Goal: Navigation & Orientation: Find specific page/section

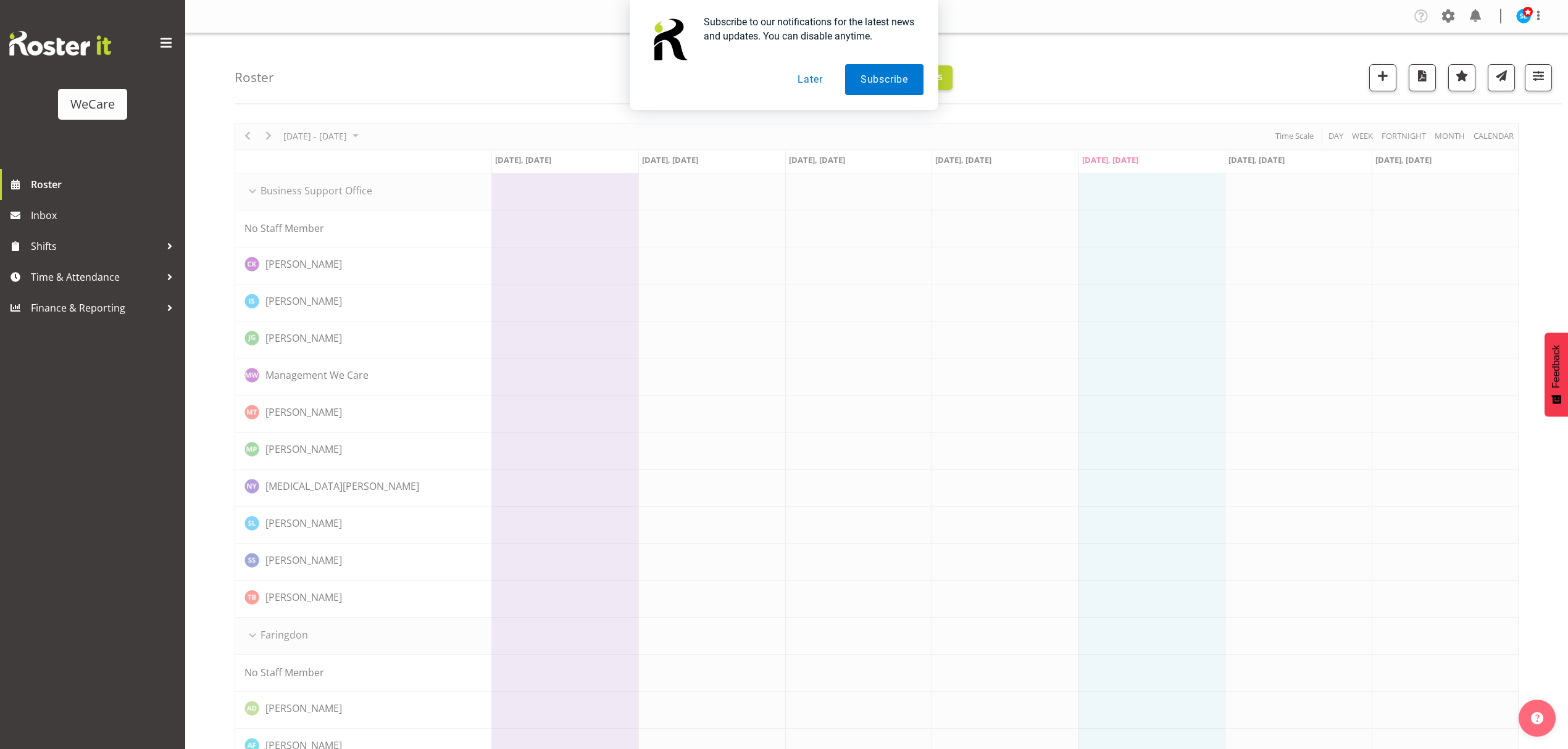
click at [799, 80] on button "Later" at bounding box center [810, 79] width 56 height 31
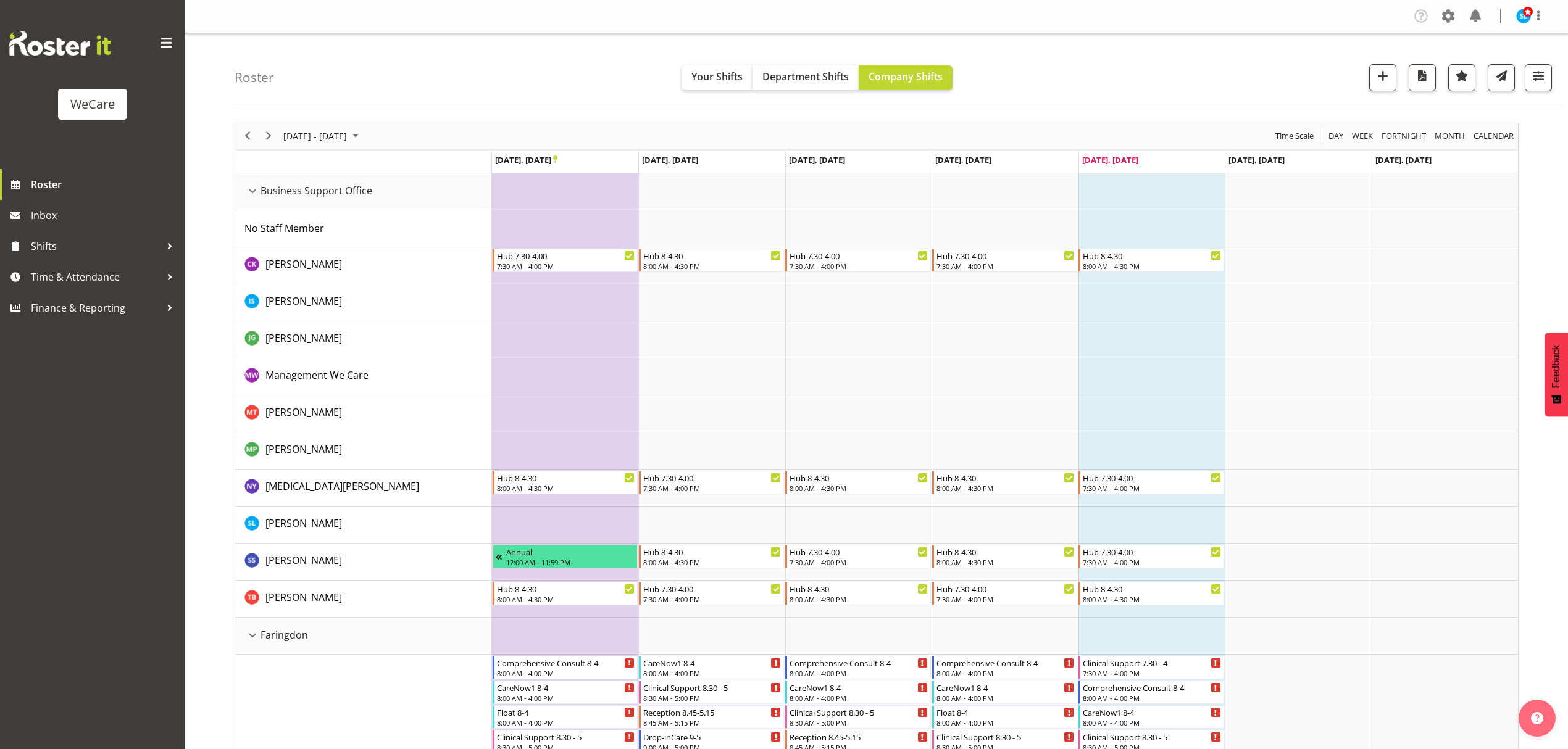
click at [41, 525] on div "WeCare Roster Inbox Shifts Time & Attendance Finance & Reporting" at bounding box center [92, 374] width 185 height 749
click at [1530, 74] on span "button" at bounding box center [1538, 76] width 16 height 16
click at [1455, 140] on button "All Departments" at bounding box center [1460, 153] width 164 height 27
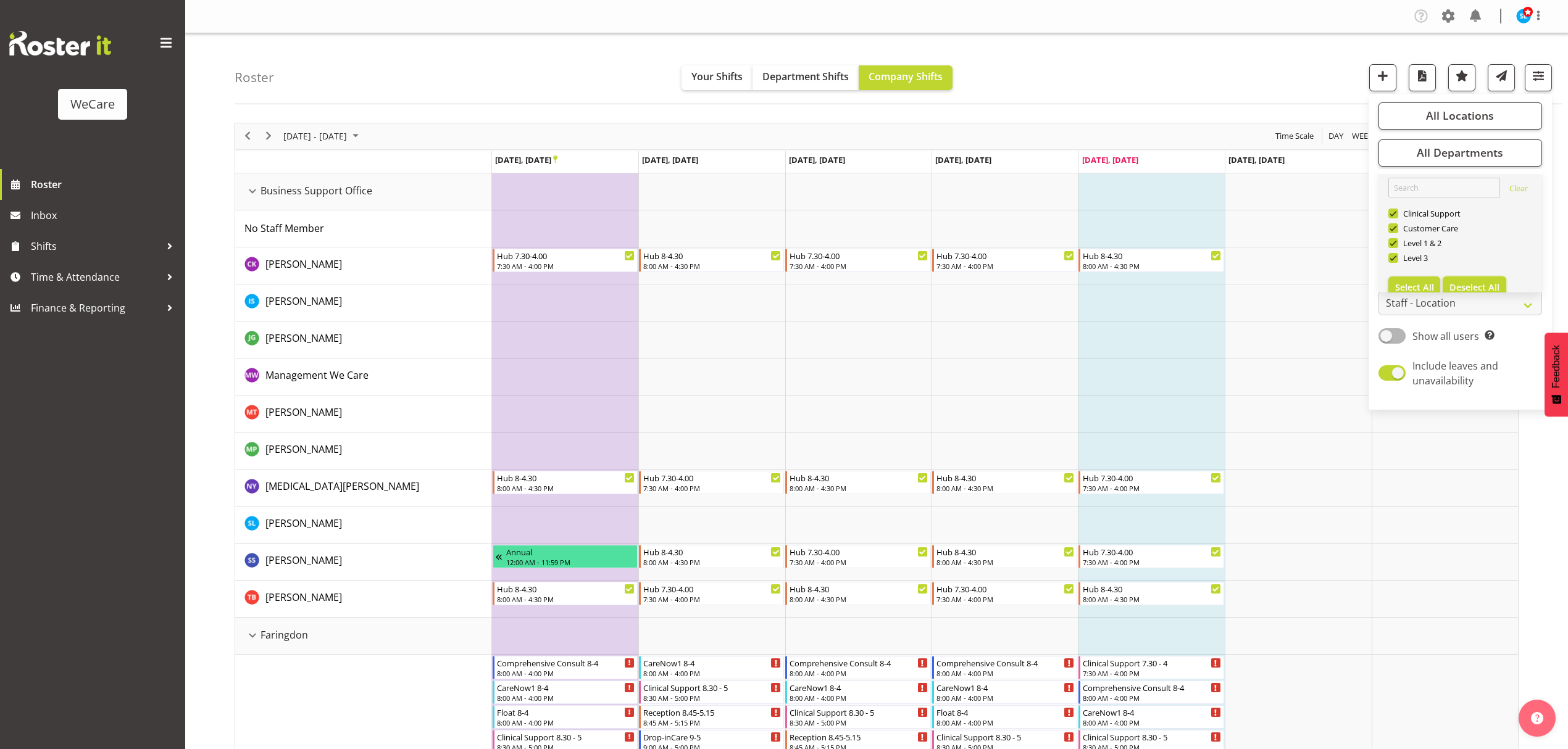
click at [1481, 284] on span "Deselect All" at bounding box center [1474, 287] width 50 height 12
checkbox input "false"
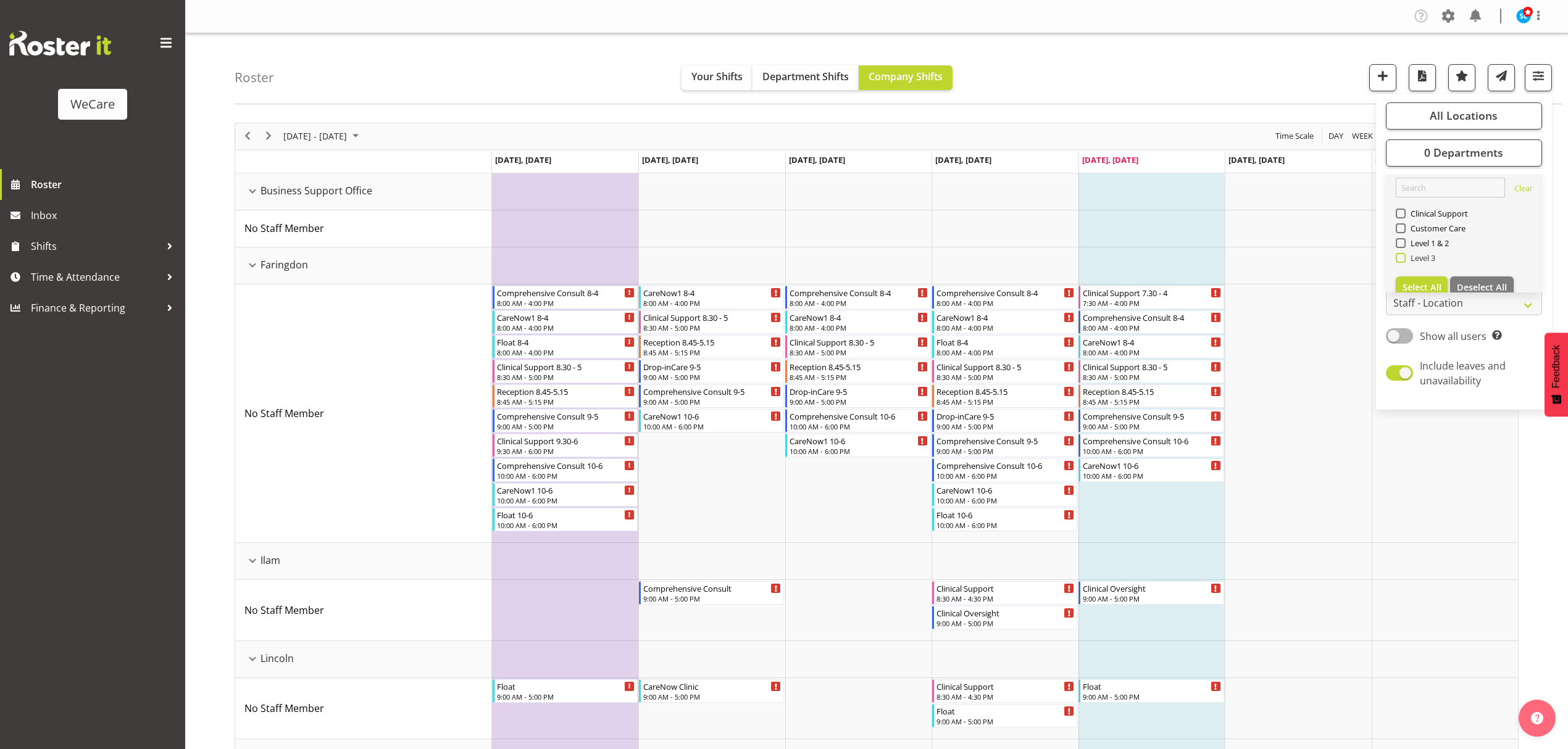
click at [1403, 257] on span at bounding box center [1401, 257] width 10 height 10
click at [1403, 257] on input "Level 3" at bounding box center [1400, 257] width 8 height 8
checkbox input "true"
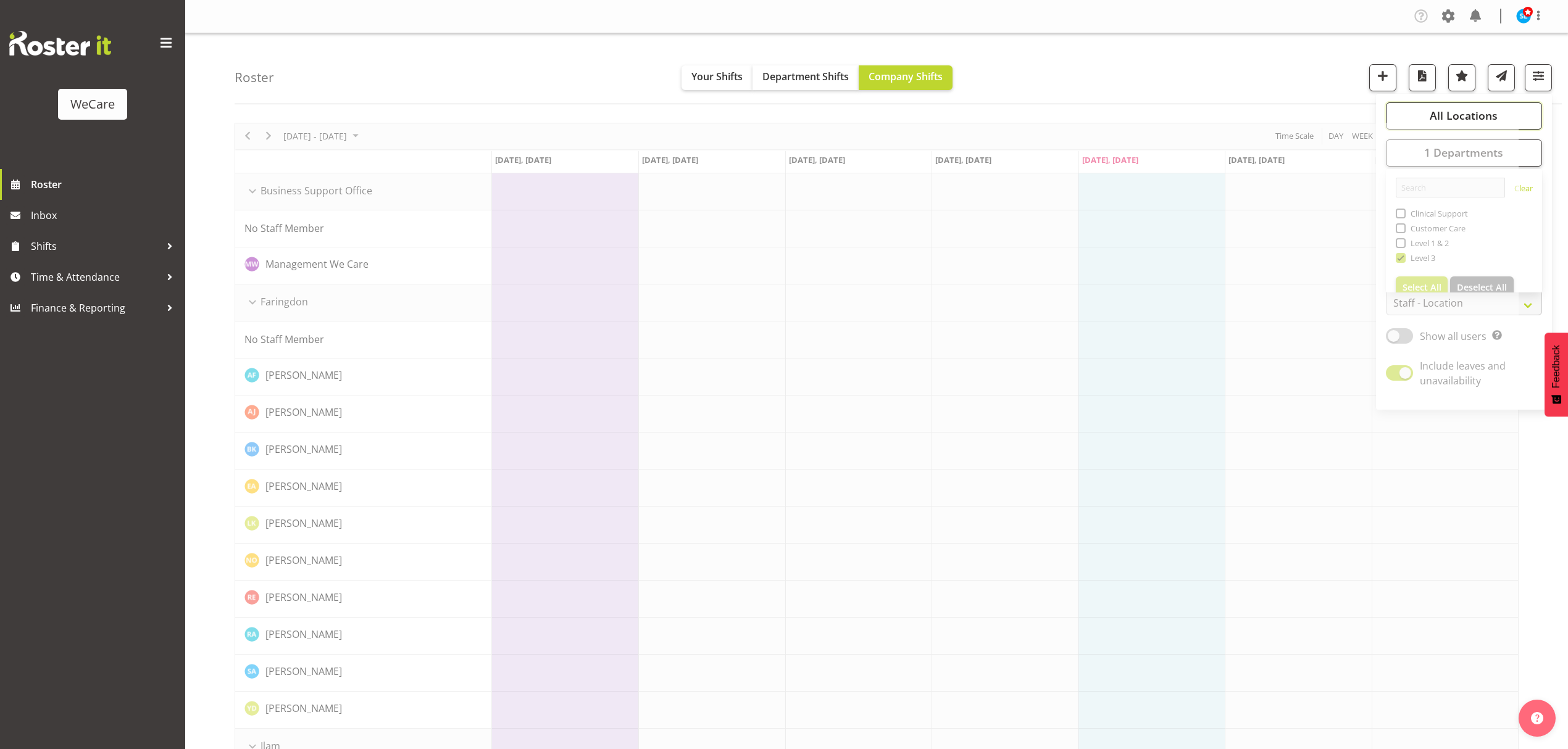
click at [1458, 105] on button "All Locations" at bounding box center [1465, 116] width 156 height 27
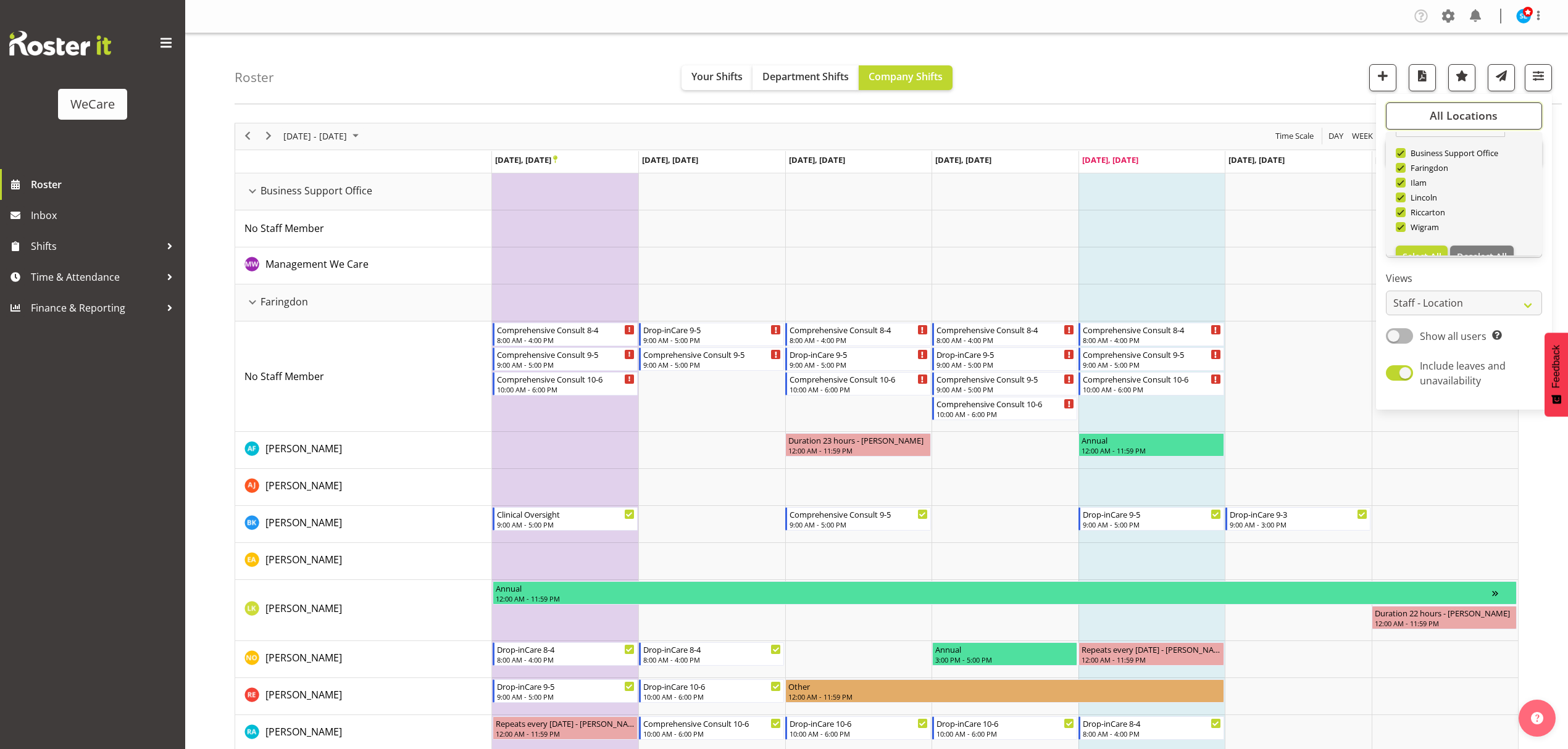
scroll to position [45, 0]
click at [1492, 238] on span "Deselect All" at bounding box center [1481, 235] width 50 height 12
checkbox input "false"
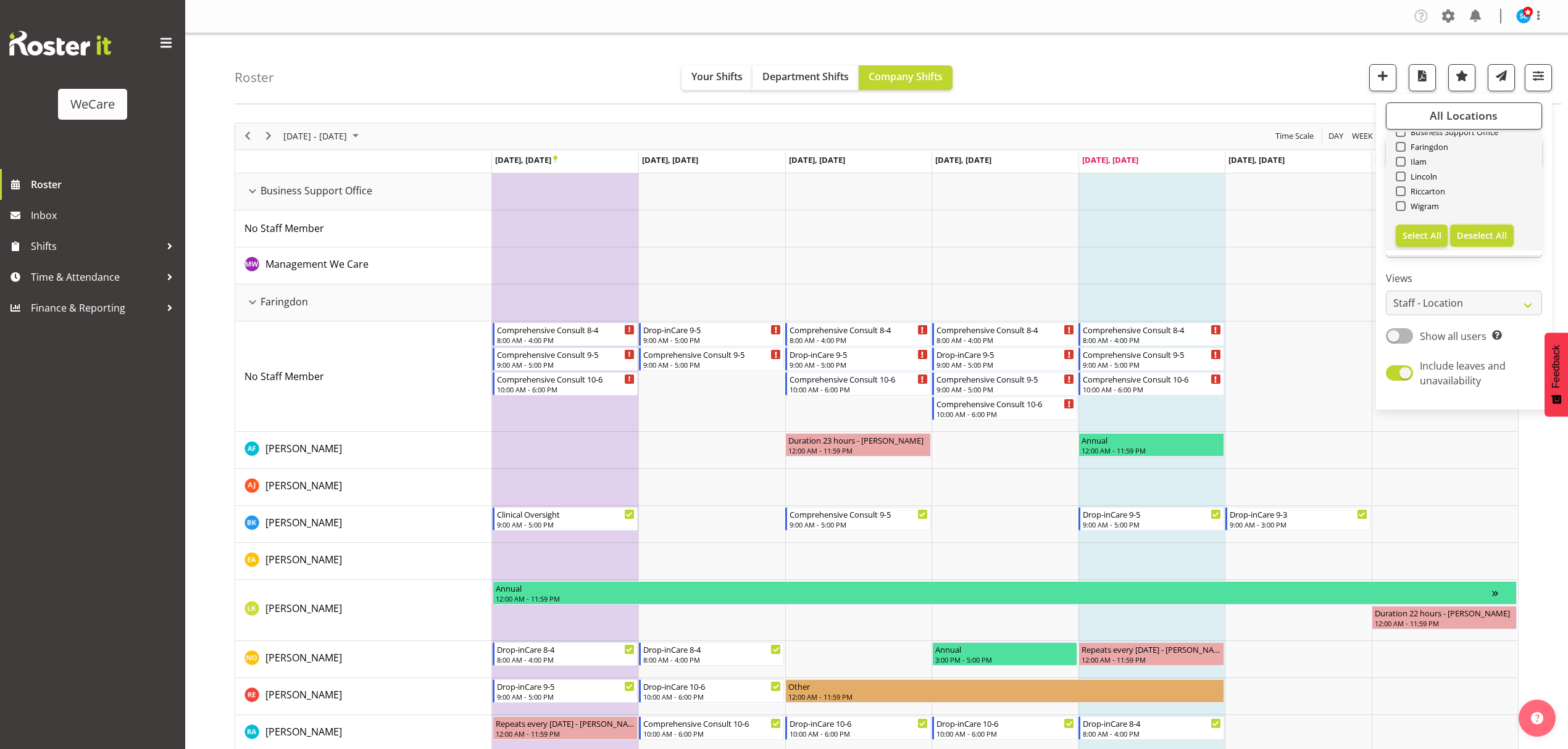
checkbox input "false"
click at [1399, 206] on span at bounding box center [1401, 206] width 10 height 10
click at [1399, 206] on input "Wigram" at bounding box center [1400, 206] width 8 height 8
checkbox input "true"
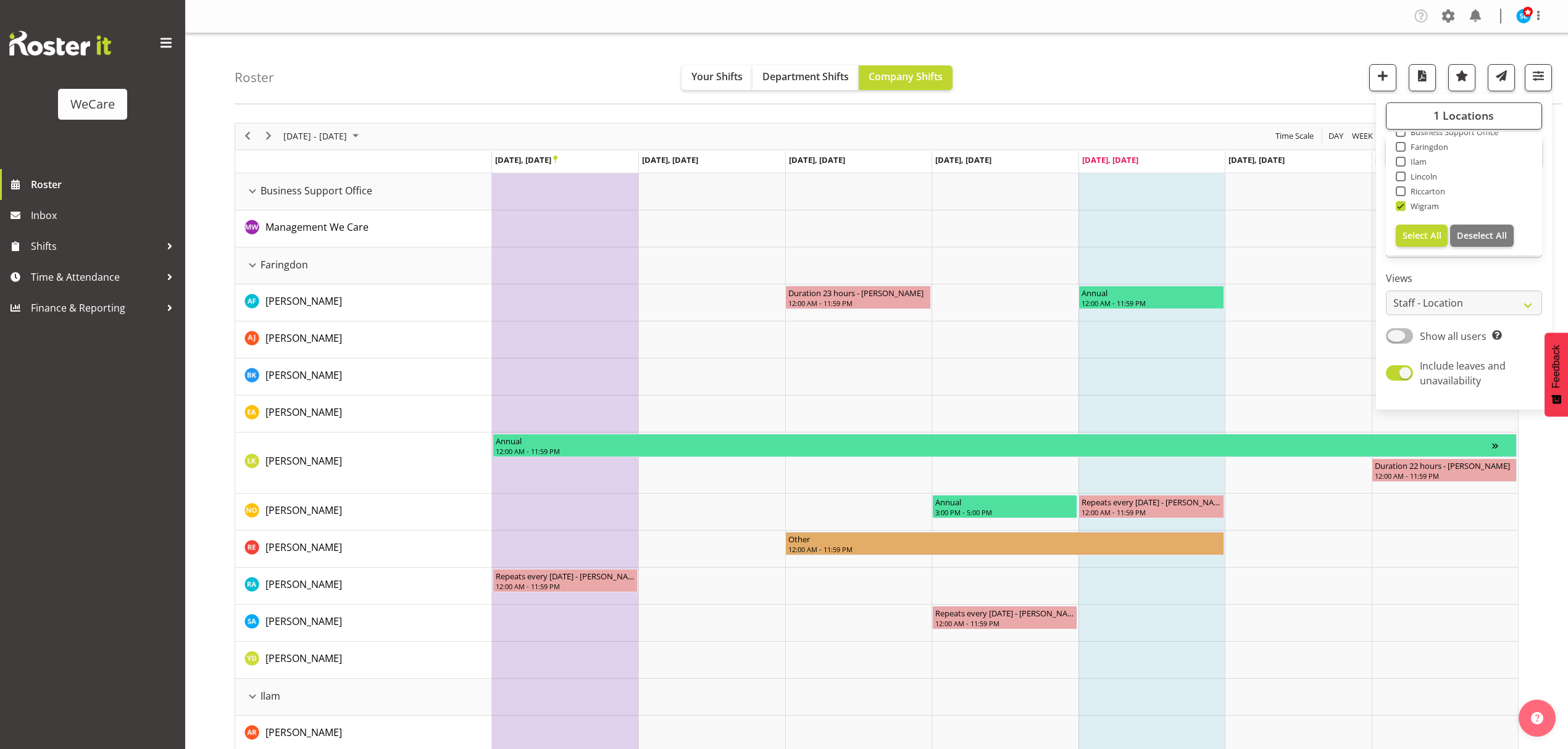
click at [1430, 338] on span "Show all users" at bounding box center [1453, 336] width 67 height 14
click at [1394, 338] on input "Show all users Show only rostered employees" at bounding box center [1390, 336] width 8 height 8
checkbox input "true"
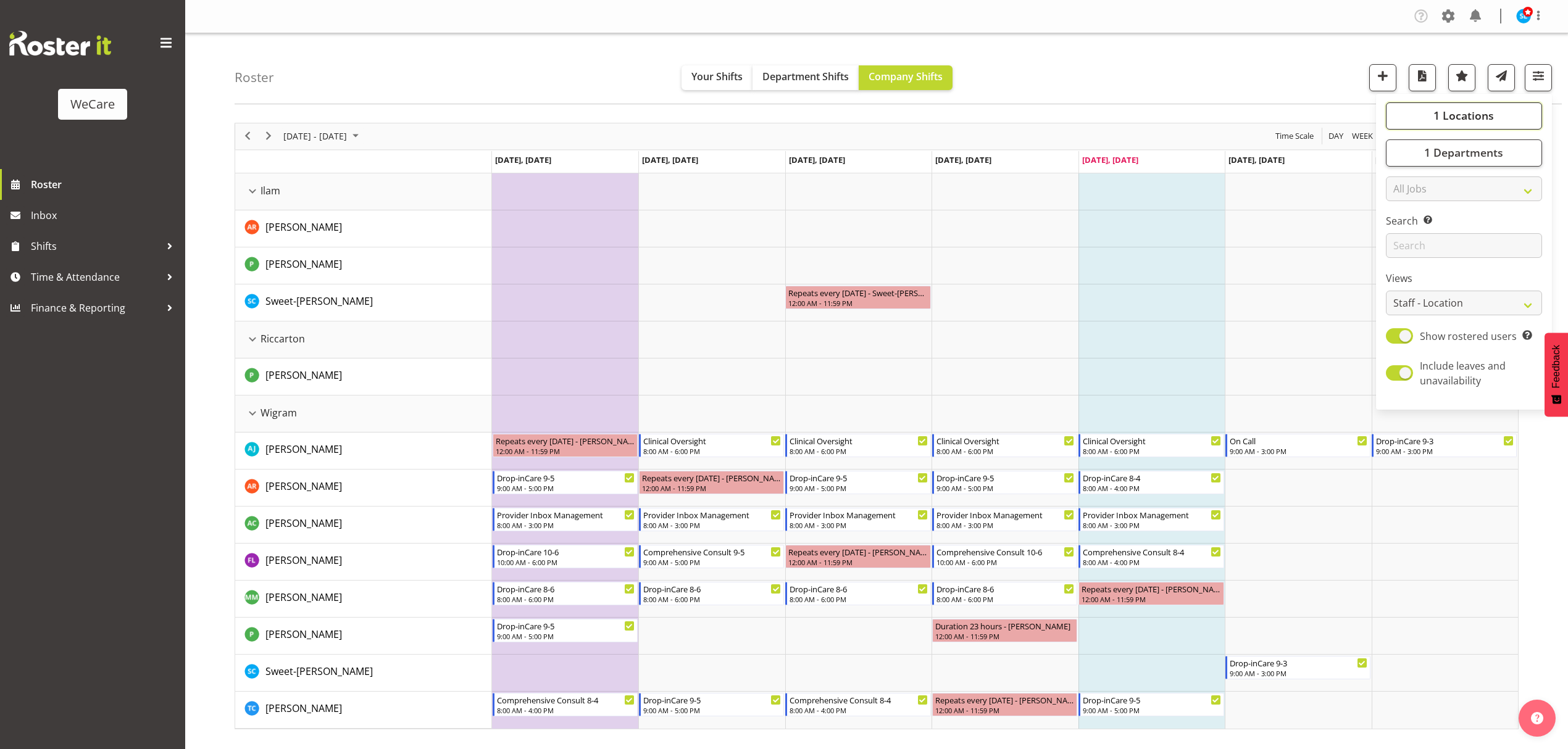
click at [1445, 114] on span "1 Locations" at bounding box center [1464, 115] width 61 height 15
click at [1282, 70] on div "Roster Your Shifts Department Shifts Company Shifts 1 Locations Clear Business …" at bounding box center [898, 69] width 1327 height 71
click at [1545, 81] on span "button" at bounding box center [1538, 76] width 16 height 16
click at [1472, 107] on button "1 Locations" at bounding box center [1465, 116] width 156 height 27
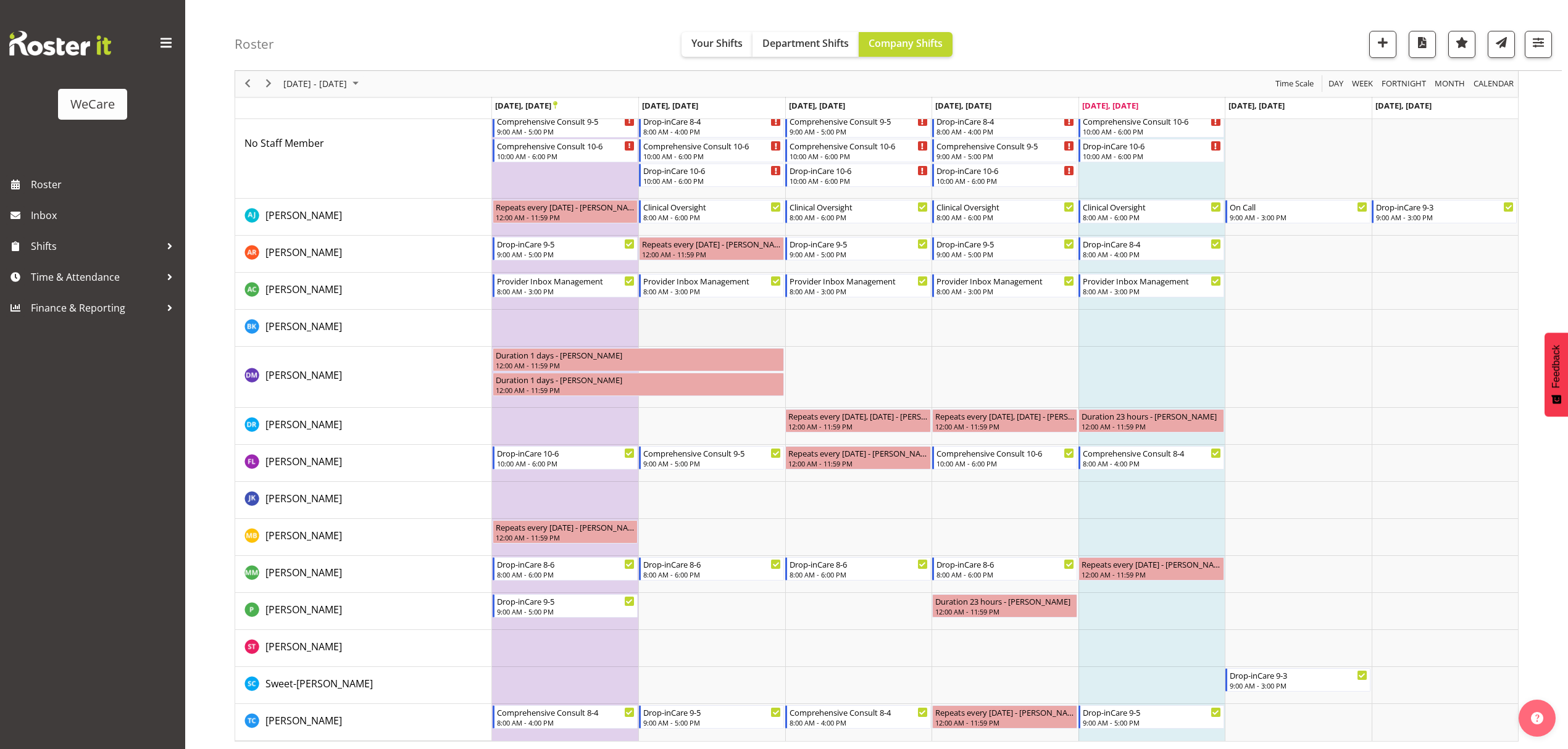
scroll to position [124, 0]
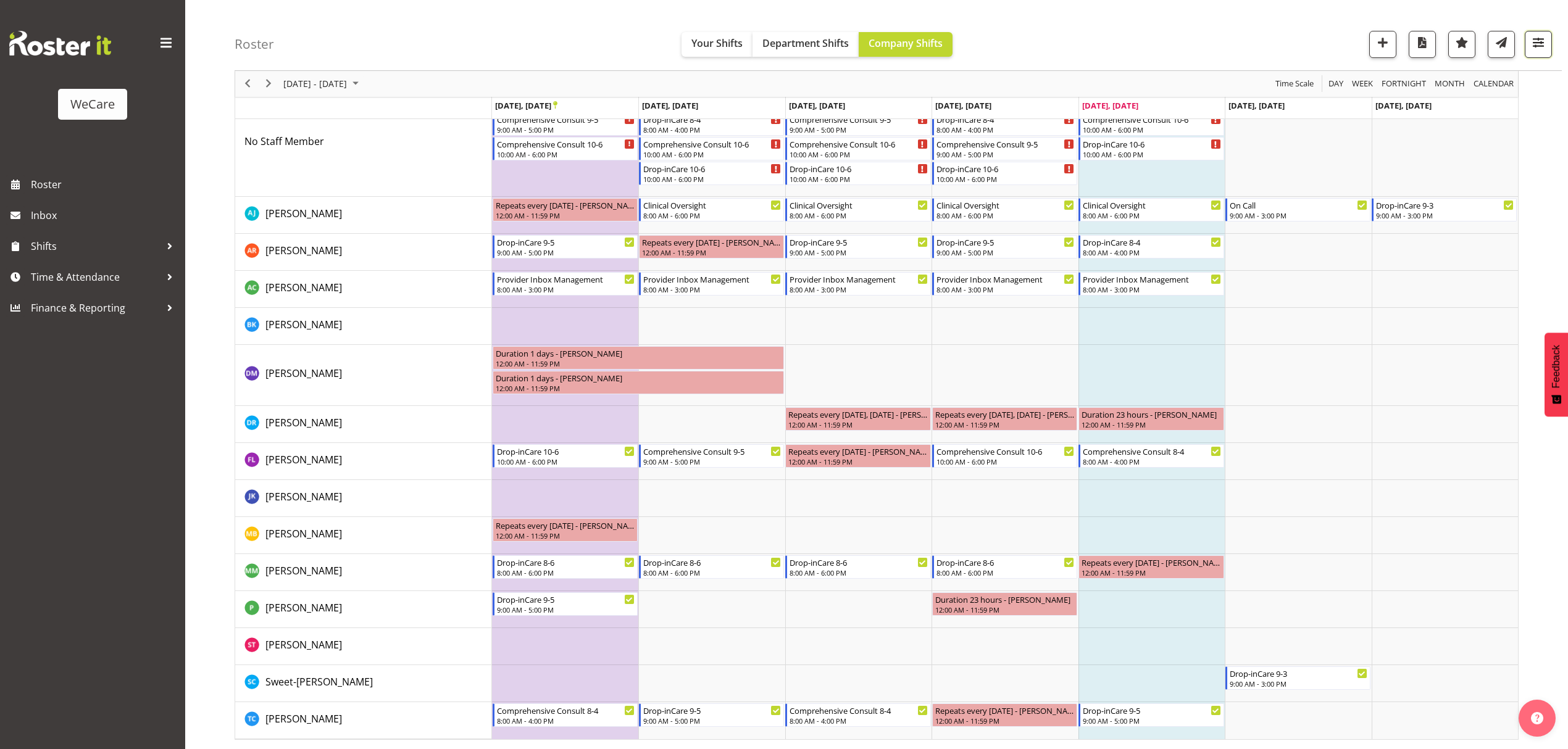
click at [1534, 50] on span "button" at bounding box center [1538, 42] width 16 height 16
click at [1476, 109] on button "1 Departments" at bounding box center [1465, 120] width 156 height 27
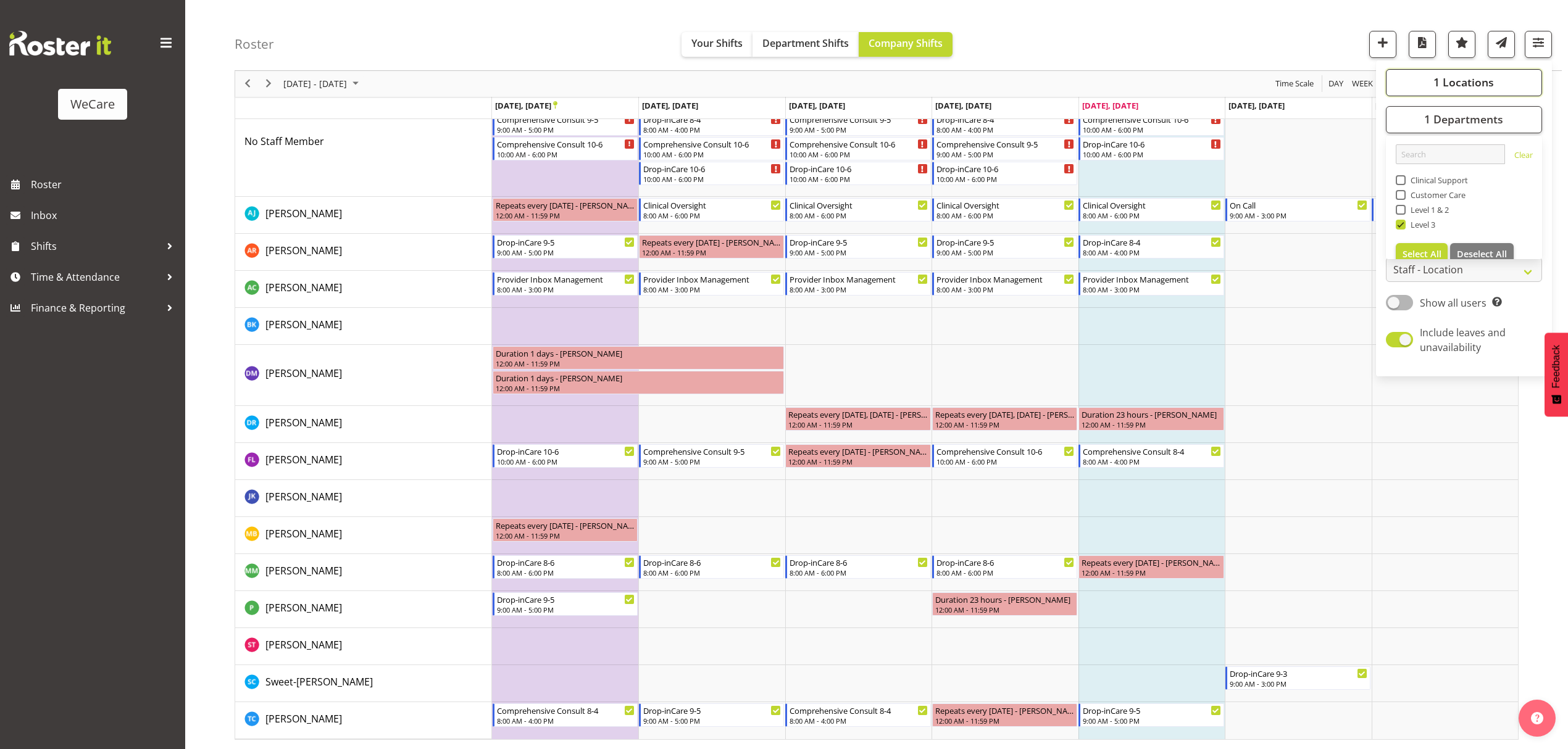
click at [1462, 79] on span "1 Locations" at bounding box center [1464, 82] width 61 height 15
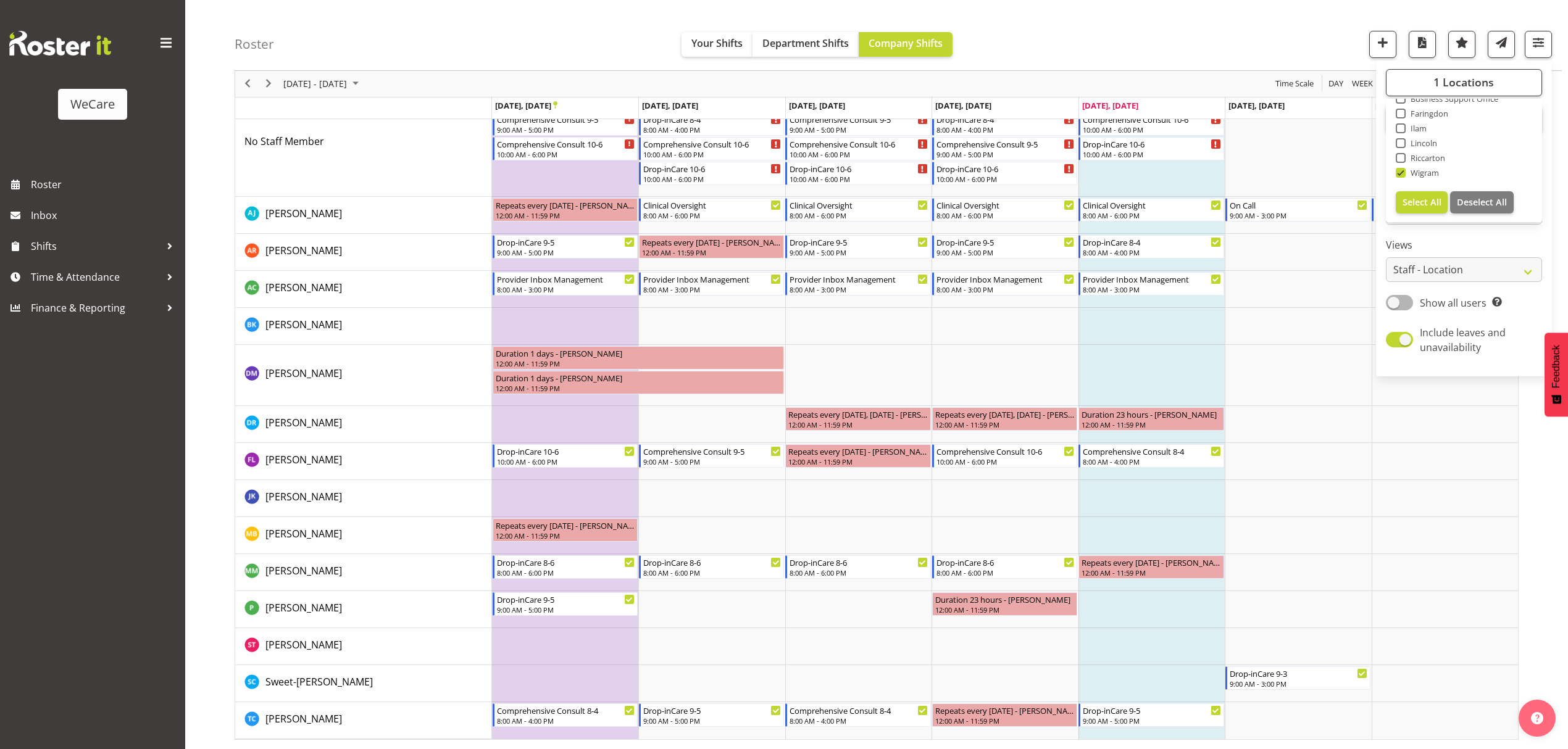
click at [1203, 60] on div "Roster Your Shifts Department Shifts Company Shifts 1 Locations Clear Business …" at bounding box center [898, 36] width 1327 height 71
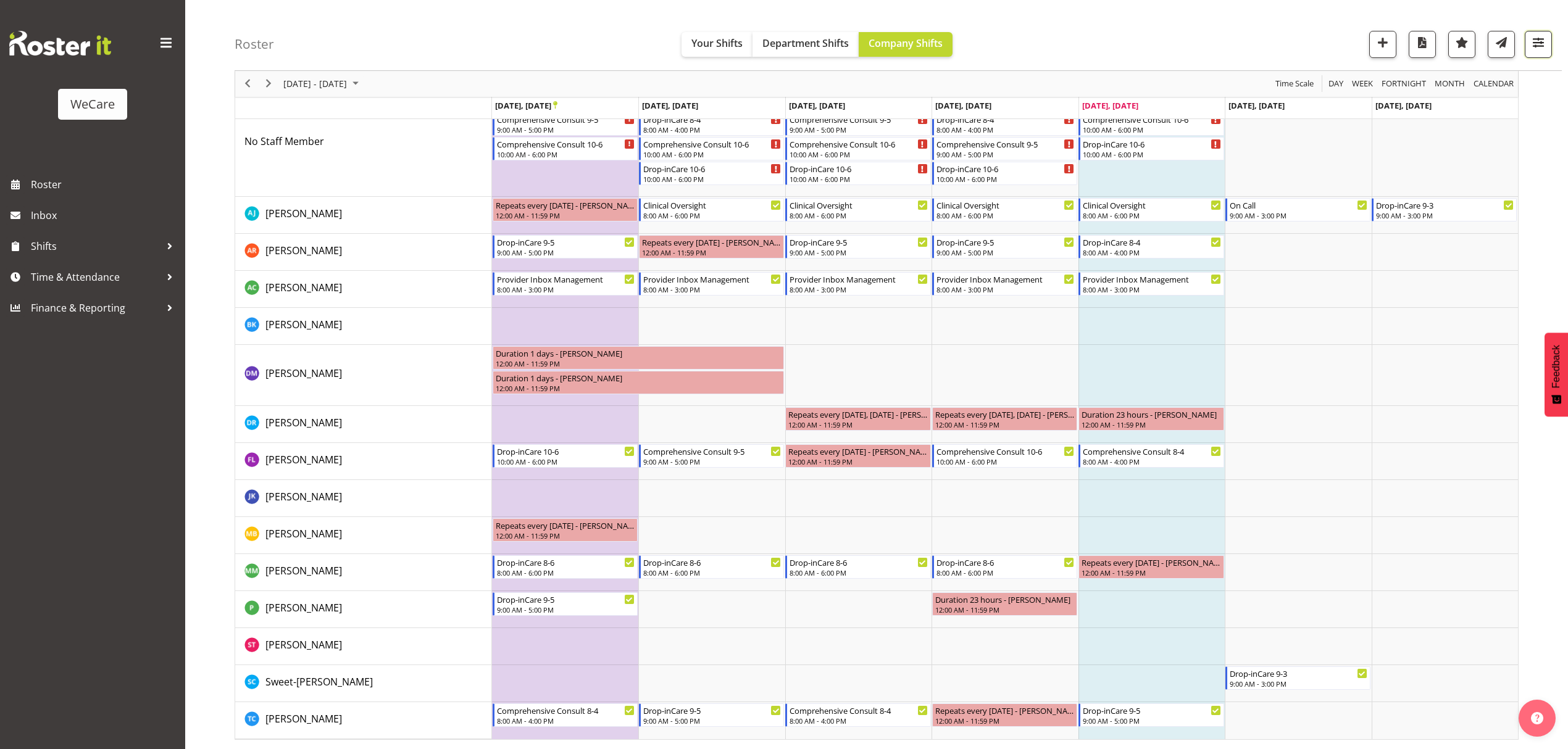
click at [1547, 42] on button "button" at bounding box center [1538, 45] width 27 height 27
click at [1489, 114] on span "1 Departments" at bounding box center [1464, 120] width 79 height 15
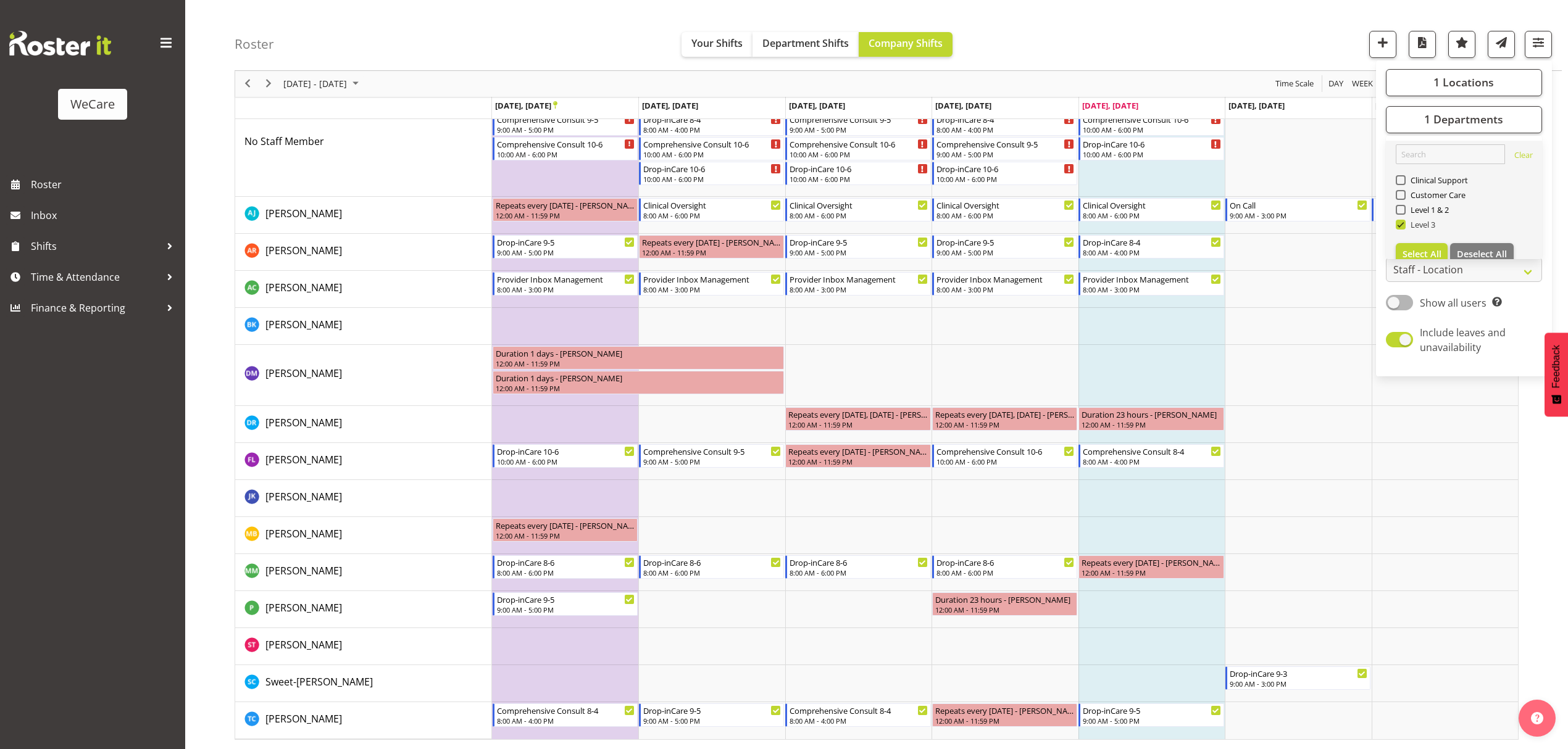
click at [1401, 228] on span at bounding box center [1401, 224] width 10 height 10
click at [1401, 228] on input "Level 3" at bounding box center [1400, 225] width 8 height 8
checkbox input "false"
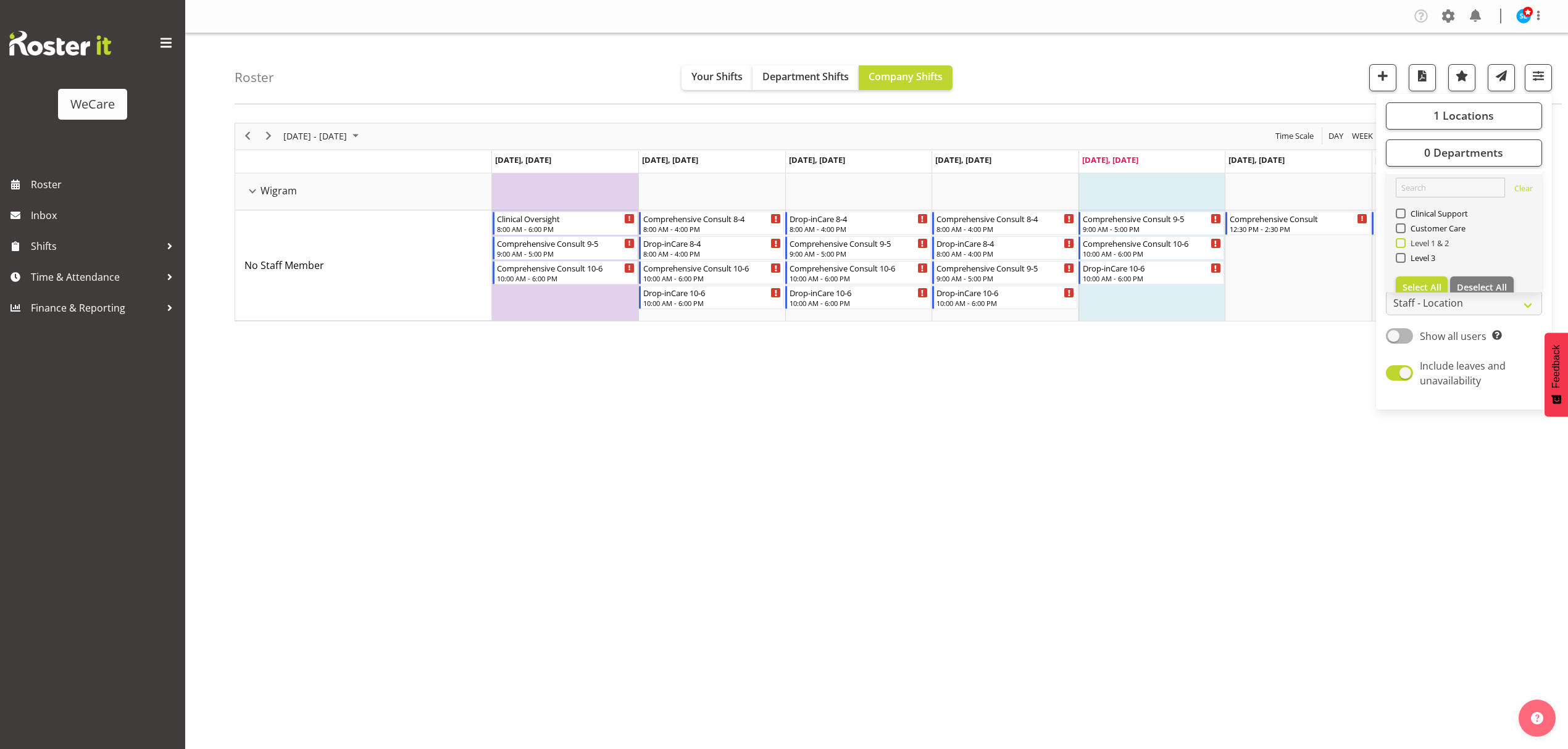
click at [1401, 242] on span at bounding box center [1401, 243] width 10 height 10
click at [1401, 242] on input "Level 1 & 2" at bounding box center [1400, 243] width 8 height 8
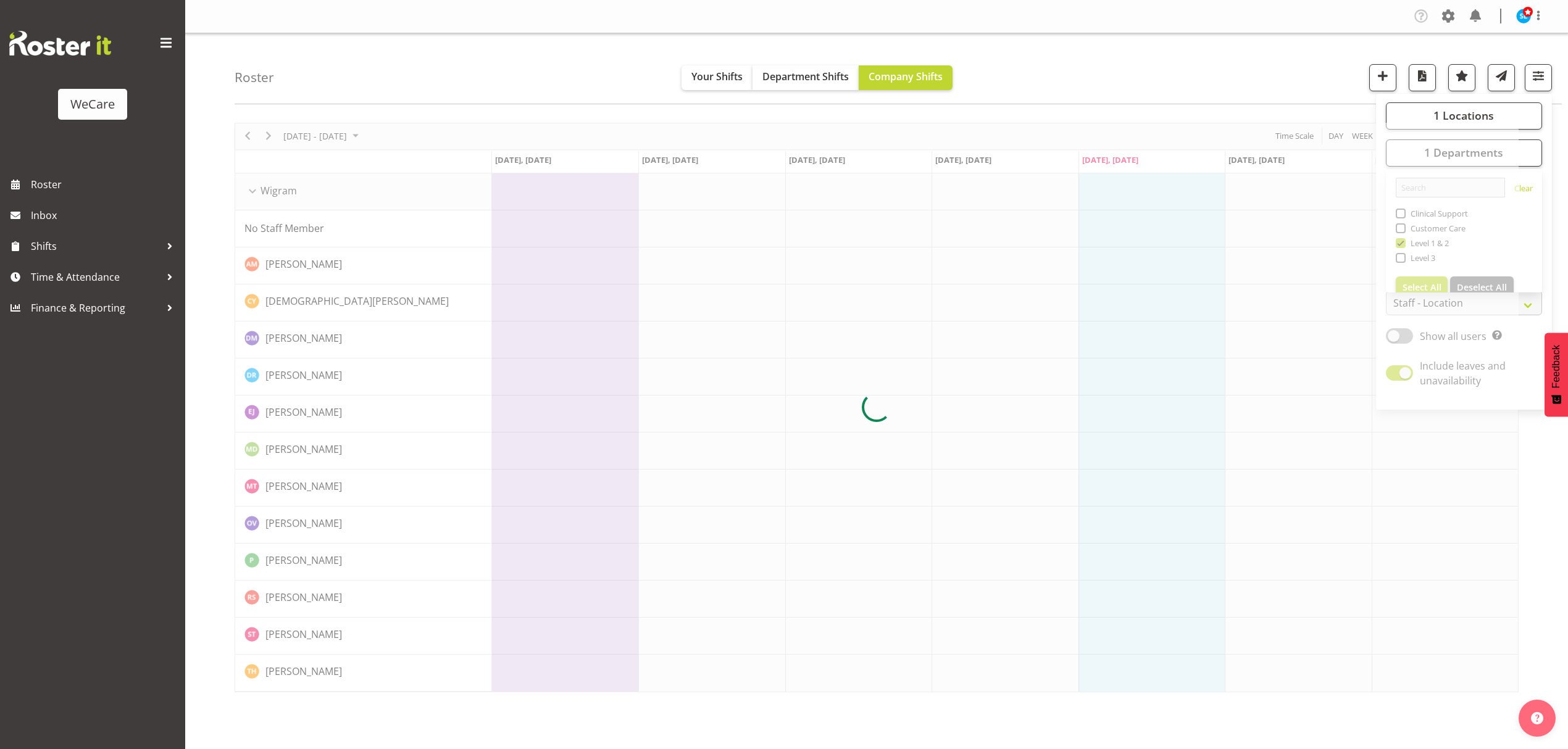
click at [1120, 82] on div "Roster Your Shifts Department Shifts Company Shifts 1 Locations Clear Business …" at bounding box center [898, 69] width 1327 height 71
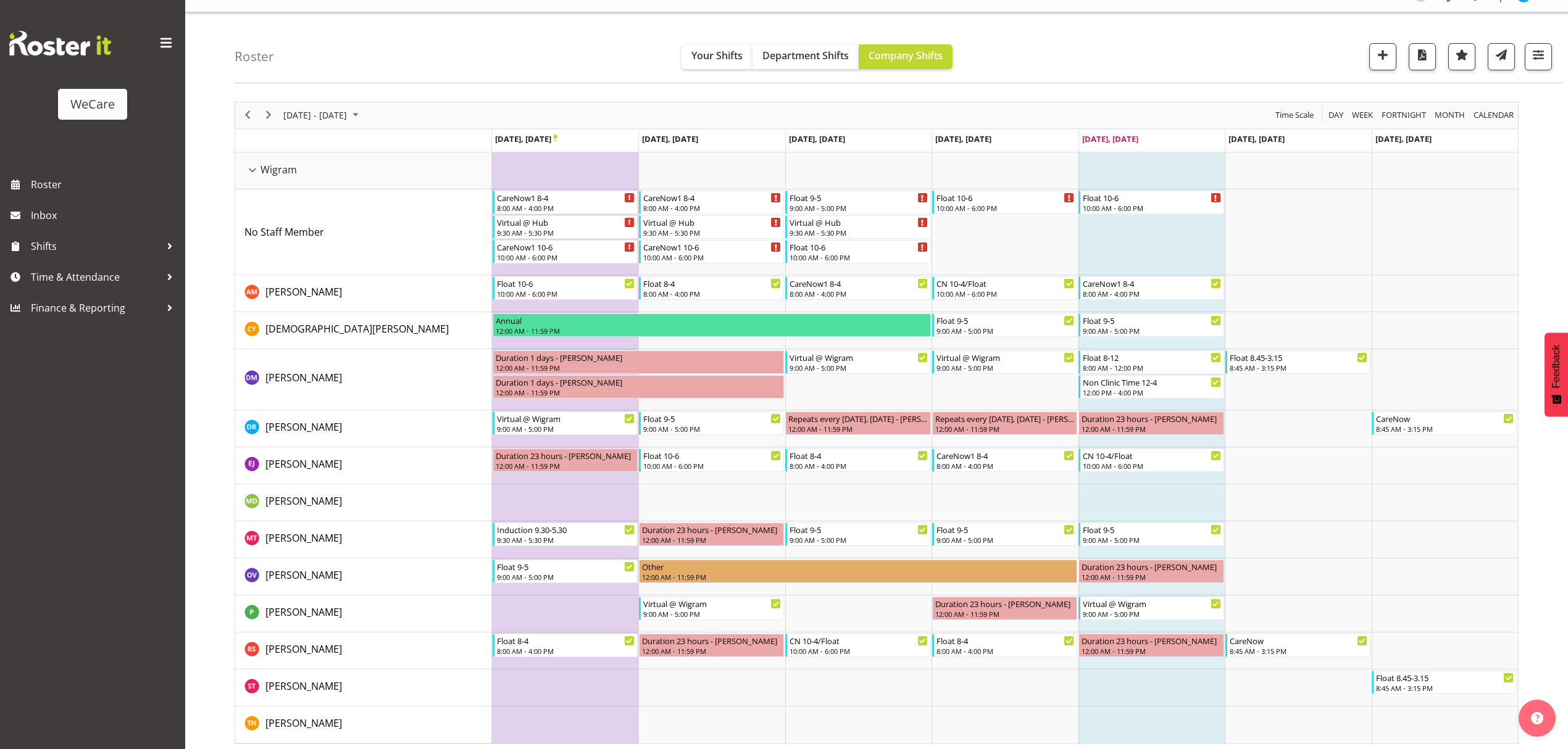
scroll to position [25, 0]
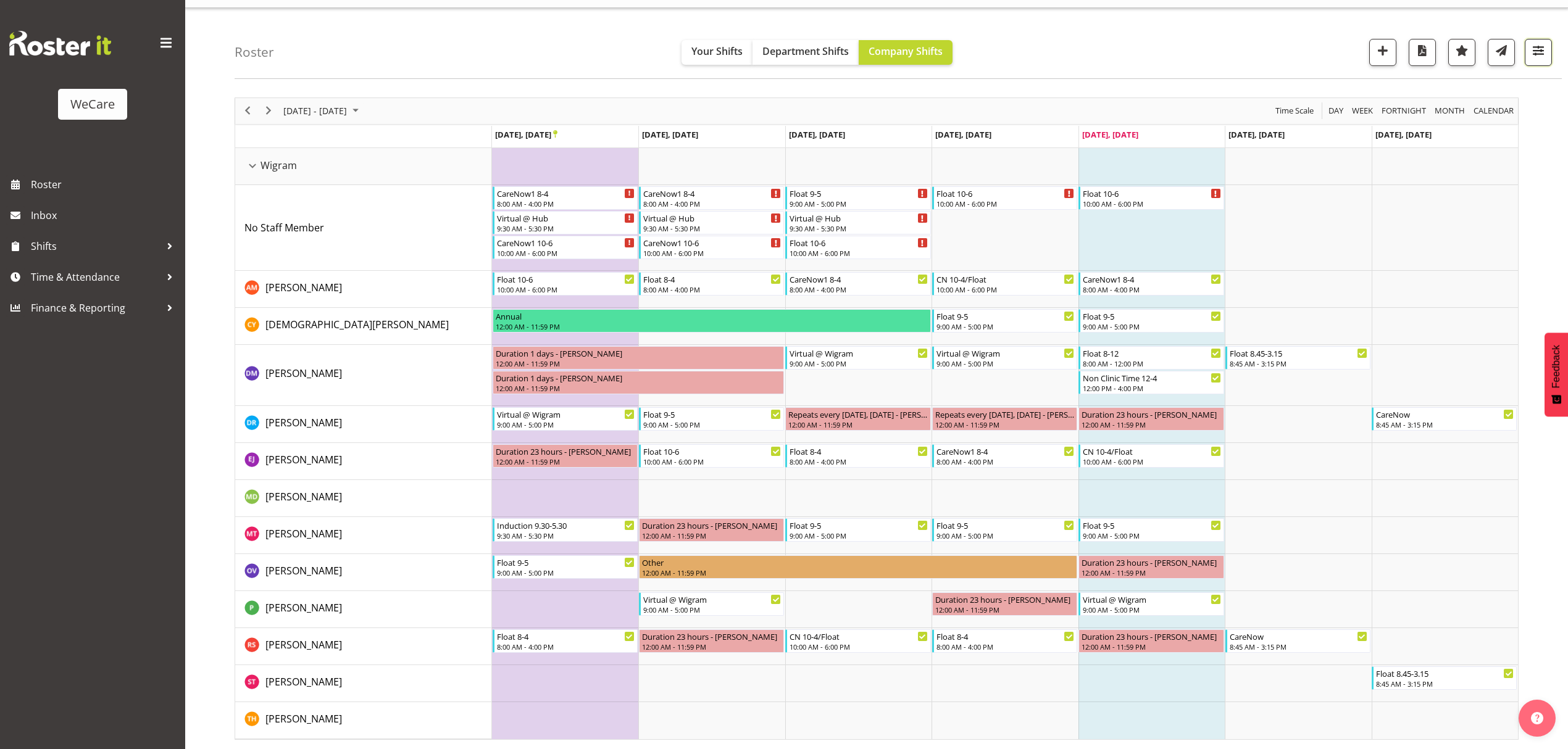
click at [1530, 58] on span "button" at bounding box center [1538, 50] width 16 height 16
click at [1287, 50] on div "Roster Your Shifts Department Shifts Company Shifts 1 Locations Clear Business …" at bounding box center [898, 43] width 1327 height 71
drag, startPoint x: 1541, startPoint y: 52, endPoint x: 1532, endPoint y: 60, distance: 12.0
click at [1542, 50] on span "button" at bounding box center [1538, 50] width 16 height 16
click at [1463, 115] on button "1 Departments" at bounding box center [1465, 128] width 156 height 27
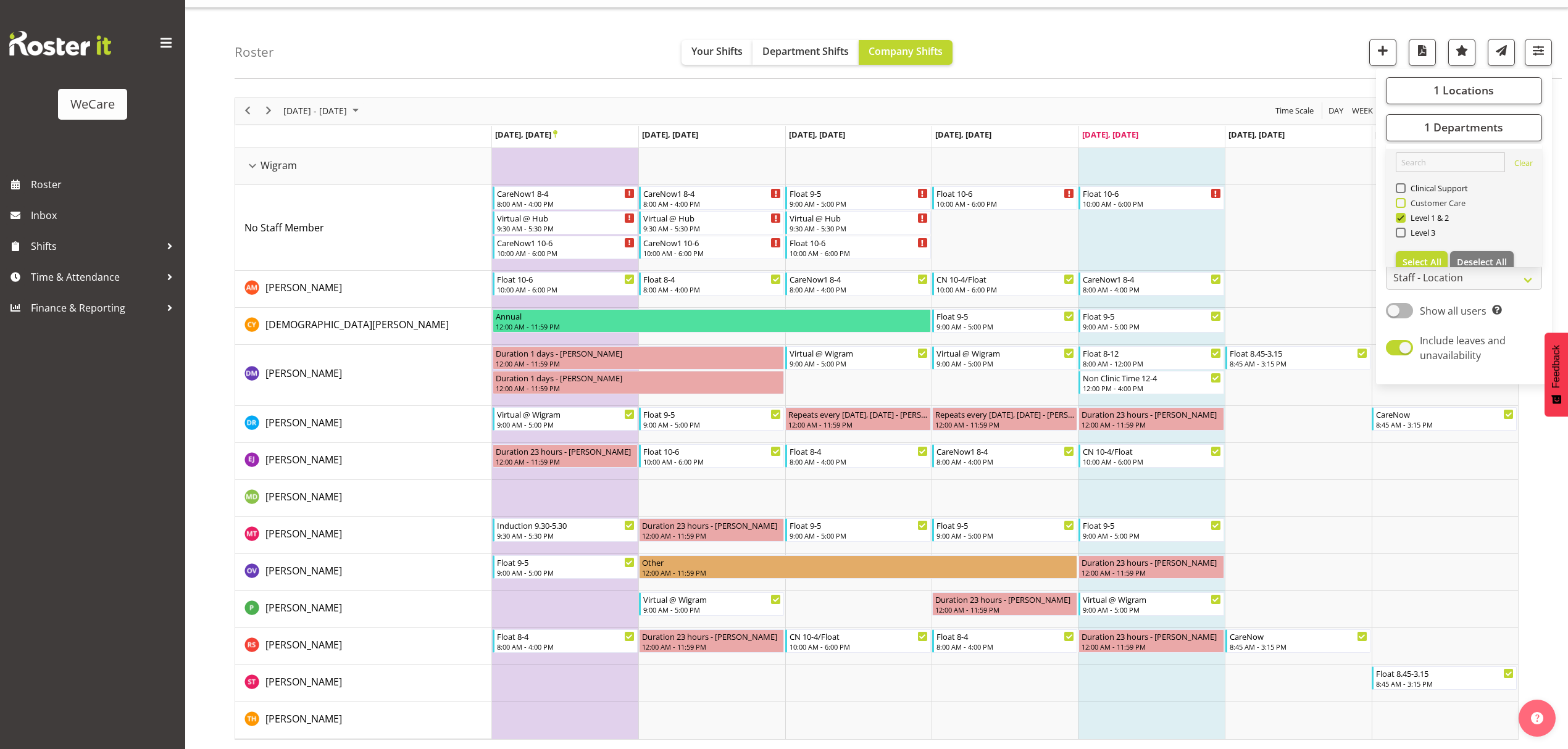
click at [1403, 213] on span at bounding box center [1401, 217] width 10 height 10
click at [1403, 213] on input "Level 1 & 2" at bounding box center [1400, 217] width 8 height 8
checkbox input "false"
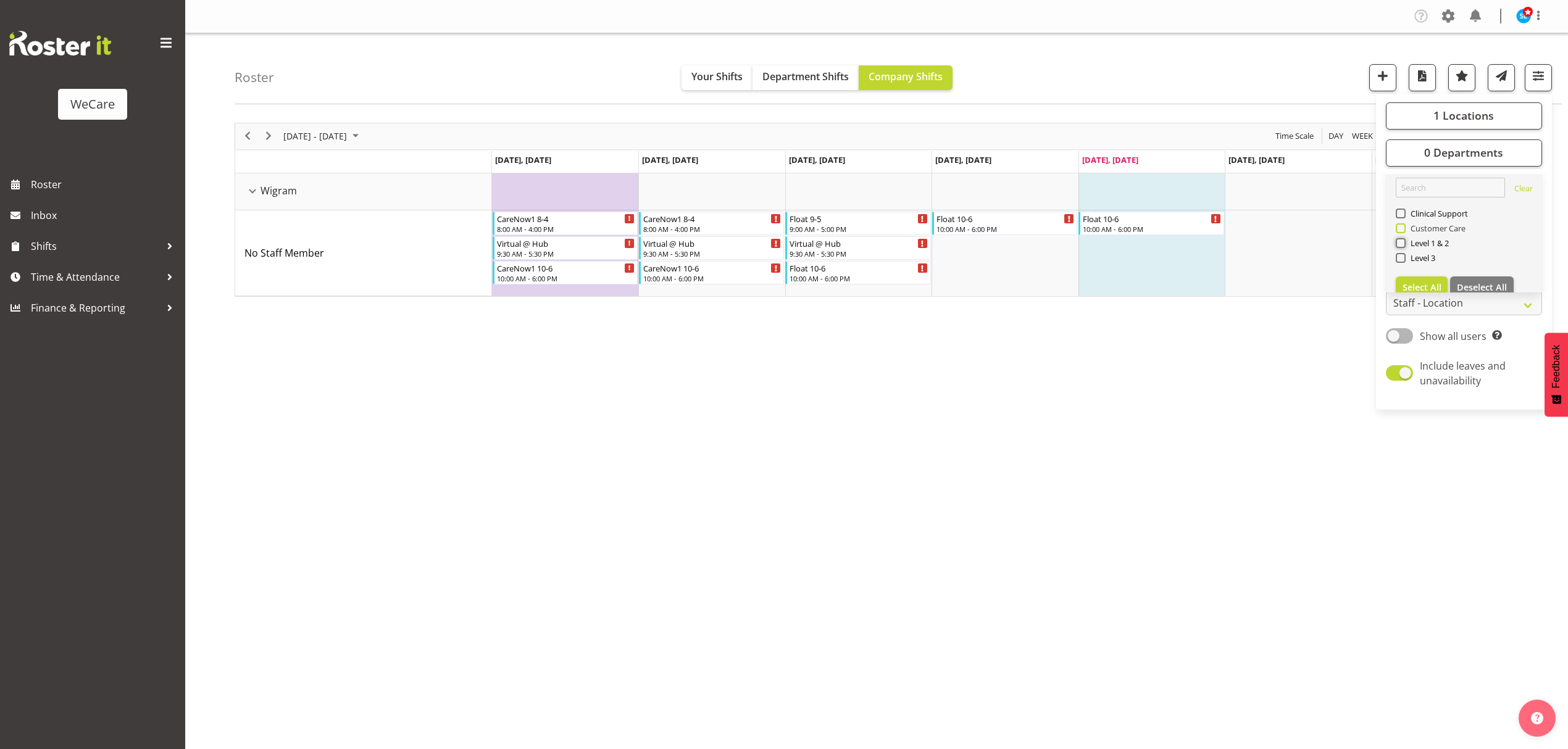
scroll to position [0, 0]
click at [1399, 258] on span at bounding box center [1401, 257] width 10 height 10
click at [1399, 258] on input "Level 3" at bounding box center [1400, 257] width 8 height 8
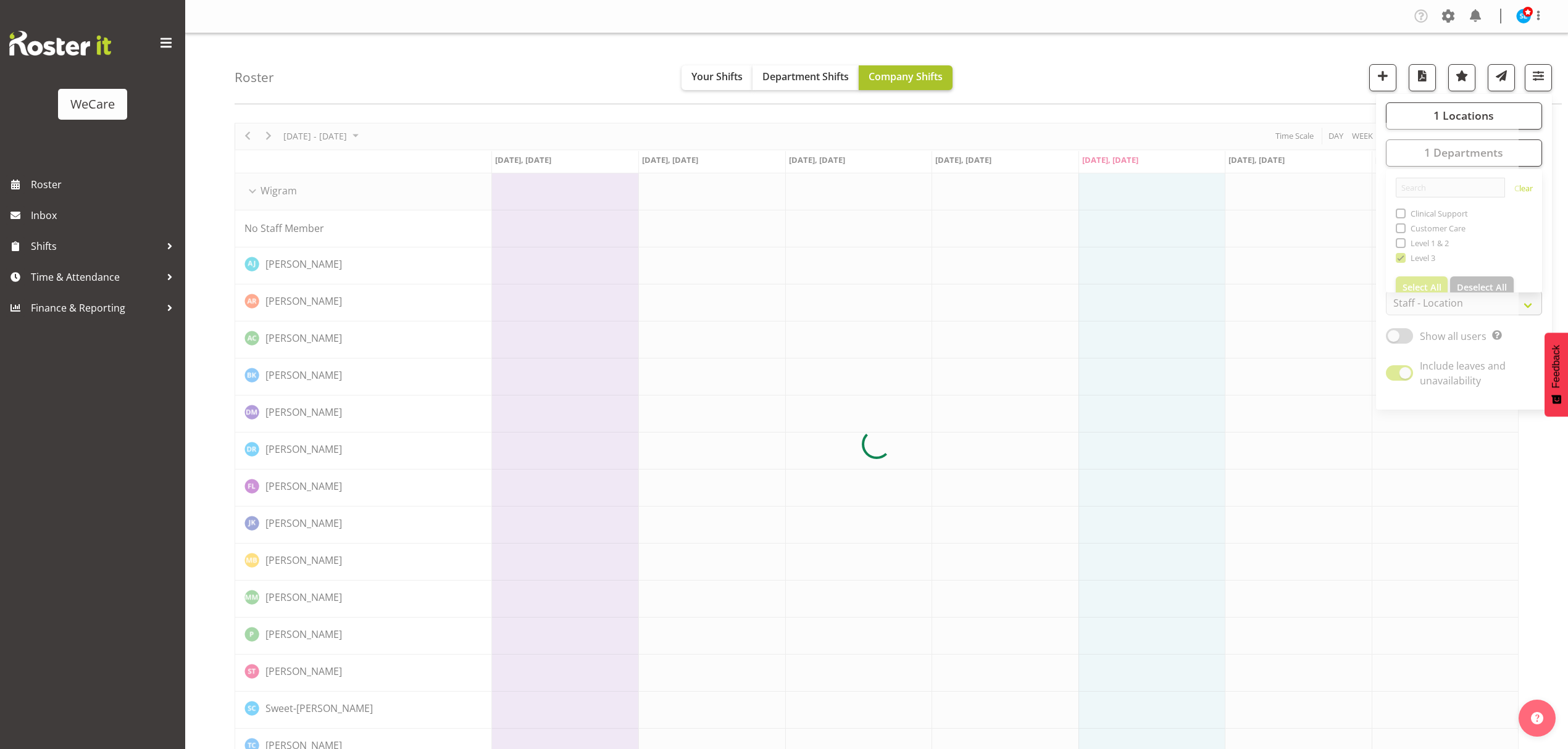
drag, startPoint x: 1119, startPoint y: 80, endPoint x: 937, endPoint y: 77, distance: 182.0
click at [1117, 81] on div "Roster Your Shifts Department Shifts Company Shifts 1 Locations Clear Business …" at bounding box center [898, 69] width 1327 height 71
click at [332, 140] on div at bounding box center [877, 445] width 1284 height 644
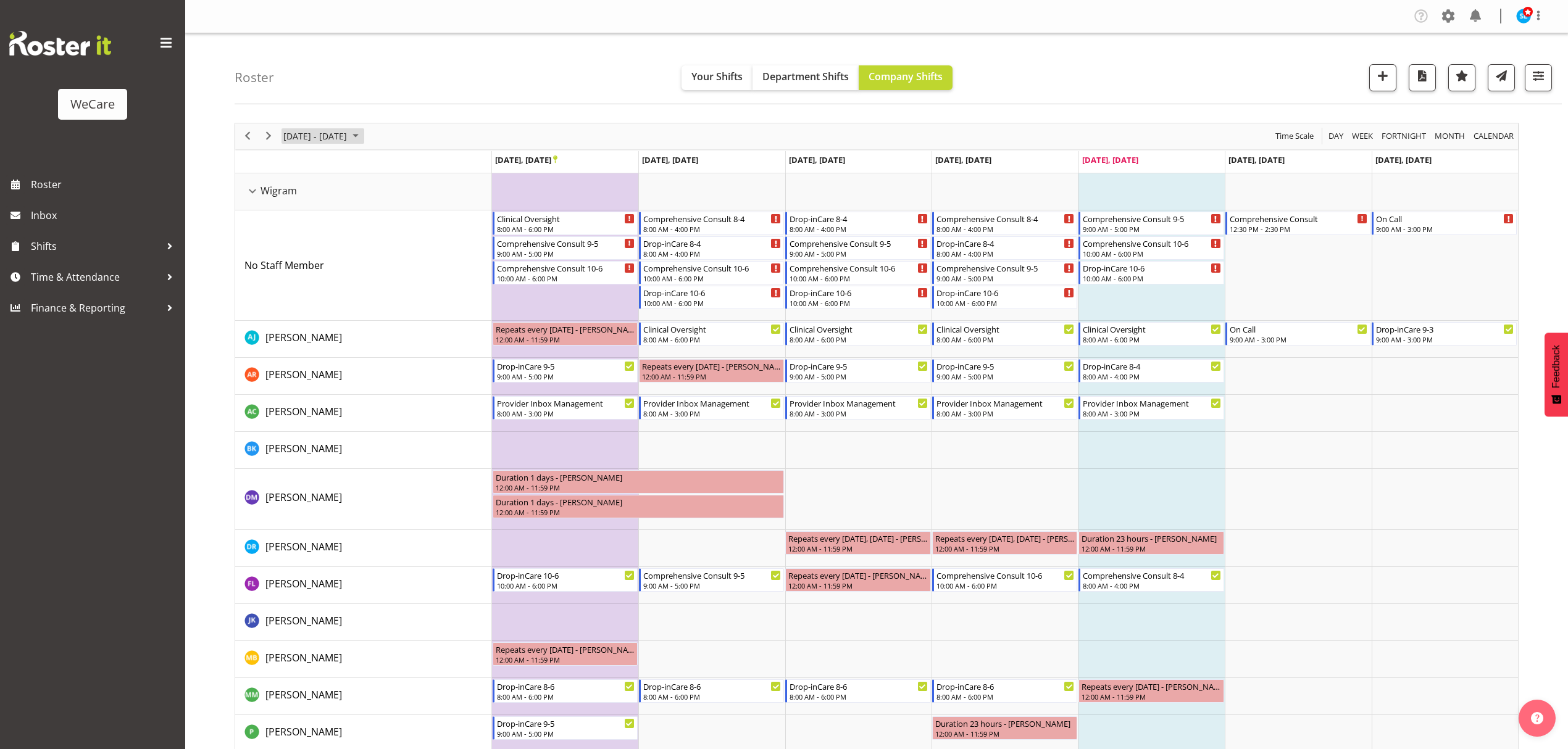
click at [349, 131] on span "[DATE] - [DATE]" at bounding box center [315, 136] width 66 height 16
click at [294, 300] on span "29" at bounding box center [296, 293] width 19 height 19
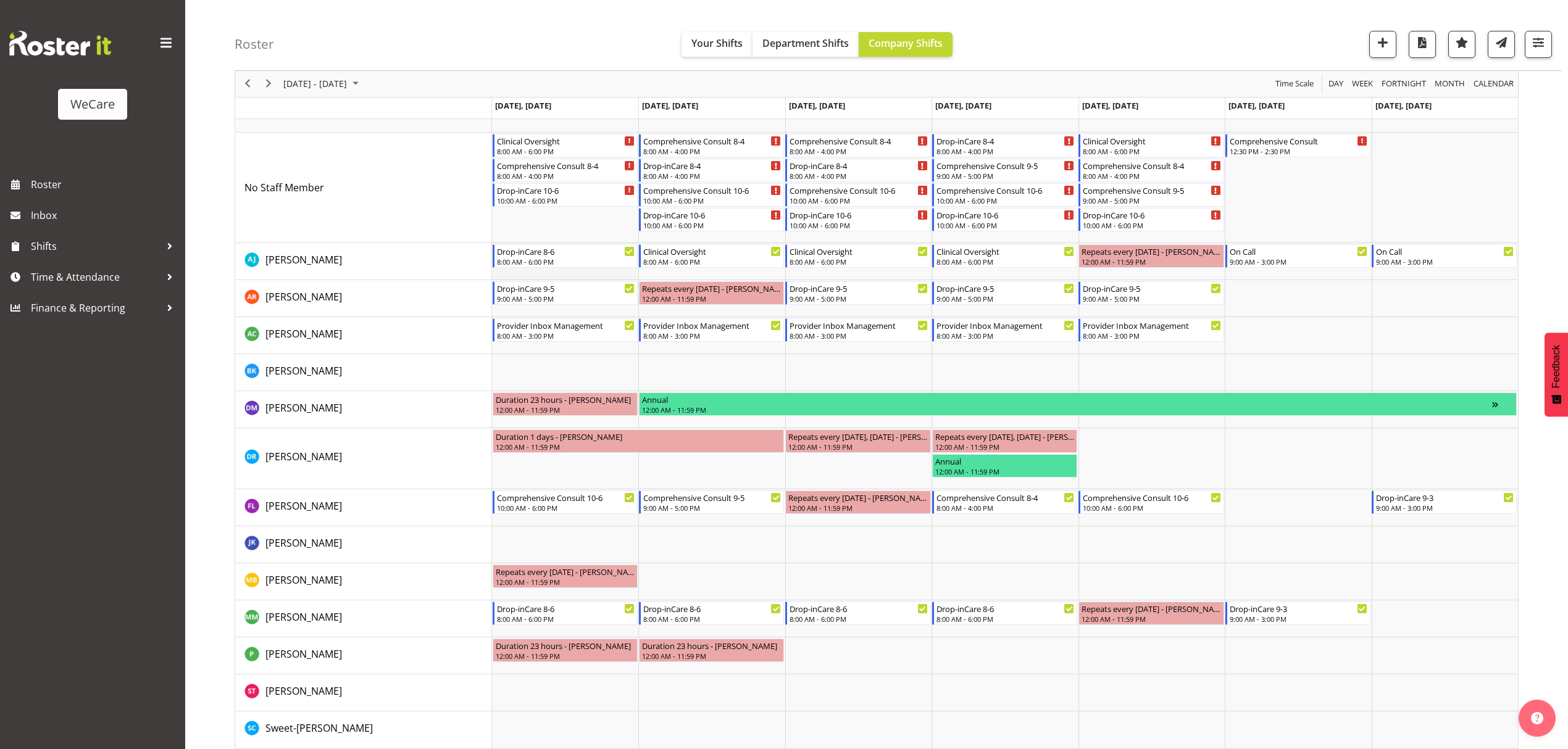
scroll to position [124, 0]
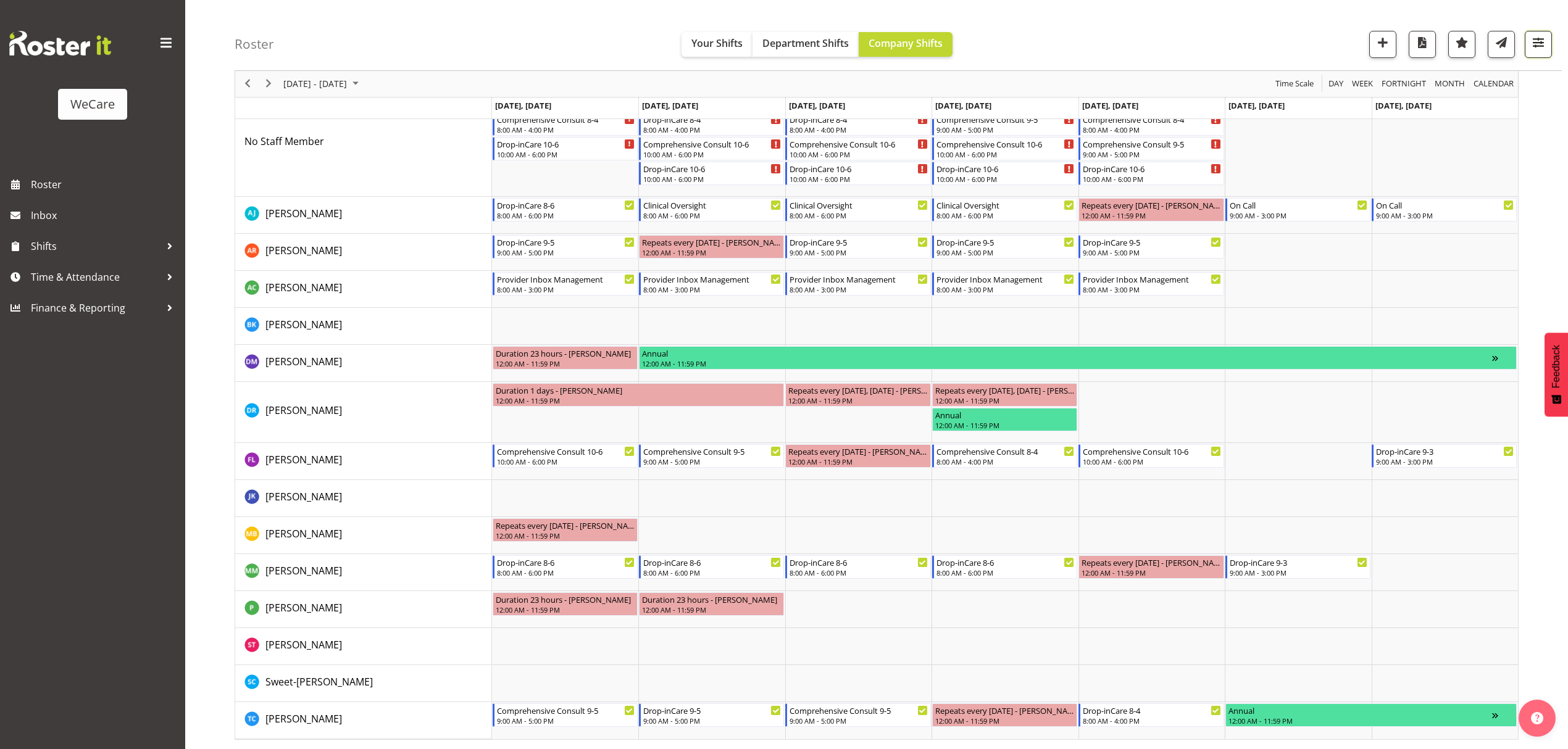
click at [1541, 41] on span "button" at bounding box center [1538, 42] width 16 height 16
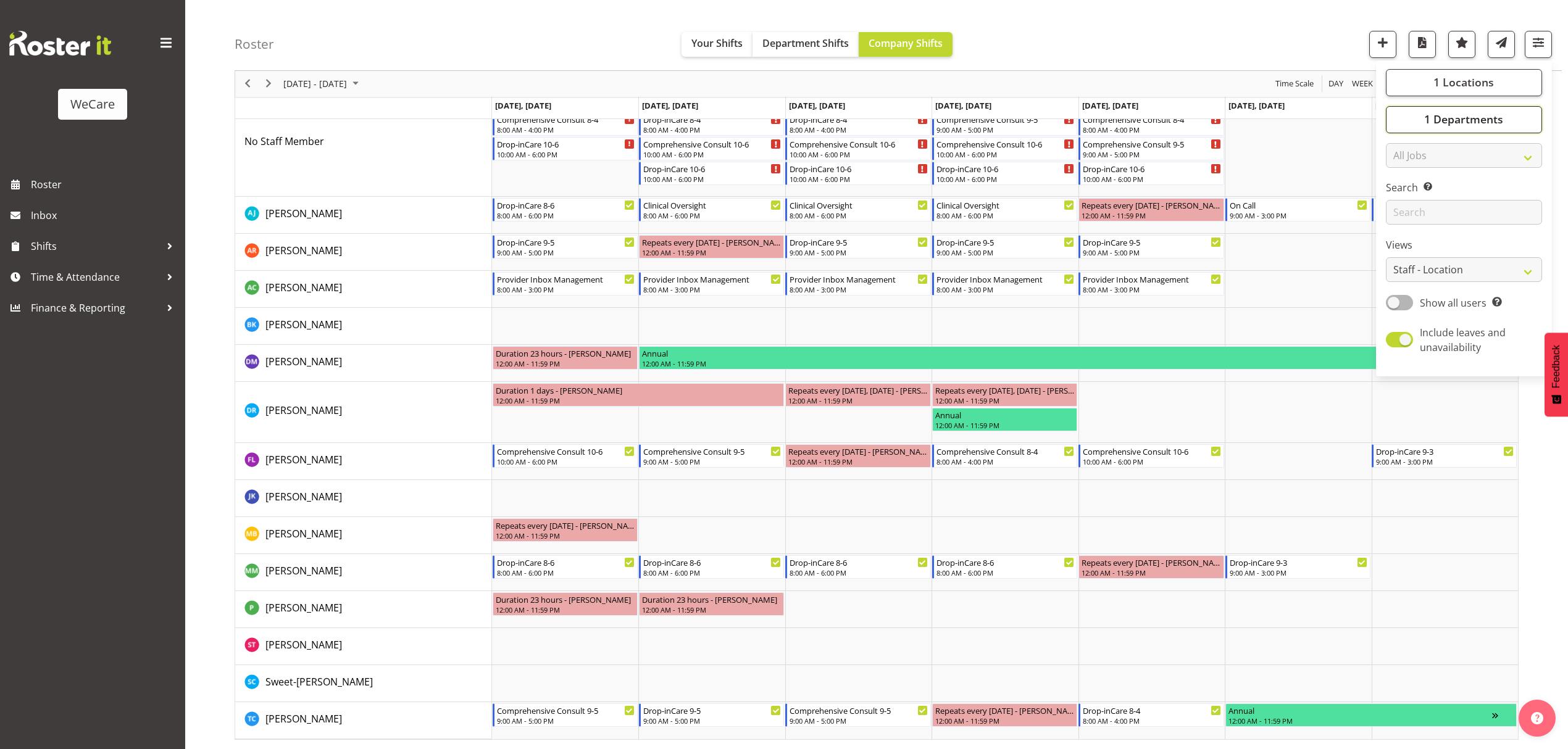
click at [1496, 118] on span "1 Departments" at bounding box center [1464, 120] width 79 height 15
click at [1404, 222] on label "Level 3" at bounding box center [1416, 224] width 40 height 10
click at [1404, 222] on input "Level 3" at bounding box center [1400, 225] width 8 height 8
checkbox input "false"
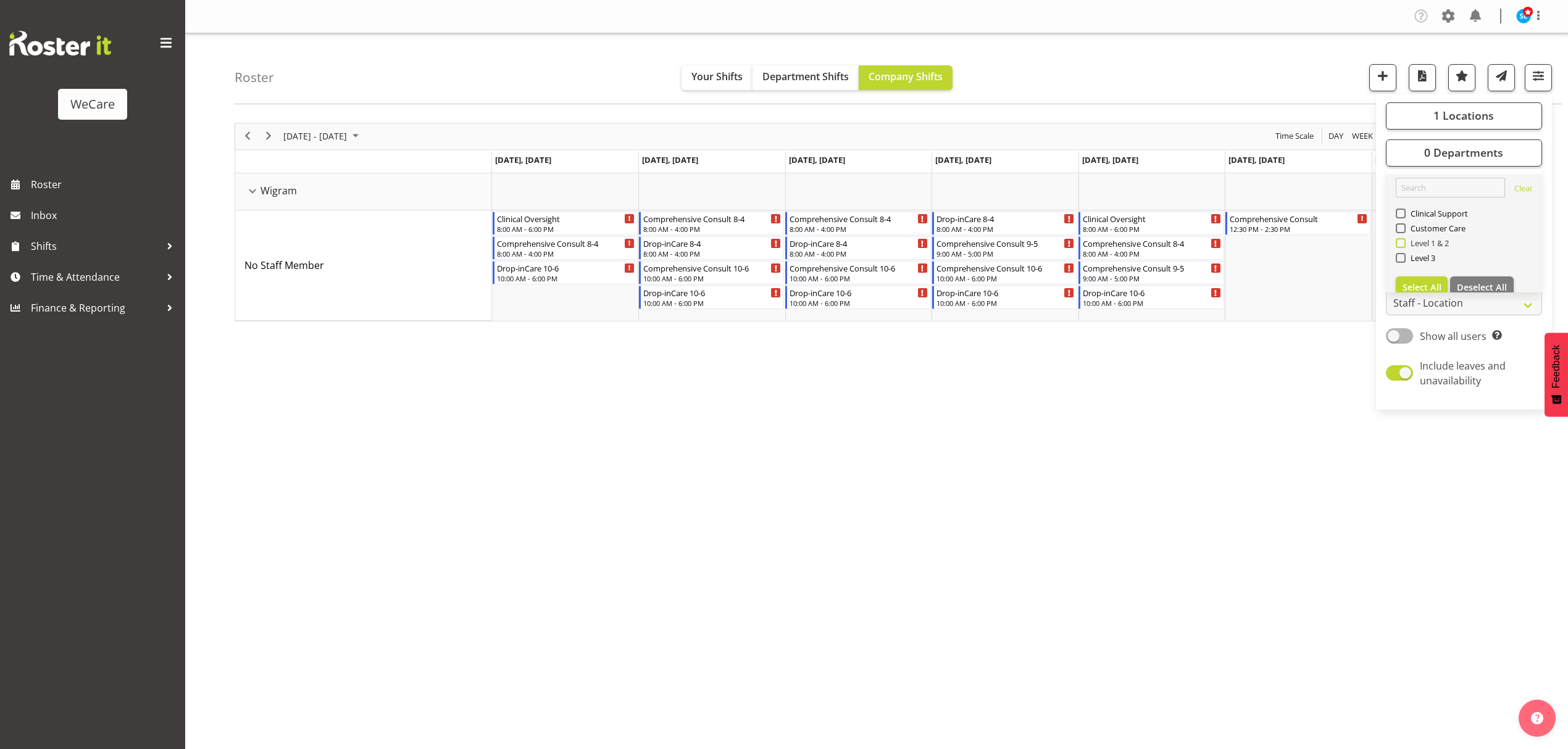
click at [1406, 245] on span "Level 1 & 2" at bounding box center [1428, 243] width 44 height 10
click at [1404, 245] on input "Level 1 & 2" at bounding box center [1400, 243] width 8 height 8
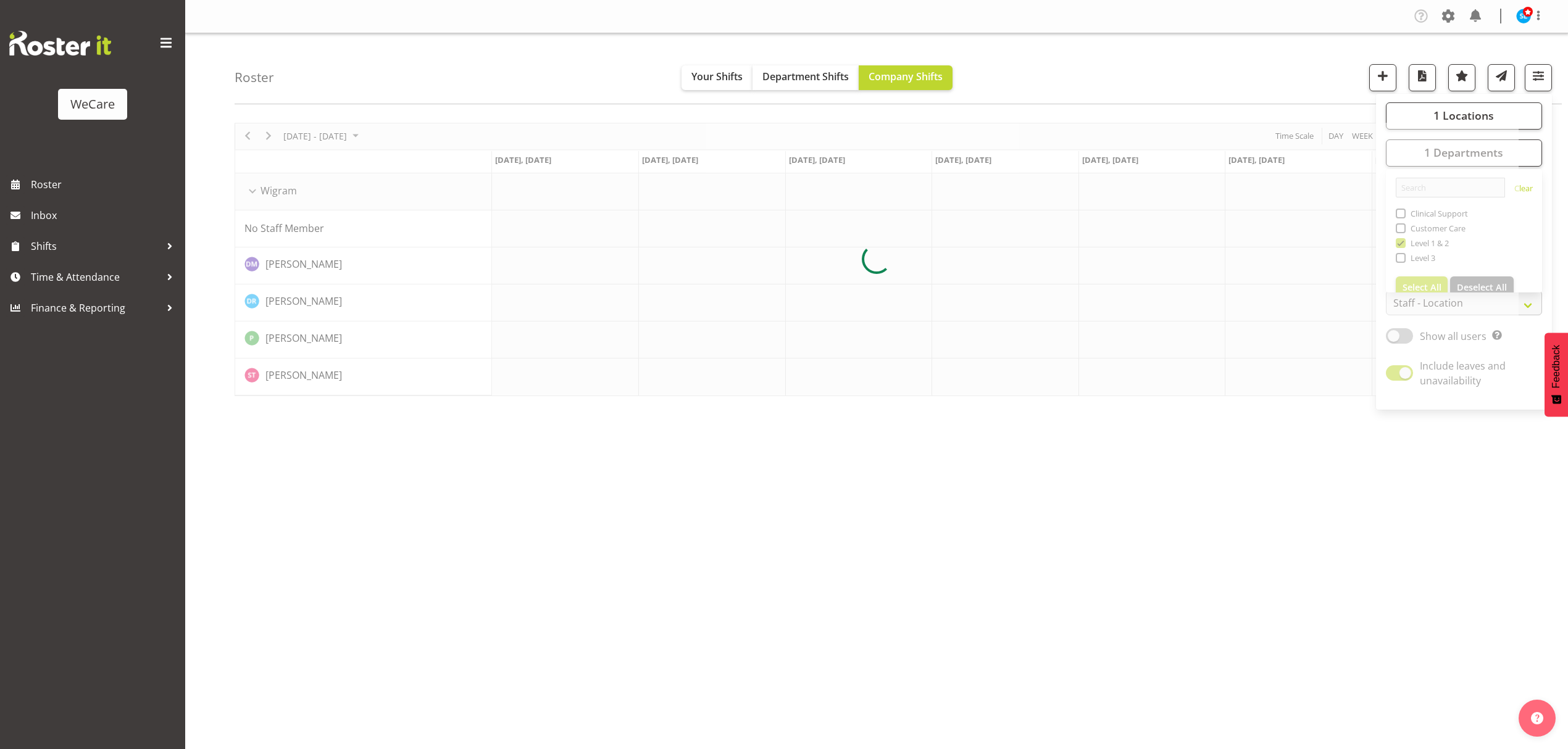
click at [1303, 48] on div "Roster Your Shifts Department Shifts Company Shifts 1 Locations Clear Business …" at bounding box center [898, 69] width 1327 height 71
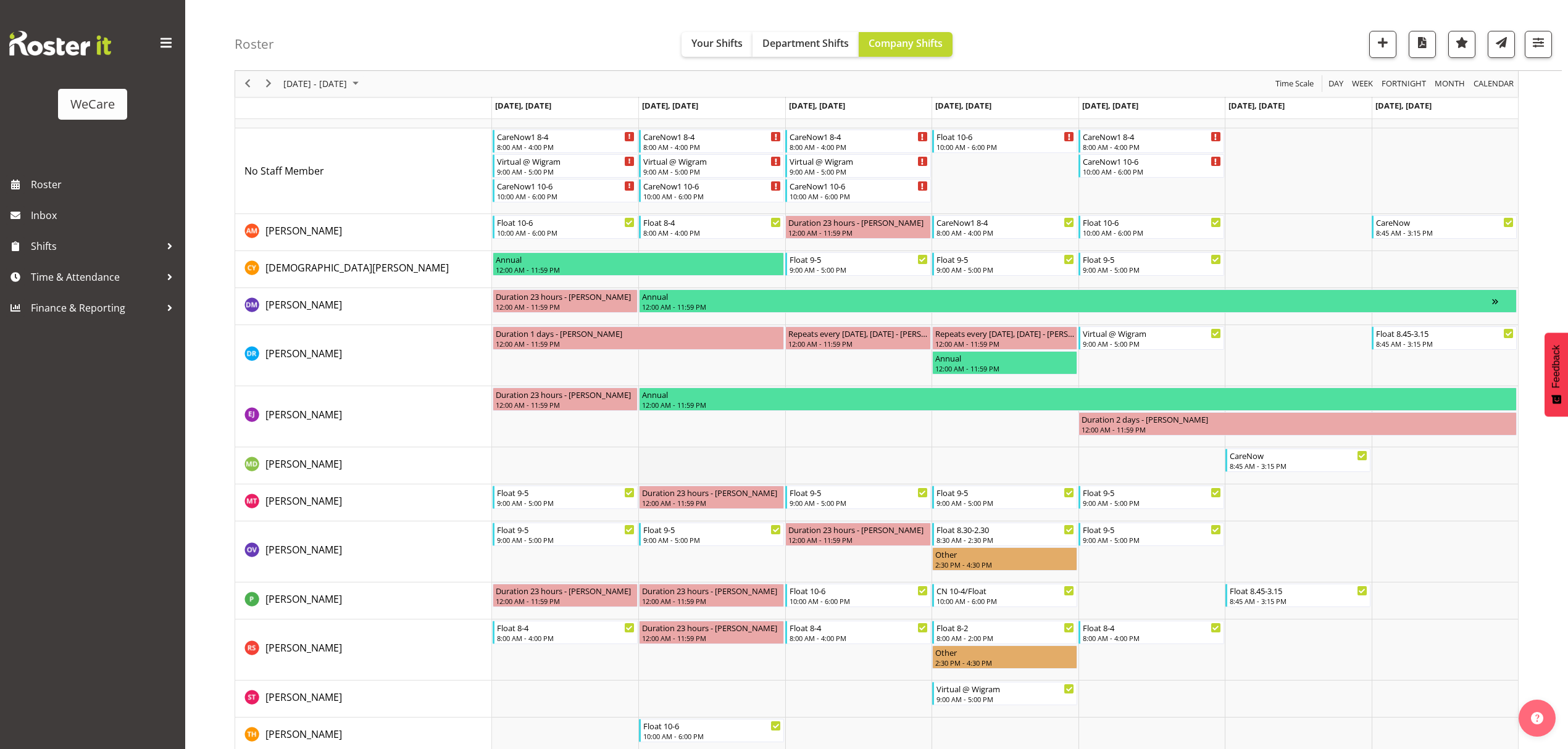
scroll to position [98, 0]
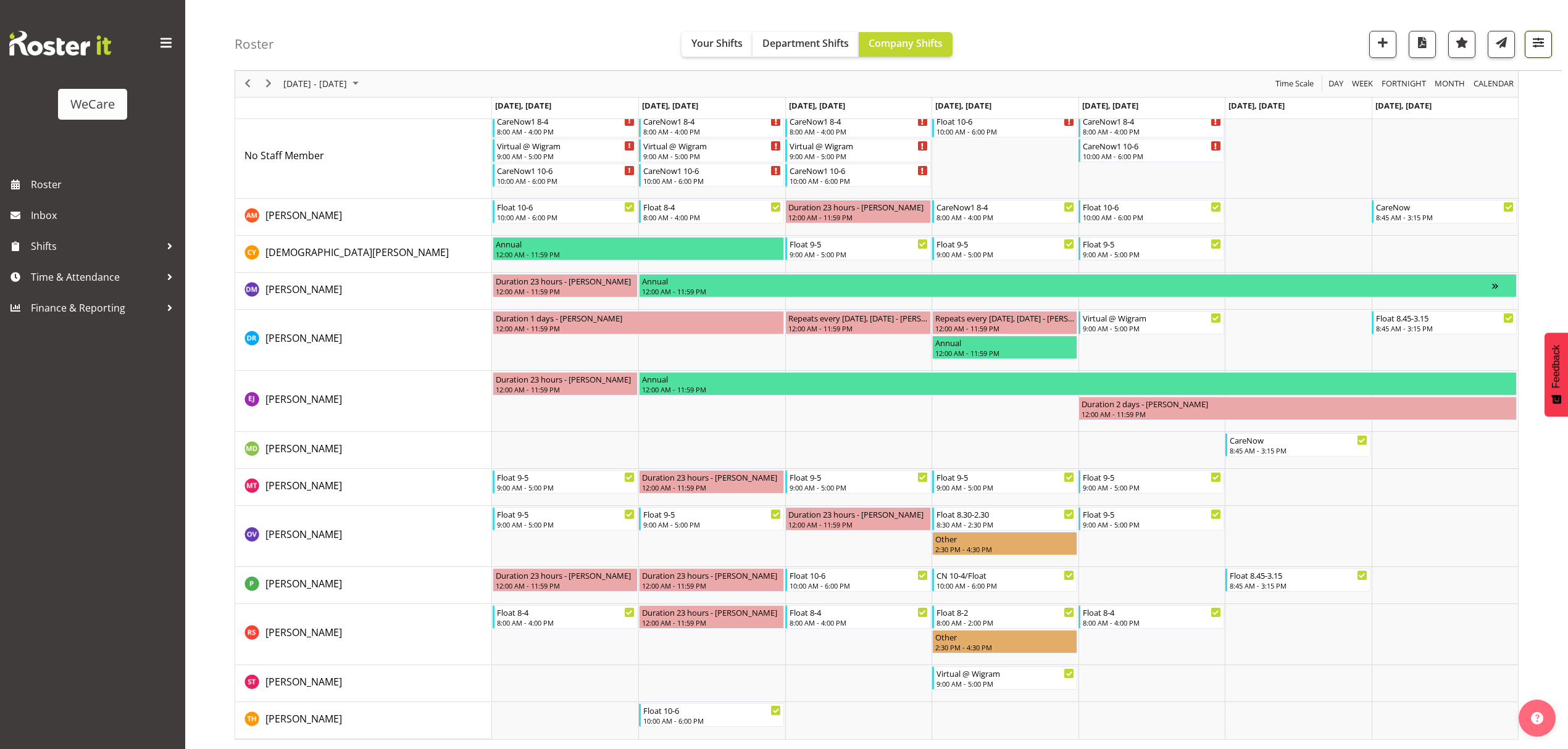
click at [1543, 50] on span "button" at bounding box center [1538, 42] width 16 height 16
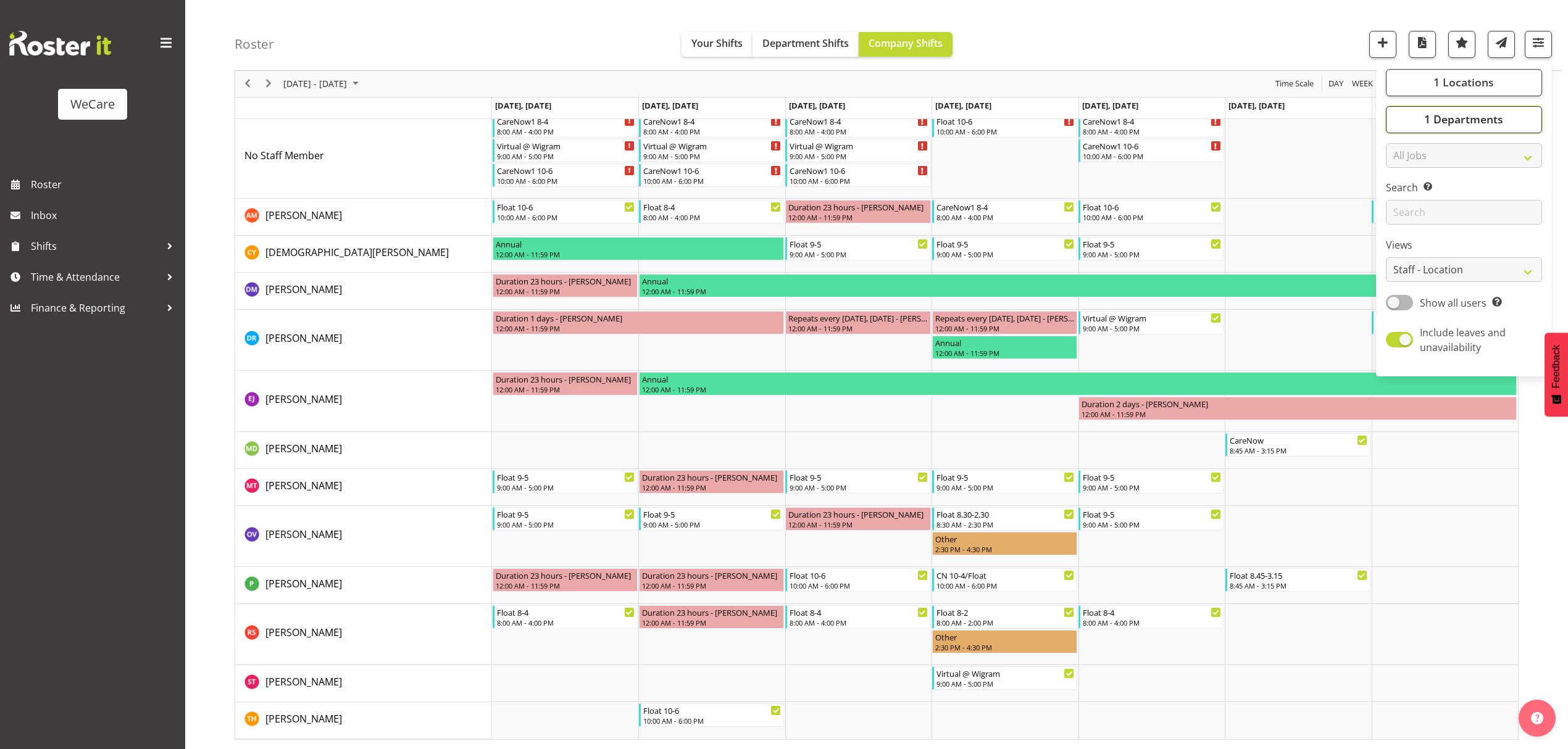
click at [1432, 125] on span "1 Departments" at bounding box center [1464, 120] width 79 height 15
click at [1399, 211] on span at bounding box center [1401, 209] width 10 height 10
click at [1399, 211] on input "Level 1 & 2" at bounding box center [1400, 210] width 8 height 8
checkbox input "false"
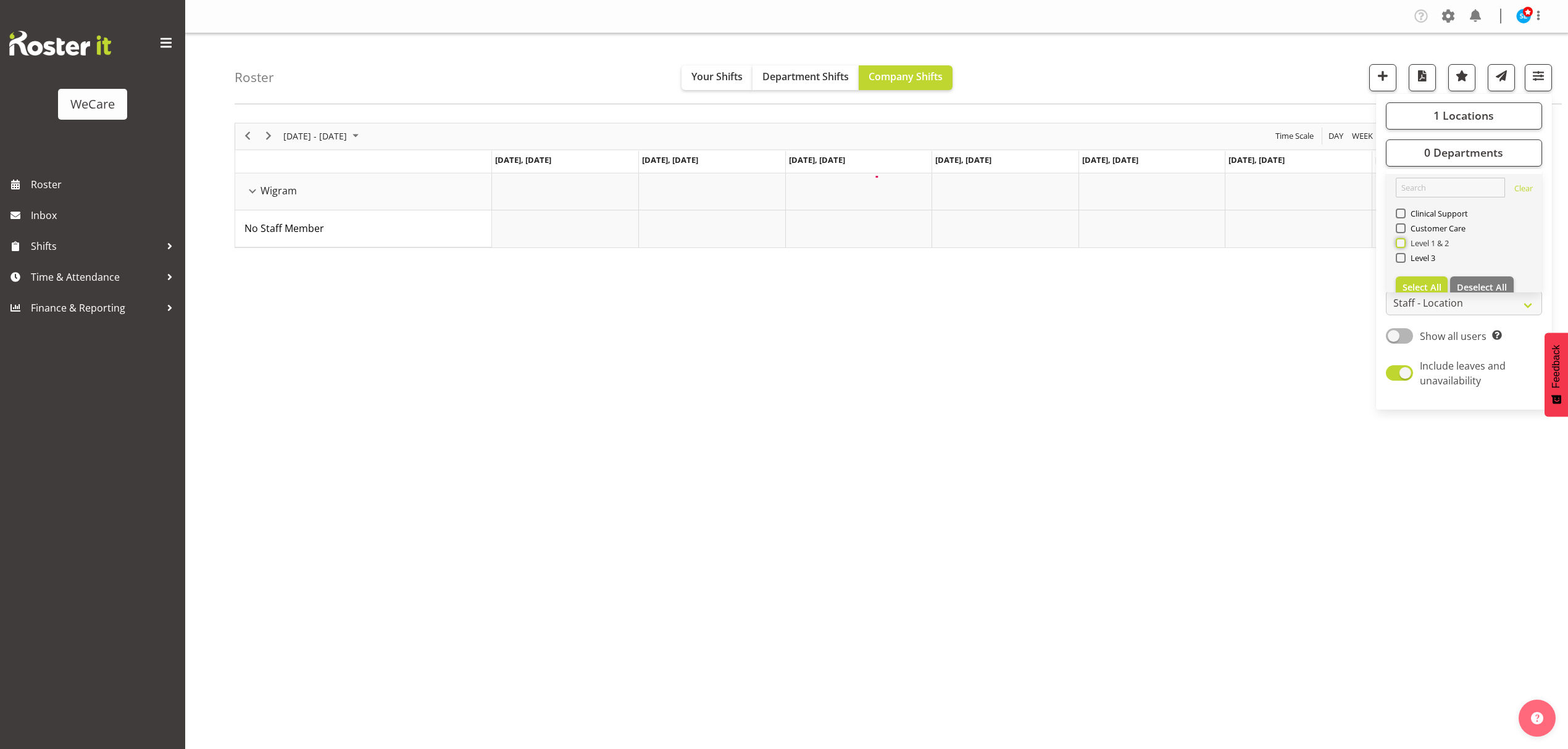
scroll to position [0, 0]
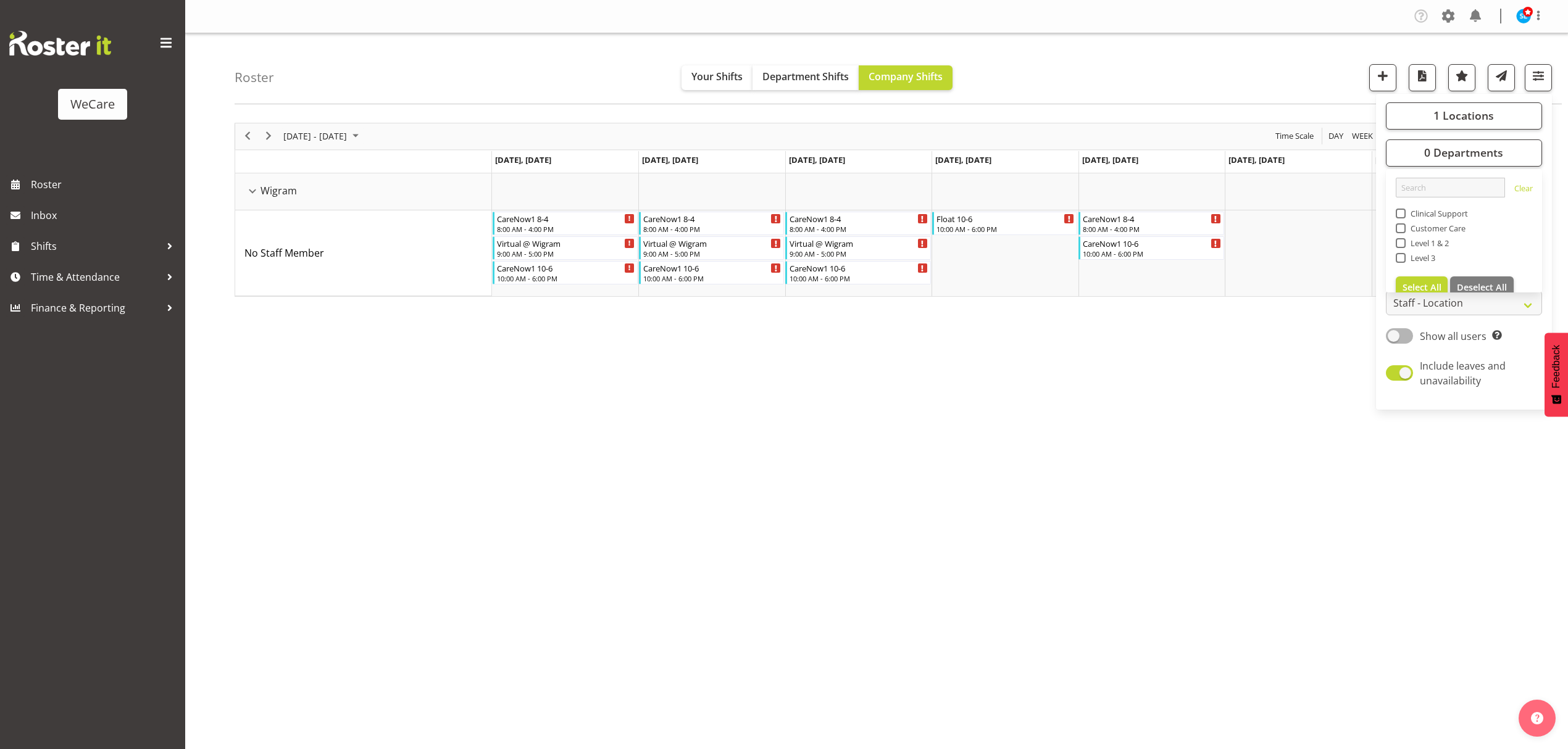
click at [1133, 74] on div "Roster Your Shifts Department Shifts Company Shifts 1 Locations Clear Business …" at bounding box center [898, 69] width 1327 height 71
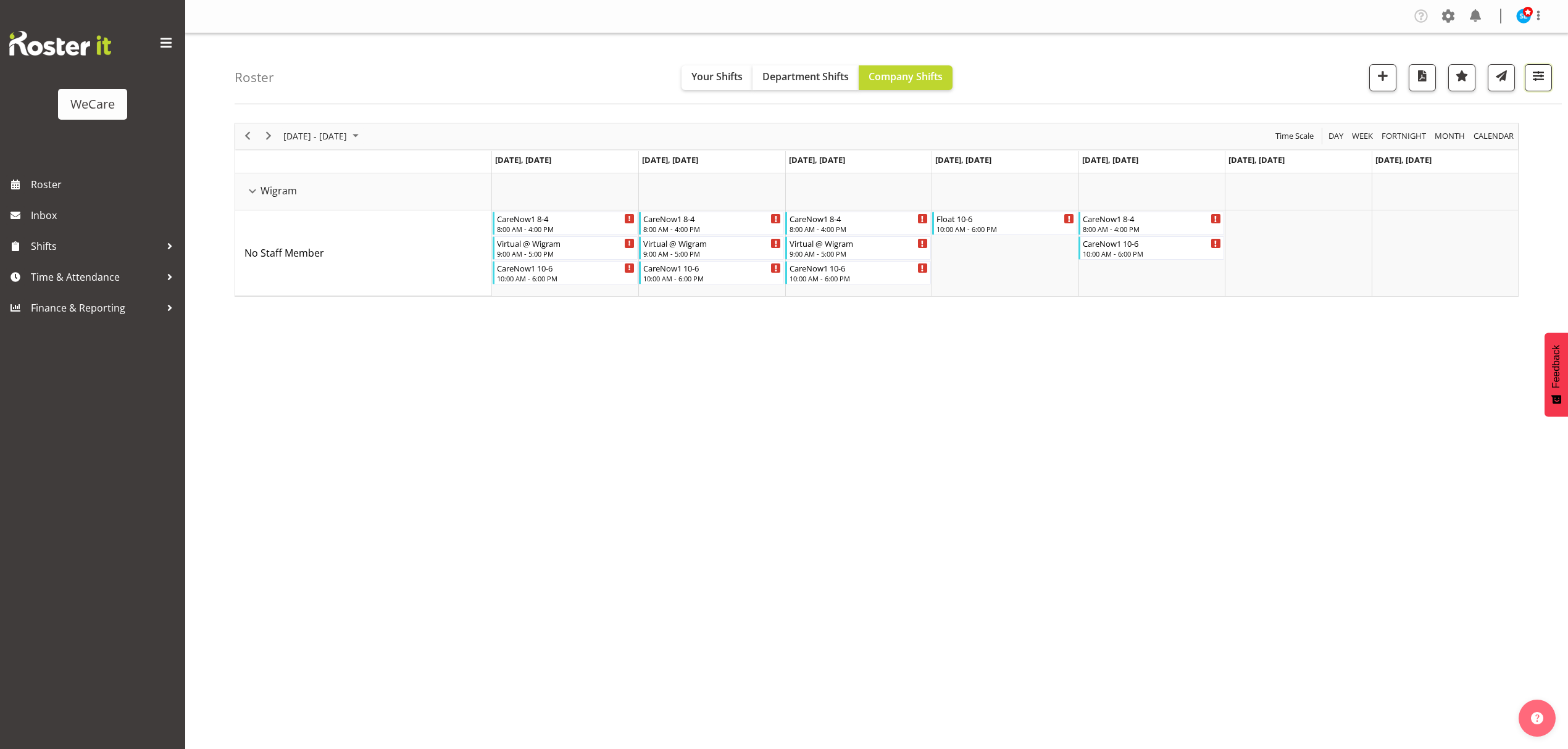
click at [1542, 75] on span "button" at bounding box center [1538, 76] width 16 height 16
click at [1203, 64] on div "Roster Your Shifts Department Shifts Company Shifts 1 Locations Clear Business …" at bounding box center [898, 69] width 1327 height 71
click at [1543, 79] on span "button" at bounding box center [1538, 76] width 16 height 16
click at [1490, 161] on button "0 Departments" at bounding box center [1465, 153] width 156 height 27
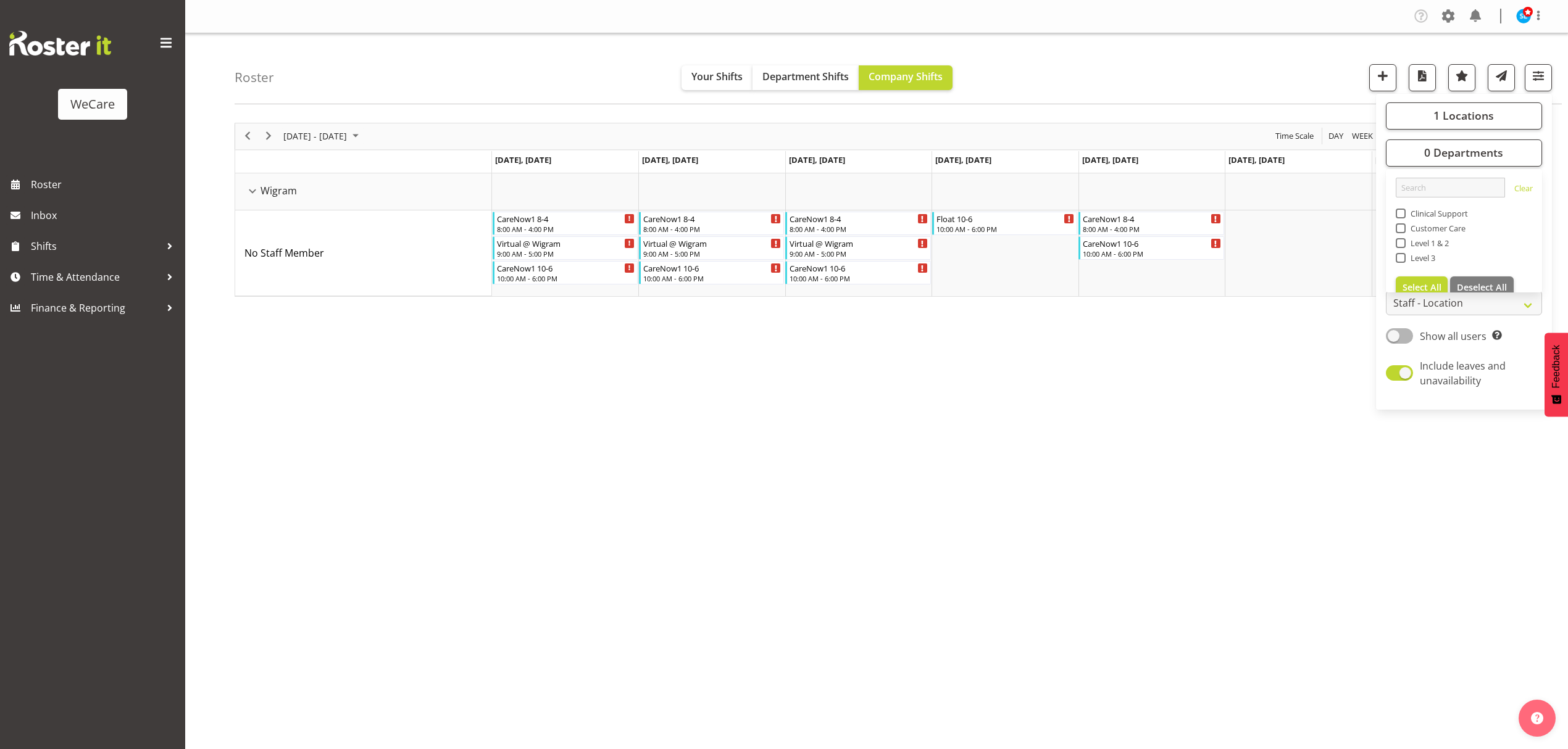
click at [1359, 458] on div "[DATE] - [DATE] [DATE] Day Week Fortnight Month calendar Month Agenda Time Scal…" at bounding box center [901, 361] width 1333 height 494
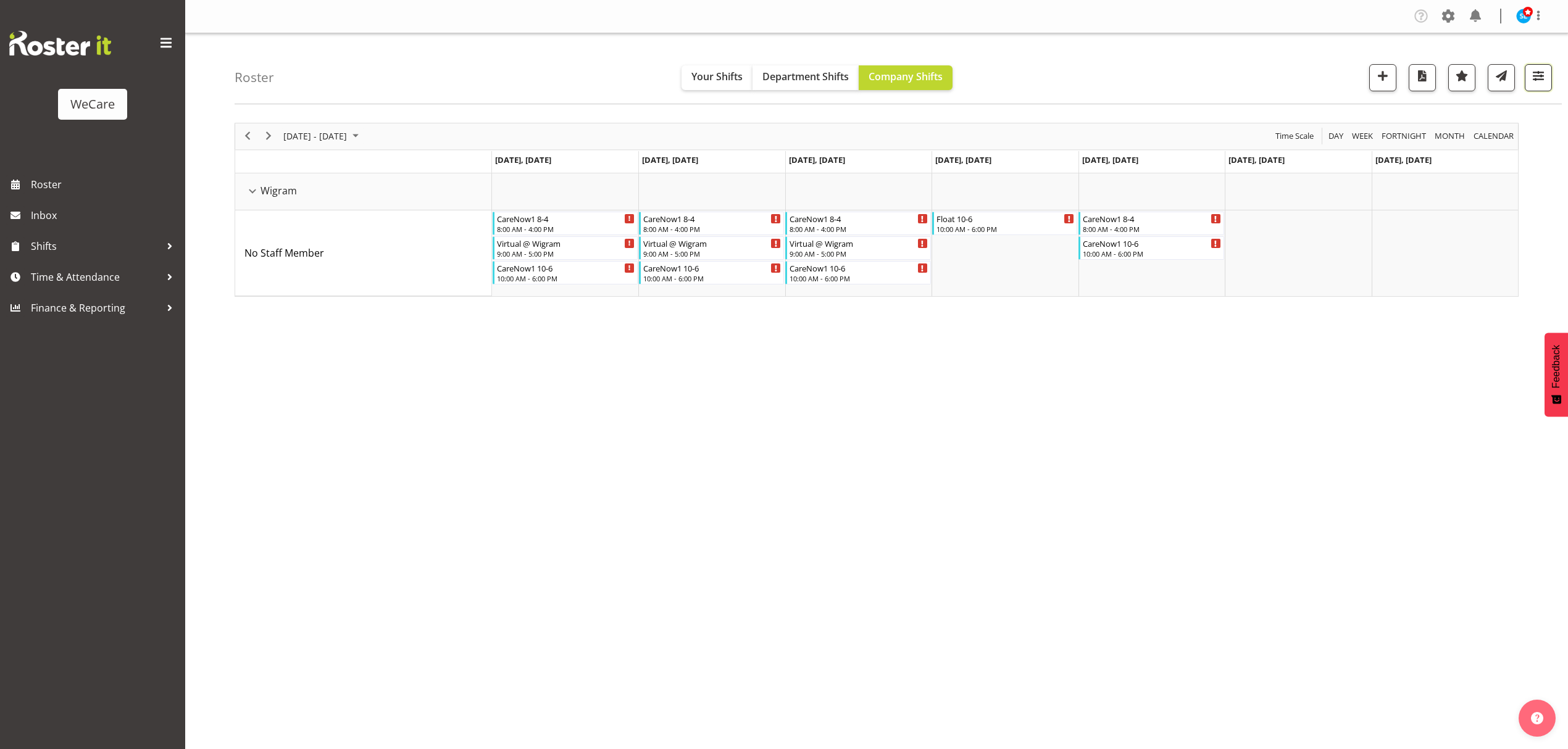
click at [1542, 85] on button "button" at bounding box center [1538, 78] width 27 height 27
click at [1494, 154] on span "0 Departments" at bounding box center [1464, 152] width 79 height 15
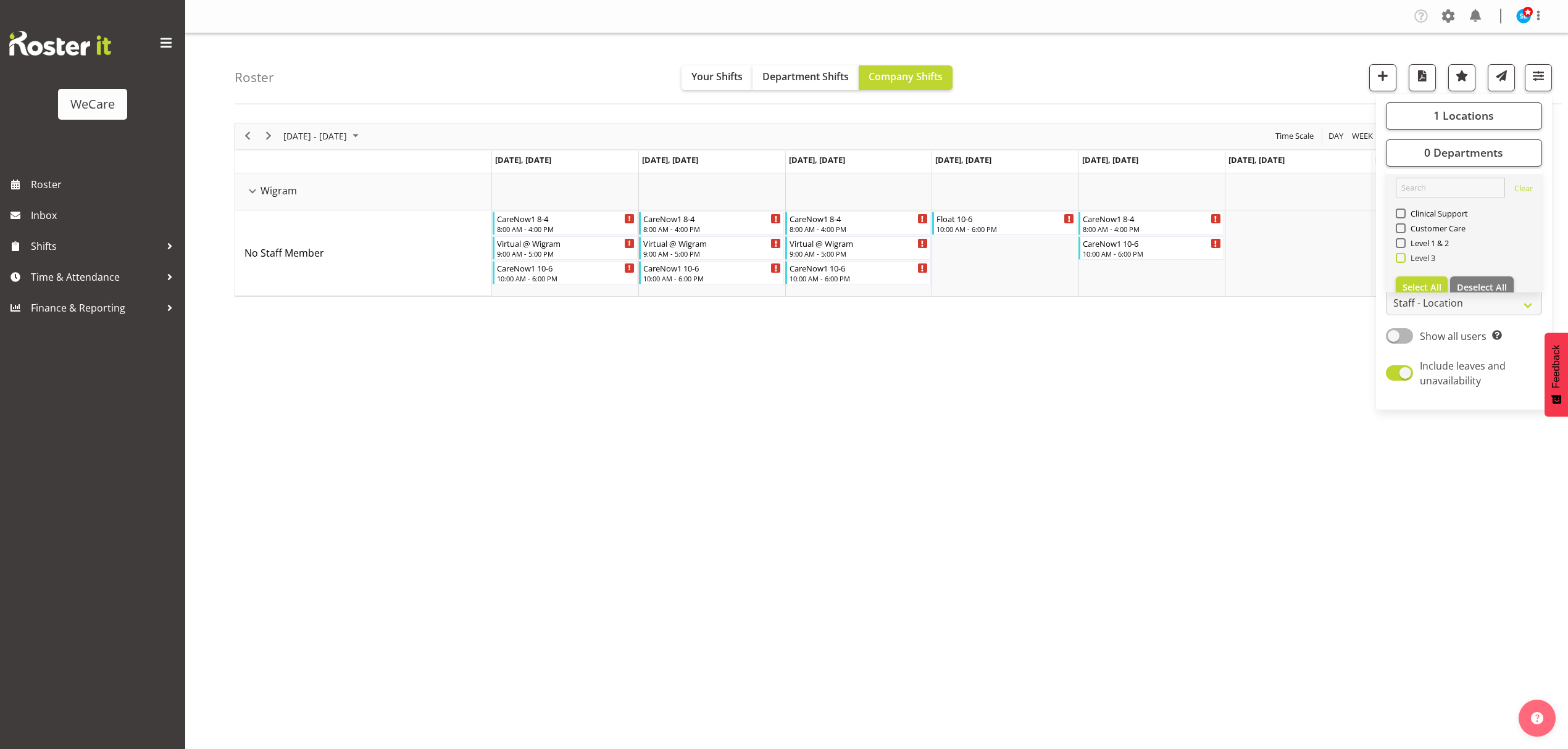
click at [1399, 260] on span at bounding box center [1401, 257] width 10 height 10
click at [1399, 260] on input "Level 3" at bounding box center [1400, 257] width 8 height 8
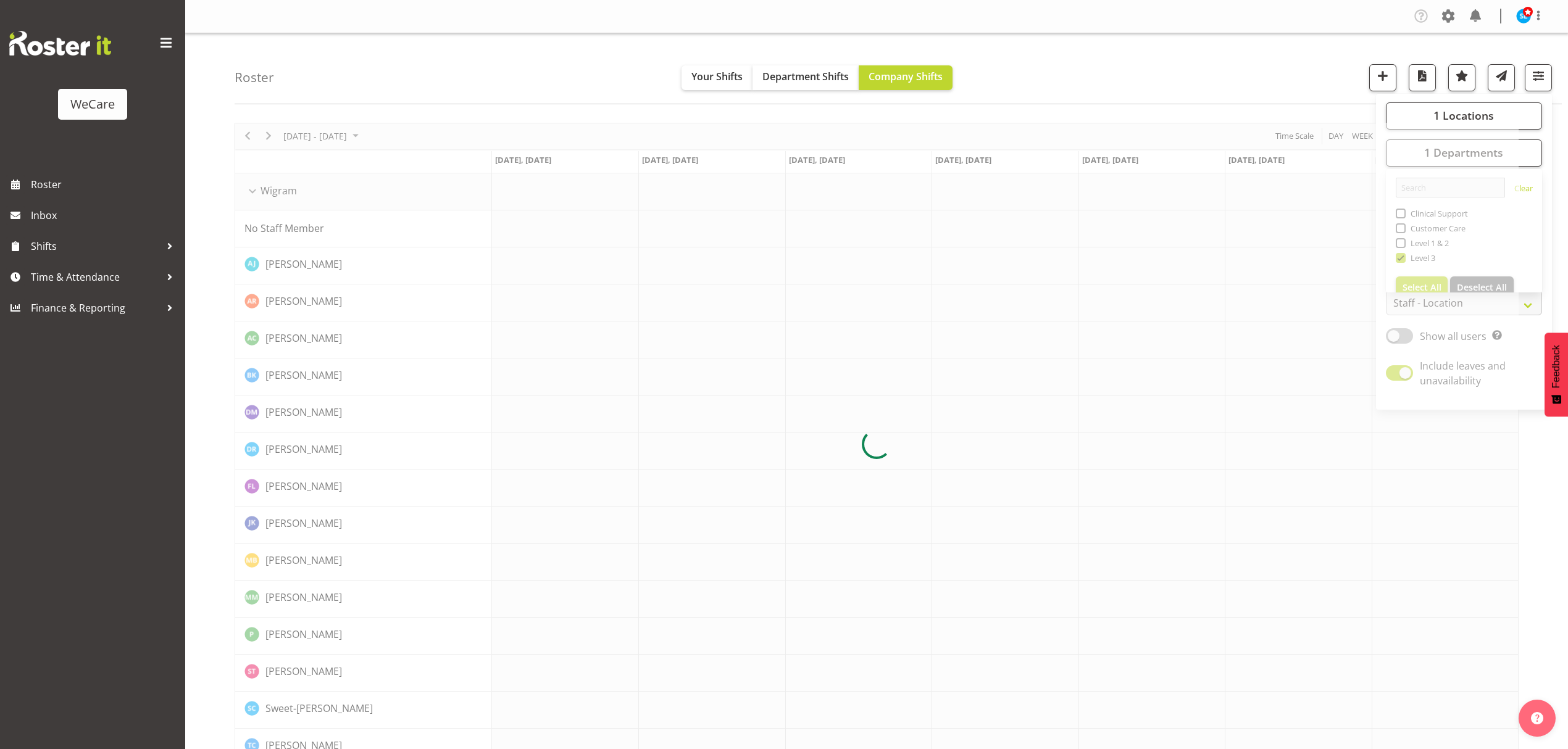
click at [1233, 78] on div "Roster Your Shifts Department Shifts Company Shifts 1 Locations Clear Business …" at bounding box center [898, 69] width 1327 height 71
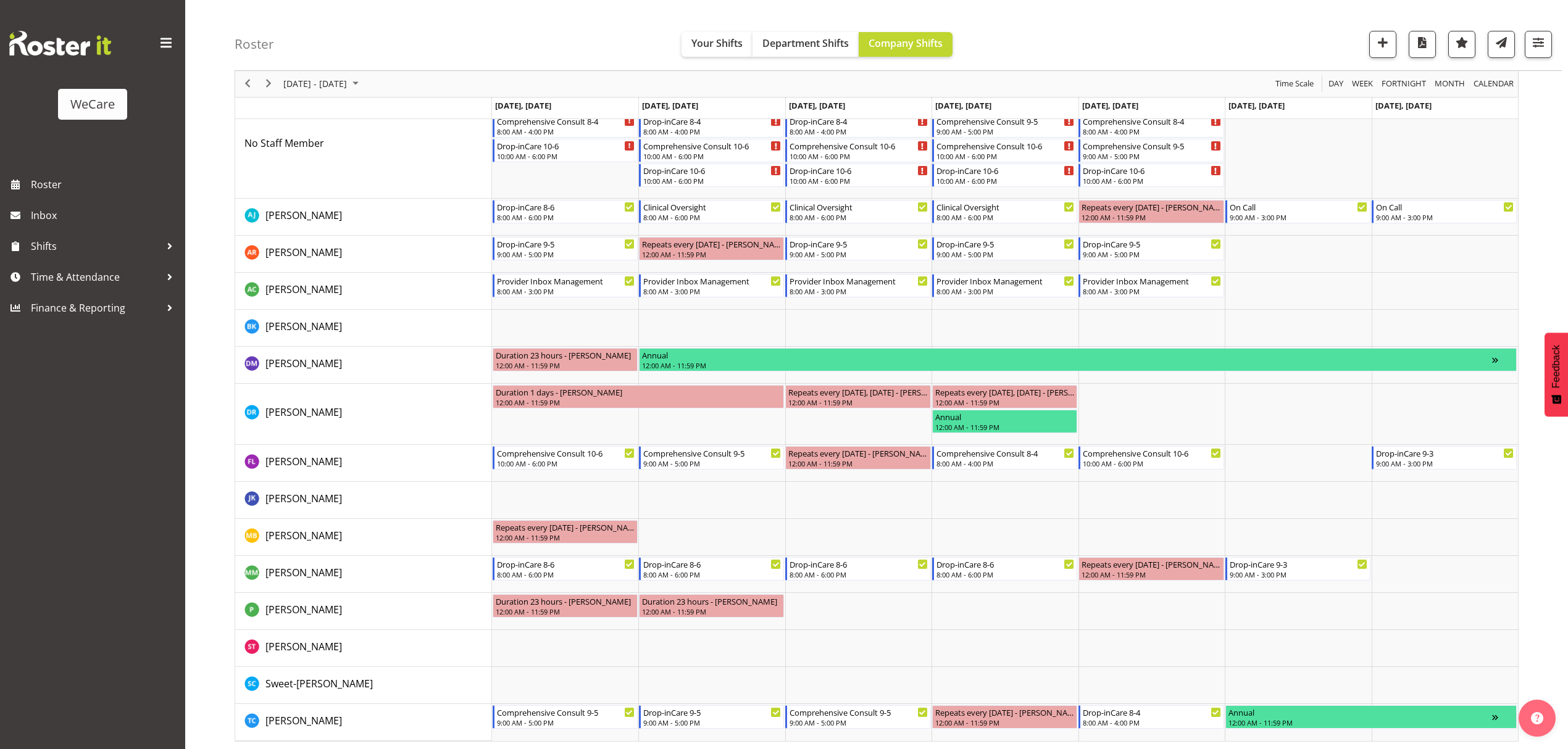
scroll to position [124, 0]
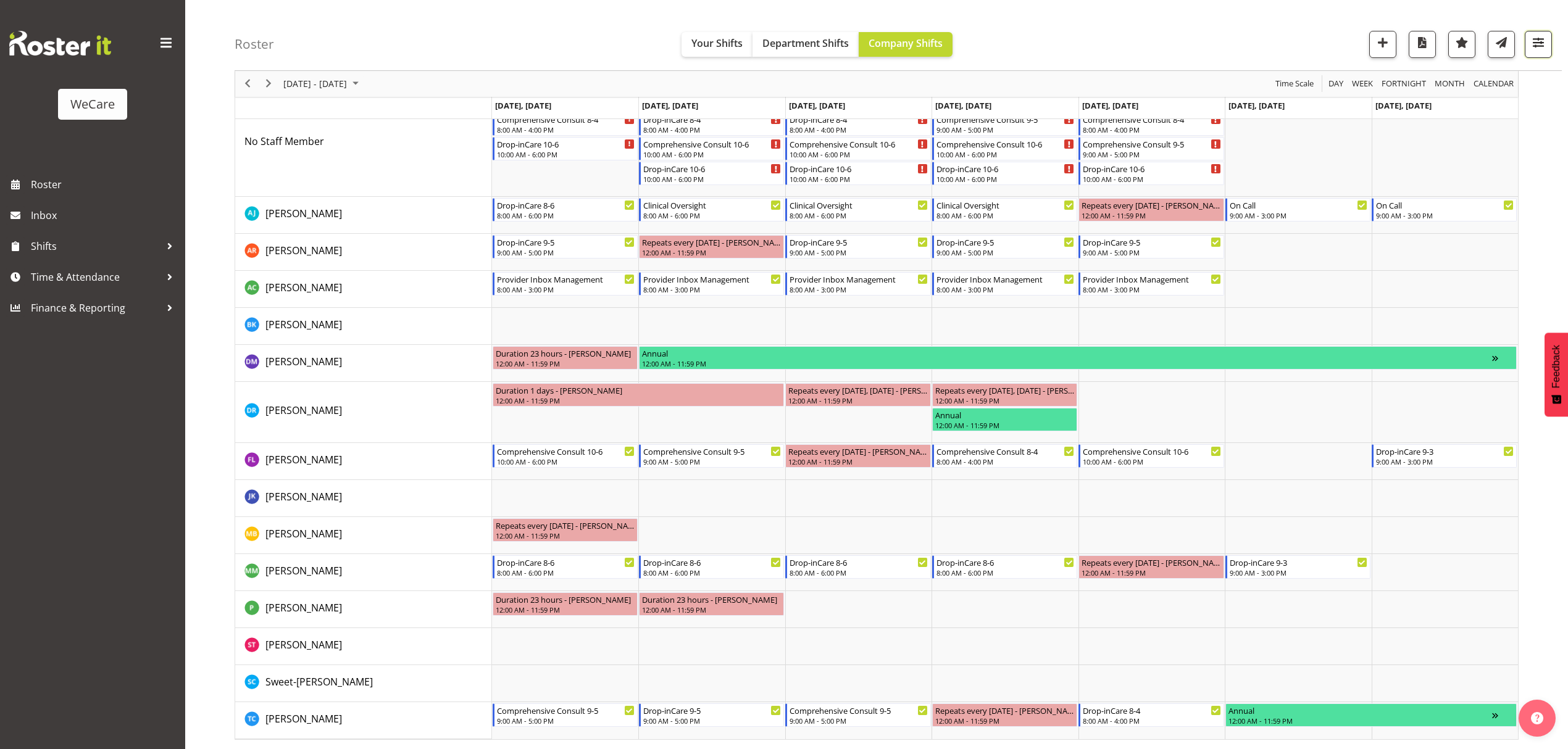
click at [1534, 52] on button "button" at bounding box center [1538, 45] width 27 height 27
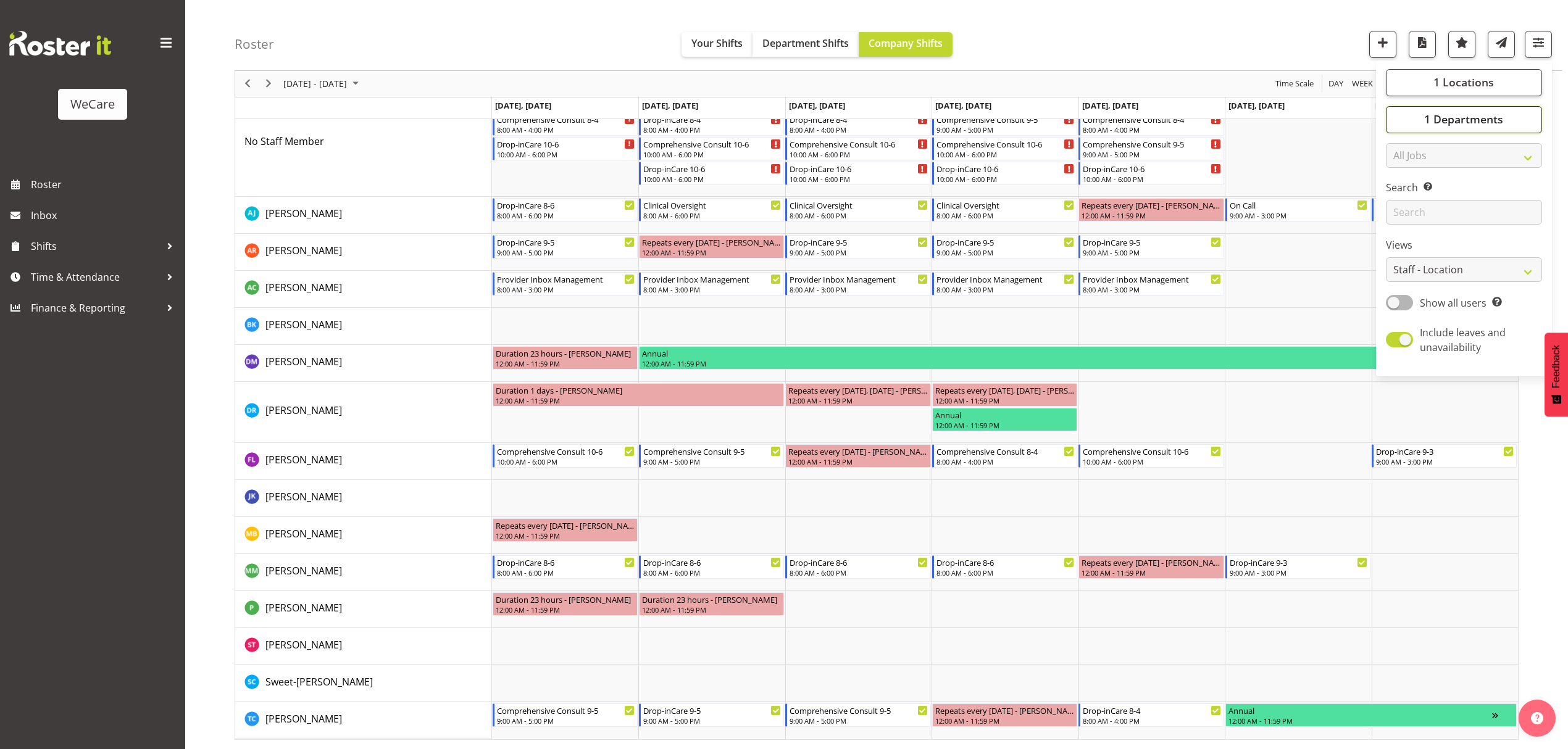
click at [1470, 117] on span "1 Departments" at bounding box center [1464, 120] width 79 height 15
click at [1396, 216] on div "Level 1 & 2" at bounding box center [1465, 211] width 137 height 15
click at [1401, 227] on span at bounding box center [1401, 224] width 10 height 10
click at [1401, 227] on input "Level 3" at bounding box center [1400, 225] width 8 height 8
checkbox input "false"
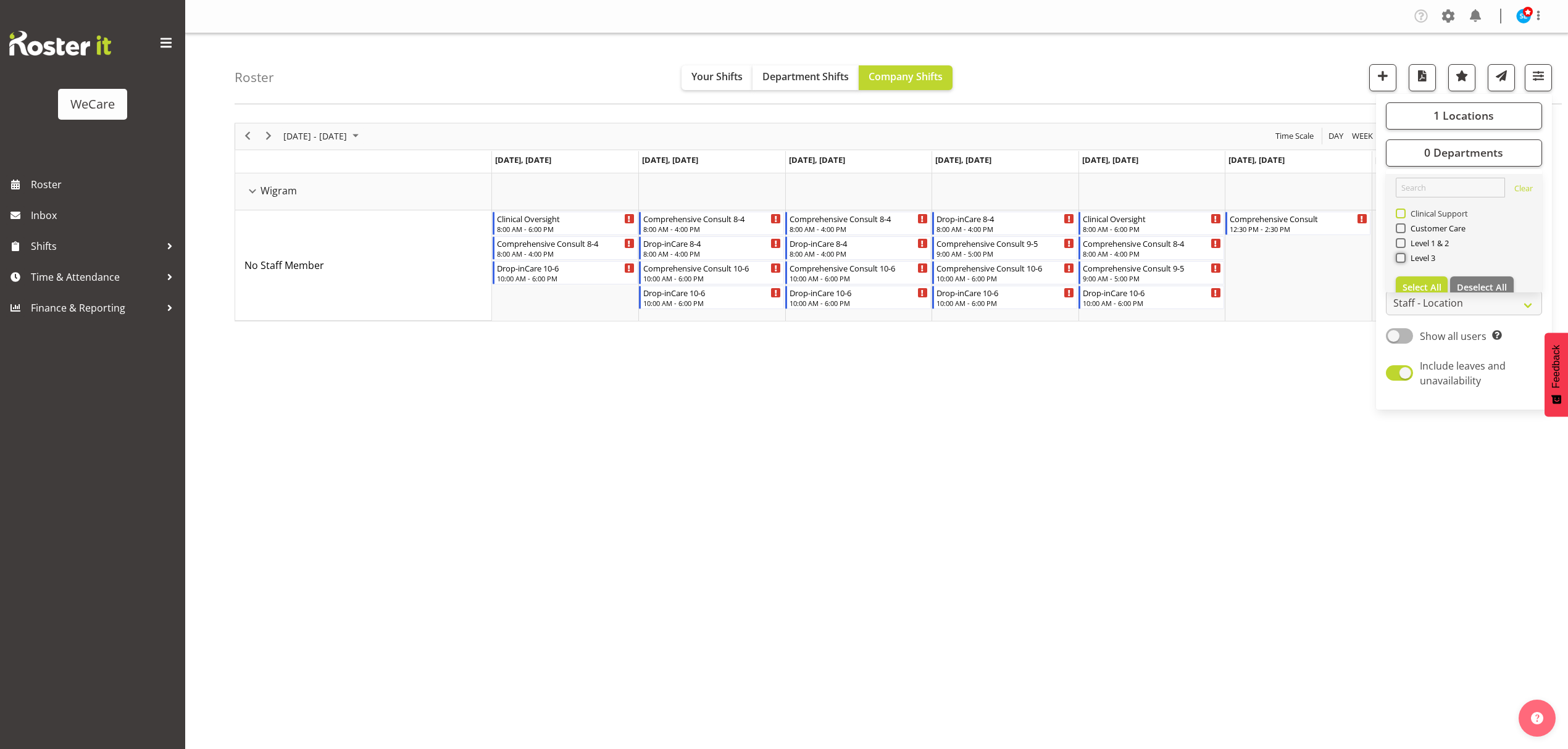
scroll to position [0, 0]
click at [1401, 240] on span at bounding box center [1401, 243] width 10 height 10
click at [1401, 240] on input "Level 1 & 2" at bounding box center [1400, 243] width 8 height 8
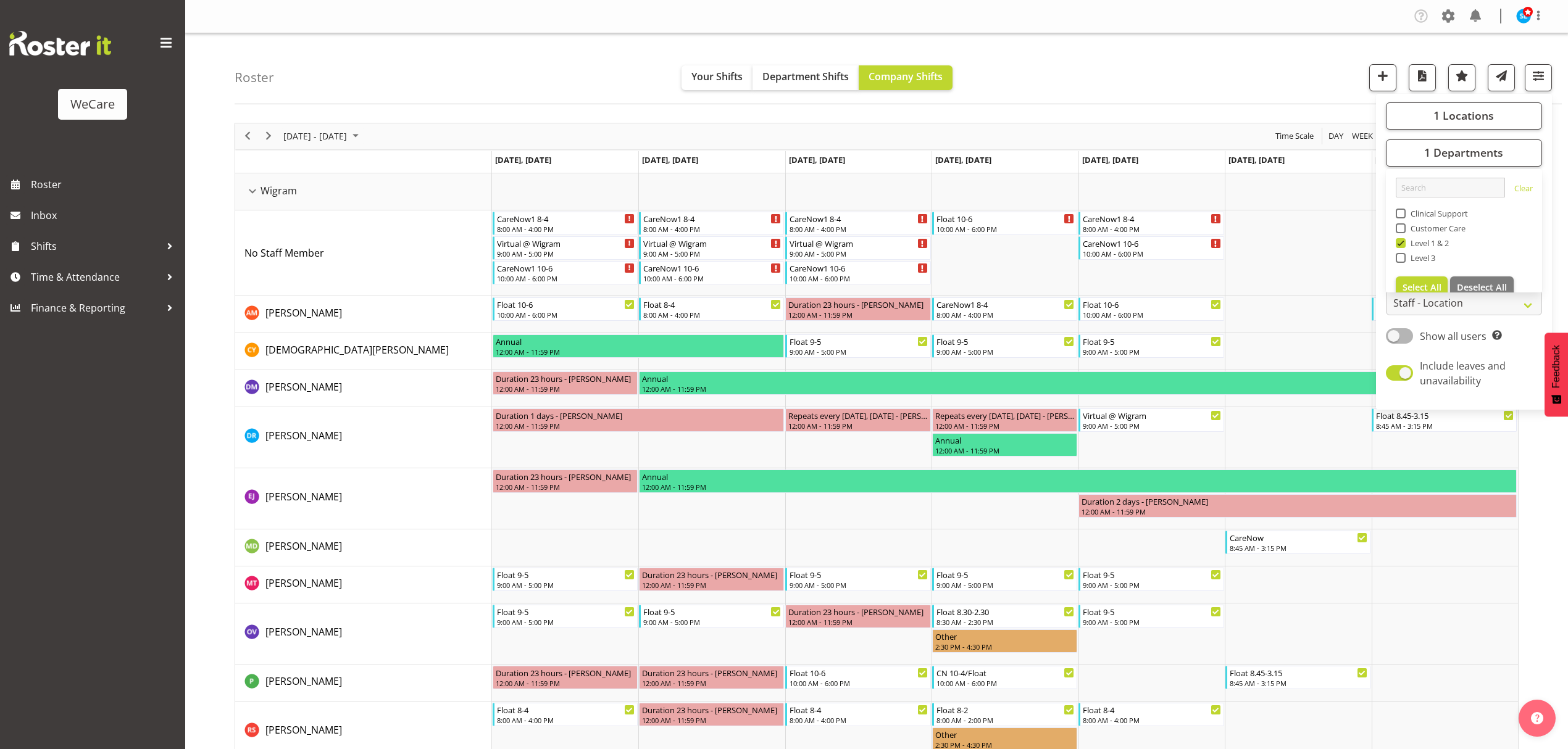
click at [1278, 61] on div "Roster Your Shifts Department Shifts Company Shifts 1 Locations Clear Business …" at bounding box center [898, 69] width 1327 height 71
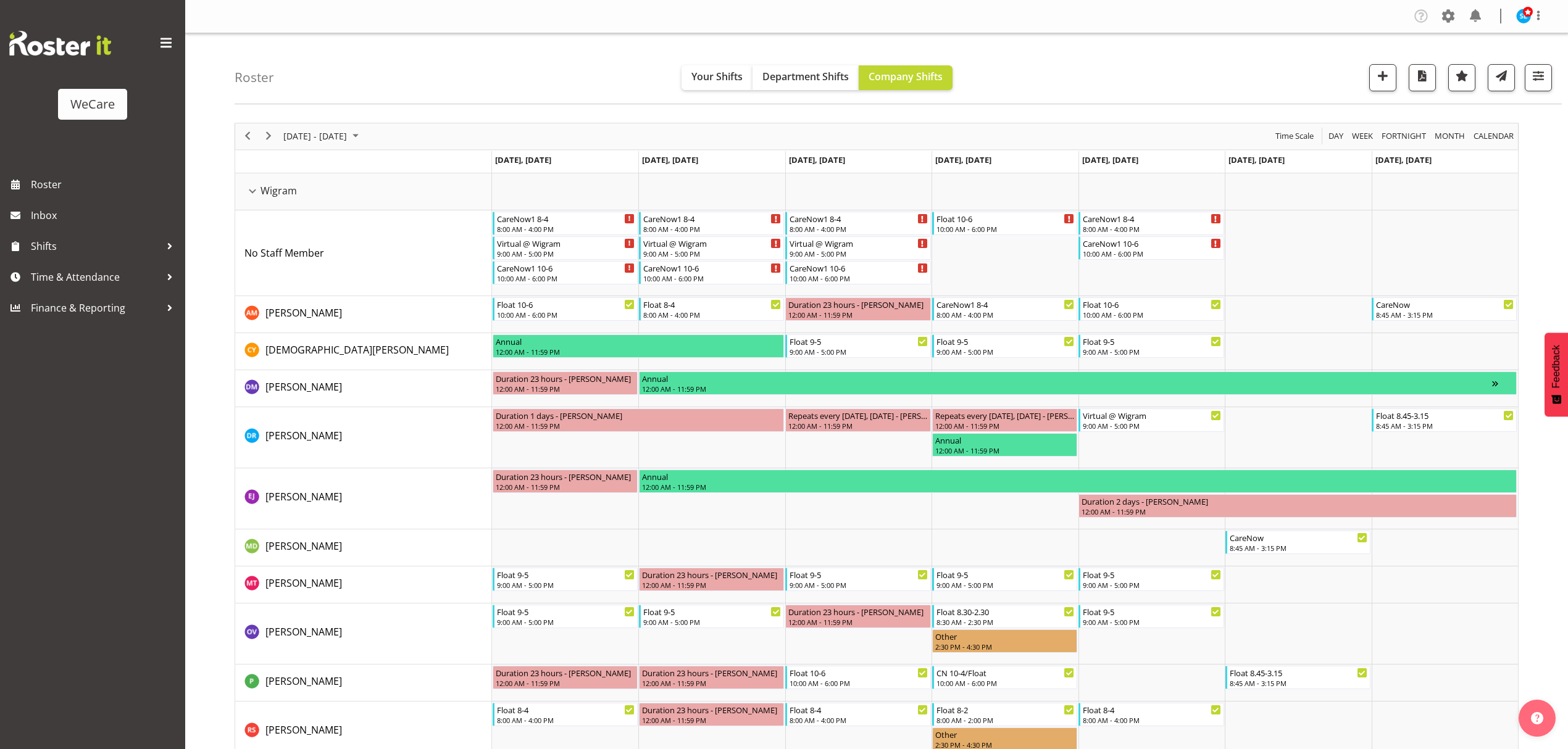
scroll to position [98, 0]
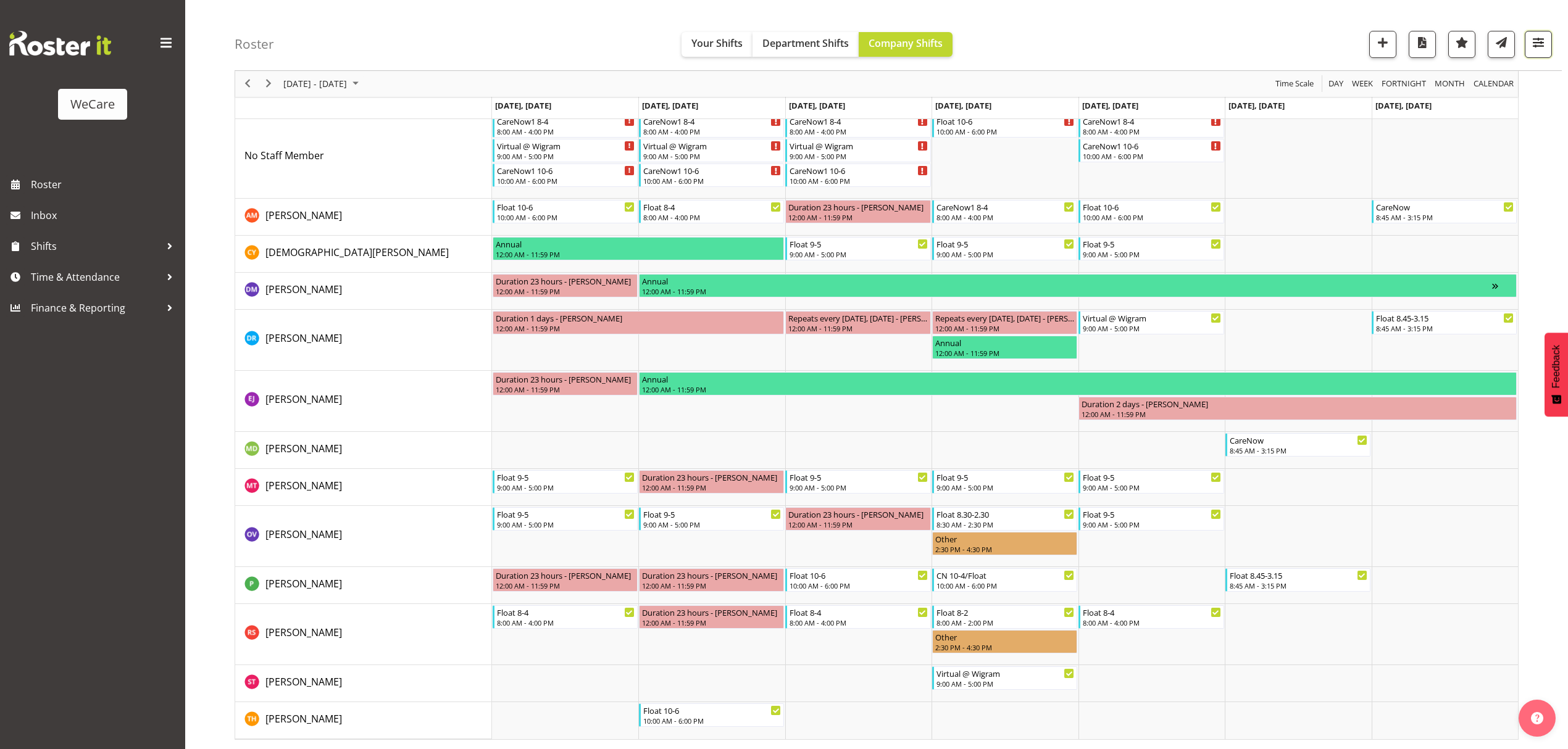
click at [1547, 42] on button "button" at bounding box center [1538, 45] width 27 height 27
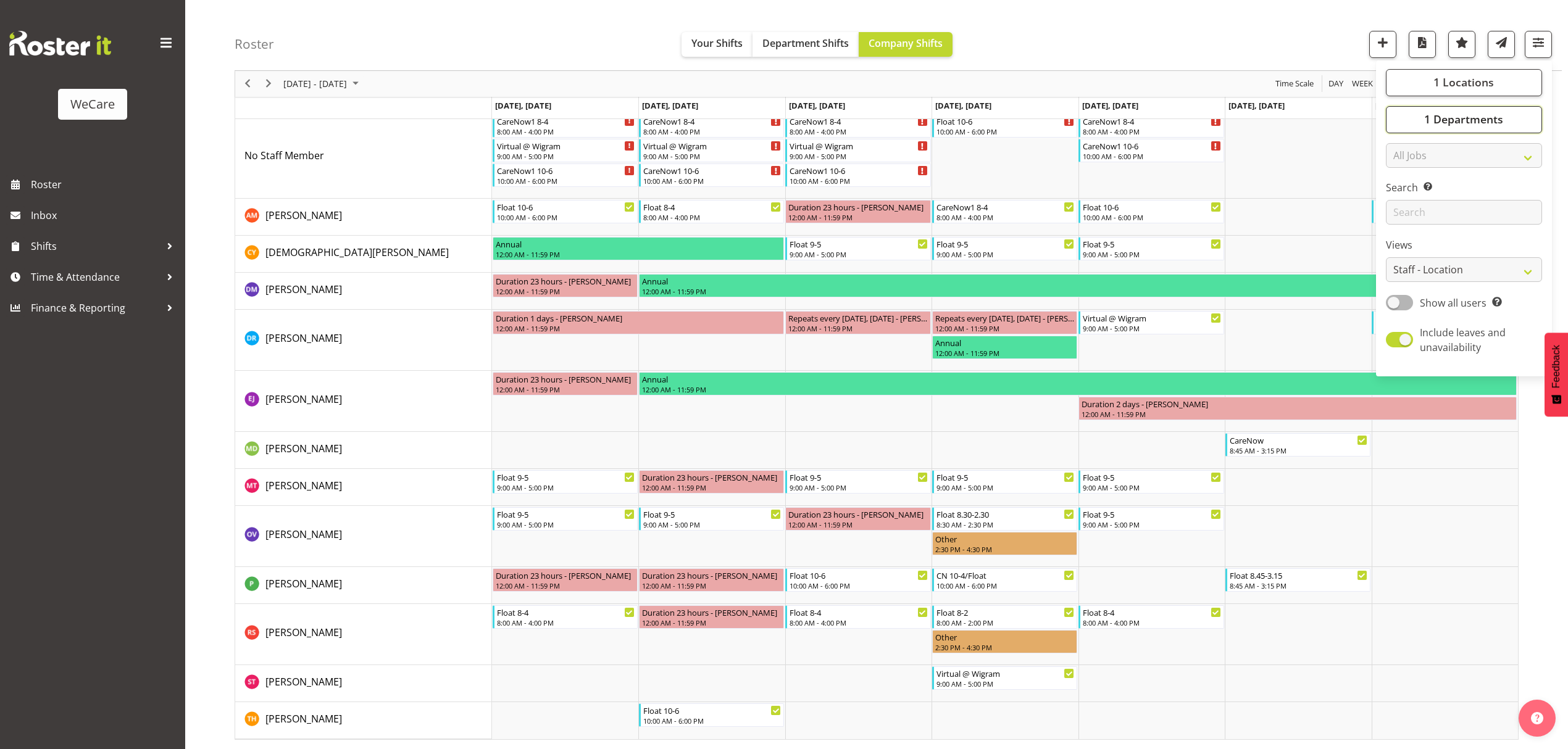
click at [1485, 121] on span "1 Departments" at bounding box center [1464, 120] width 79 height 15
click at [1401, 209] on span at bounding box center [1401, 209] width 10 height 10
click at [1401, 209] on input "Level 1 & 2" at bounding box center [1400, 210] width 8 height 8
checkbox input "false"
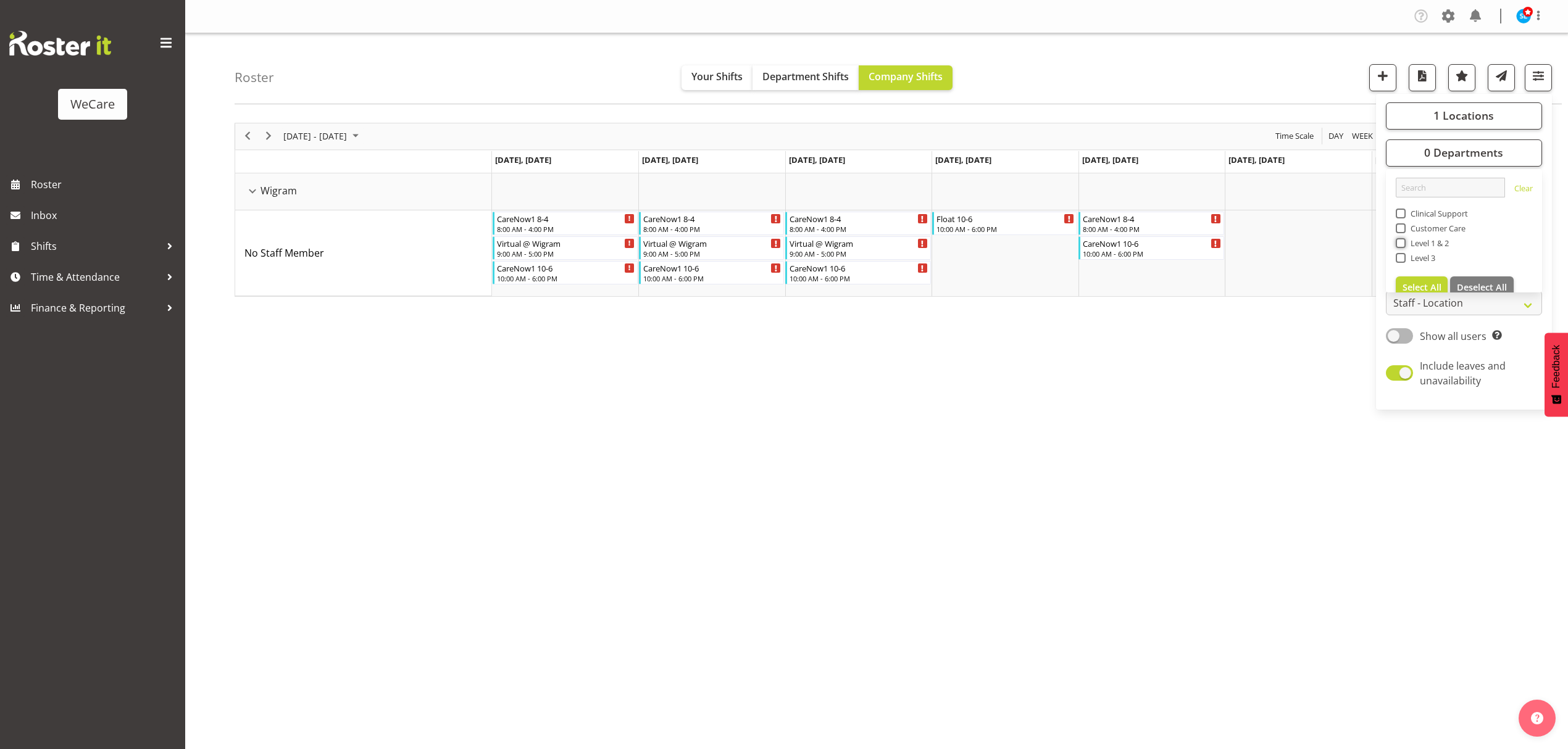
scroll to position [0, 0]
click at [1399, 213] on span at bounding box center [1401, 213] width 10 height 10
click at [1399, 213] on input "Clinical Support" at bounding box center [1400, 213] width 8 height 8
checkbox input "true"
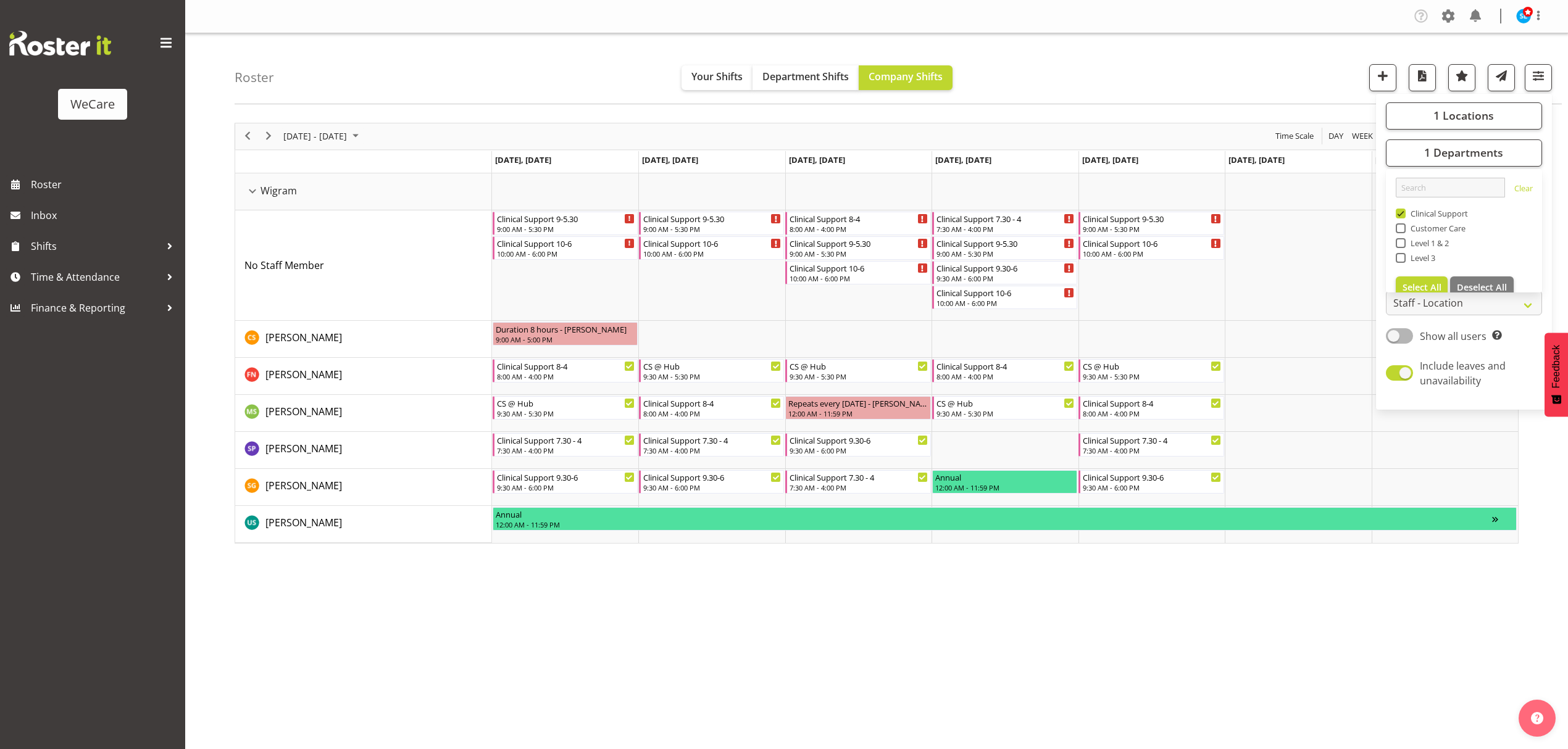
click at [389, 80] on div "Roster Your Shifts Department Shifts Company Shifts 1 Locations Clear Business …" at bounding box center [898, 69] width 1327 height 71
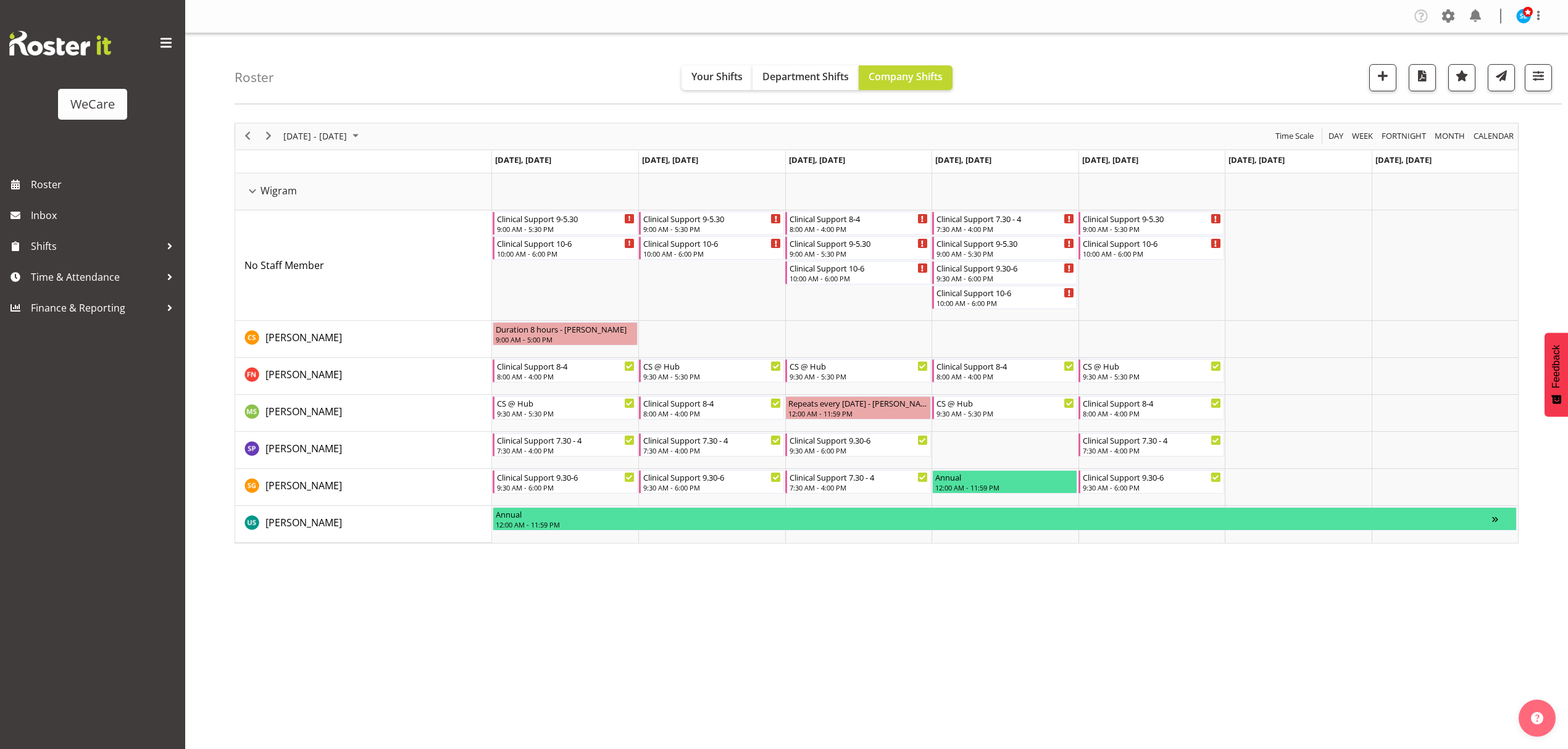
click at [961, 699] on div "Company Settings Roles & Skills Tasks Jobs Employees Locations & Departments Ac…" at bounding box center [876, 374] width 1383 height 749
click at [1534, 77] on span "button" at bounding box center [1538, 76] width 16 height 16
click at [1475, 143] on button "1 Departments" at bounding box center [1465, 153] width 156 height 27
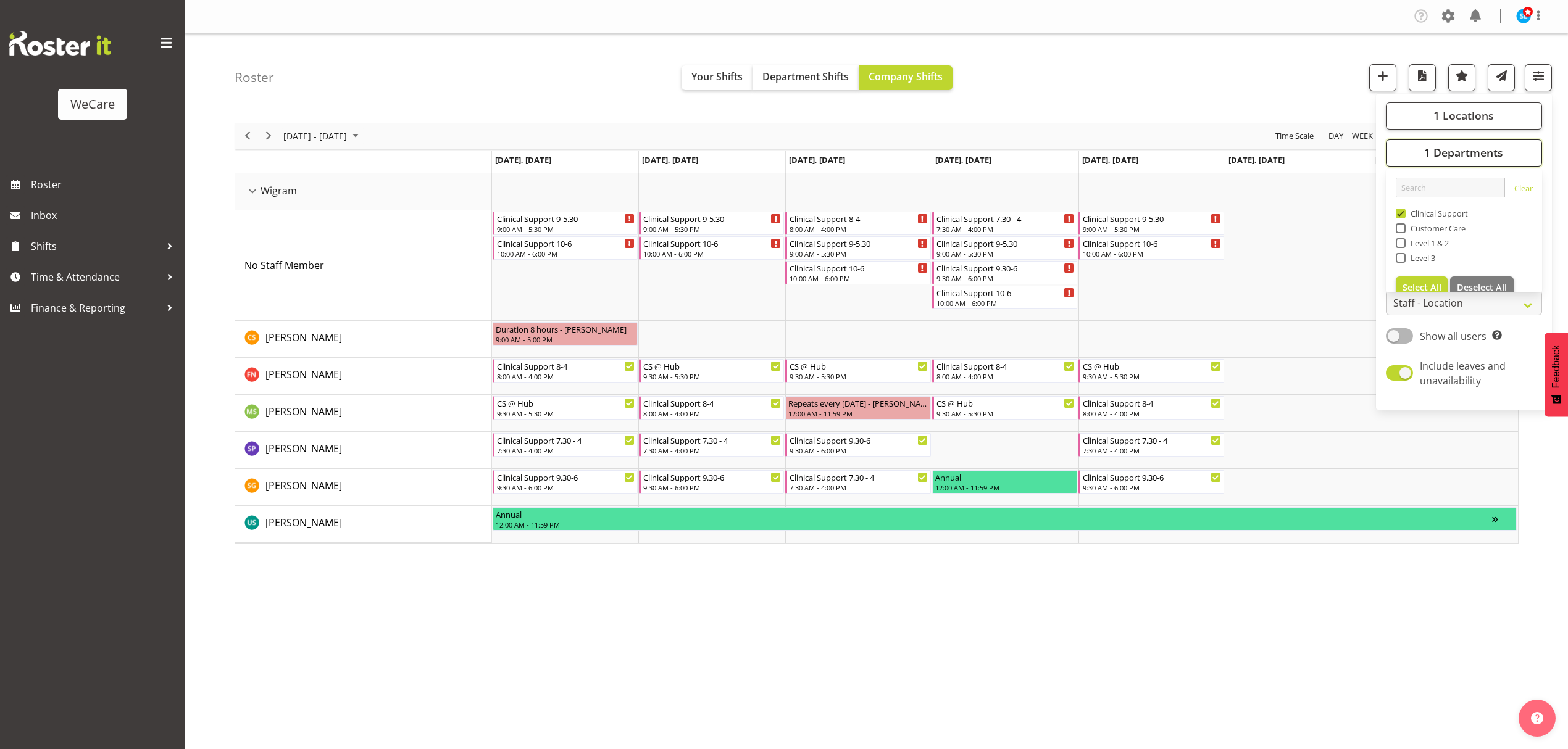
click at [1475, 143] on button "1 Departments" at bounding box center [1465, 153] width 156 height 27
click at [1476, 121] on span "1 Locations" at bounding box center [1464, 115] width 61 height 15
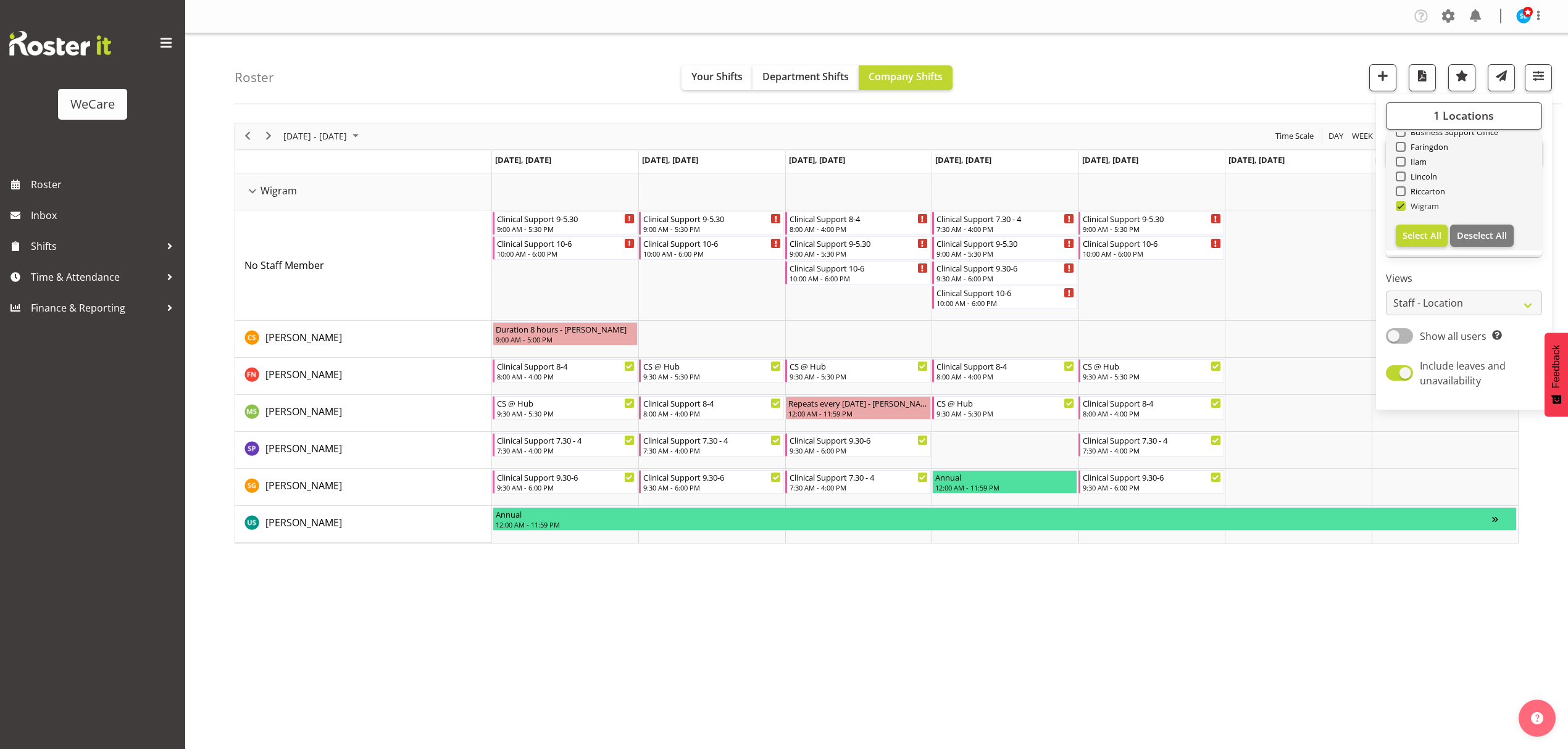
click at [1401, 206] on span at bounding box center [1401, 206] width 10 height 10
click at [1401, 206] on input "Wigram" at bounding box center [1400, 206] width 8 height 8
checkbox input "false"
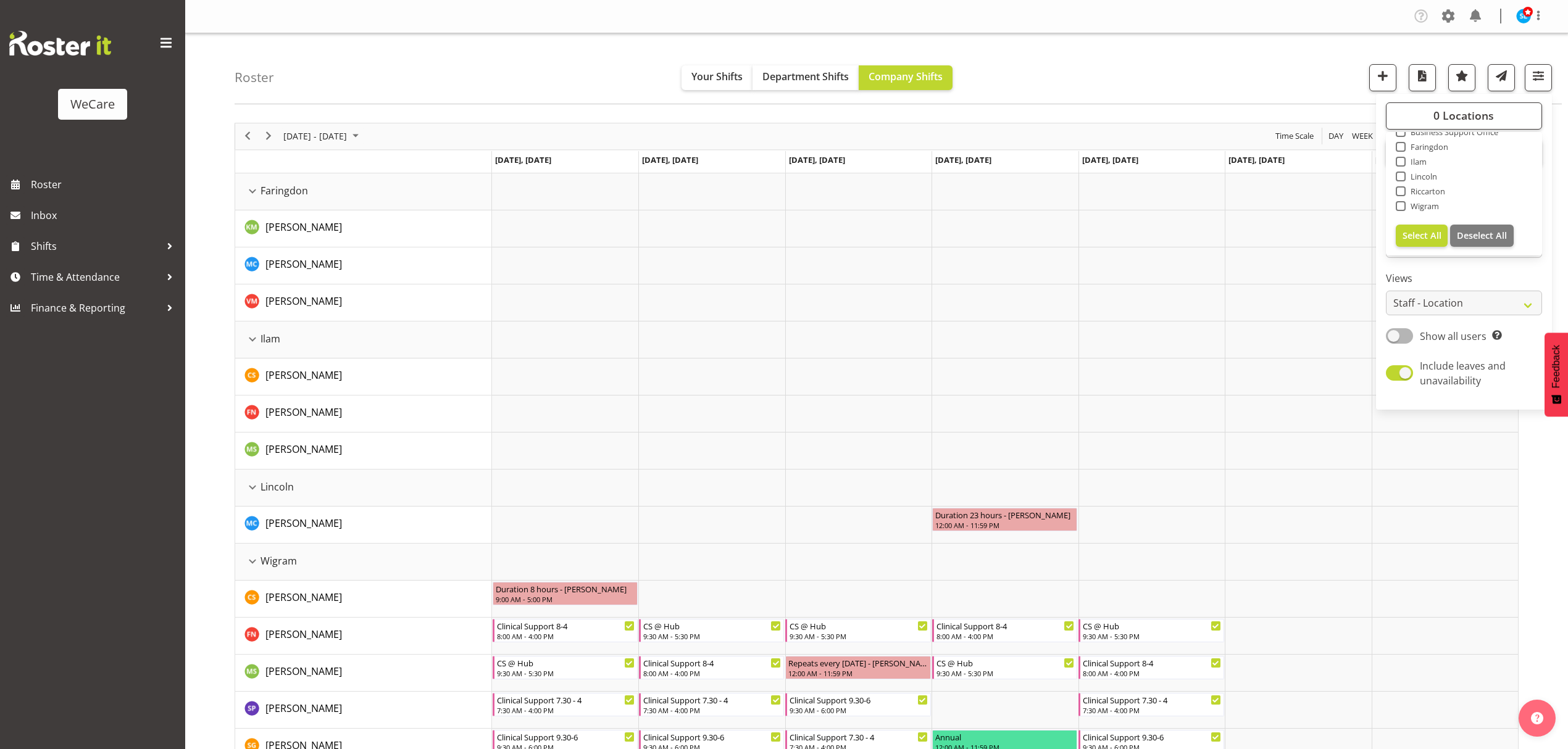
click at [1398, 173] on span at bounding box center [1401, 176] width 10 height 10
click at [1398, 173] on input "Lincoln" at bounding box center [1400, 176] width 8 height 8
checkbox input "true"
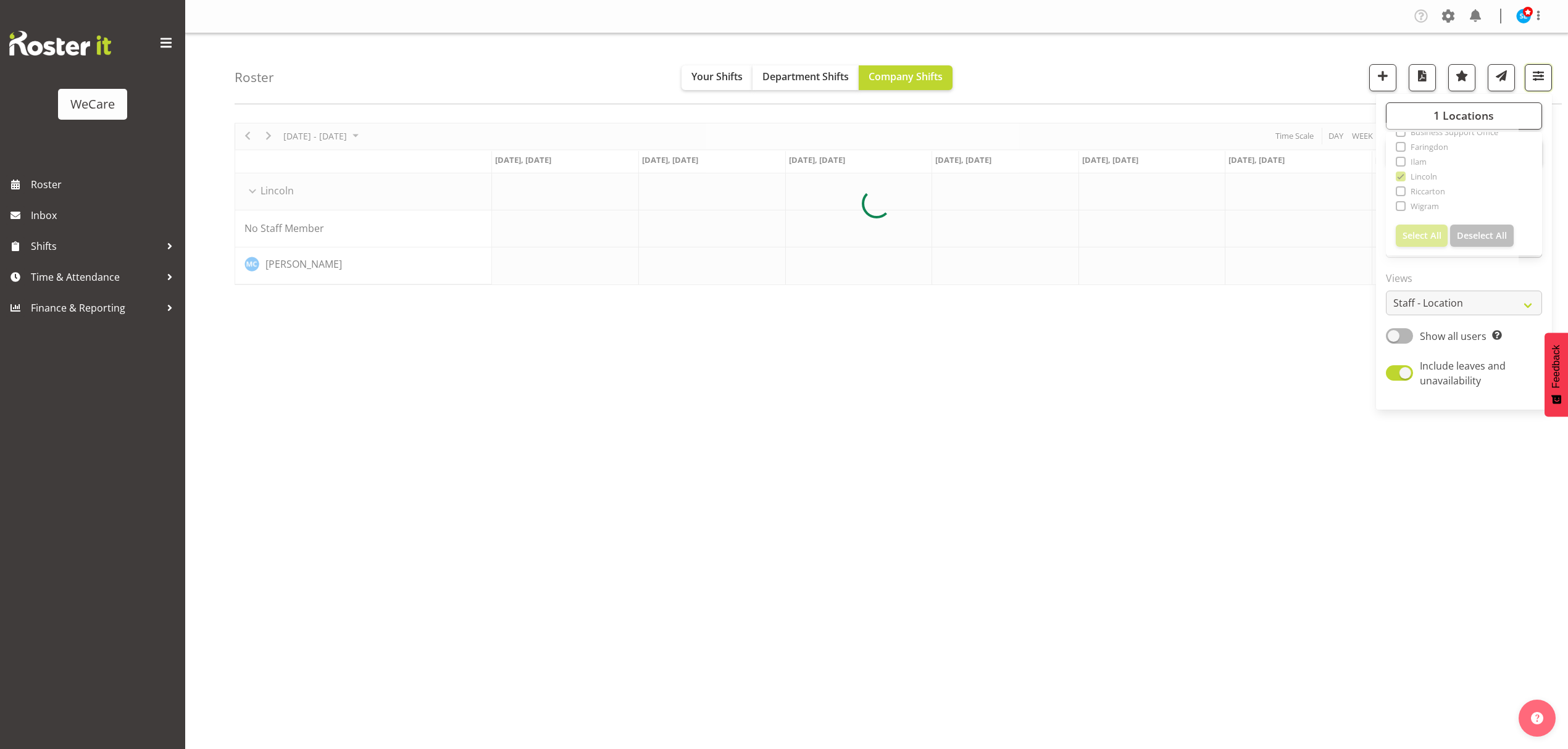
click at [1541, 88] on button "button" at bounding box center [1538, 78] width 27 height 27
click at [1541, 79] on span "button" at bounding box center [1538, 76] width 16 height 16
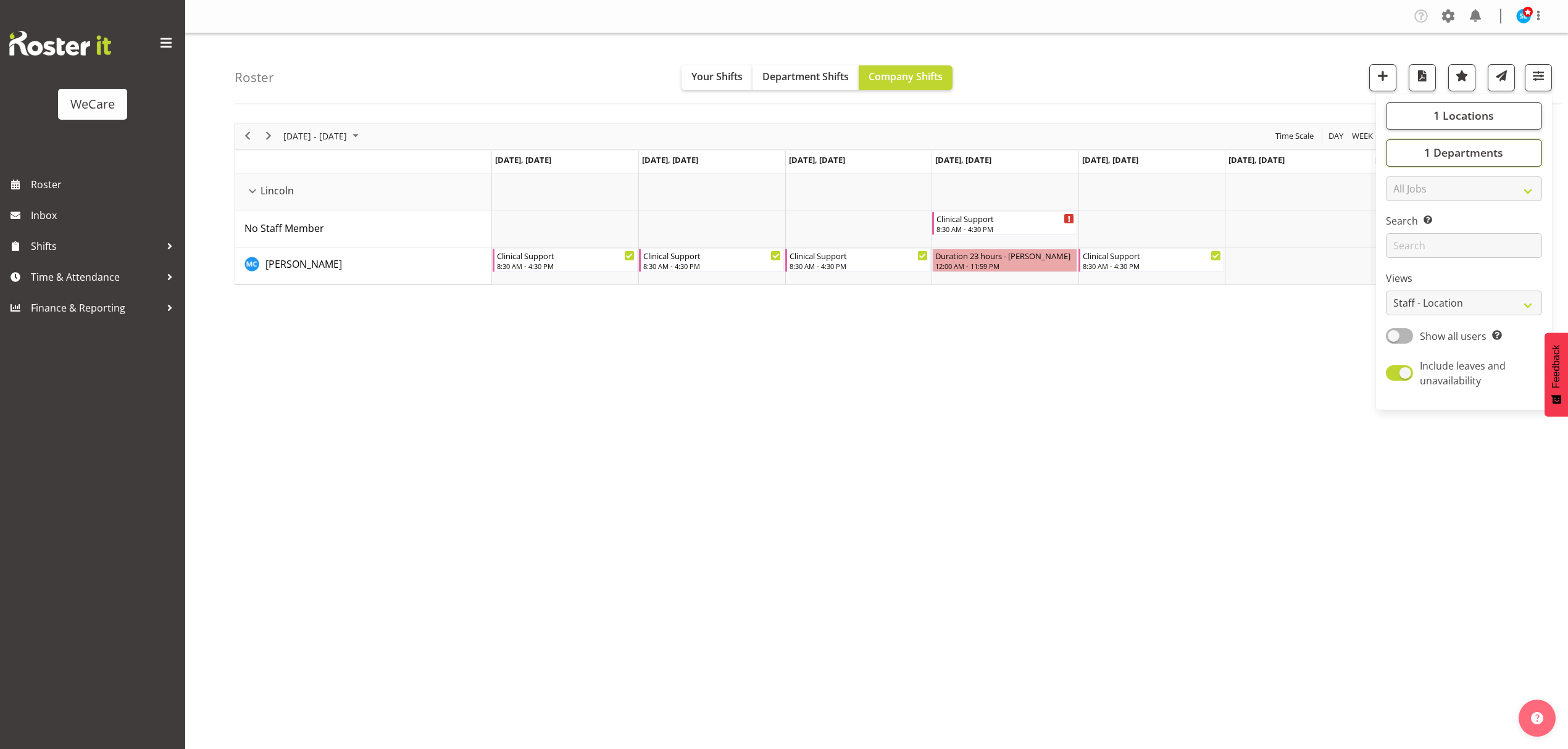
click at [1507, 145] on button "1 Departments" at bounding box center [1465, 153] width 156 height 27
click at [1403, 215] on span at bounding box center [1401, 213] width 10 height 10
click at [1403, 215] on input "Clinical Support" at bounding box center [1400, 213] width 8 height 8
checkbox input "false"
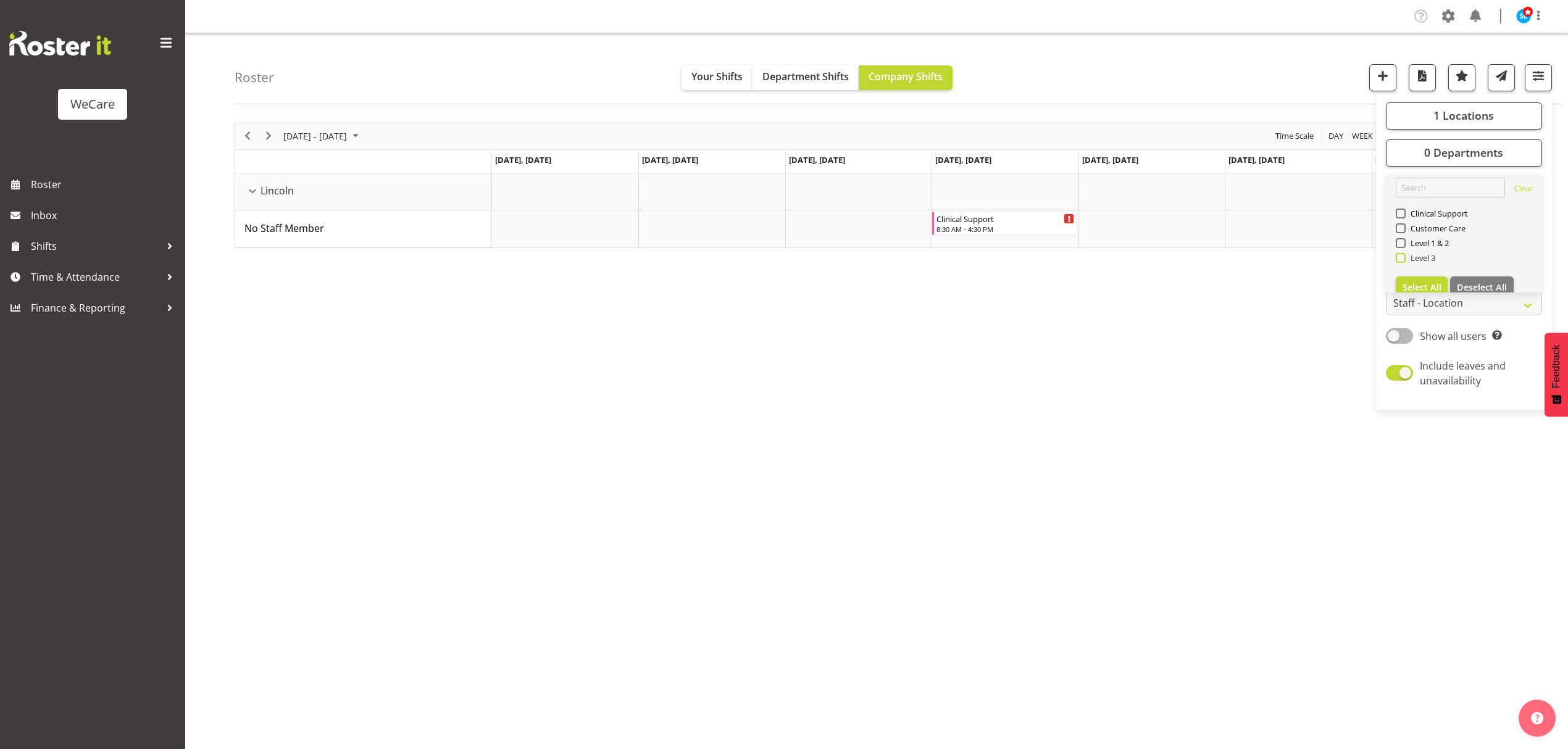
click at [1399, 260] on span at bounding box center [1401, 257] width 10 height 10
click at [1399, 260] on input "Level 3" at bounding box center [1400, 257] width 8 height 8
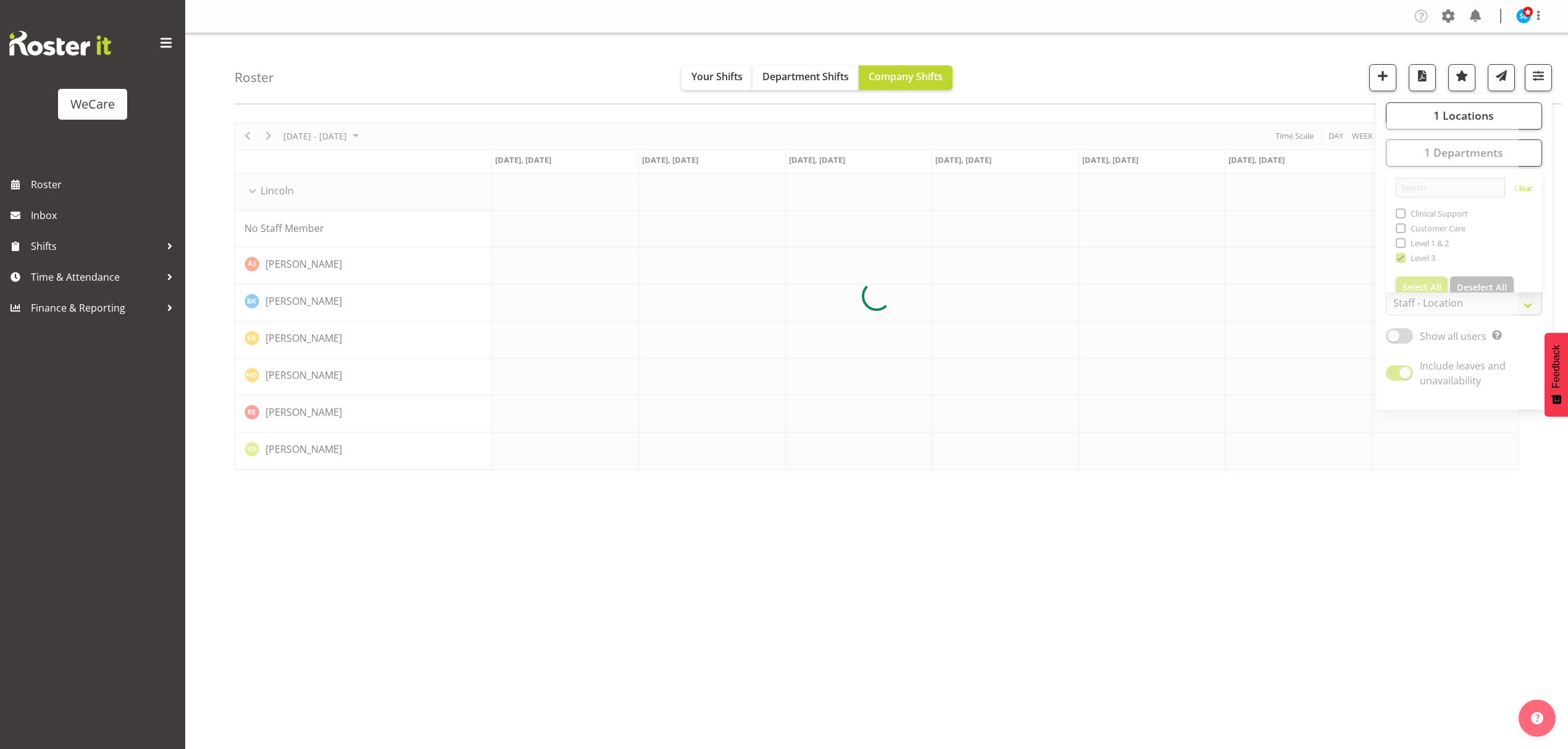
click at [1302, 50] on div "Roster Your Shifts Department Shifts Company Shifts 1 Locations Clear Business …" at bounding box center [898, 69] width 1327 height 71
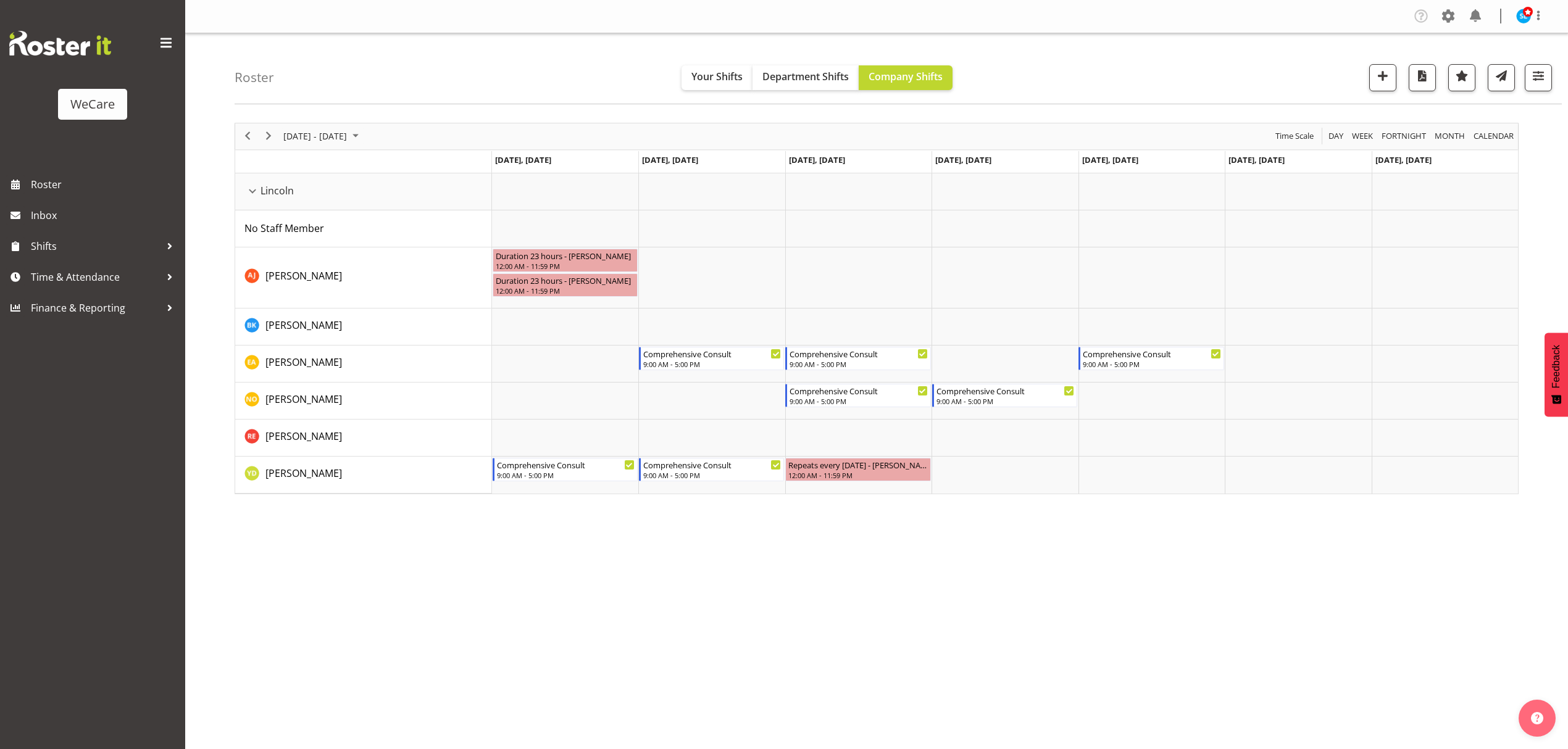
click at [951, 691] on div "Company Settings Roles & Skills Tasks Jobs Employees Locations & Departments Ac…" at bounding box center [876, 374] width 1383 height 749
click at [1530, 78] on span "button" at bounding box center [1538, 76] width 16 height 16
click at [1515, 145] on button "1 Departments" at bounding box center [1465, 153] width 156 height 27
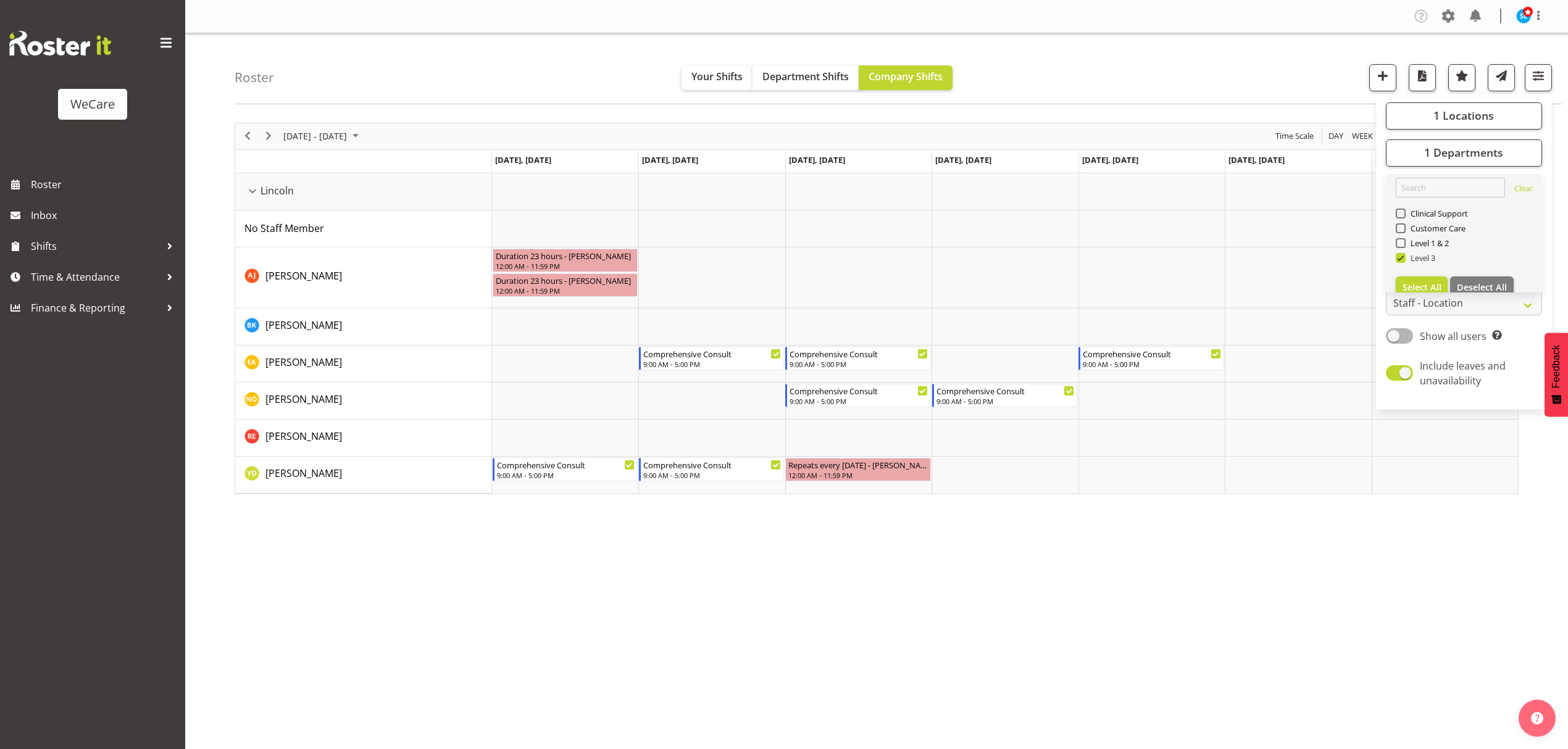
click at [1399, 258] on span at bounding box center [1401, 257] width 10 height 10
click at [1399, 258] on input "Level 3" at bounding box center [1400, 257] width 8 height 8
checkbox input "false"
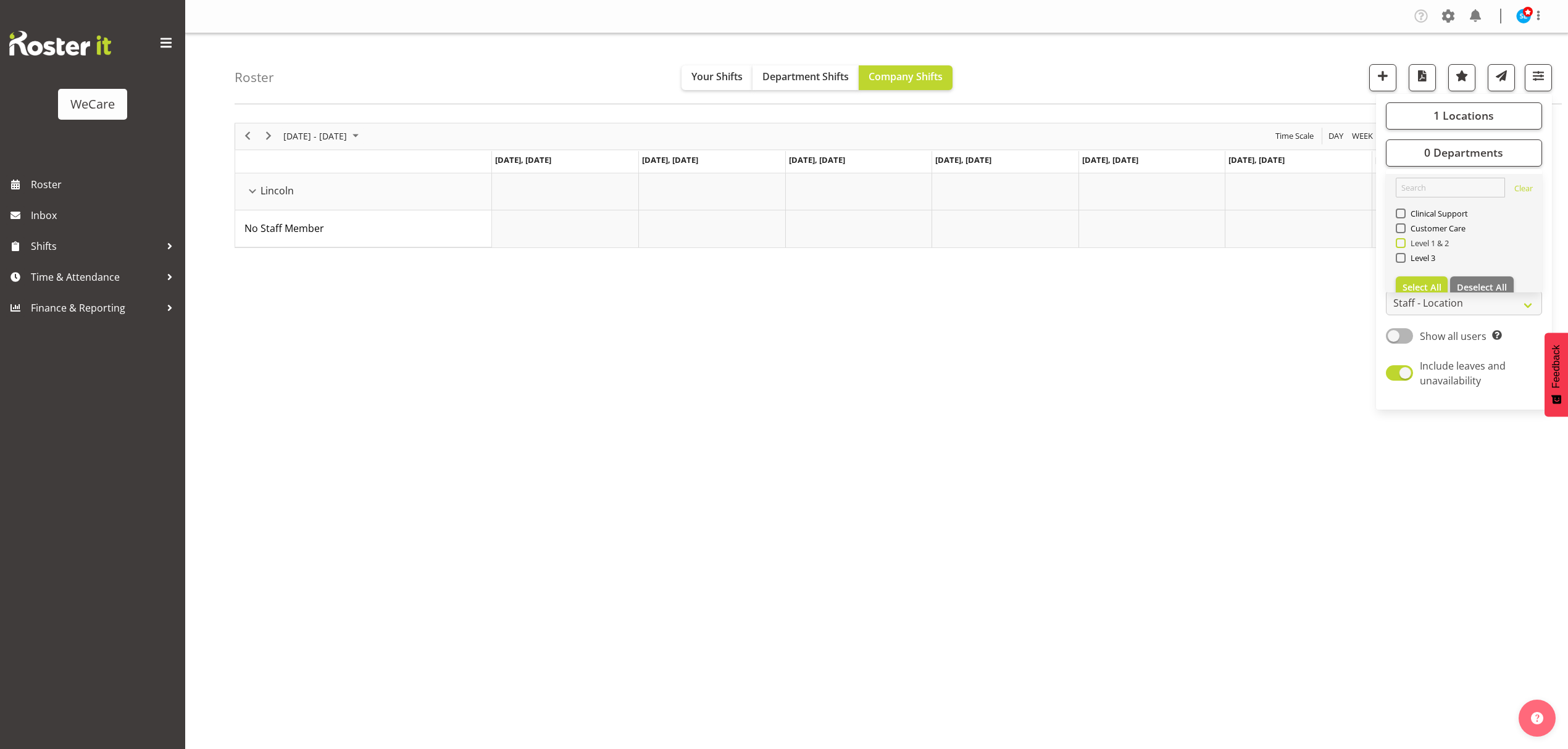
click at [1402, 242] on span at bounding box center [1401, 243] width 10 height 10
click at [1402, 242] on input "Level 1 & 2" at bounding box center [1400, 243] width 8 height 8
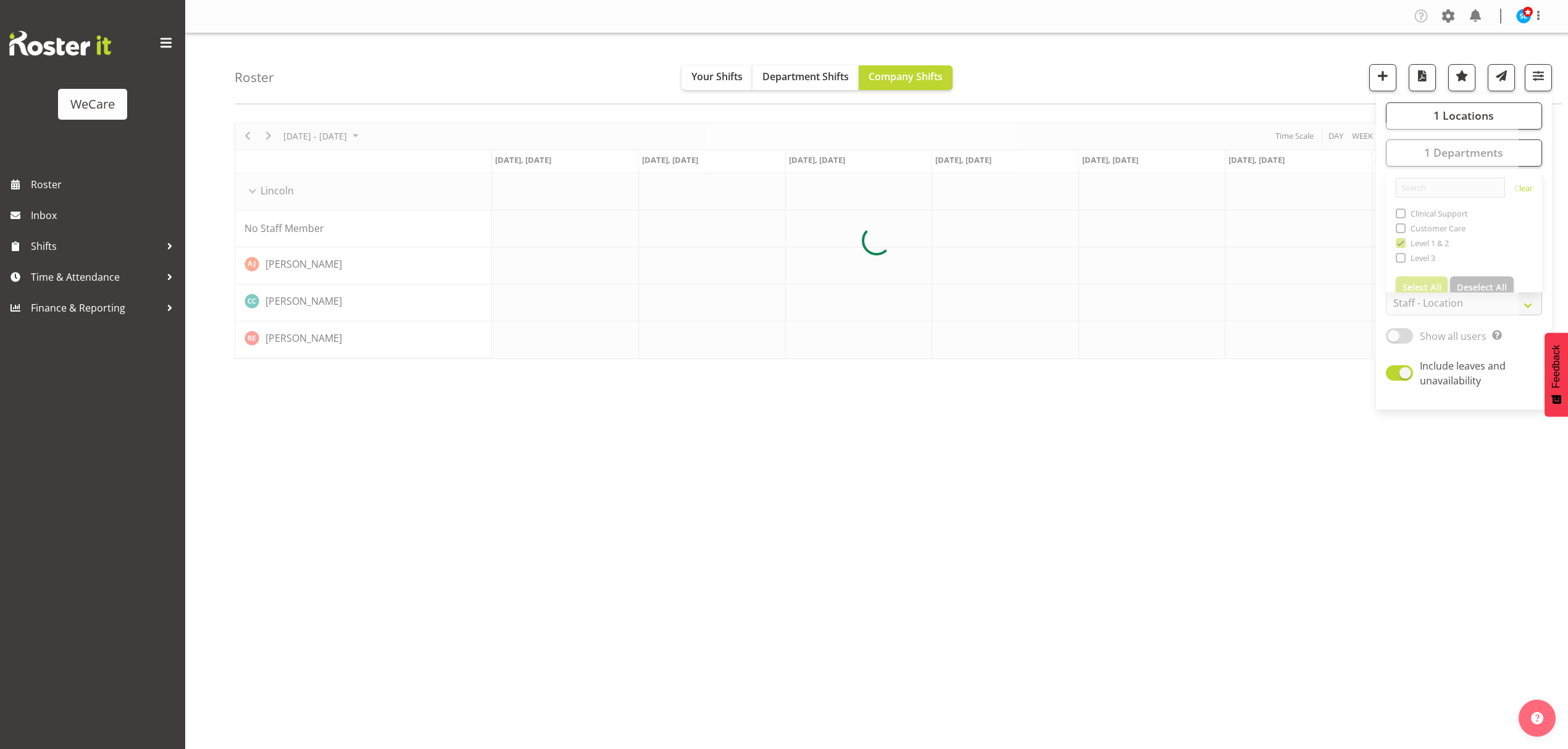
click at [1209, 53] on div "Roster Your Shifts Department Shifts Company Shifts 1 Locations Clear Business …" at bounding box center [898, 69] width 1327 height 71
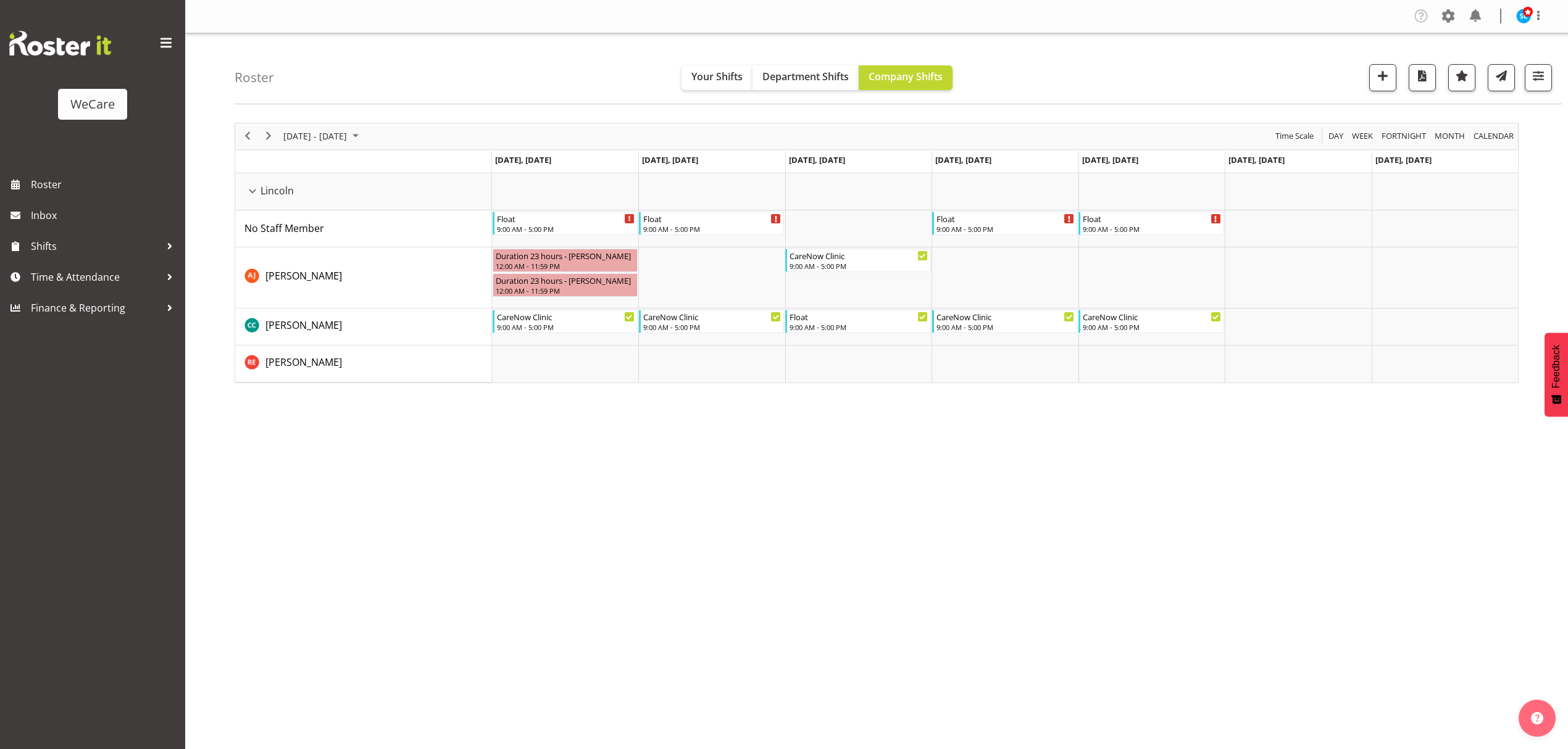
click at [753, 704] on div "Company Settings Roles & Skills Tasks Jobs Employees Locations & Departments Ac…" at bounding box center [876, 374] width 1383 height 749
click at [1539, 83] on span "button" at bounding box center [1538, 76] width 16 height 16
click at [1455, 151] on span "1 Departments" at bounding box center [1464, 152] width 79 height 15
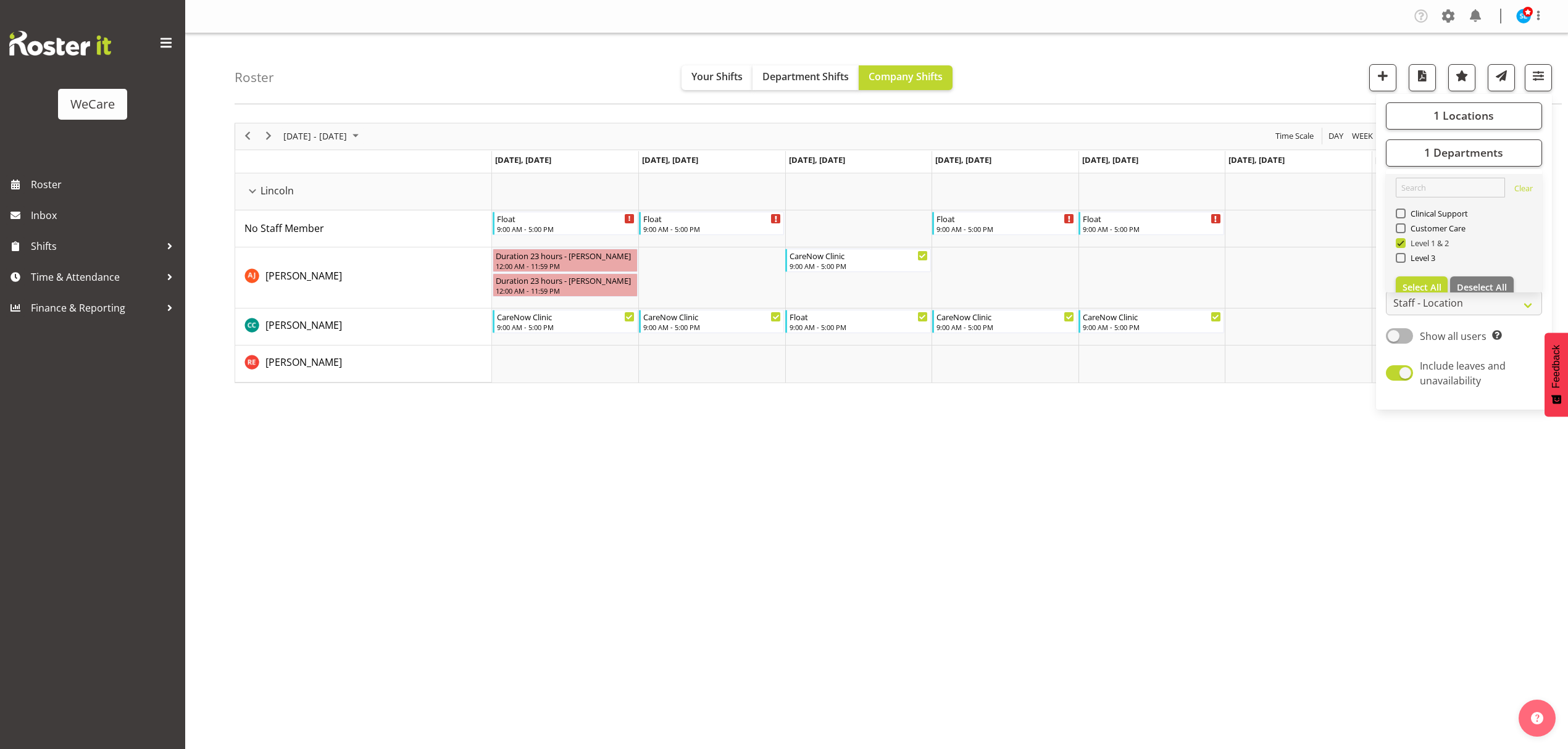
click at [1399, 245] on span at bounding box center [1401, 243] width 10 height 10
click at [1399, 245] on input "Level 1 & 2" at bounding box center [1400, 243] width 8 height 8
checkbox input "false"
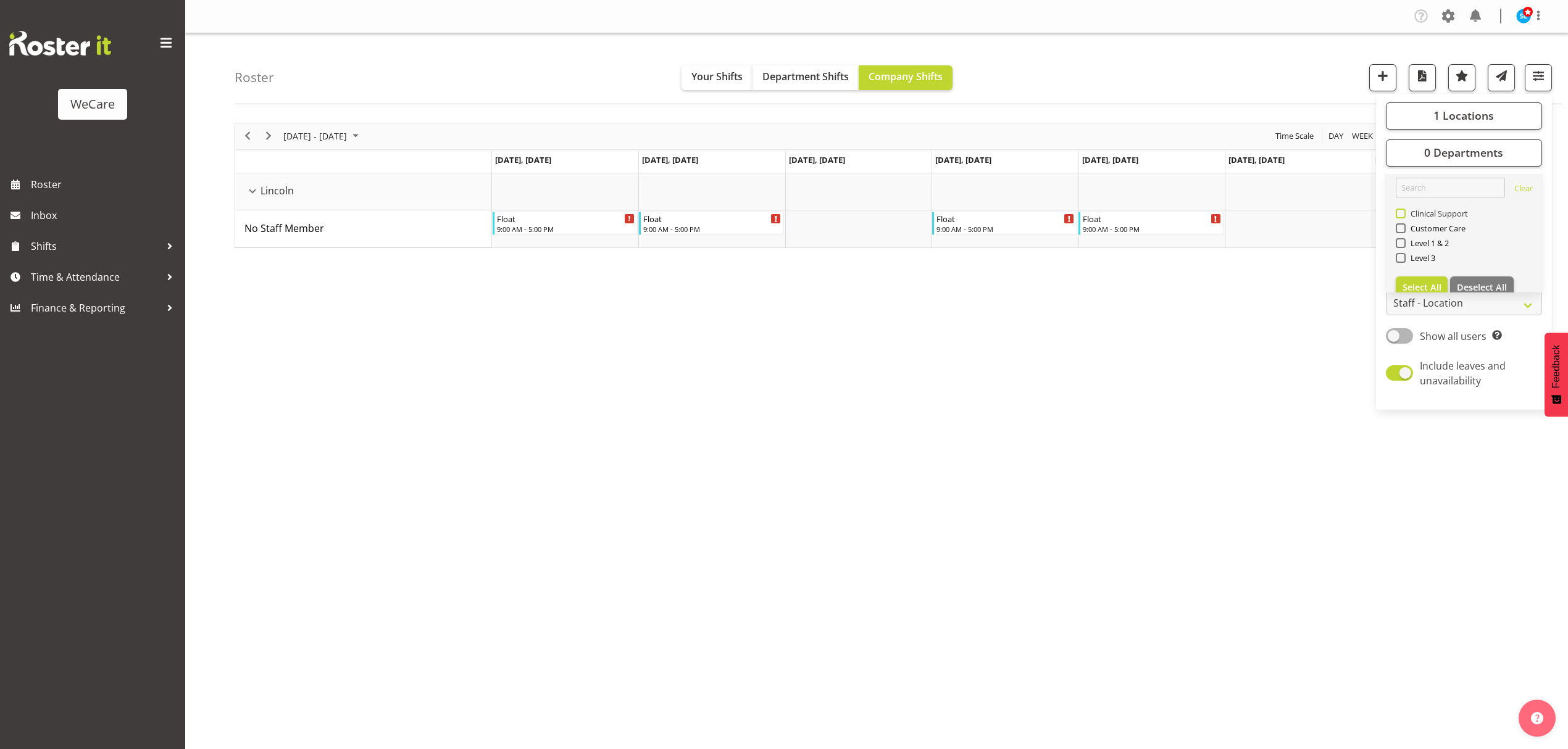
click at [1401, 213] on span at bounding box center [1401, 213] width 10 height 10
click at [1401, 213] on input "Clinical Support" at bounding box center [1400, 213] width 8 height 8
checkbox input "true"
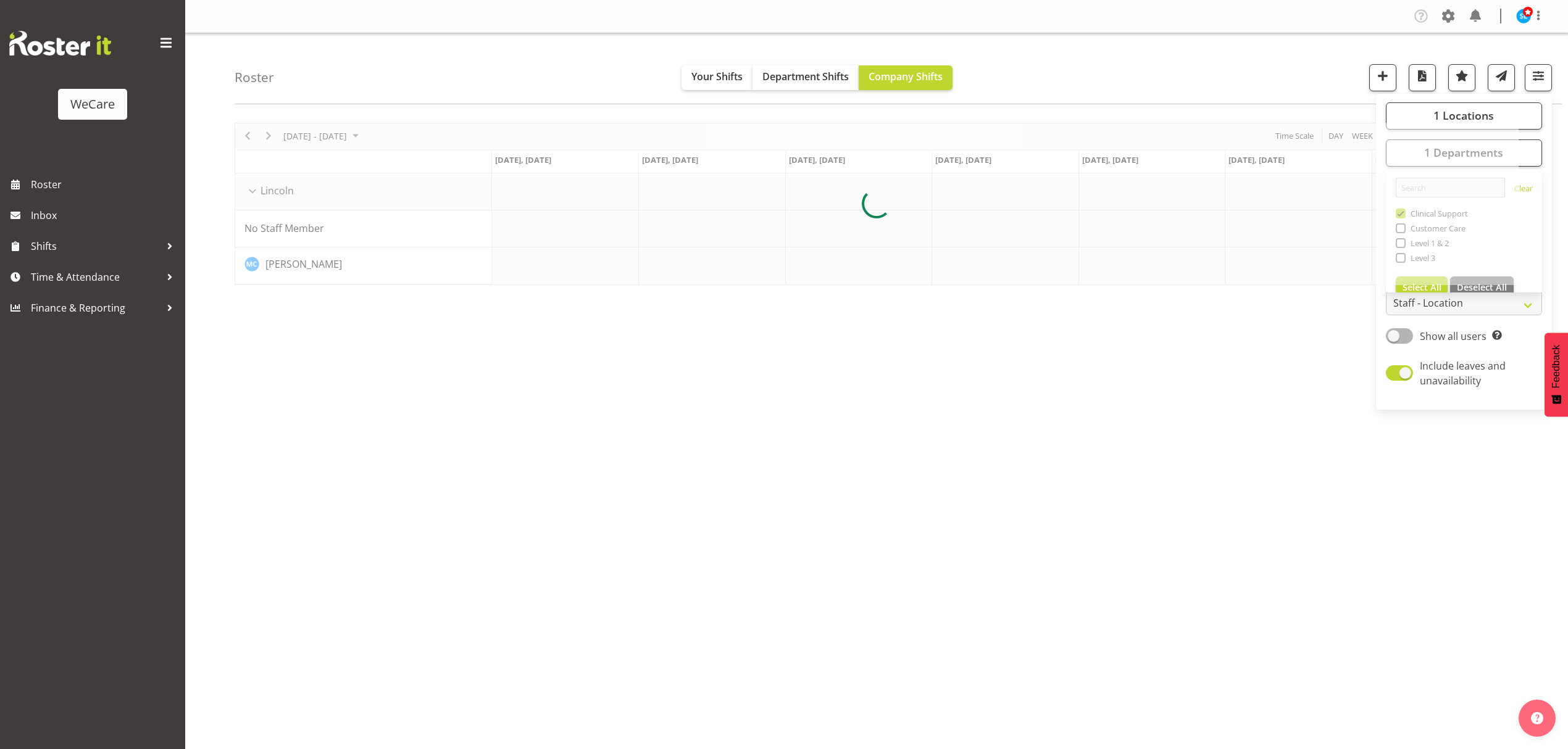
click at [1179, 75] on div "Roster Your Shifts Department Shifts Company Shifts 1 Locations Clear Business …" at bounding box center [898, 69] width 1327 height 71
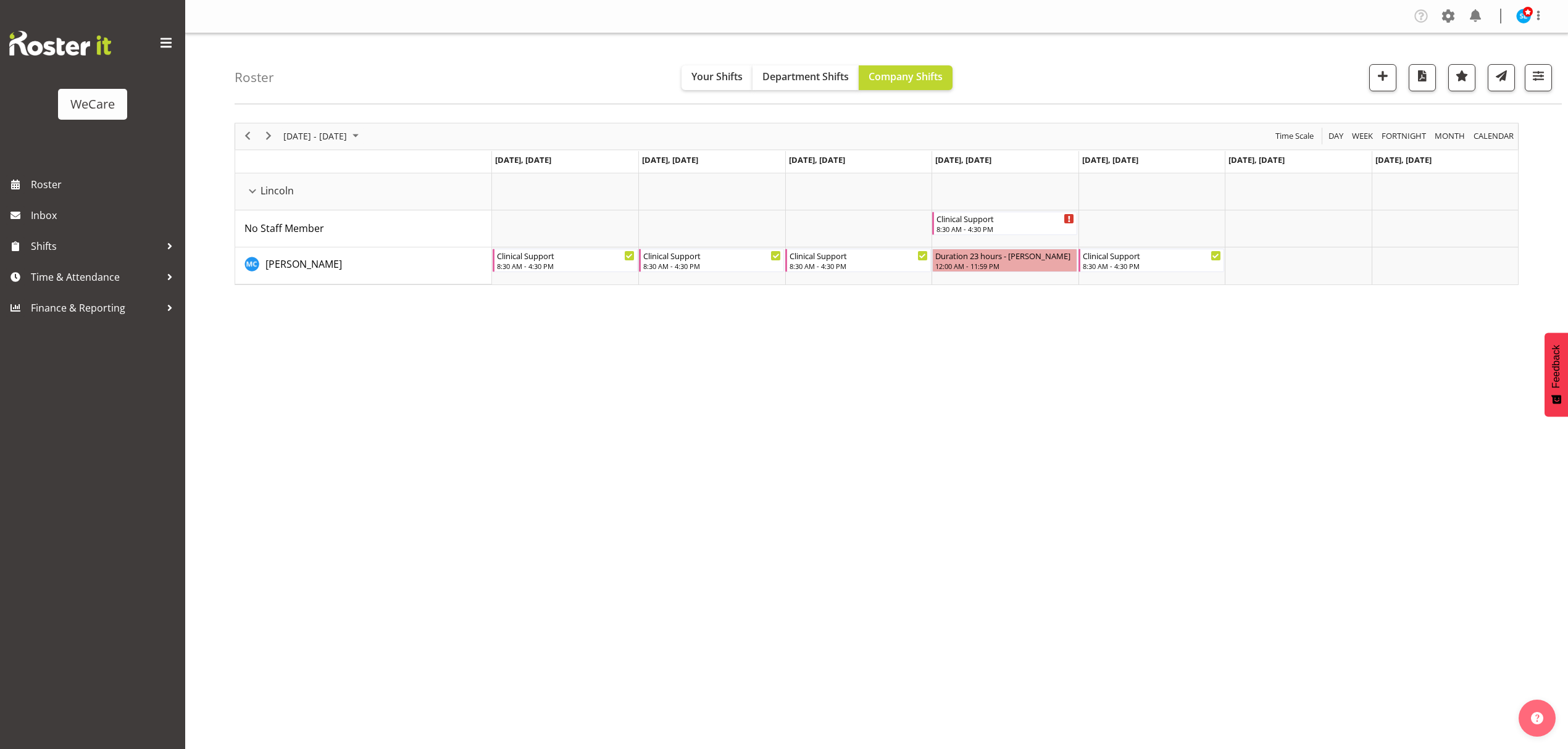
click at [790, 649] on div "Company Settings Roles & Skills Tasks Jobs Employees Locations & Departments Ac…" at bounding box center [876, 374] width 1383 height 749
click at [1527, 78] on button "button" at bounding box center [1538, 78] width 27 height 27
click at [1441, 142] on button "1 Departments" at bounding box center [1465, 153] width 156 height 27
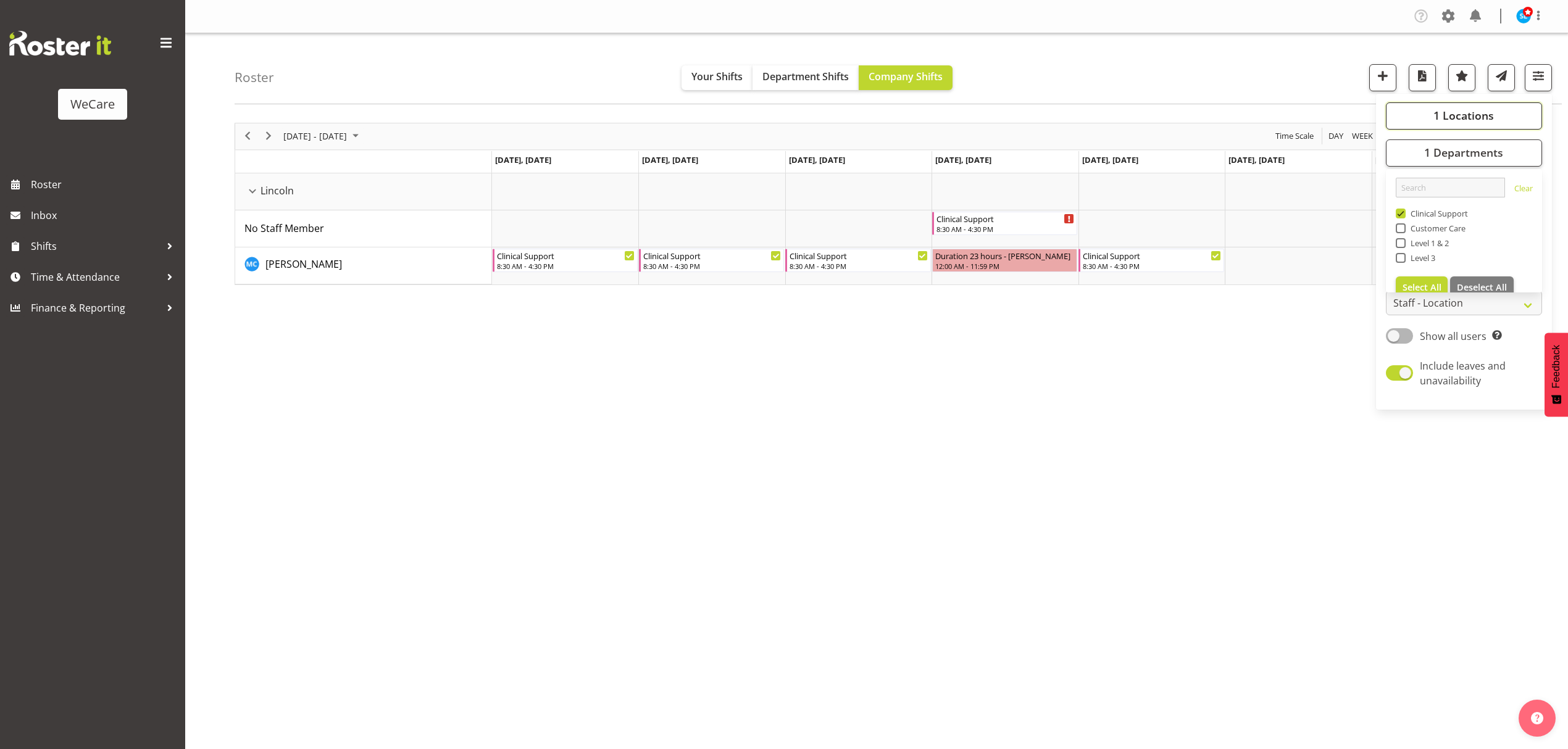
click at [1421, 120] on button "1 Locations" at bounding box center [1465, 116] width 156 height 27
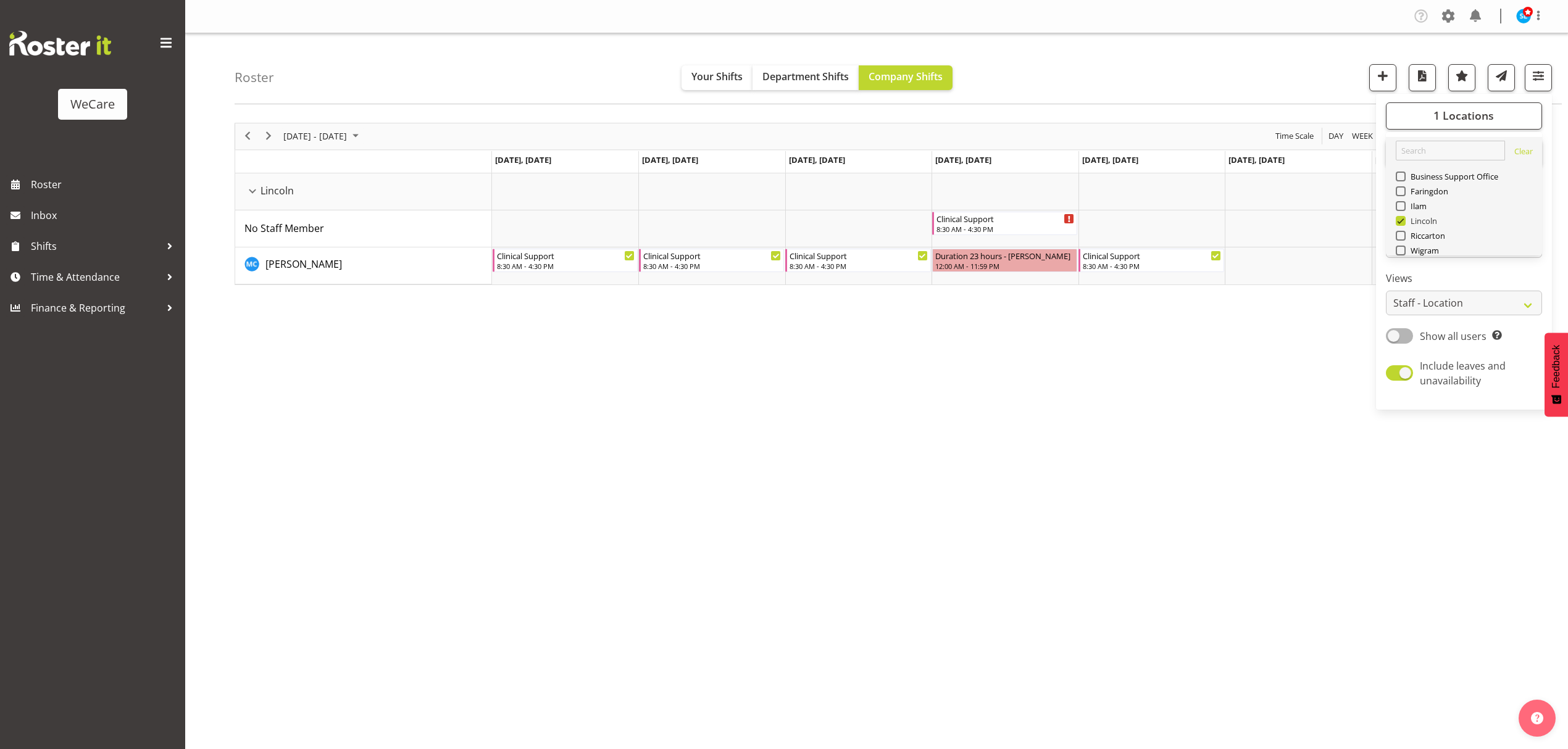
click at [1402, 221] on span at bounding box center [1401, 220] width 10 height 10
click at [1402, 221] on input "Lincoln" at bounding box center [1400, 220] width 8 height 8
checkbox input "false"
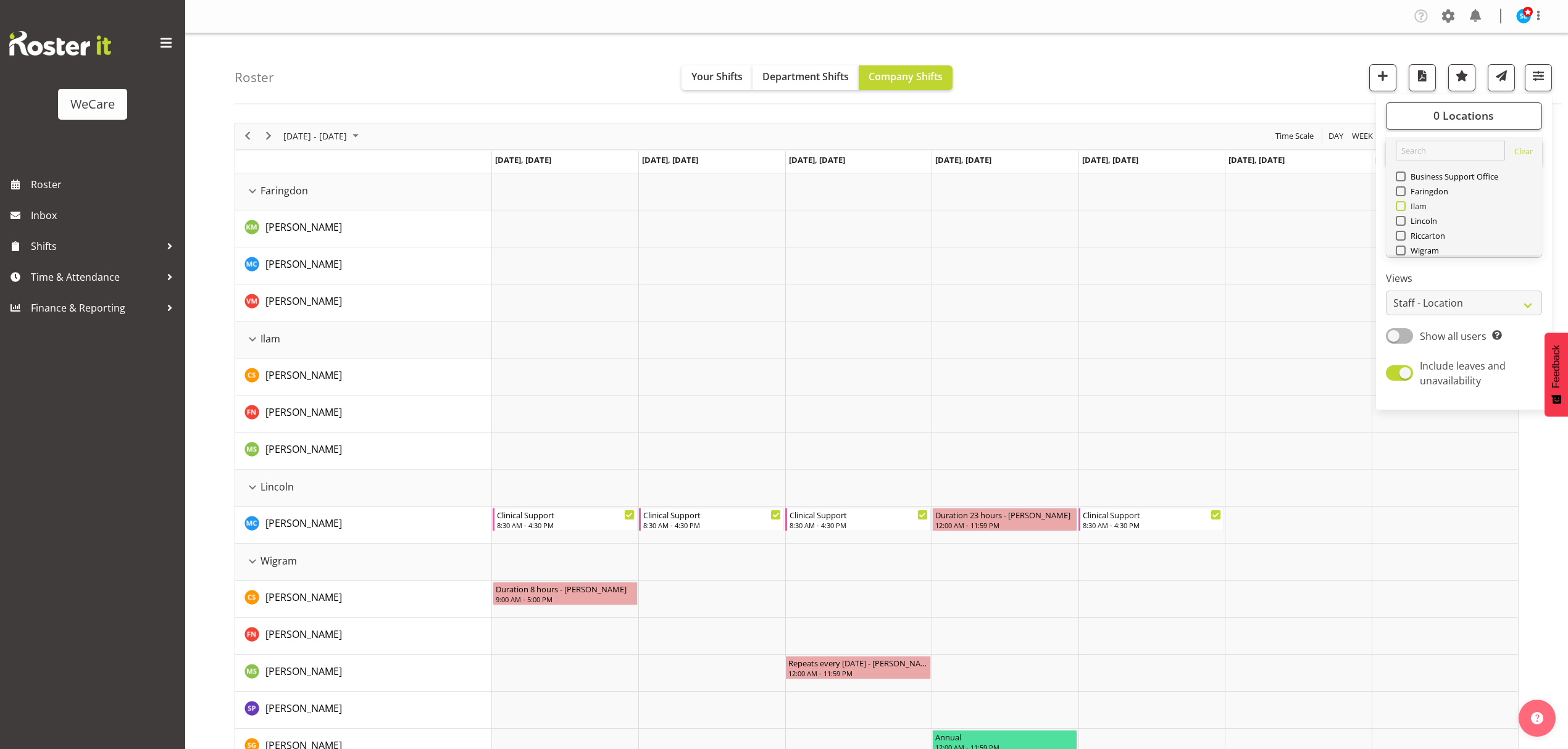
click at [1398, 207] on span at bounding box center [1401, 206] width 10 height 10
click at [1398, 207] on input "Ilam" at bounding box center [1400, 206] width 8 height 8
checkbox input "true"
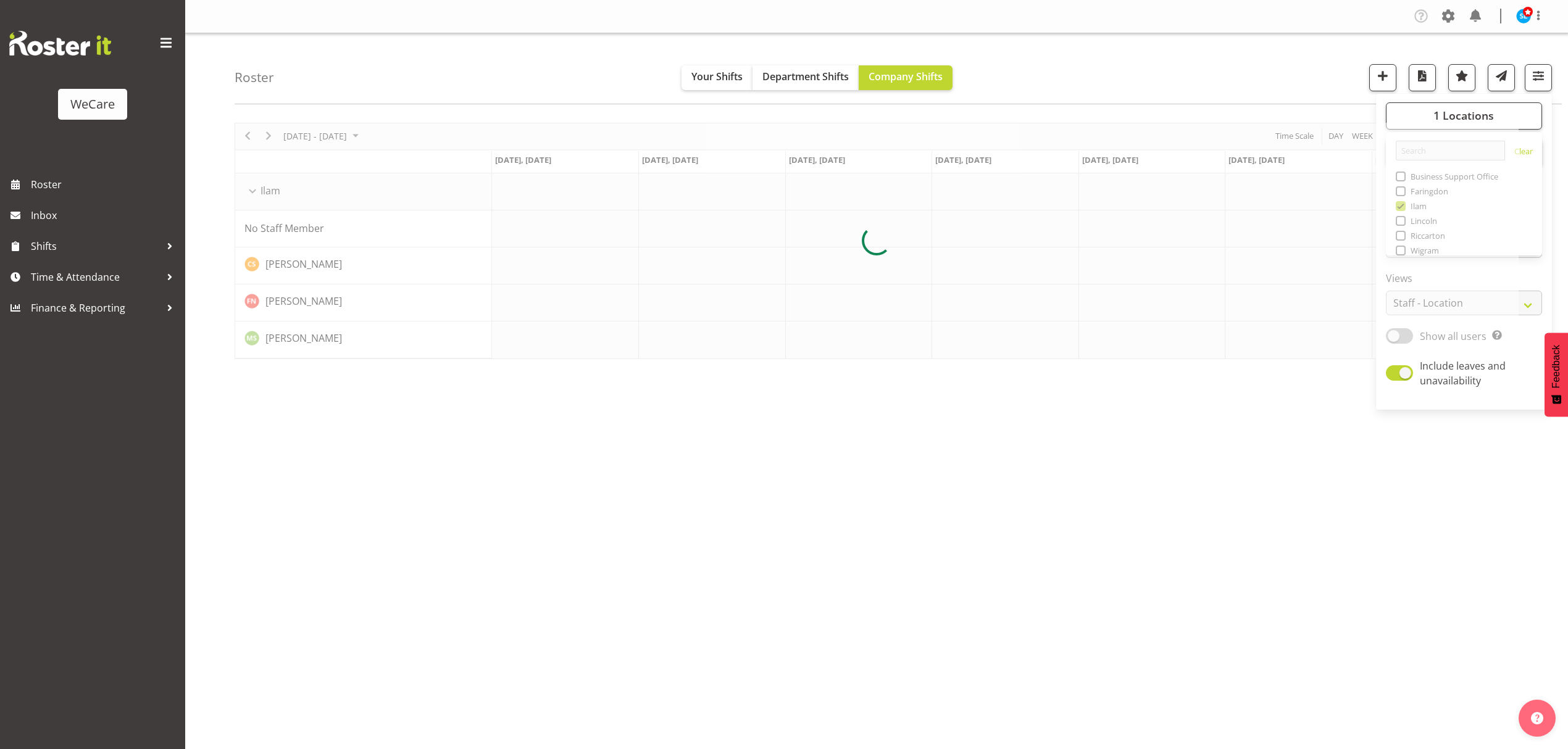
click at [1265, 55] on div "Roster Your Shifts Department Shifts Company Shifts 1 Locations Clear Business …" at bounding box center [898, 69] width 1327 height 71
click at [1551, 72] on button "button" at bounding box center [1538, 78] width 27 height 27
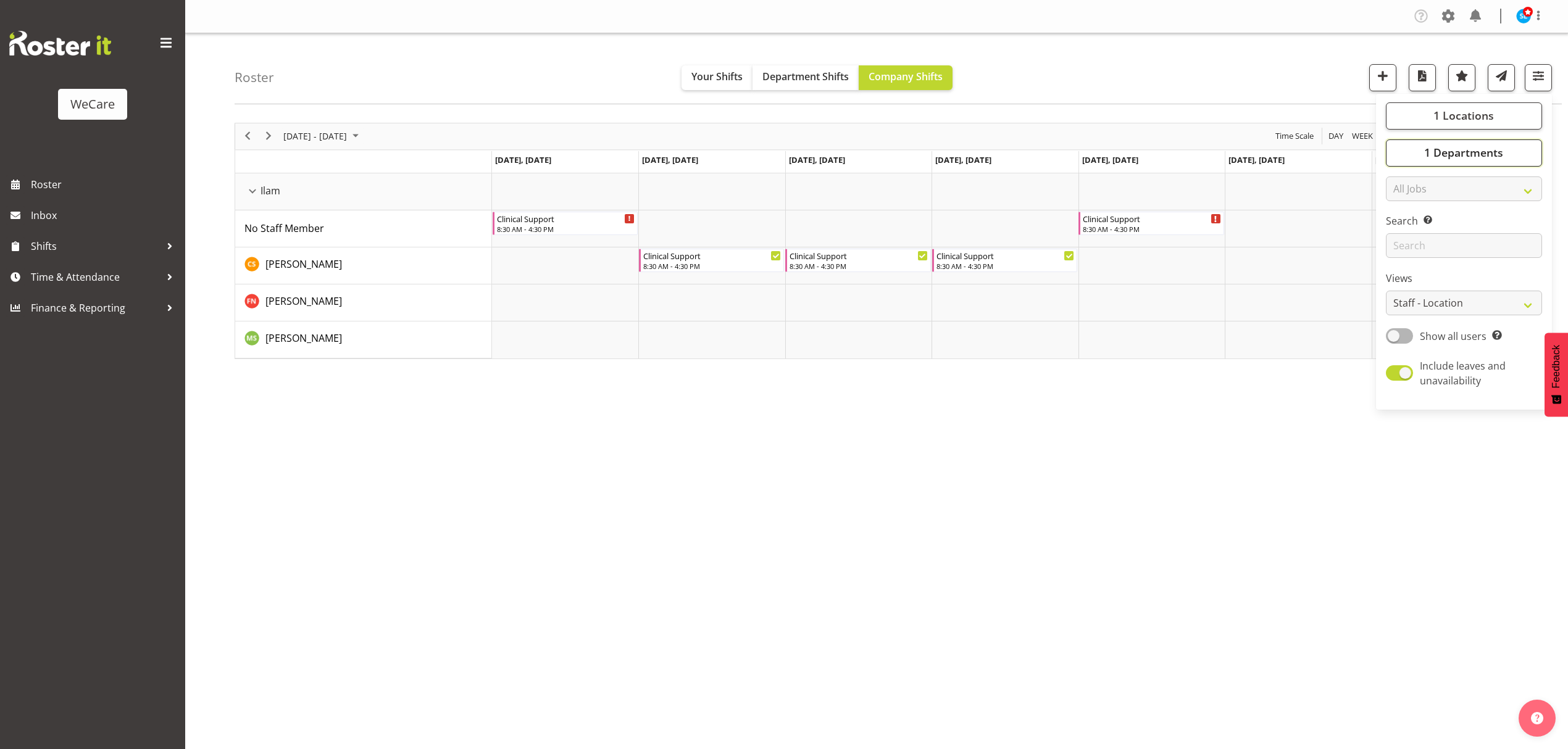
click at [1526, 156] on button "1 Departments" at bounding box center [1465, 153] width 156 height 27
click at [1401, 211] on span at bounding box center [1401, 213] width 10 height 10
click at [1401, 211] on input "Clinical Support" at bounding box center [1400, 213] width 8 height 8
checkbox input "false"
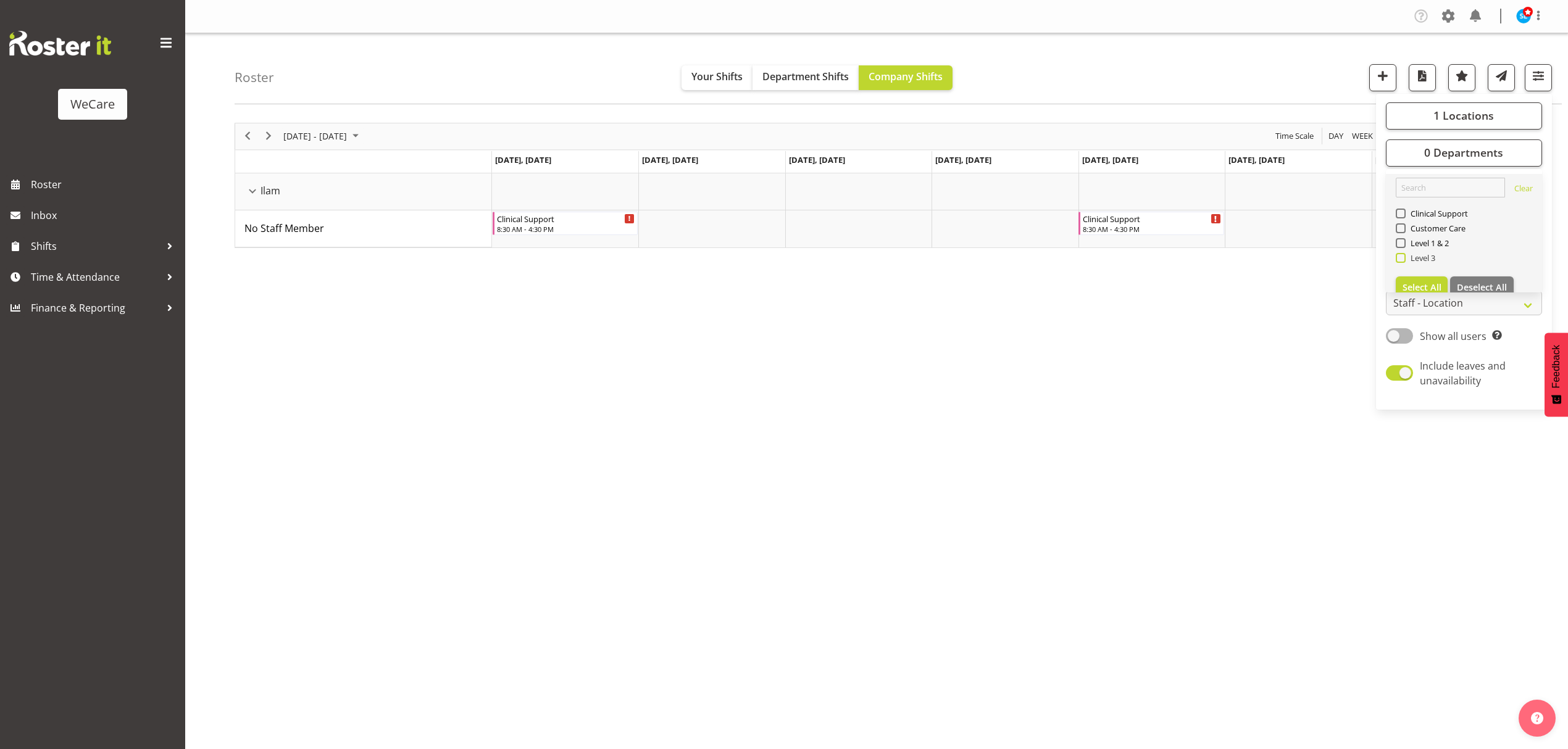
click at [1402, 262] on span at bounding box center [1401, 257] width 10 height 10
click at [1402, 262] on input "Level 3" at bounding box center [1400, 257] width 8 height 8
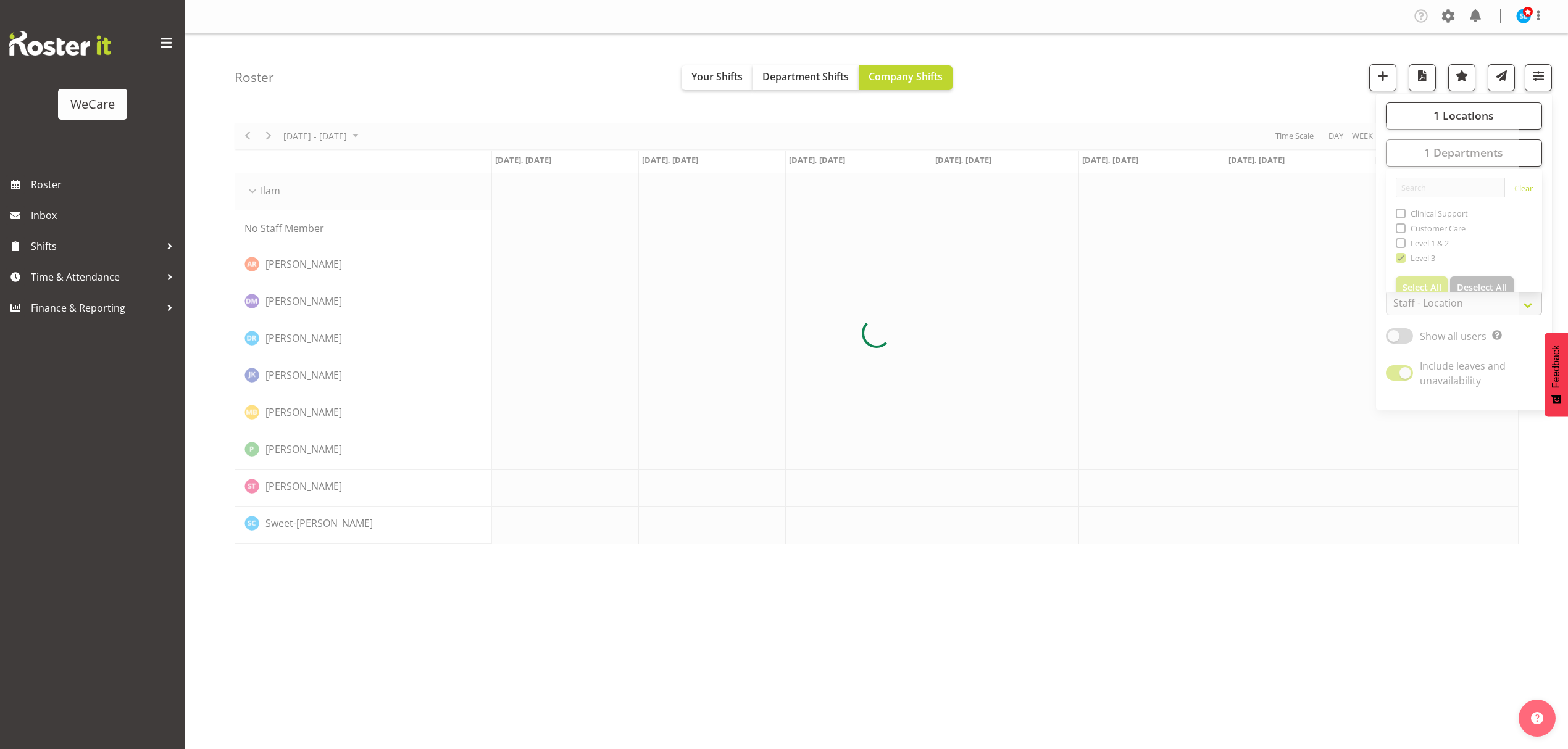
click at [1258, 65] on div "Roster Your Shifts Department Shifts Company Shifts 1 Locations Clear Business …" at bounding box center [898, 69] width 1327 height 71
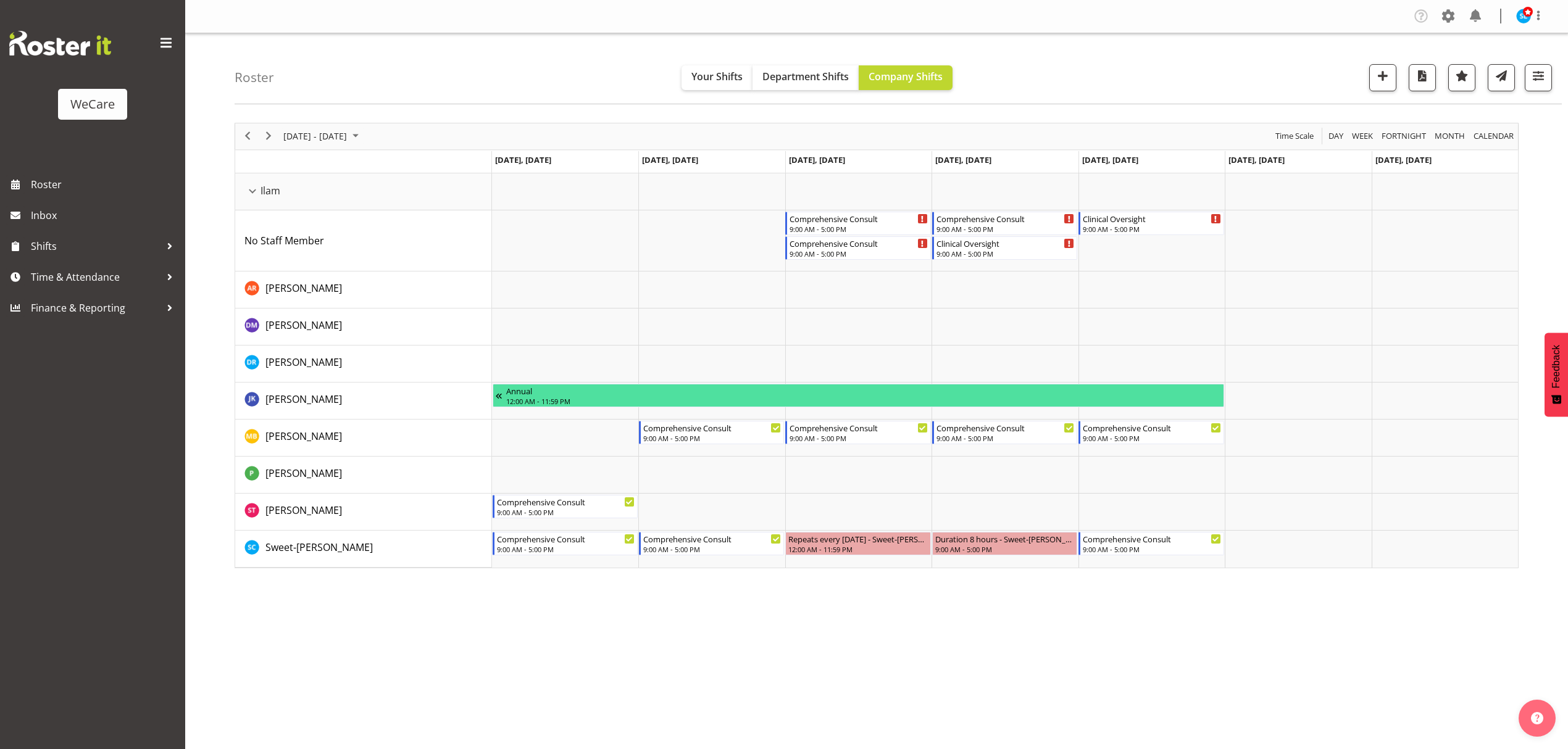
drag, startPoint x: 1565, startPoint y: 184, endPoint x: 1558, endPoint y: 173, distance: 13.0
click at [1565, 184] on div "[DATE] - [DATE] [DATE] Day Week Fortnight Month calendar Month Agenda Time Scal…" at bounding box center [901, 361] width 1333 height 494
click at [1530, 84] on span "button" at bounding box center [1538, 76] width 16 height 16
click at [1490, 137] on div "1 Locations Clear Business Support Office [GEOGRAPHIC_DATA] Ilam [GEOGRAPHIC_DA…" at bounding box center [1464, 252] width 176 height 306
click at [1487, 148] on span "1 Departments" at bounding box center [1464, 152] width 79 height 15
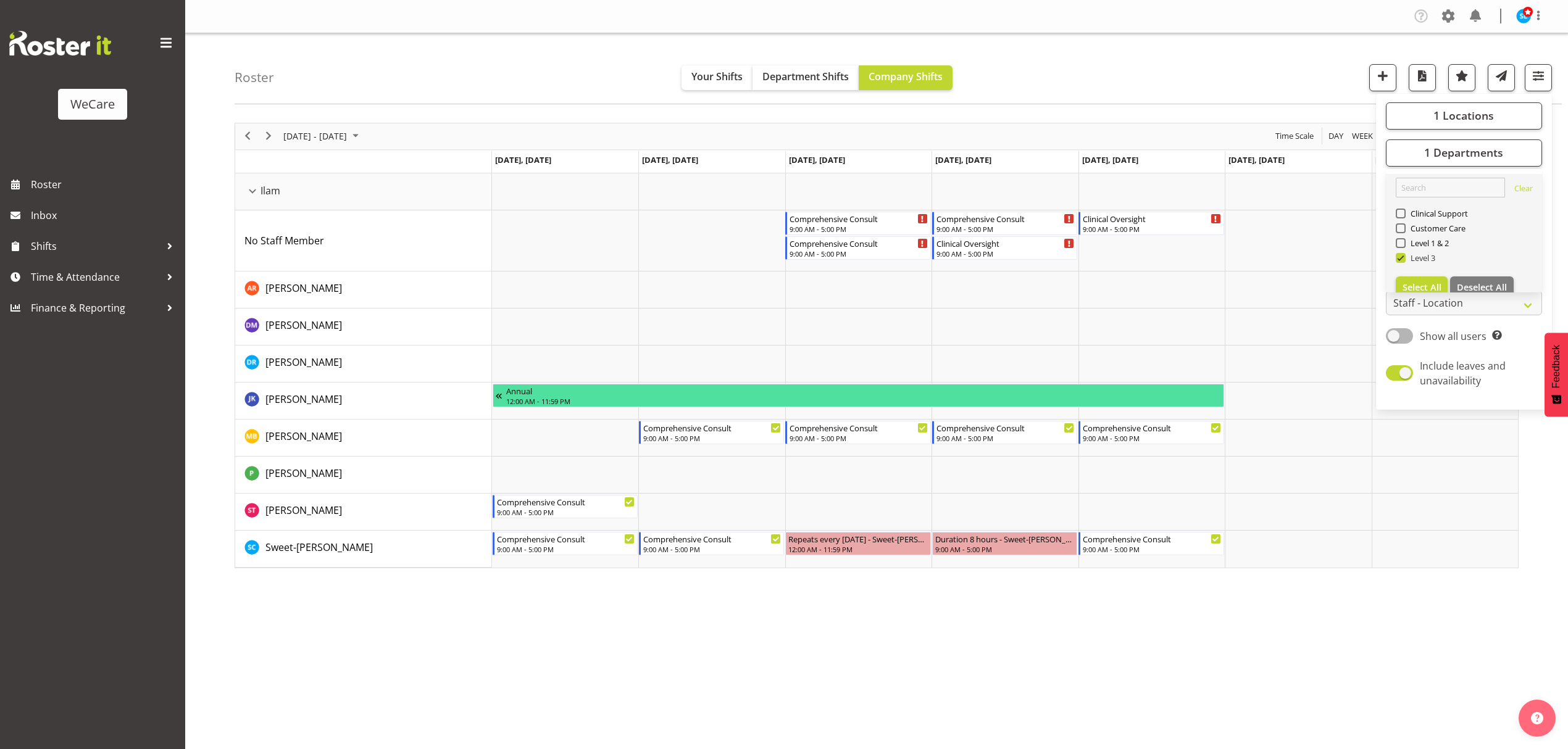
click at [1401, 260] on span at bounding box center [1401, 257] width 10 height 10
click at [1401, 260] on input "Level 3" at bounding box center [1400, 257] width 8 height 8
checkbox input "false"
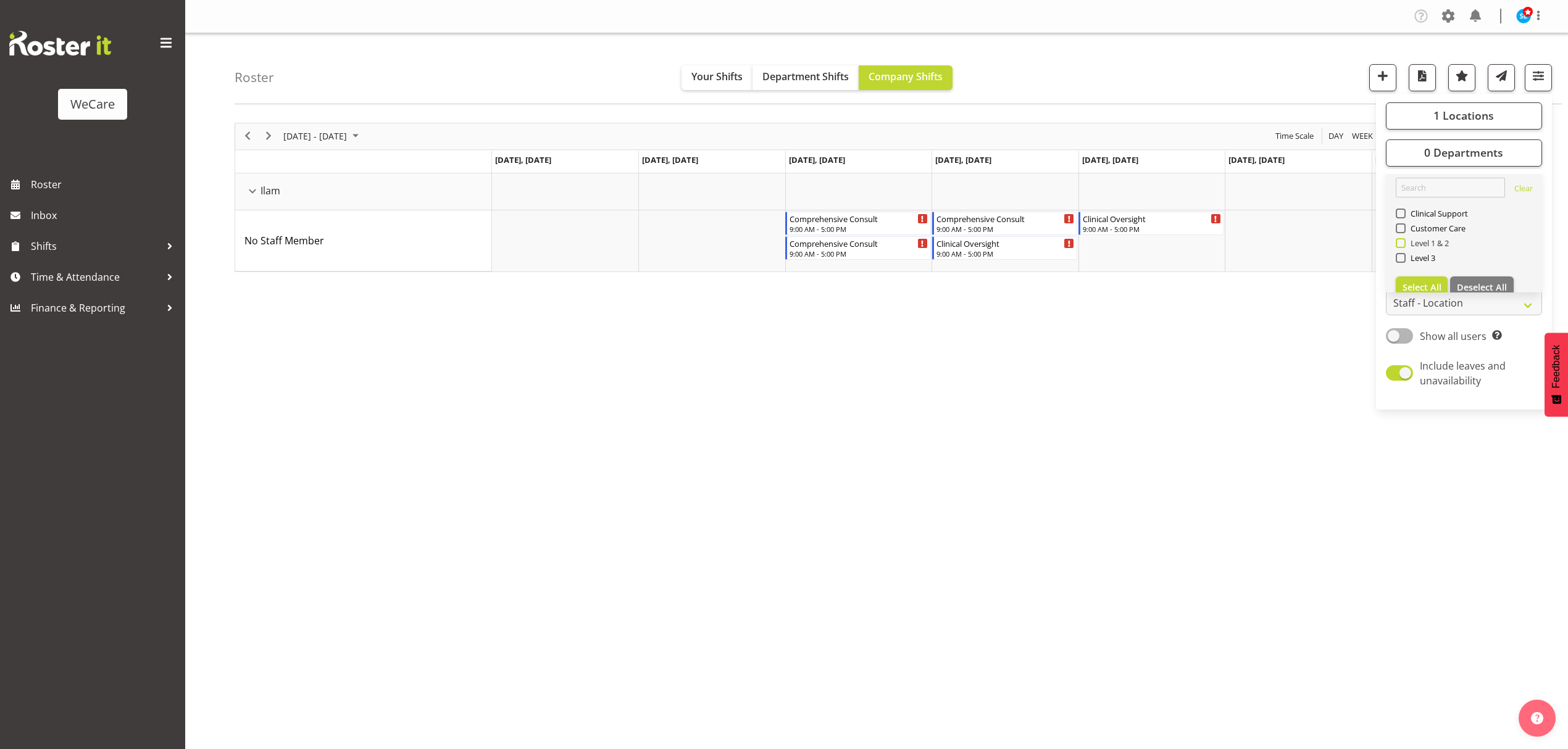
click at [1401, 239] on span at bounding box center [1401, 243] width 10 height 10
click at [1401, 239] on input "Level 1 & 2" at bounding box center [1400, 243] width 8 height 8
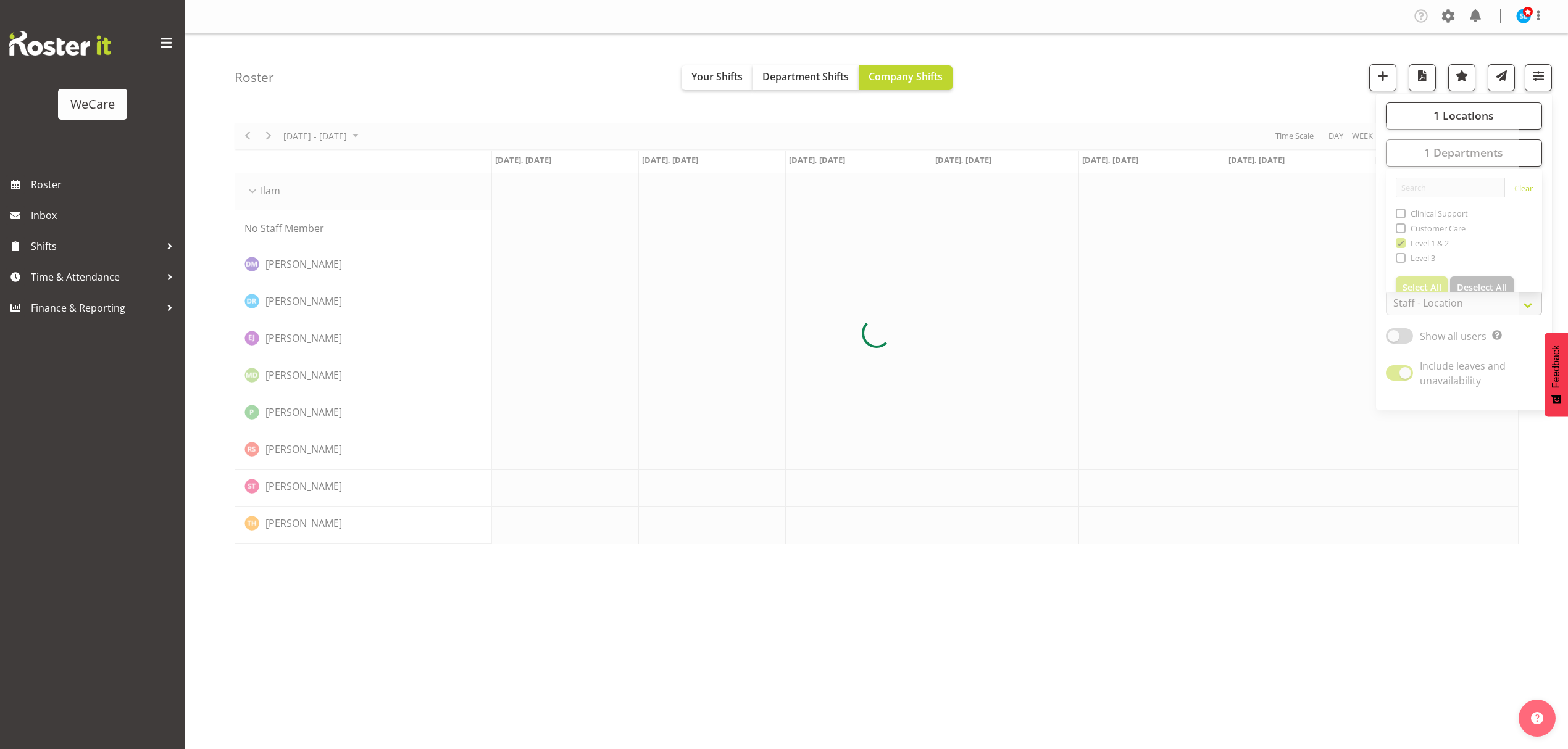
click at [1265, 72] on div "Roster Your Shifts Department Shifts Company Shifts 1 Locations Clear Business …" at bounding box center [898, 69] width 1327 height 71
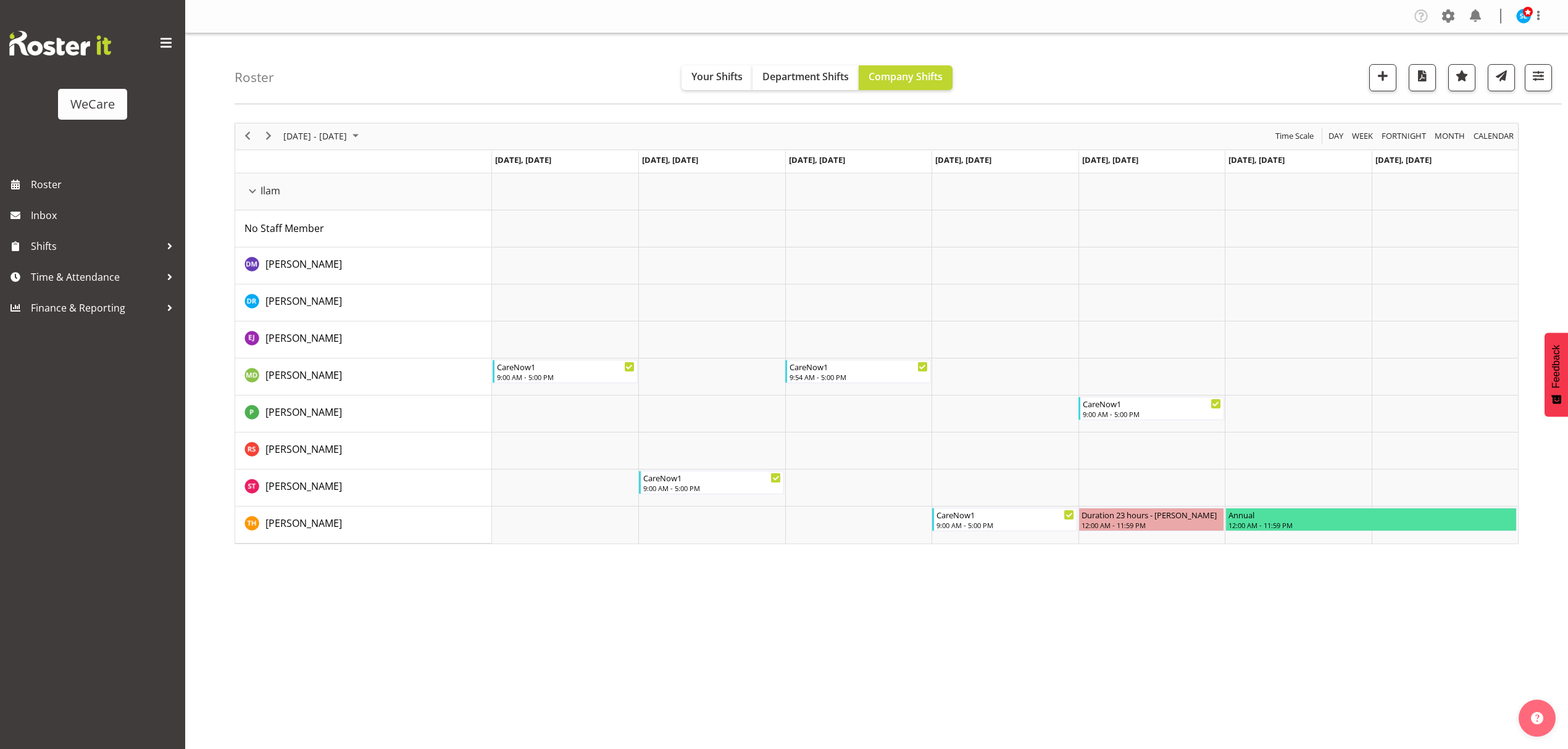
click at [932, 650] on div "Company Settings Roles & Skills Tasks Jobs Employees Locations & Departments Ac…" at bounding box center [876, 374] width 1383 height 749
click at [923, 679] on div "Company Settings Roles & Skills Tasks Jobs Employees Locations & Departments Ac…" at bounding box center [876, 374] width 1383 height 749
click at [835, 639] on div "Company Settings Roles & Skills Tasks Jobs Employees Locations & Departments Ac…" at bounding box center [876, 374] width 1383 height 749
click at [1537, 82] on span "button" at bounding box center [1538, 76] width 16 height 16
click at [1490, 154] on span "1 Departments" at bounding box center [1464, 152] width 79 height 15
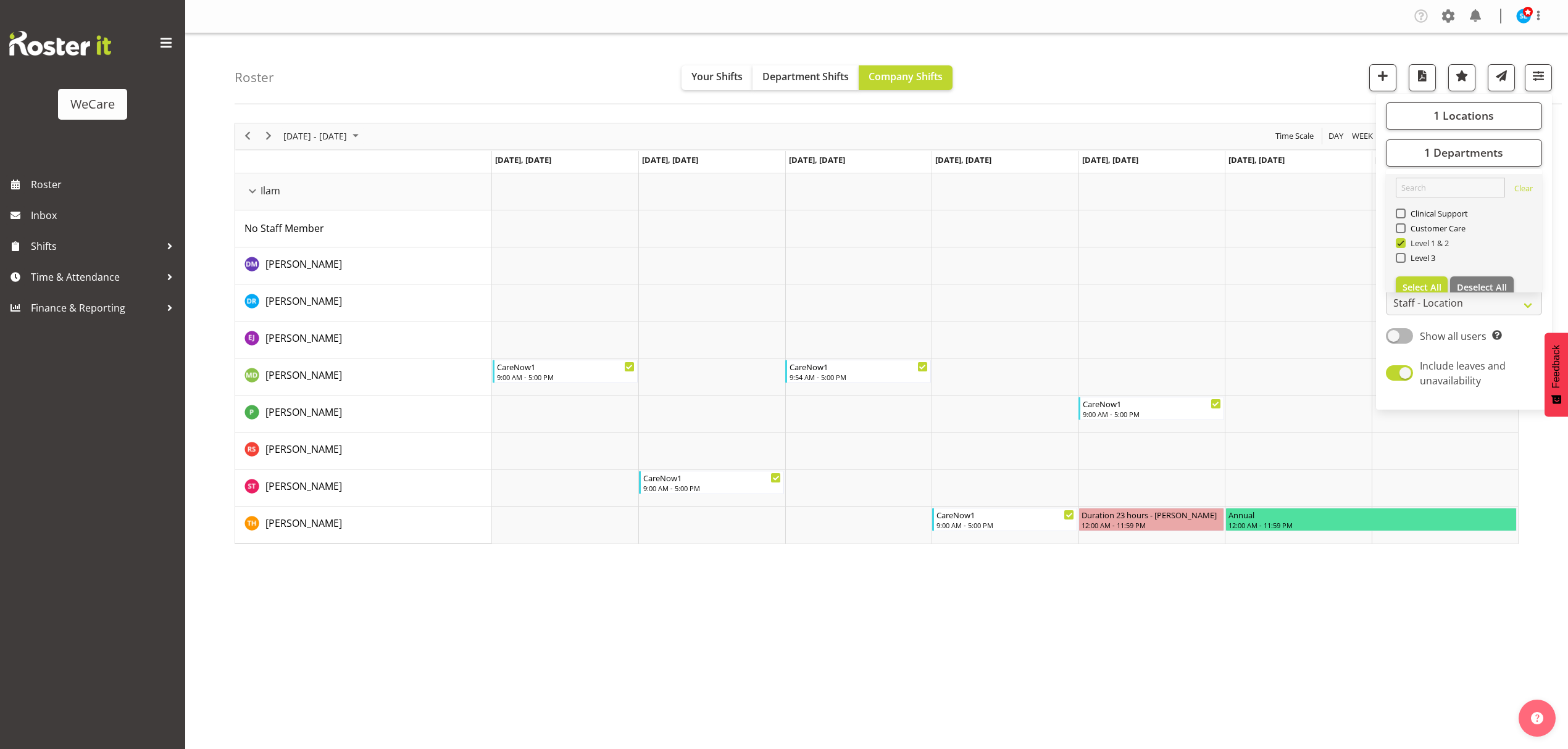
click at [1404, 239] on span at bounding box center [1401, 243] width 10 height 10
click at [1404, 239] on input "Level 1 & 2" at bounding box center [1400, 243] width 8 height 8
checkbox input "false"
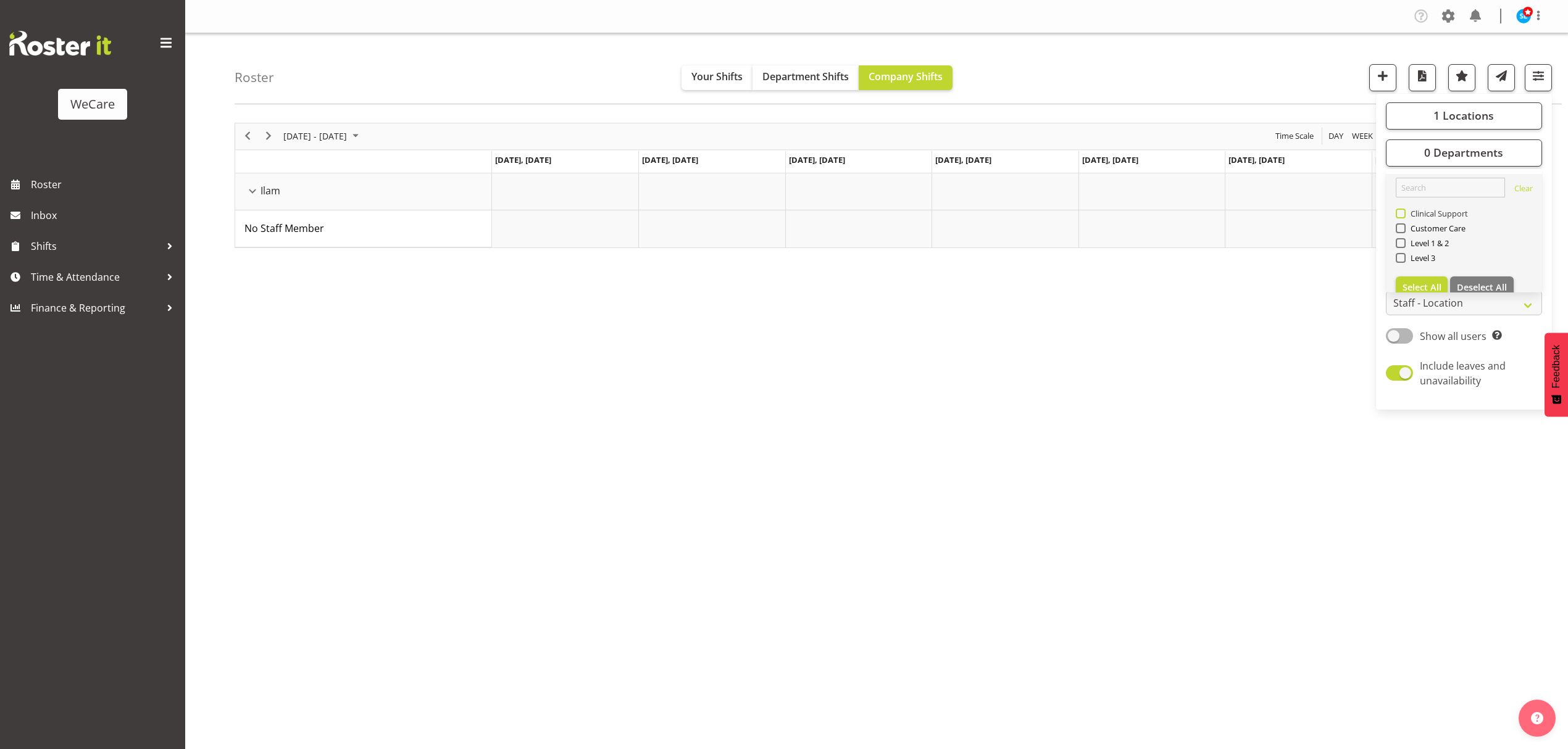
click at [1401, 213] on span at bounding box center [1401, 213] width 10 height 10
click at [1401, 213] on input "Clinical Support" at bounding box center [1400, 213] width 8 height 8
checkbox input "true"
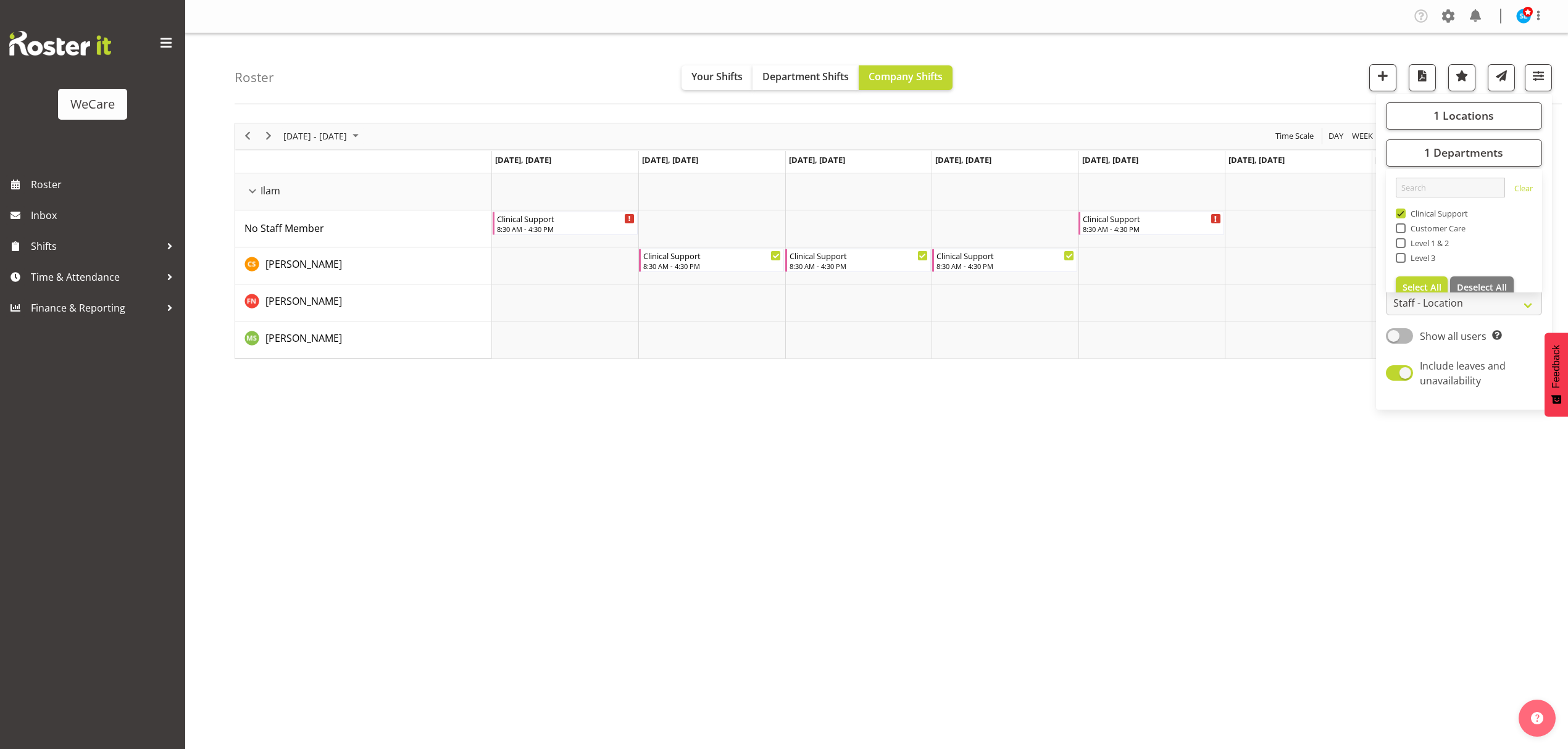
click at [1128, 49] on div "Roster Your Shifts Department Shifts Company Shifts 1 Locations Clear Business …" at bounding box center [898, 69] width 1327 height 71
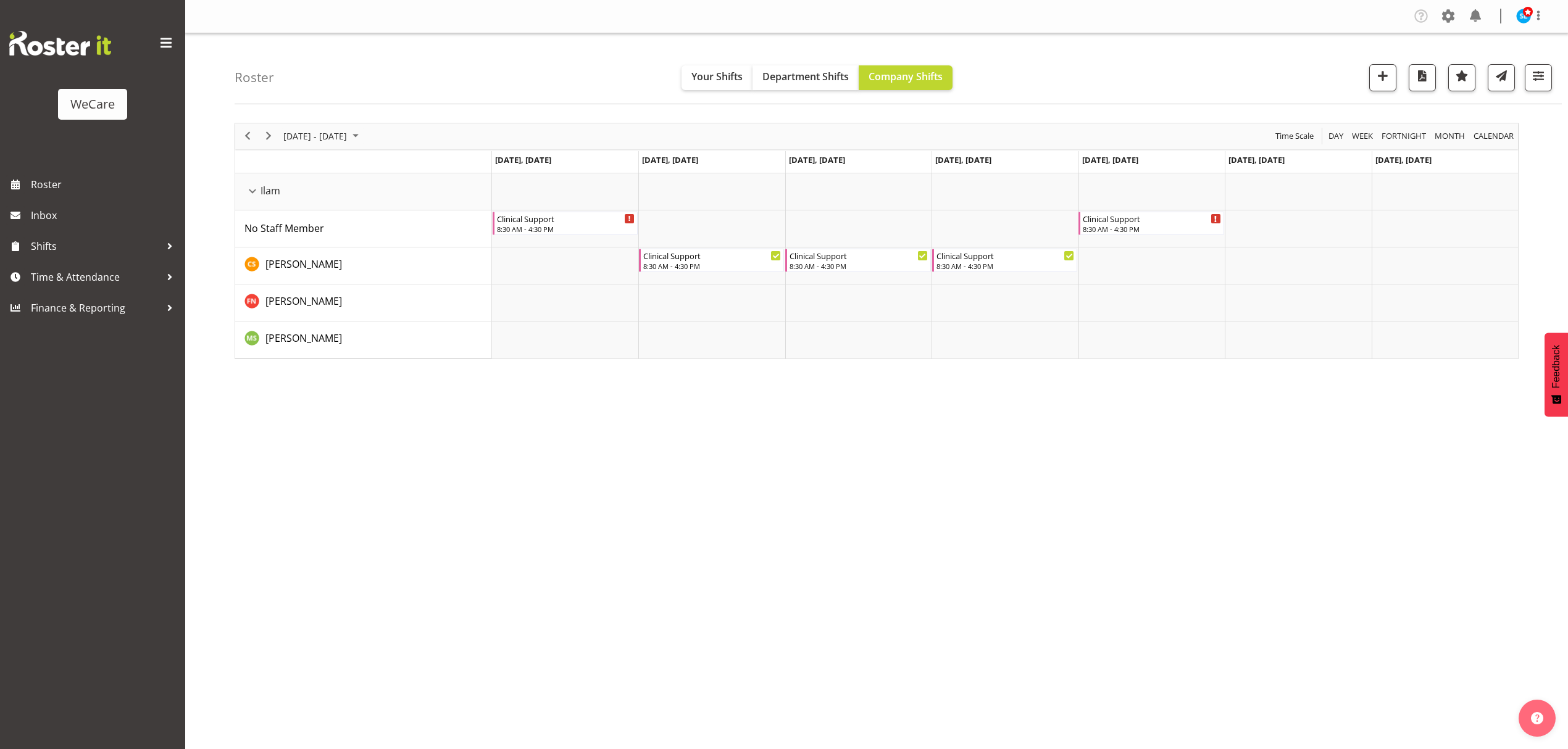
click at [1016, 664] on div "Company Settings Roles & Skills Tasks Jobs Employees Locations & Departments Ac…" at bounding box center [876, 374] width 1383 height 749
click at [1543, 77] on span "button" at bounding box center [1538, 76] width 16 height 16
click at [1483, 157] on span "1 Departments" at bounding box center [1464, 152] width 79 height 15
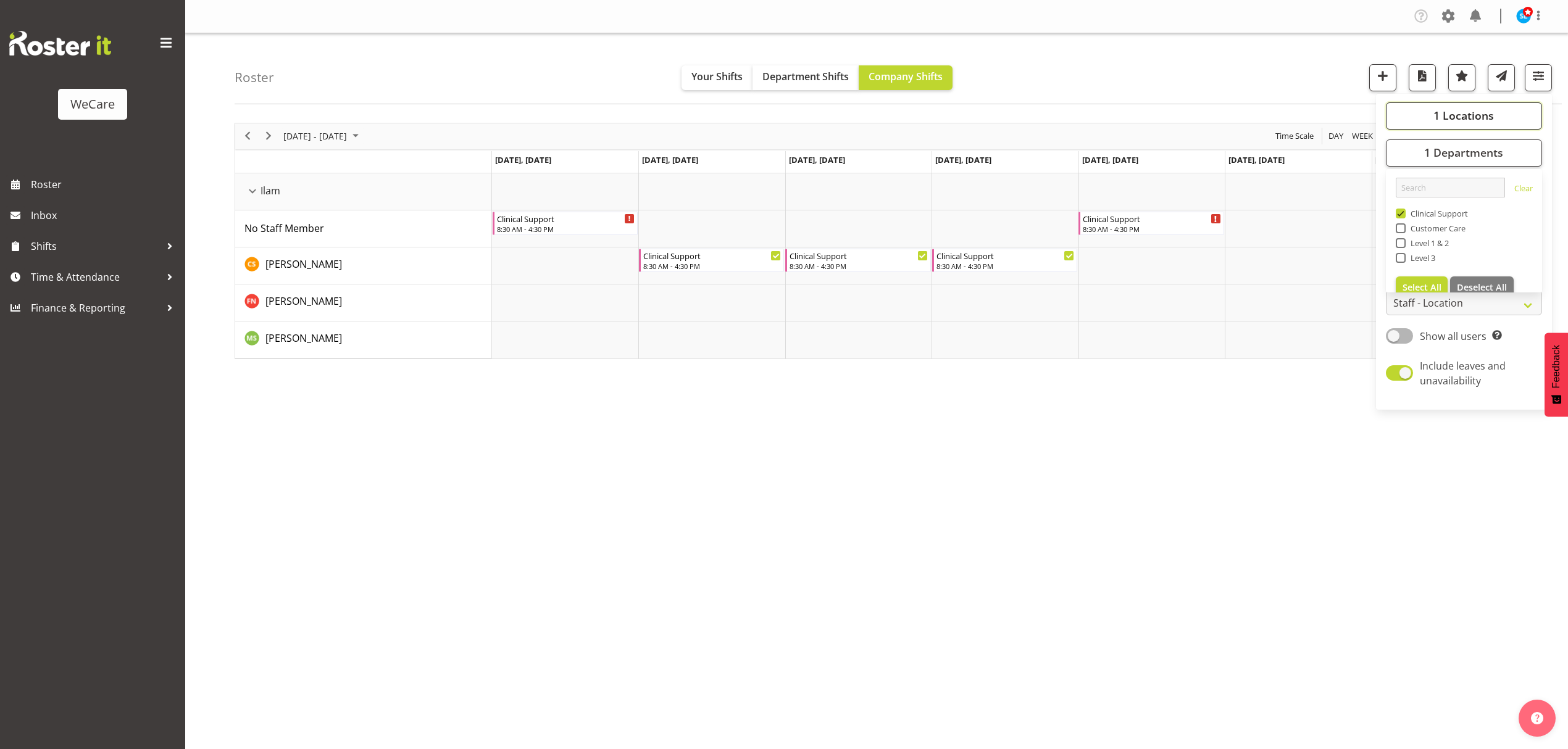
click at [1425, 119] on button "1 Locations" at bounding box center [1465, 116] width 156 height 27
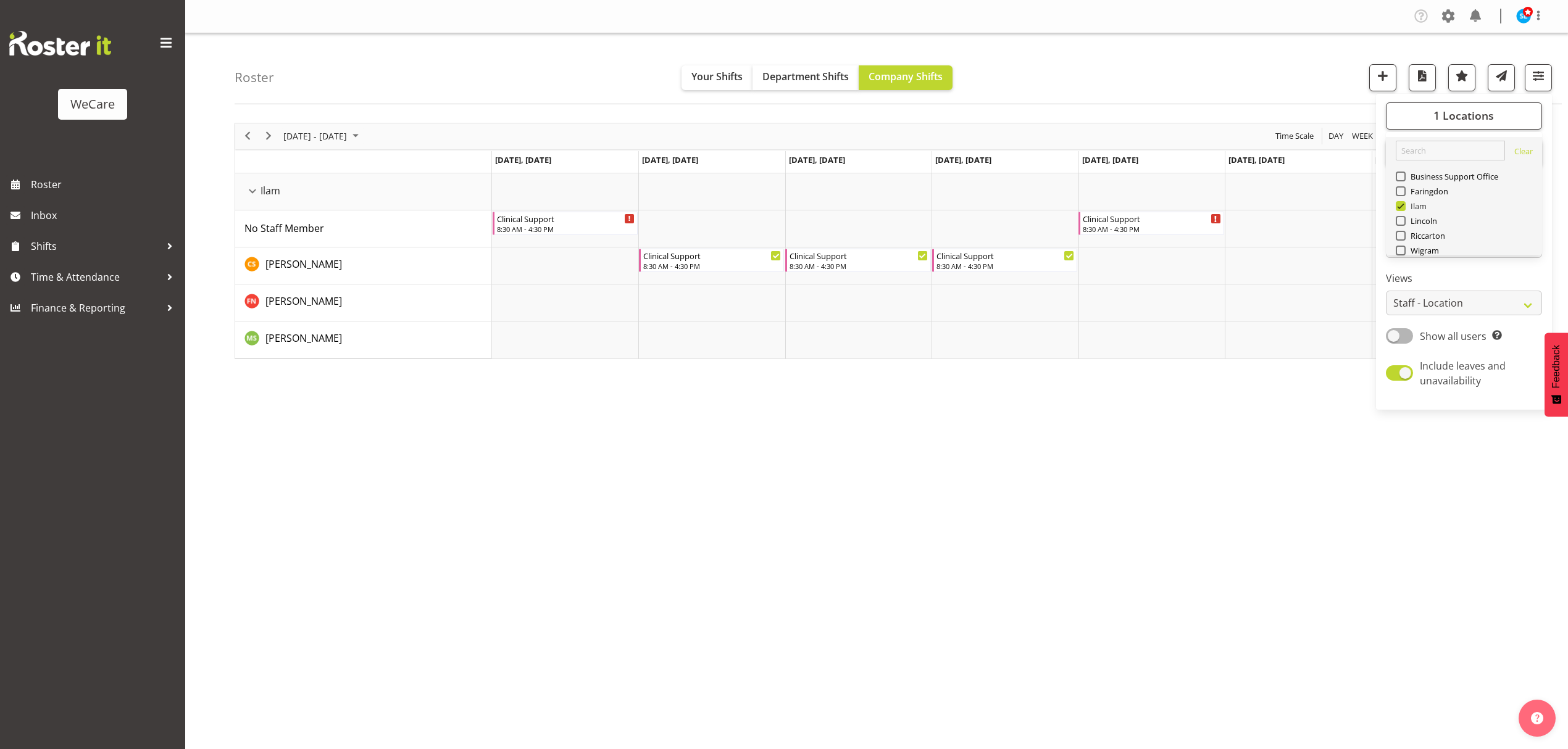
click at [1403, 205] on span at bounding box center [1401, 206] width 10 height 10
click at [1403, 205] on input "Ilam" at bounding box center [1400, 206] width 8 height 8
checkbox input "false"
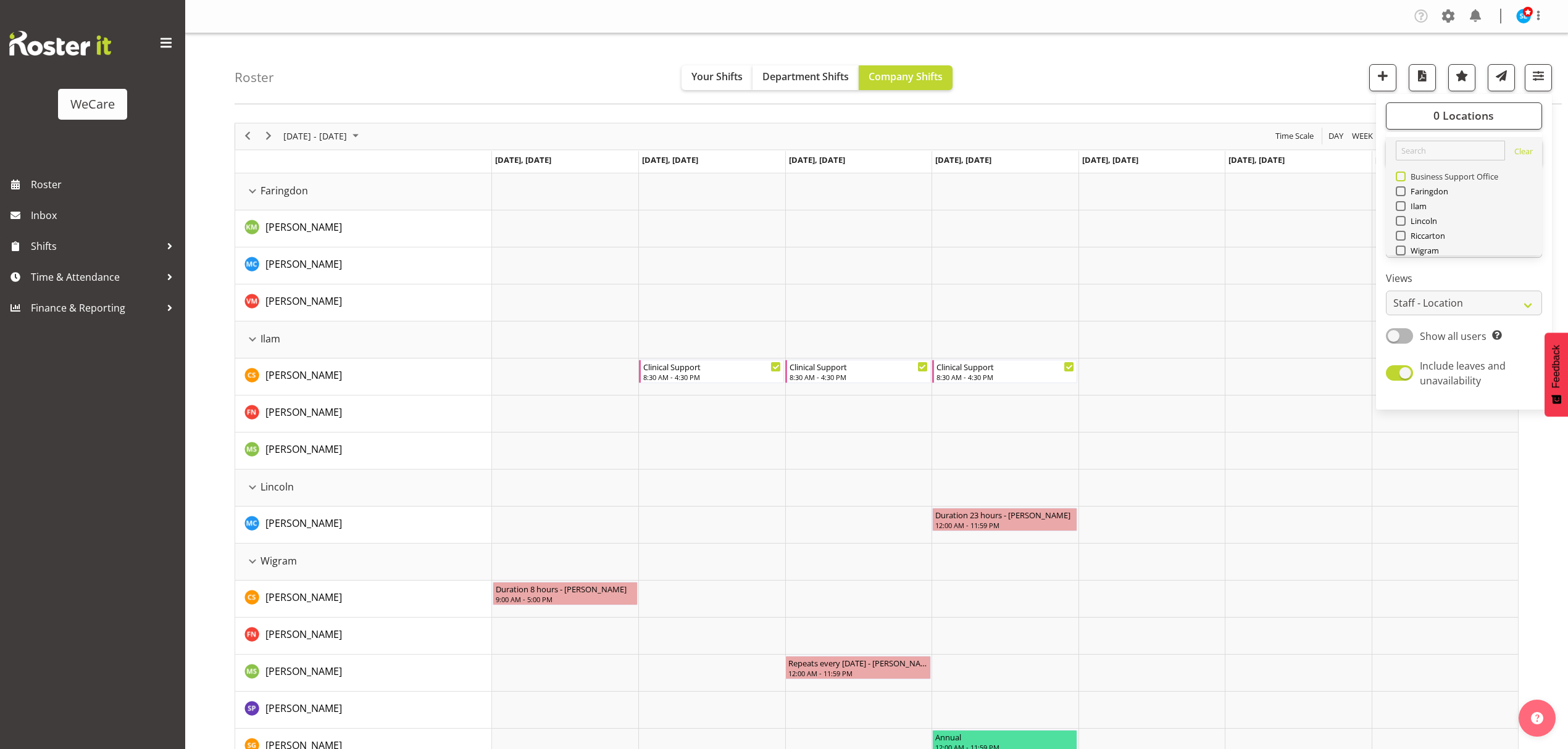
click at [1397, 181] on label "Business Support Office" at bounding box center [1447, 176] width 103 height 10
click at [1397, 180] on input "Business Support Office" at bounding box center [1400, 176] width 8 height 8
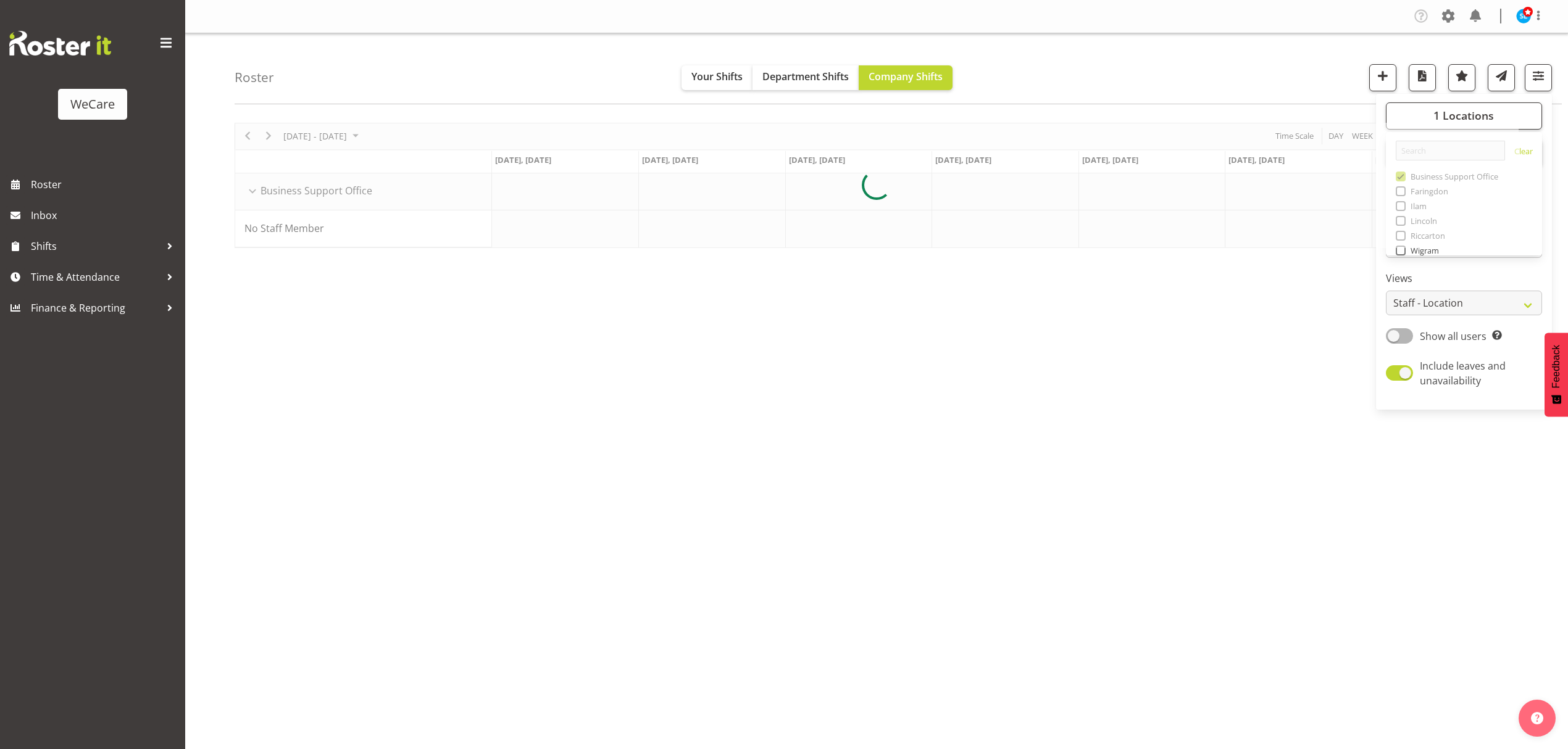
click at [1401, 176] on div at bounding box center [877, 185] width 1284 height 125
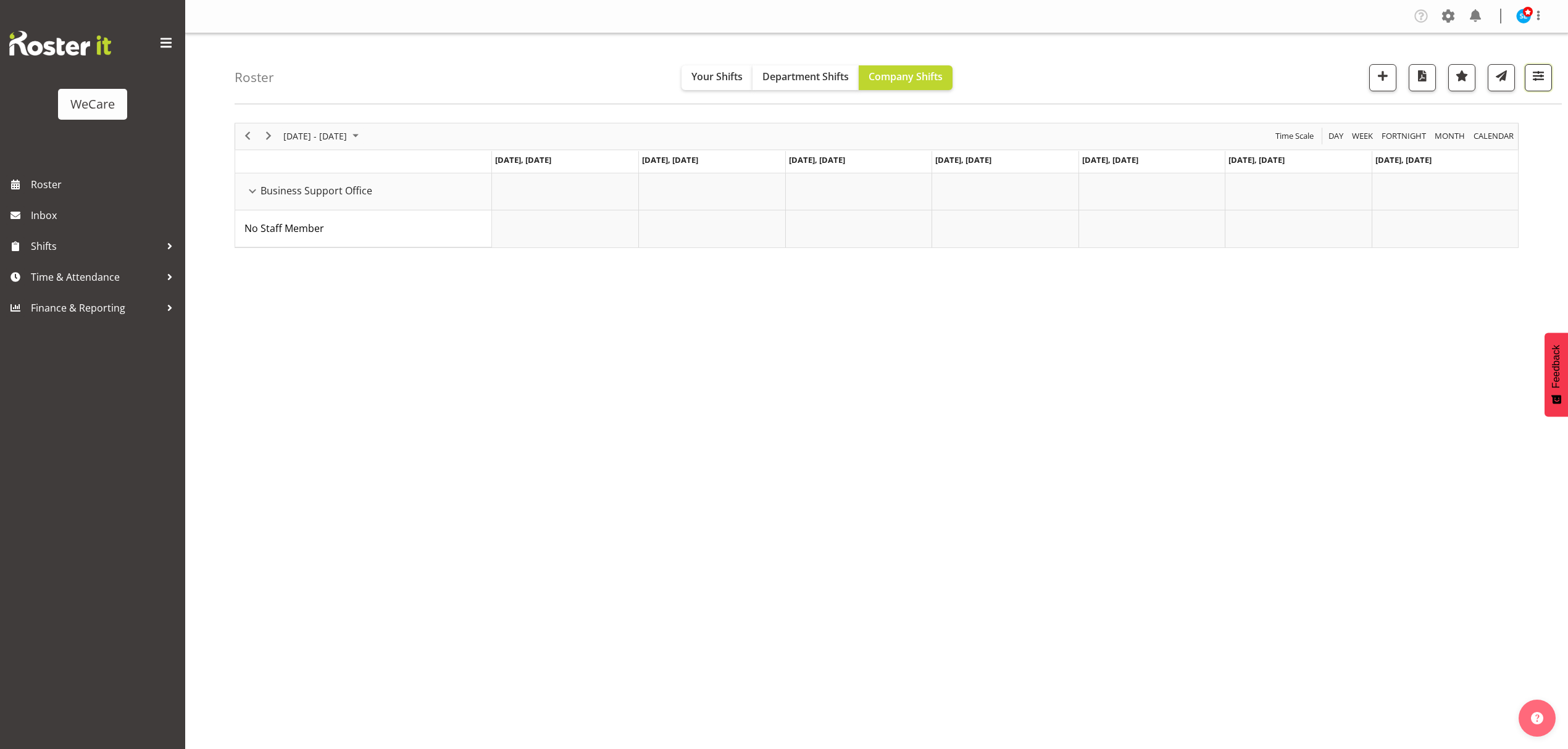
click at [1538, 84] on span "button" at bounding box center [1538, 76] width 16 height 16
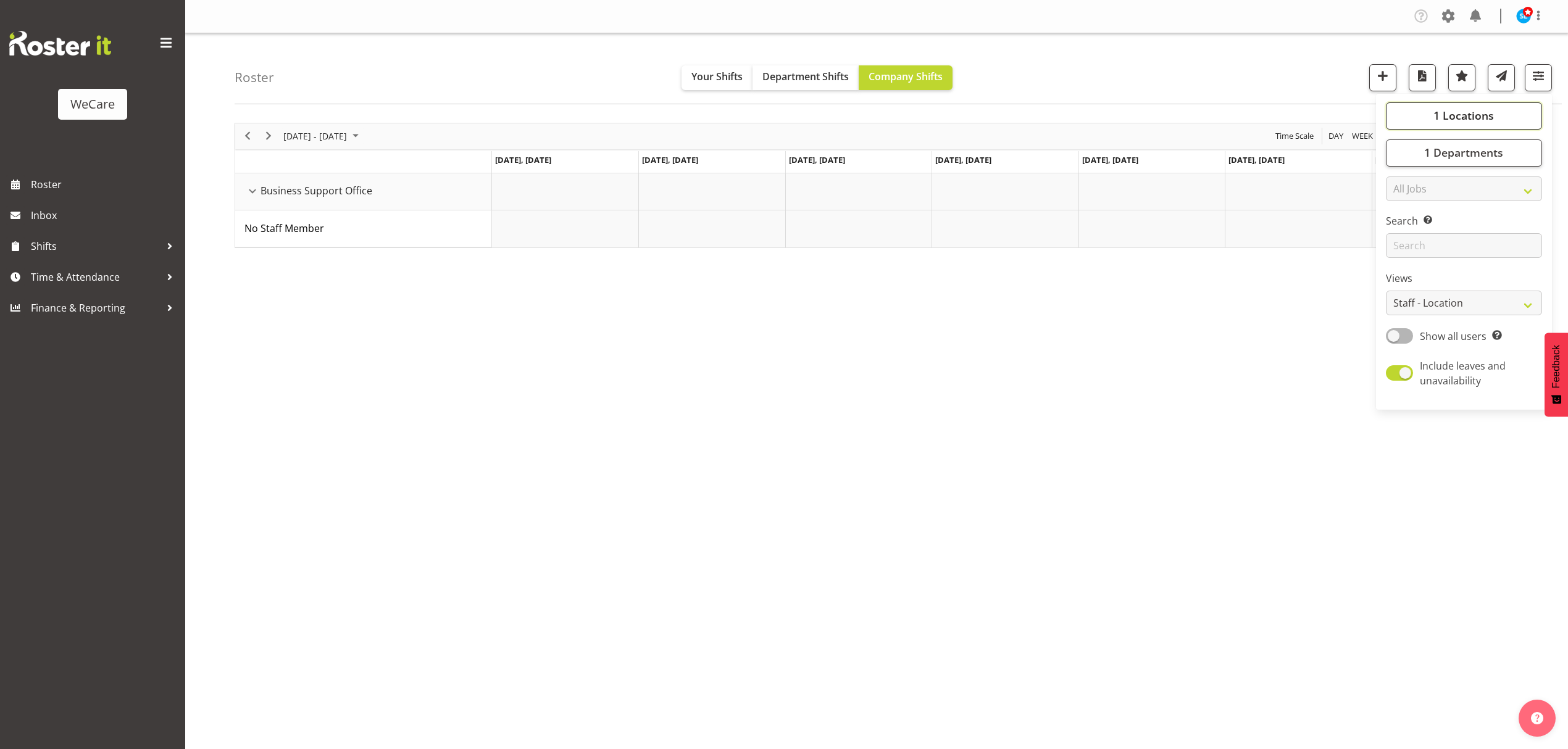
click at [1447, 116] on span "1 Locations" at bounding box center [1464, 115] width 61 height 15
click at [1402, 169] on link "Clear Business Support Office [GEOGRAPHIC_DATA] Ilam [GEOGRAPHIC_DATA] [GEOGRAP…" at bounding box center [1465, 216] width 156 height 158
click at [1402, 175] on span at bounding box center [1401, 176] width 10 height 10
click at [1402, 175] on input "Business Support Office" at bounding box center [1400, 176] width 8 height 8
checkbox input "false"
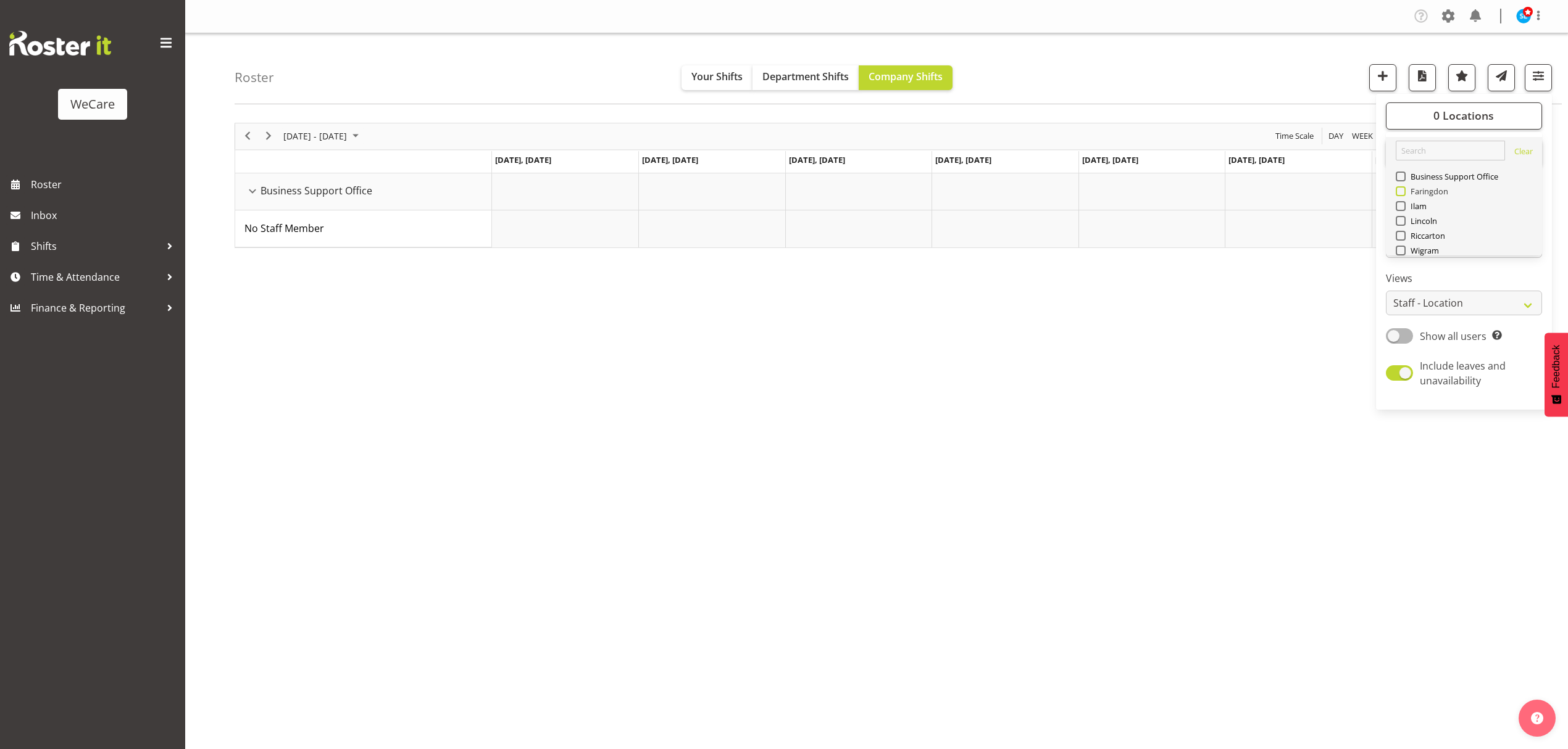
click at [1401, 193] on div "Roster Your Shifts Department Shifts Company Shifts 0 Locations Clear Business …" at bounding box center [876, 321] width 1383 height 574
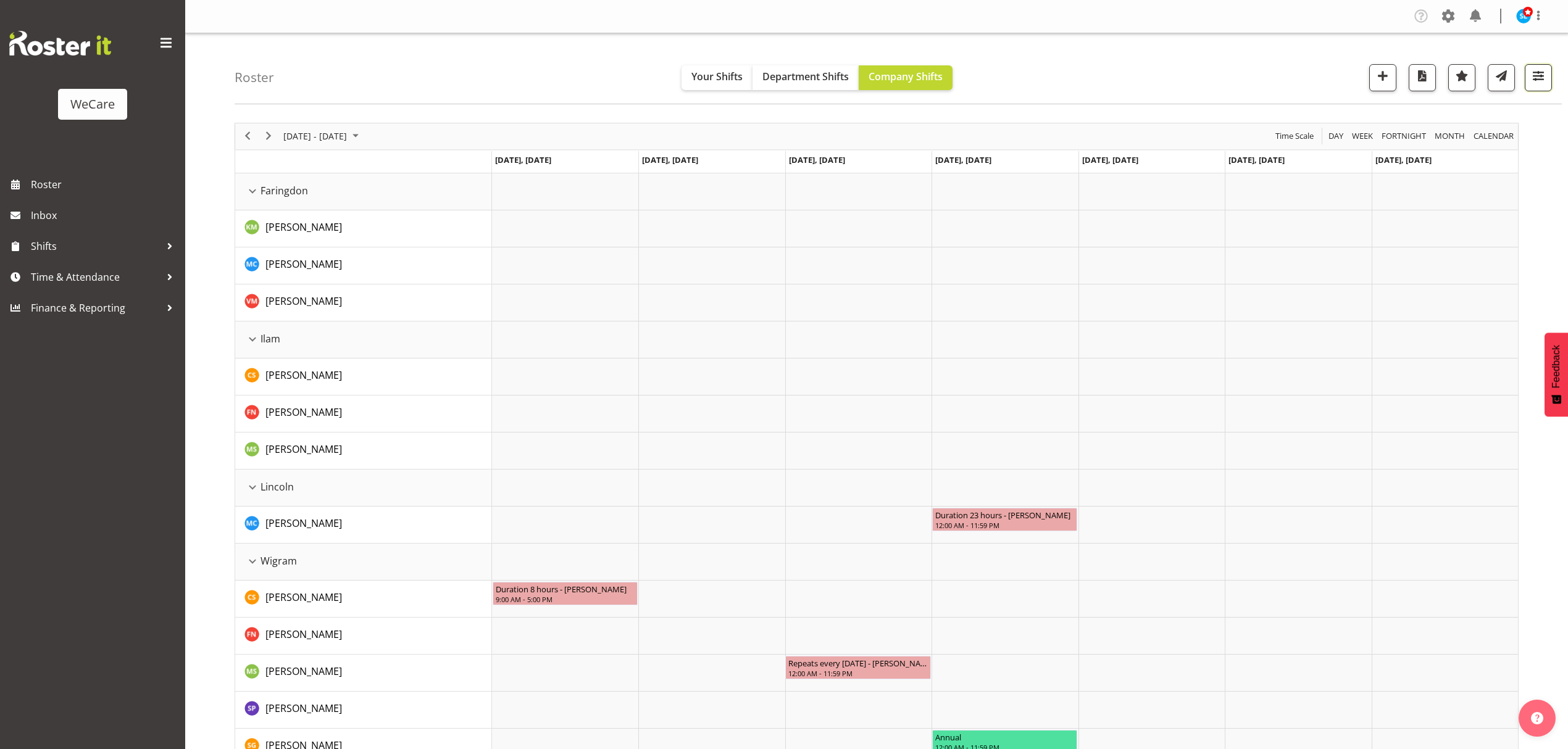
click at [1532, 82] on span "button" at bounding box center [1538, 76] width 16 height 16
click at [1499, 154] on span "1 Departments" at bounding box center [1464, 152] width 79 height 15
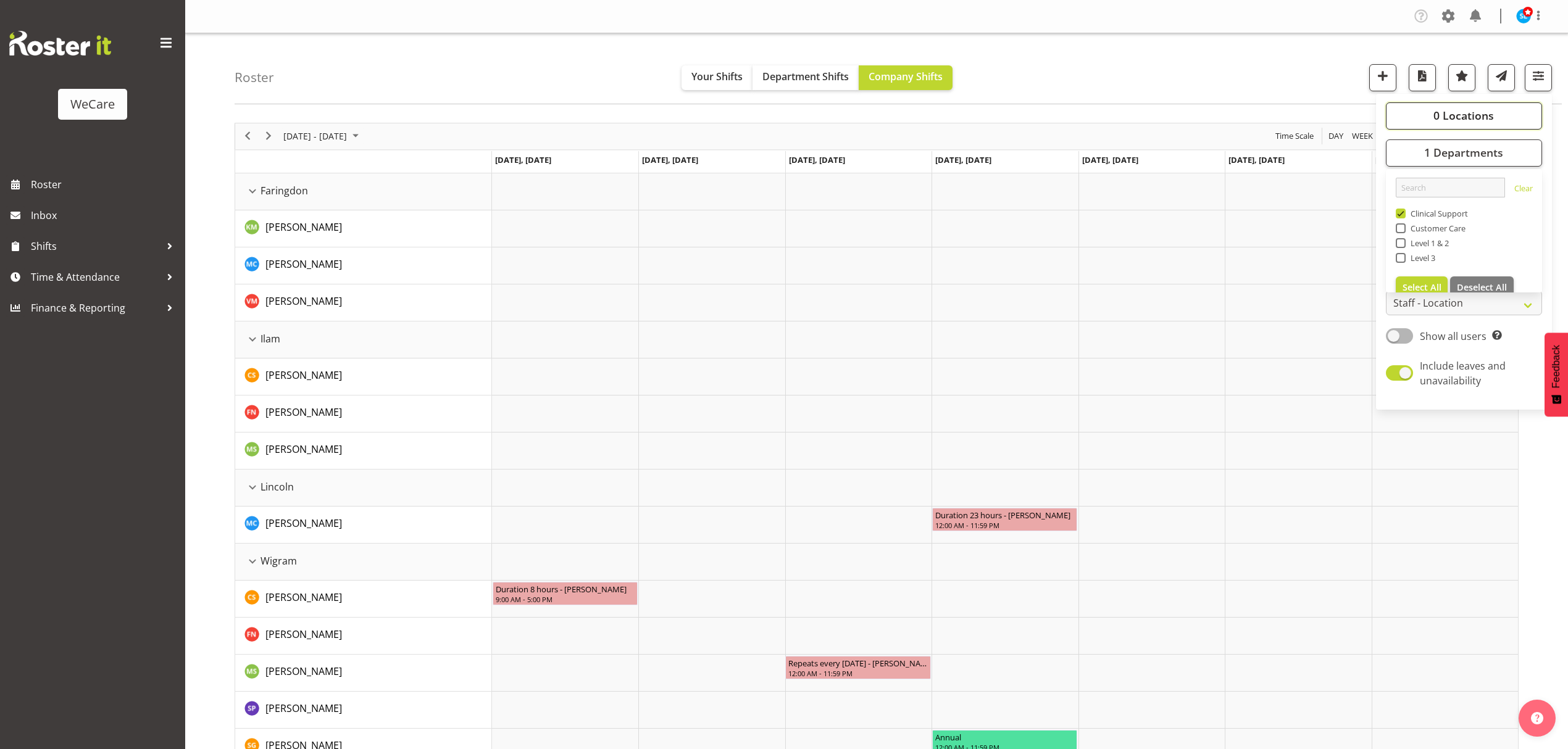
click at [1495, 117] on button "0 Locations" at bounding box center [1465, 116] width 156 height 27
click at [1401, 186] on span at bounding box center [1401, 191] width 10 height 10
click at [1401, 187] on input "Faringdon" at bounding box center [1400, 191] width 8 height 8
checkbox input "true"
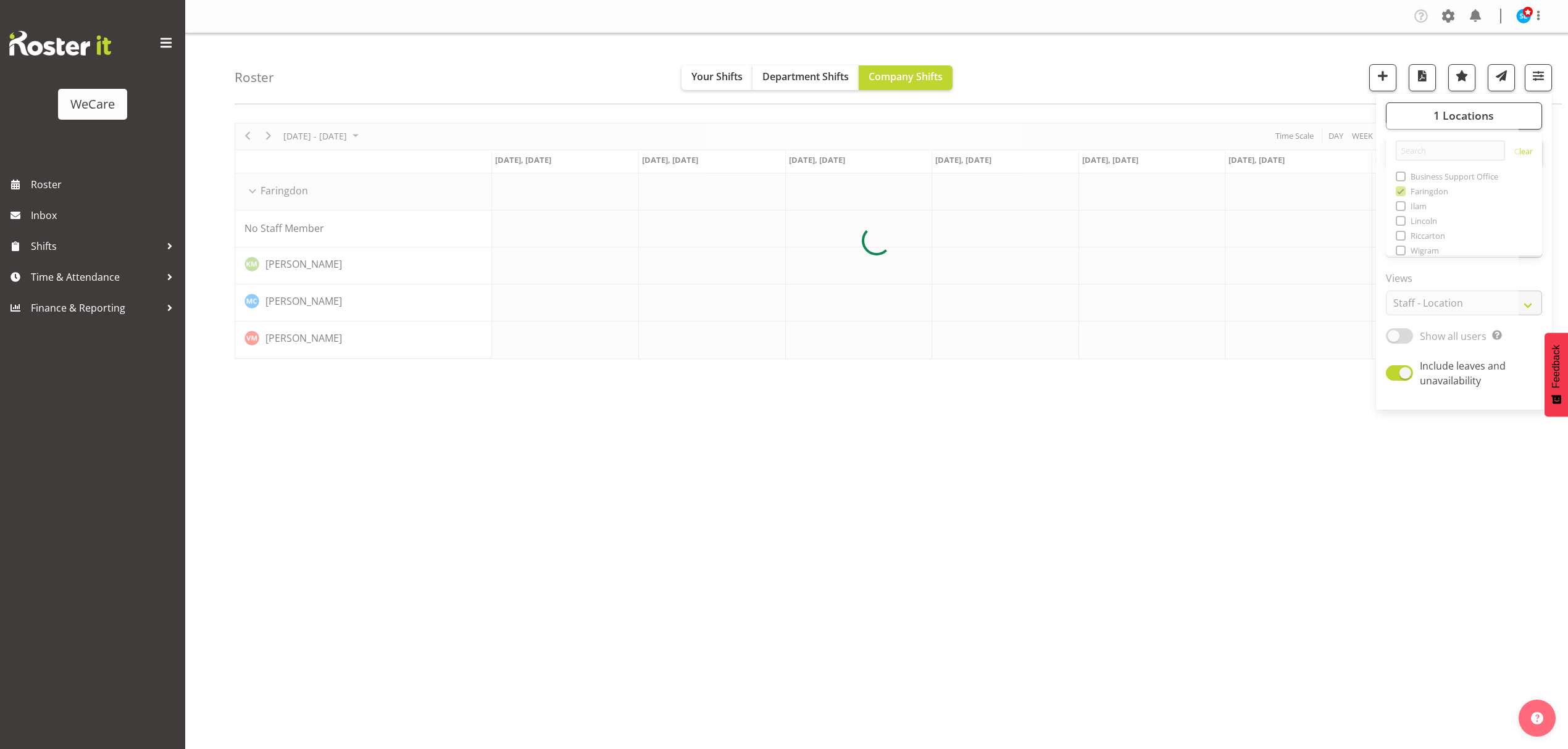
click at [1269, 75] on div "Roster Your Shifts Department Shifts Company Shifts 1 Locations Clear Business …" at bounding box center [898, 69] width 1327 height 71
click at [1534, 80] on span "button" at bounding box center [1538, 76] width 16 height 16
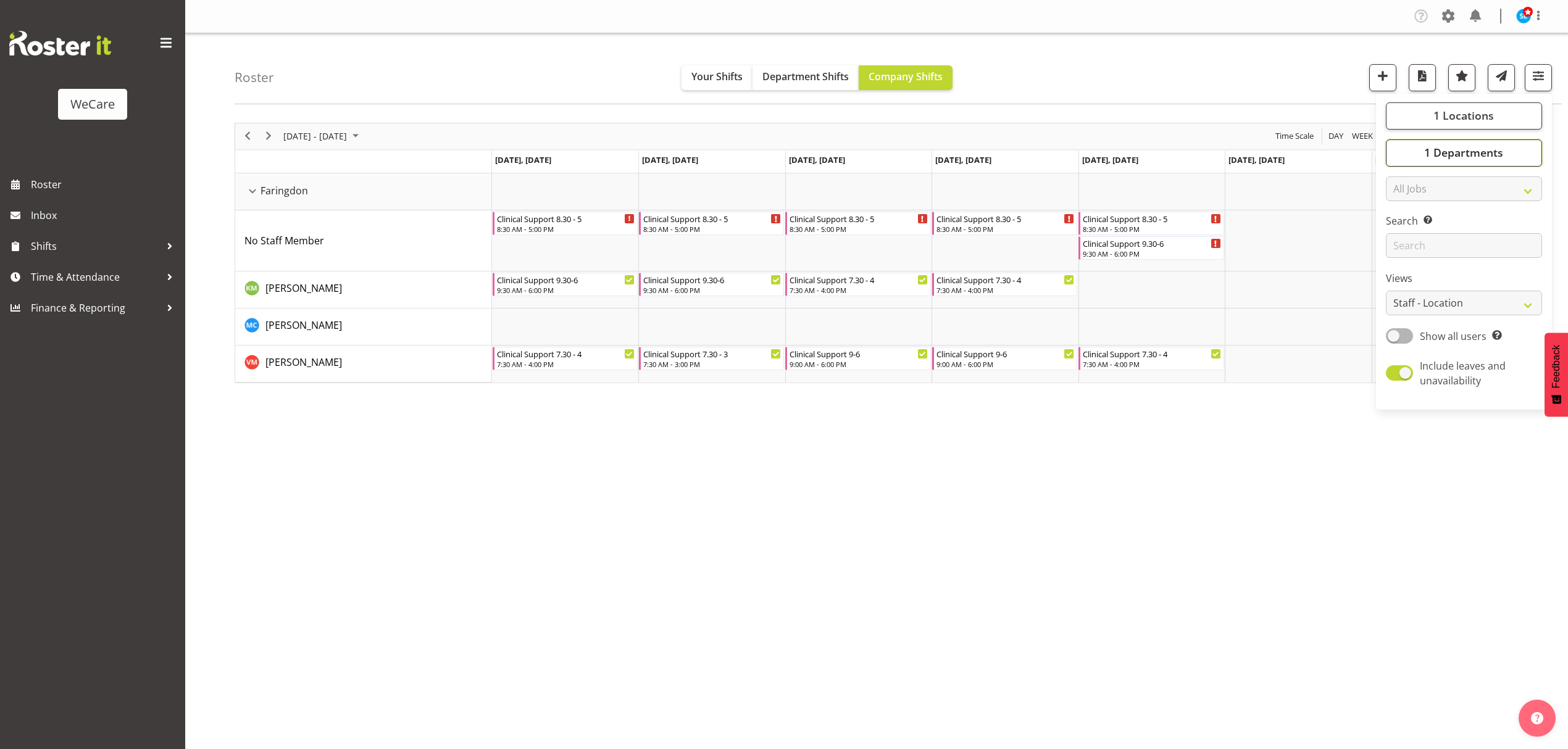
click at [1482, 149] on span "1 Departments" at bounding box center [1464, 152] width 79 height 15
click at [1483, 161] on button "1 Departments" at bounding box center [1465, 153] width 156 height 27
click at [1421, 154] on button "1 Departments" at bounding box center [1465, 153] width 156 height 27
click at [1394, 211] on link "Clear Clinical Support Customer Care Level 1 & 2 Level 3 Select All Deselect All" at bounding box center [1465, 238] width 156 height 129
click at [1399, 211] on span at bounding box center [1401, 213] width 10 height 10
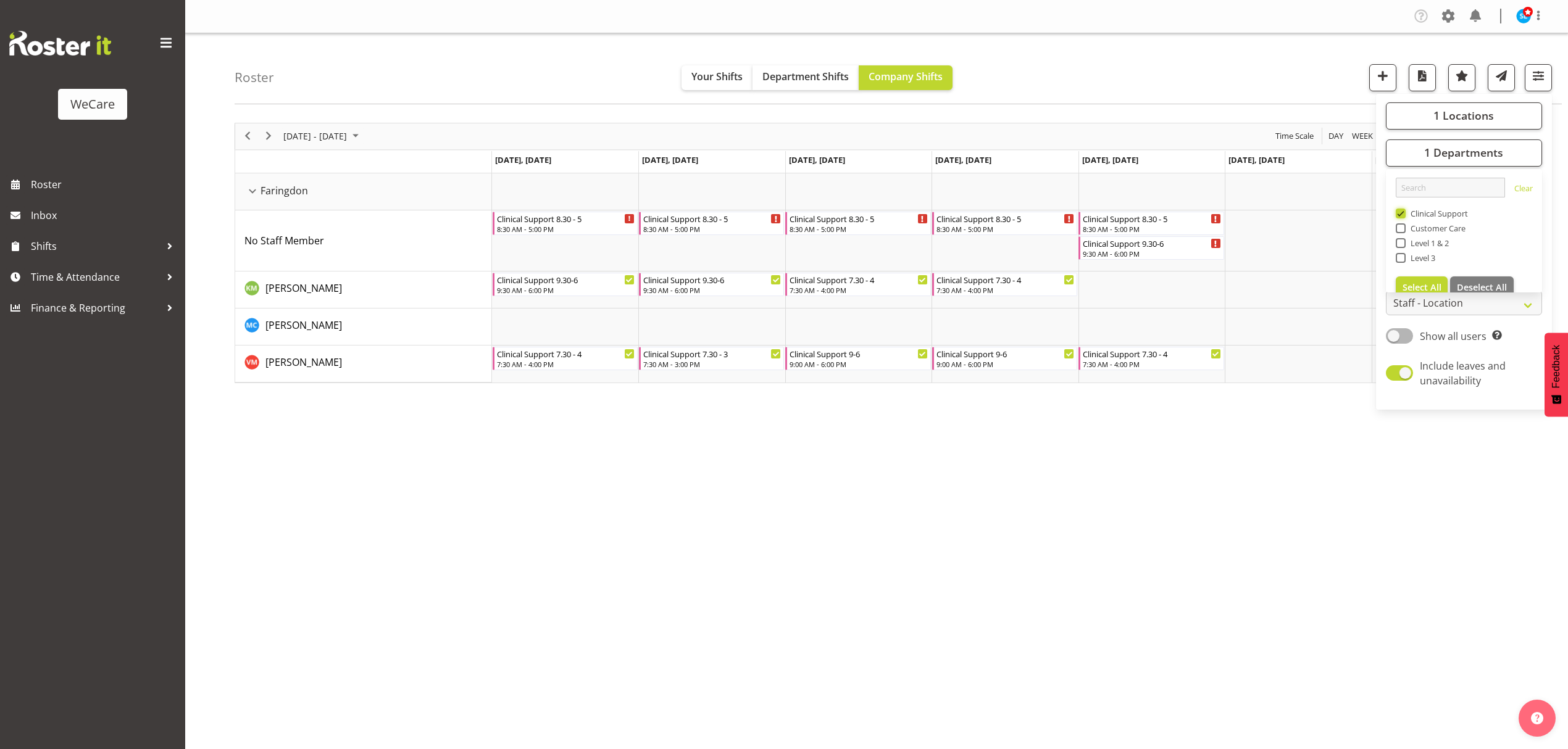
click at [1399, 211] on input "Clinical Support" at bounding box center [1400, 213] width 8 height 8
checkbox input "false"
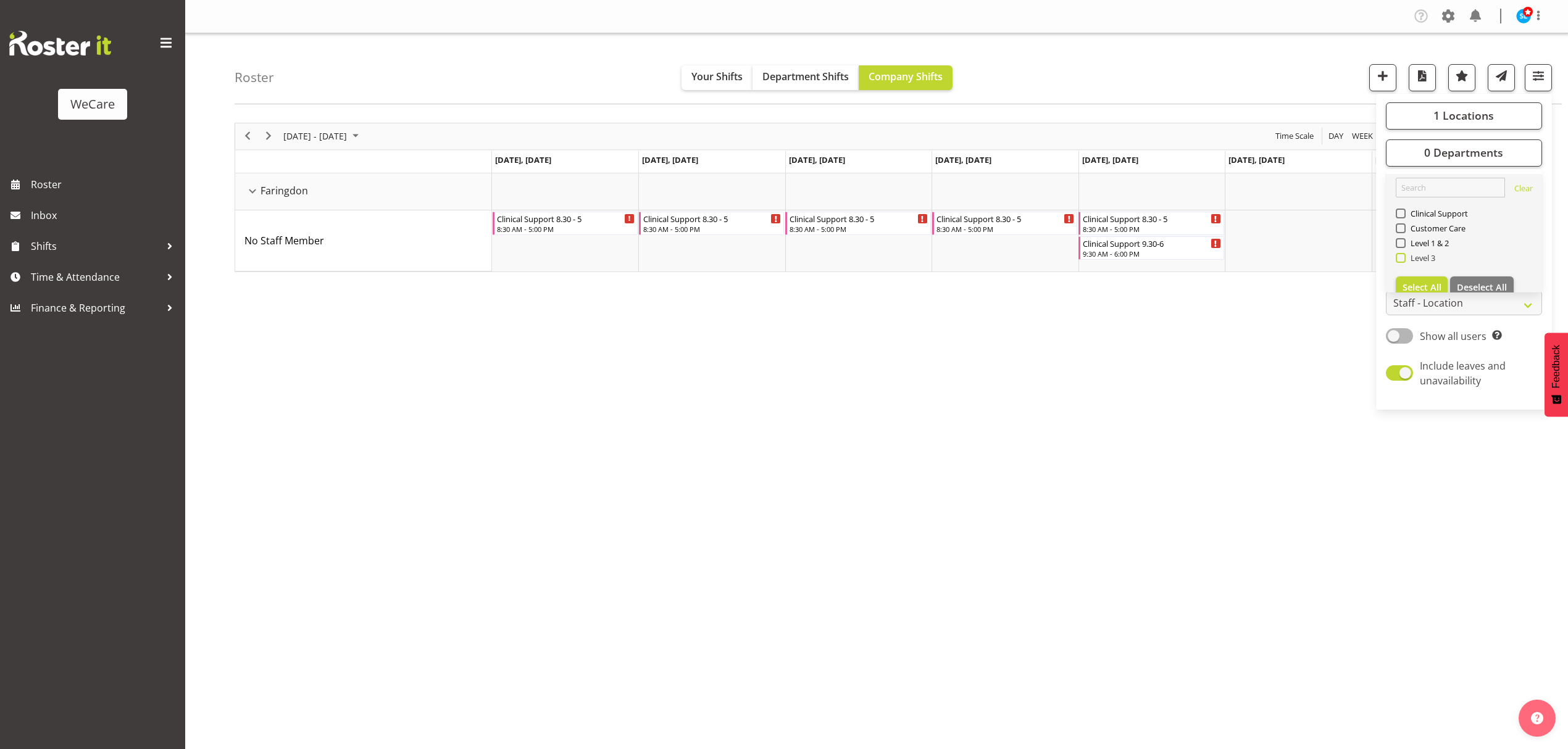
click at [1401, 262] on span at bounding box center [1401, 257] width 10 height 10
click at [1401, 262] on input "Level 3" at bounding box center [1400, 257] width 8 height 8
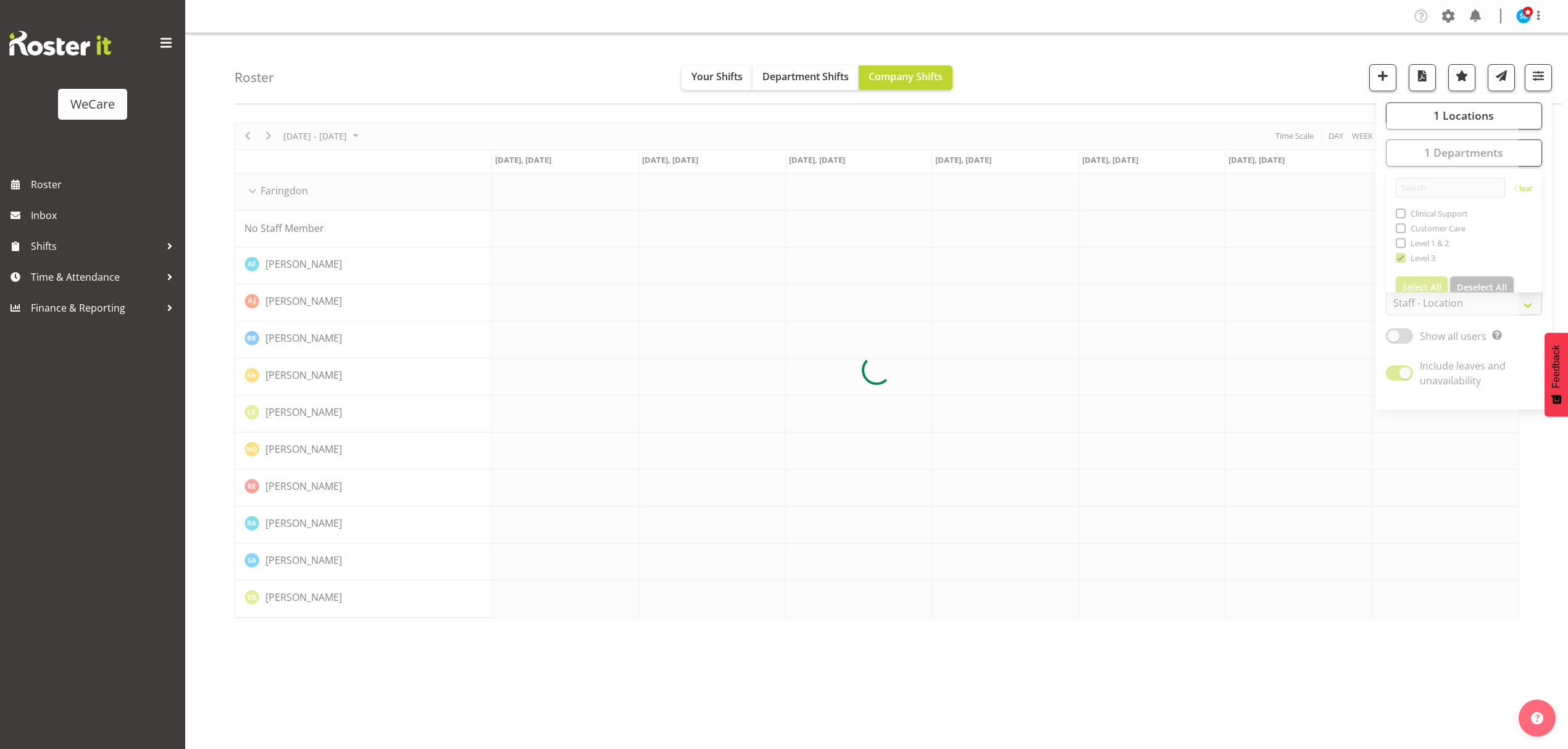
click at [1101, 45] on div "Roster Your Shifts Department Shifts Company Shifts 1 Locations Clear Business …" at bounding box center [898, 69] width 1327 height 71
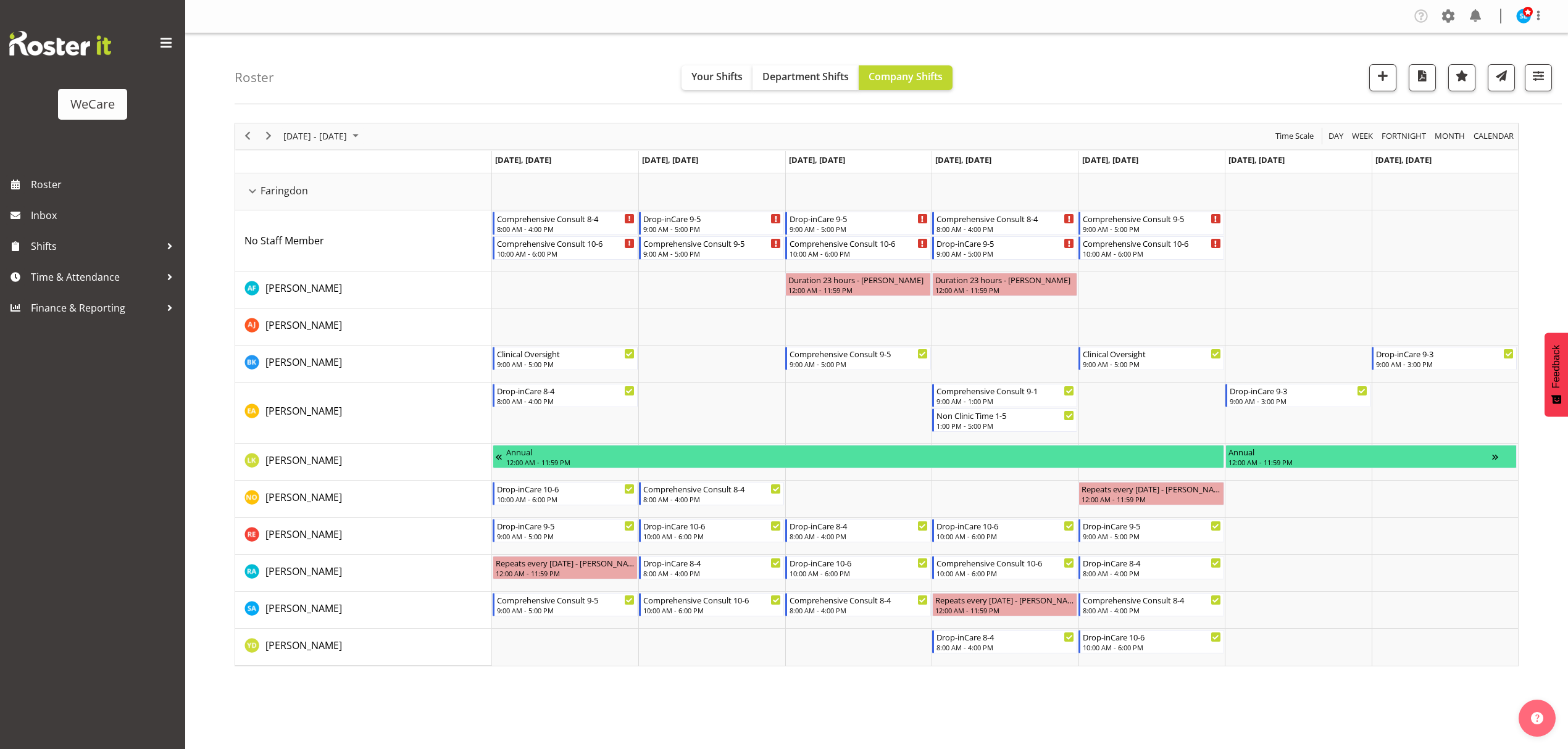
click at [643, 721] on div "Company Settings Roles & Skills Tasks Jobs Employees Locations & Departments Ac…" at bounding box center [876, 374] width 1383 height 749
click at [1536, 73] on span "button" at bounding box center [1538, 76] width 16 height 16
click at [1489, 157] on span "1 Departments" at bounding box center [1464, 152] width 79 height 15
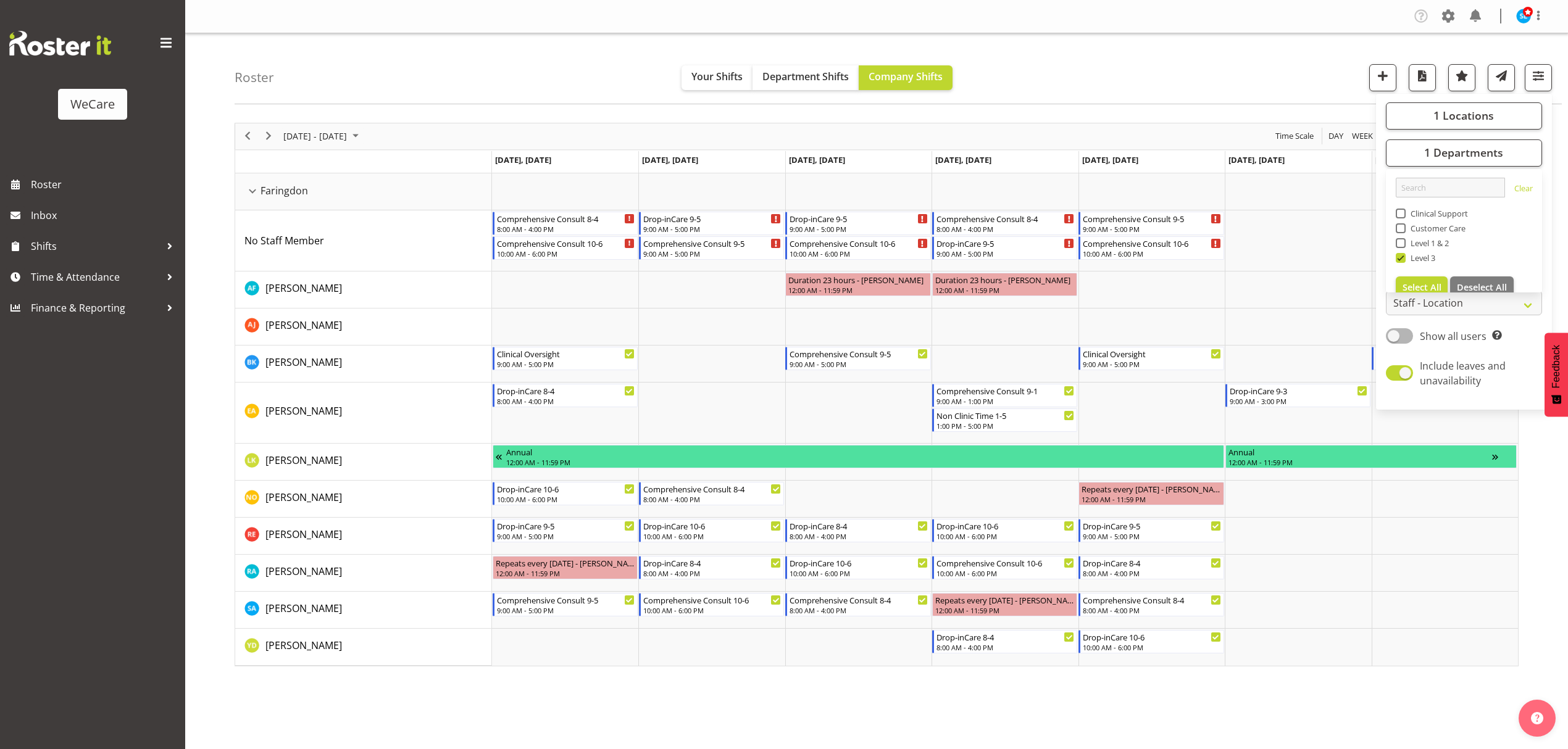
click at [1401, 259] on span at bounding box center [1401, 257] width 10 height 10
click at [1401, 259] on input "Level 3" at bounding box center [1400, 257] width 8 height 8
checkbox input "false"
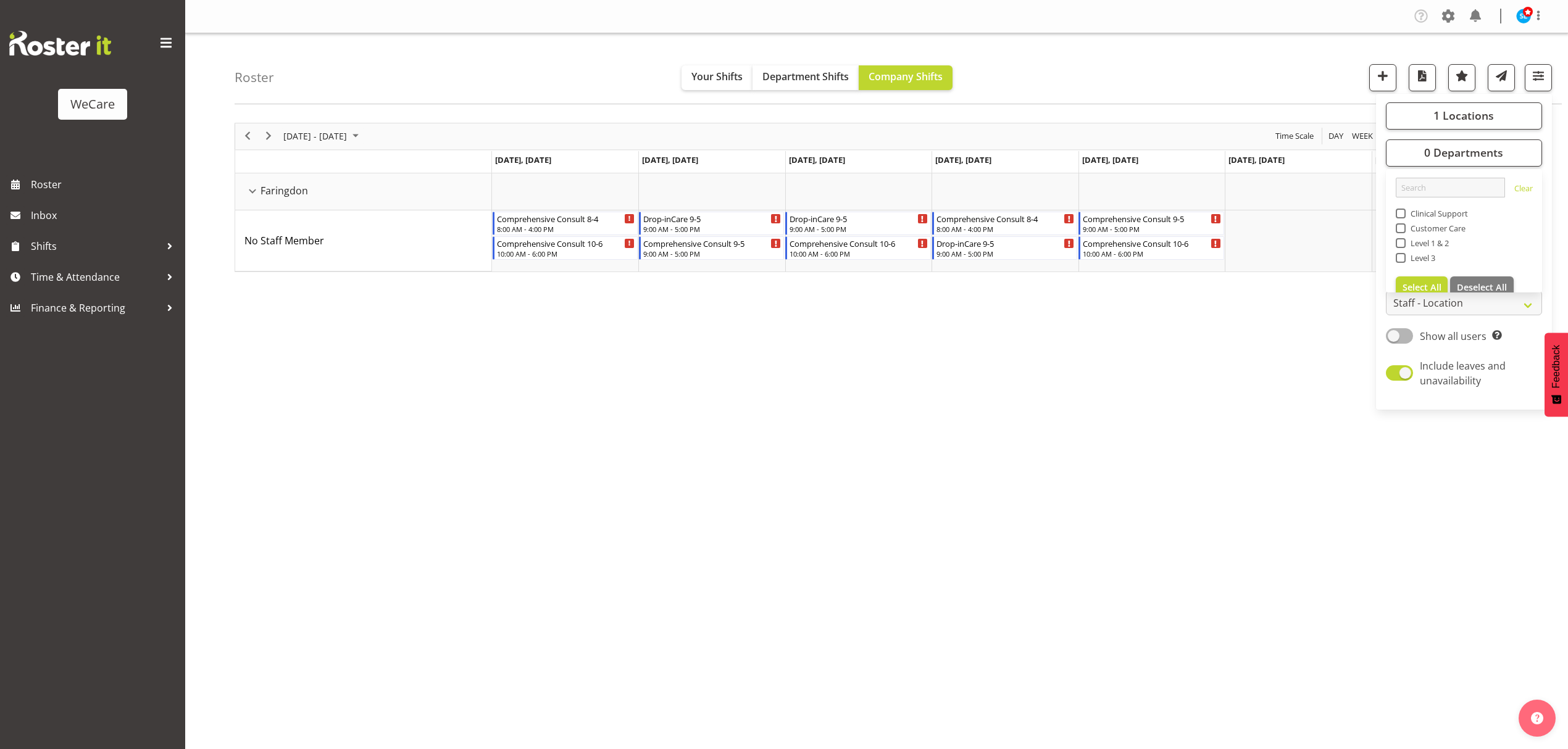
click at [1401, 242] on span at bounding box center [1401, 243] width 10 height 10
click at [1401, 242] on input "Level 1 & 2" at bounding box center [1400, 243] width 8 height 8
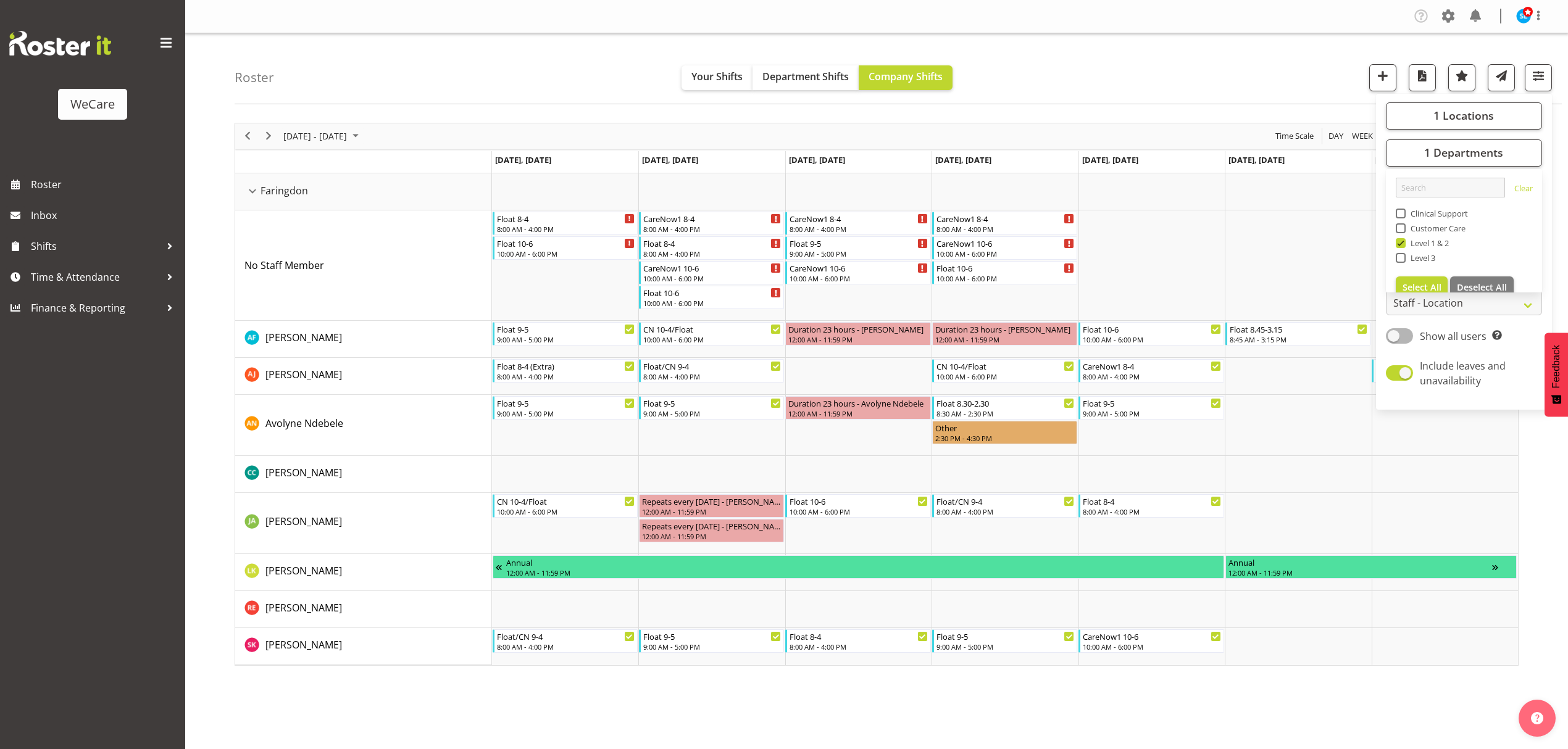
click at [1230, 42] on div "Roster Your Shifts Department Shifts Company Shifts 1 Locations Clear Business …" at bounding box center [898, 69] width 1327 height 71
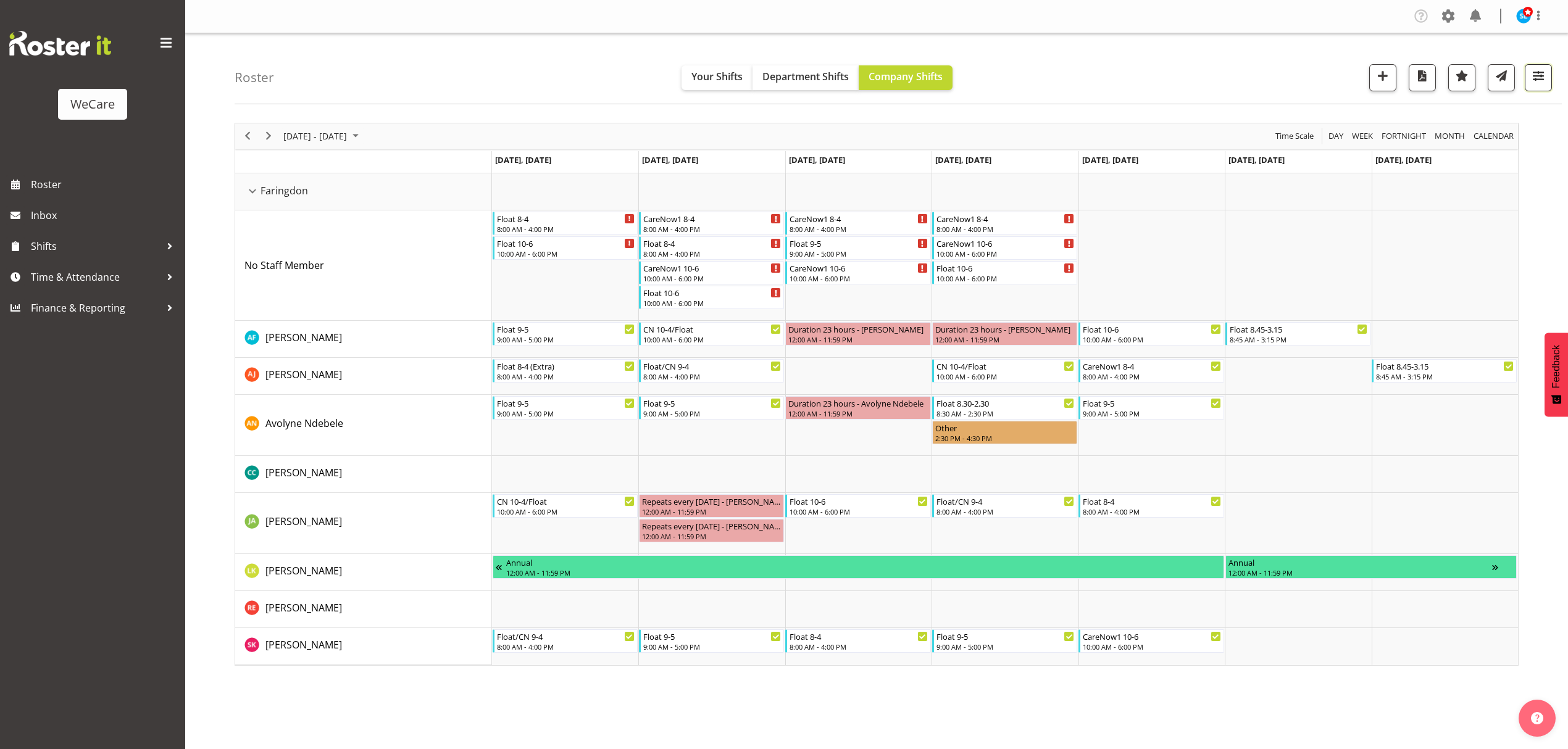
click at [1536, 70] on span "button" at bounding box center [1538, 76] width 16 height 16
click at [1477, 156] on span "1 Departments" at bounding box center [1464, 152] width 79 height 15
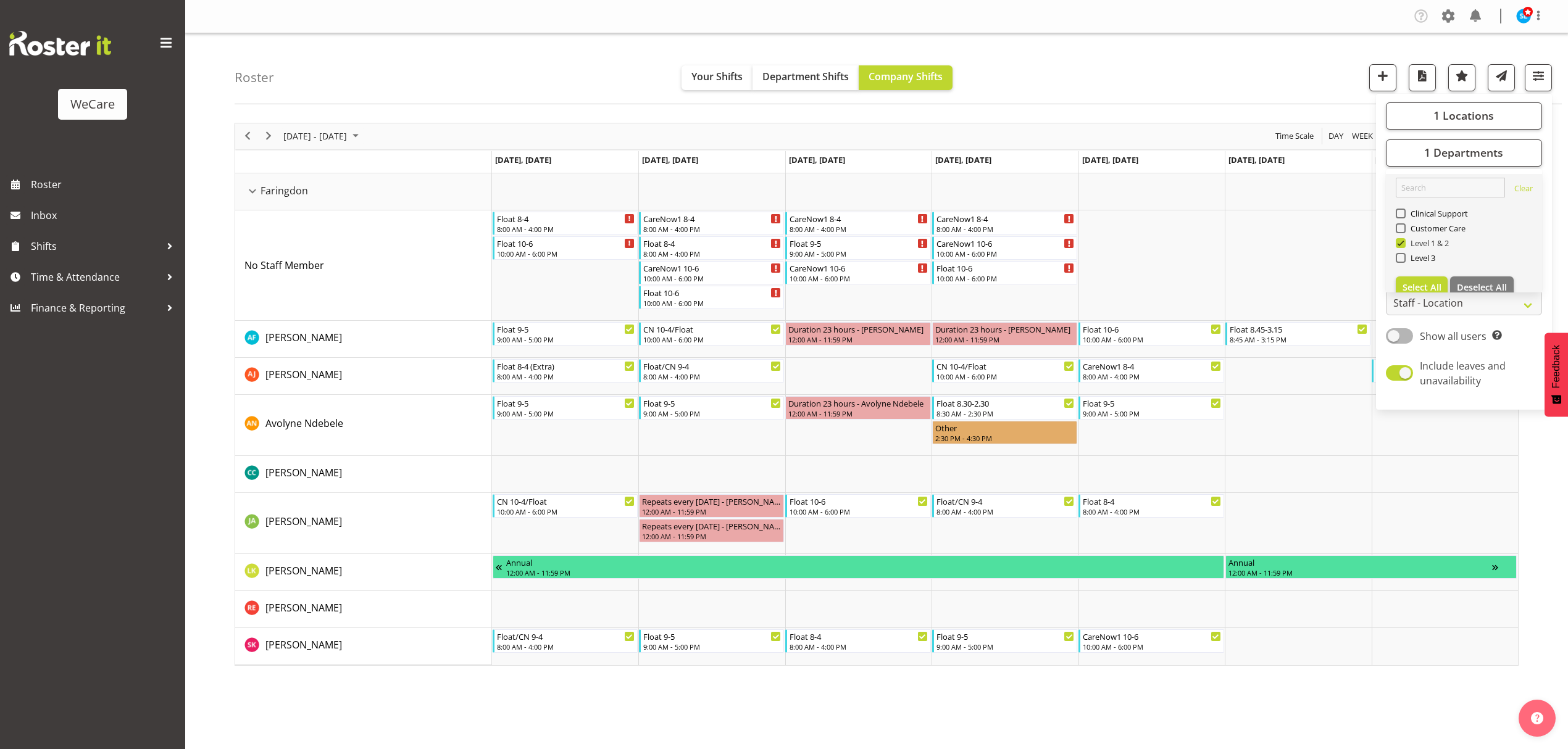
click at [1401, 242] on span at bounding box center [1401, 243] width 10 height 10
click at [1401, 242] on input "Level 1 & 2" at bounding box center [1400, 243] width 8 height 8
checkbox input "false"
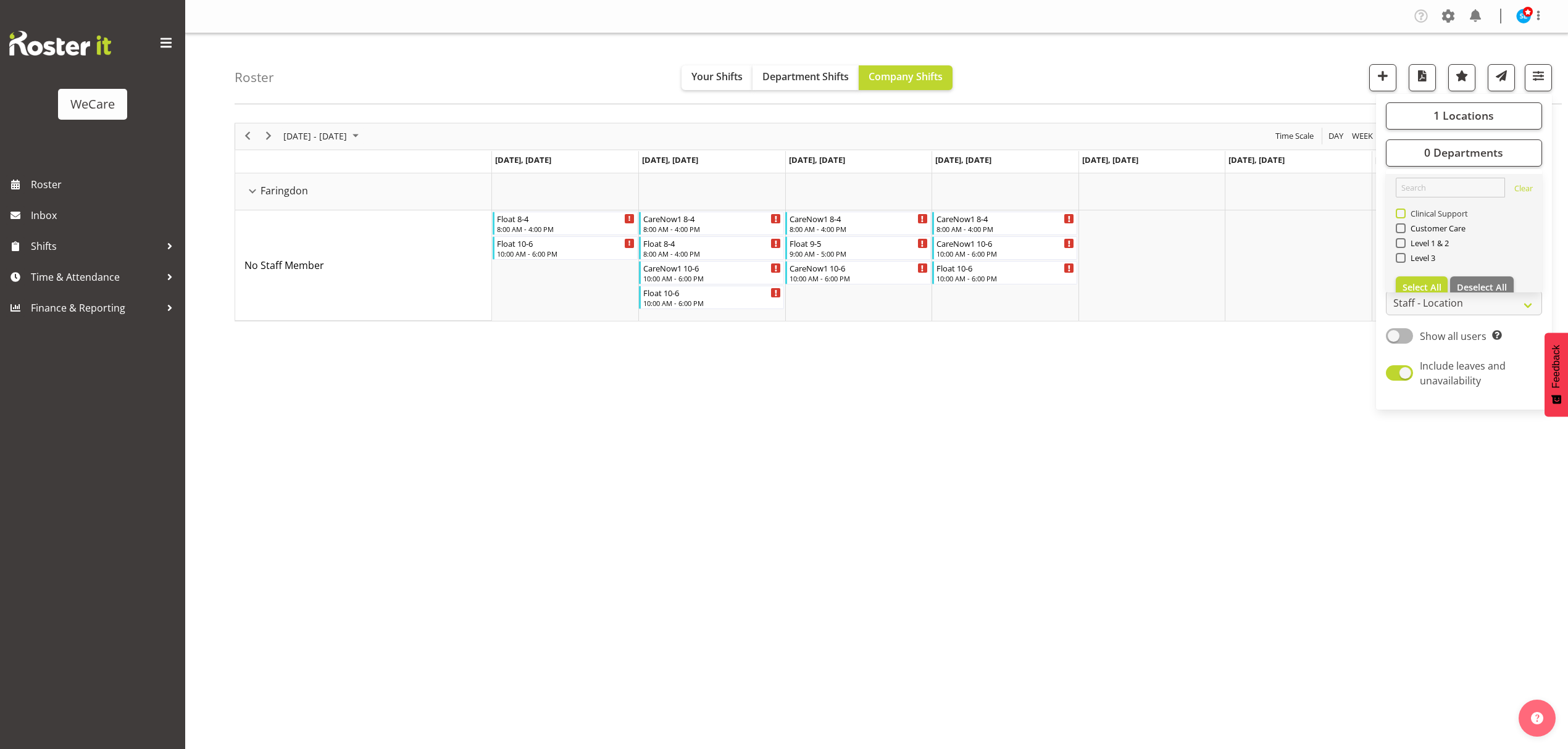
click at [1402, 213] on span at bounding box center [1401, 213] width 10 height 10
click at [1402, 213] on input "Clinical Support" at bounding box center [1400, 213] width 8 height 8
checkbox input "true"
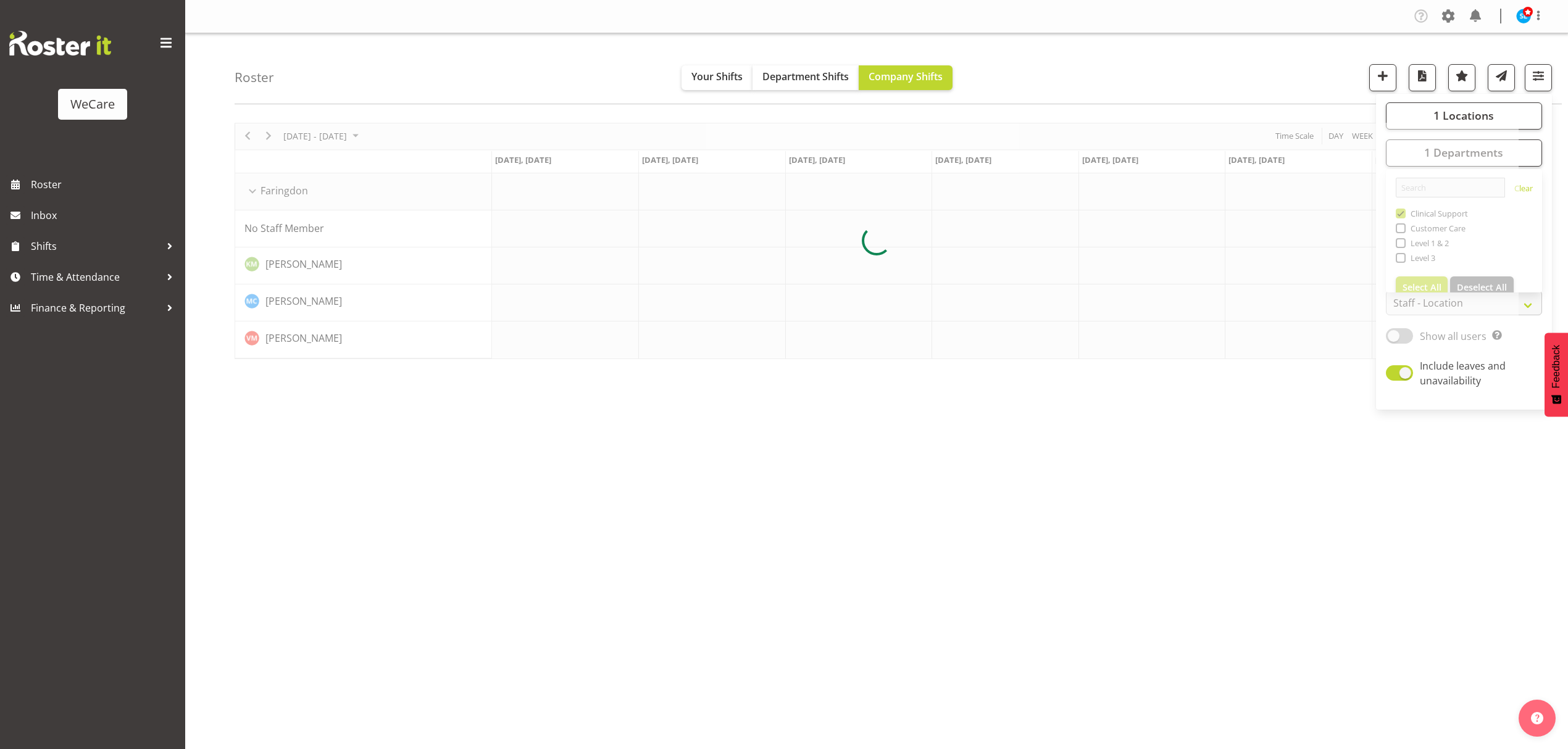
click at [1225, 54] on div "Roster Your Shifts Department Shifts Company Shifts 1 Locations Clear Business …" at bounding box center [898, 69] width 1327 height 71
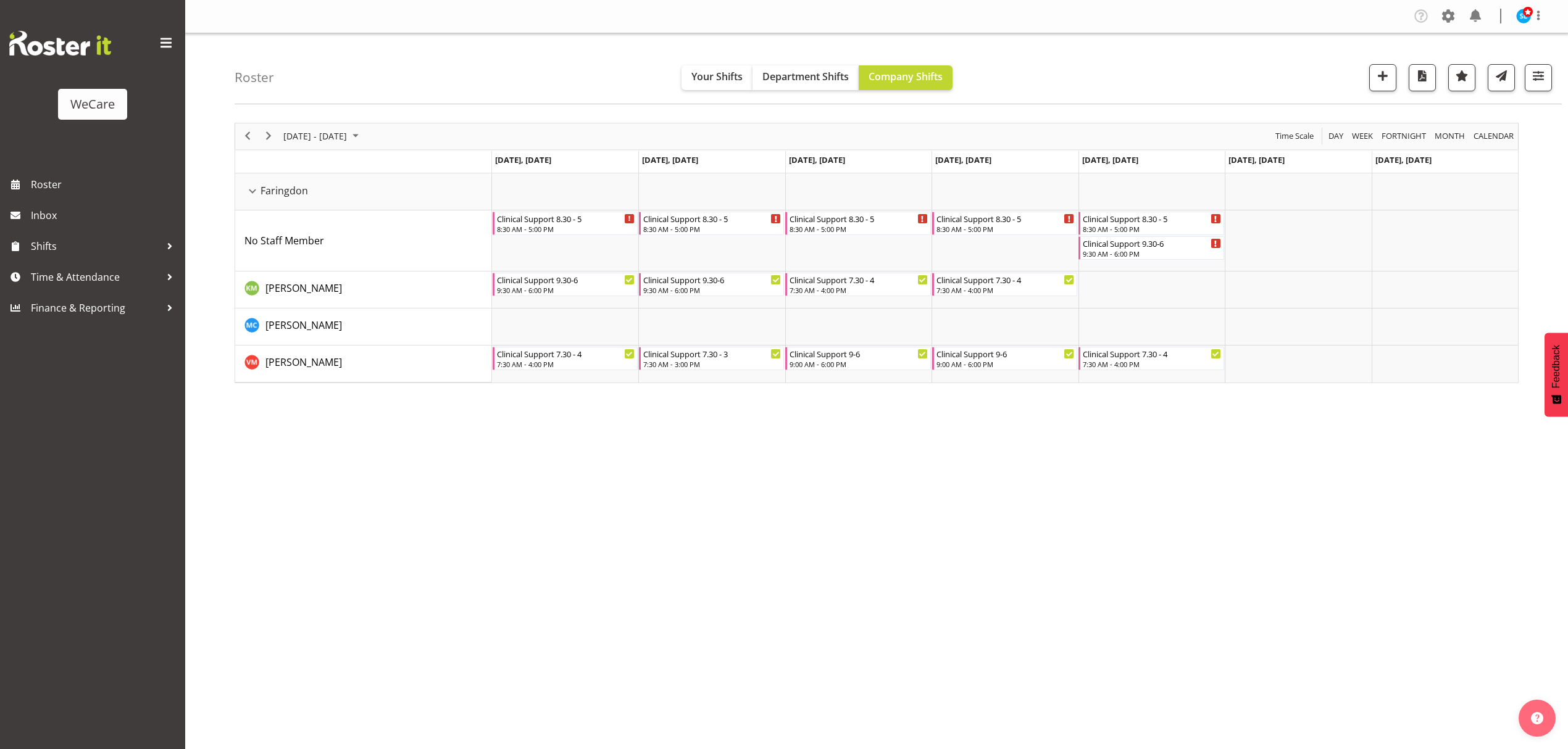
click at [1306, 526] on div "[DATE] - [DATE] [DATE] Day Week Fortnight Month calendar Month Agenda Time Scal…" at bounding box center [901, 361] width 1333 height 494
click at [1530, 76] on span "button" at bounding box center [1538, 76] width 16 height 16
click at [1443, 114] on span "1 Locations" at bounding box center [1464, 115] width 61 height 15
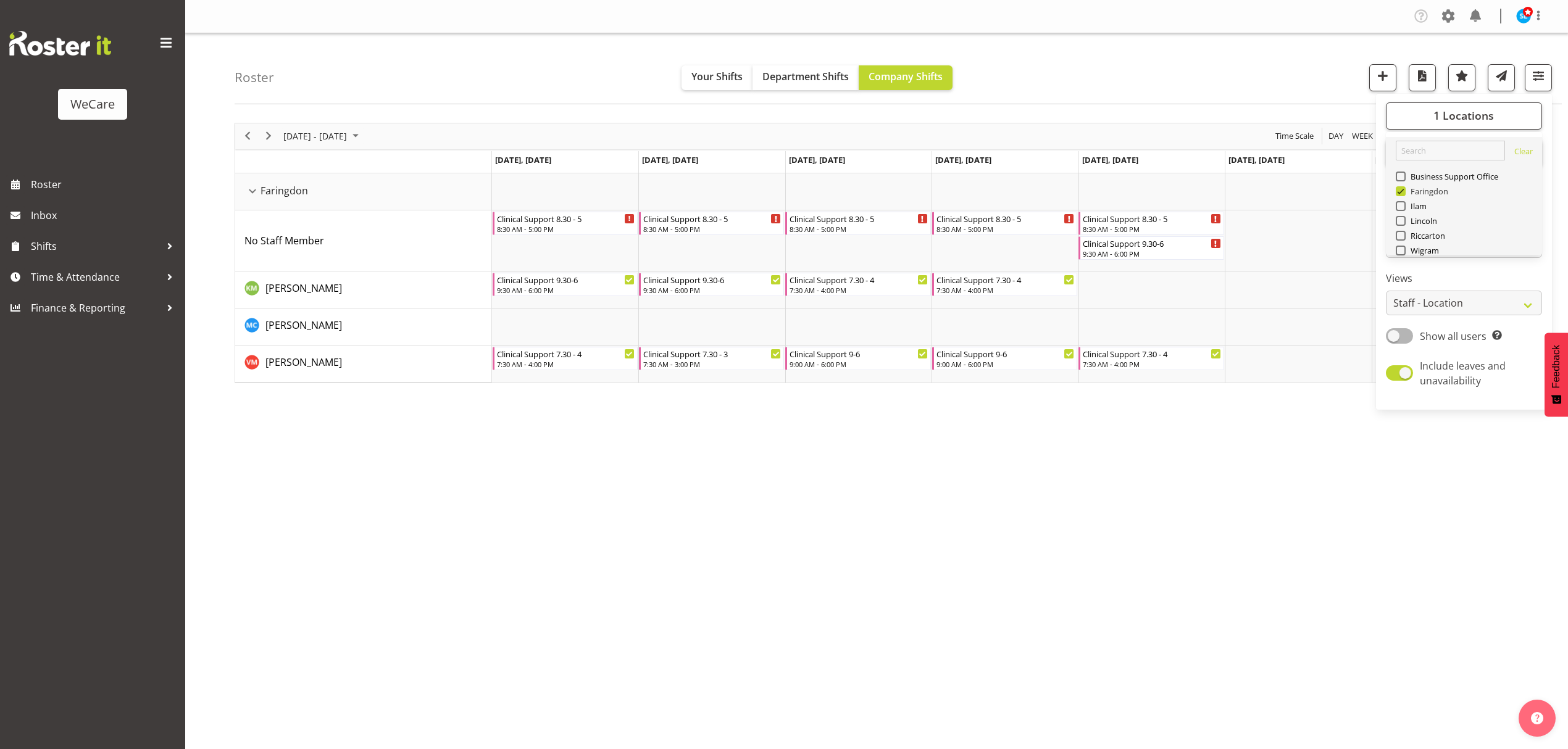
click at [1404, 194] on span at bounding box center [1401, 191] width 10 height 10
click at [1404, 194] on input "Faringdon" at bounding box center [1400, 191] width 8 height 8
checkbox input "false"
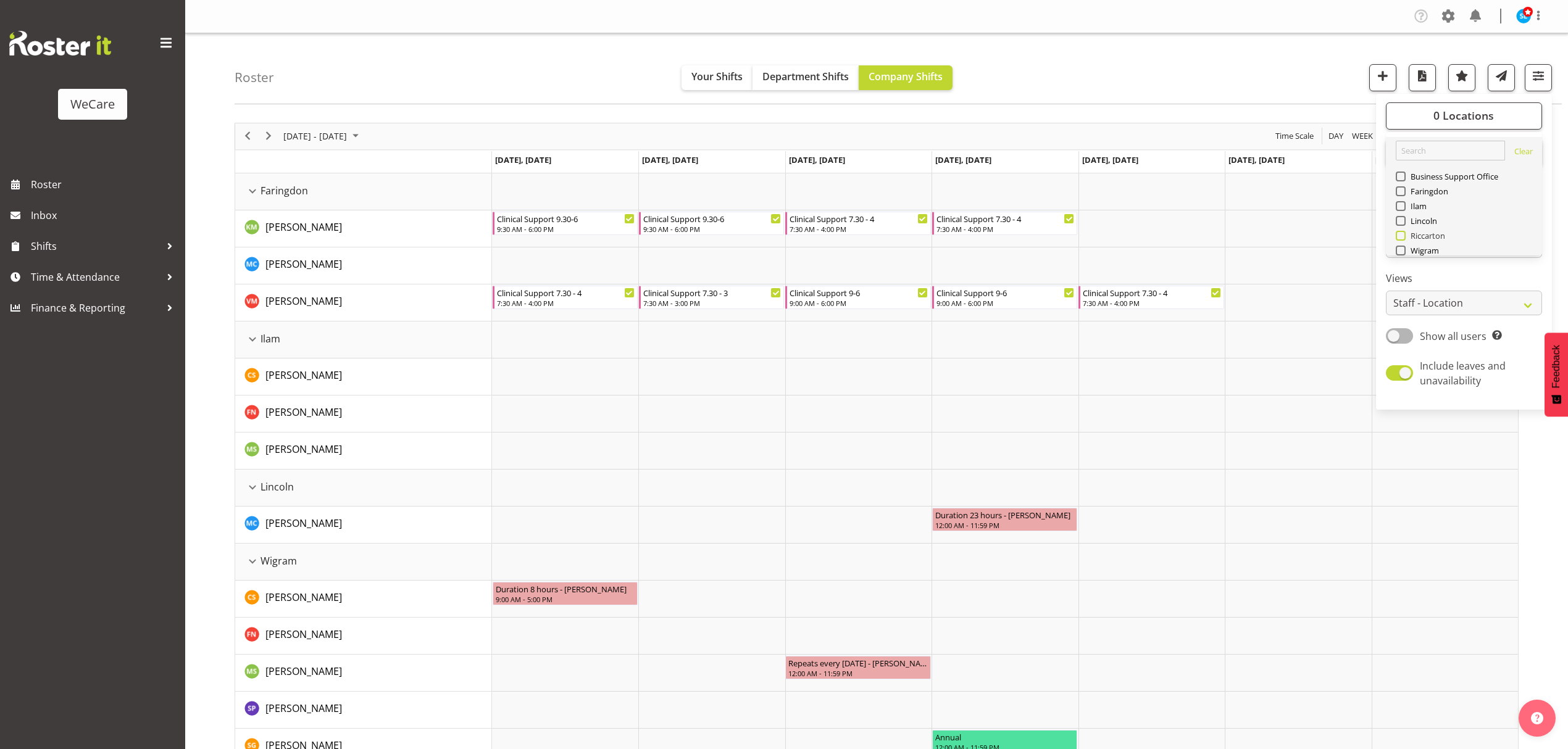
click at [1401, 231] on span at bounding box center [1401, 235] width 10 height 10
click at [1401, 231] on input "Riccarton" at bounding box center [1400, 235] width 8 height 8
checkbox input "true"
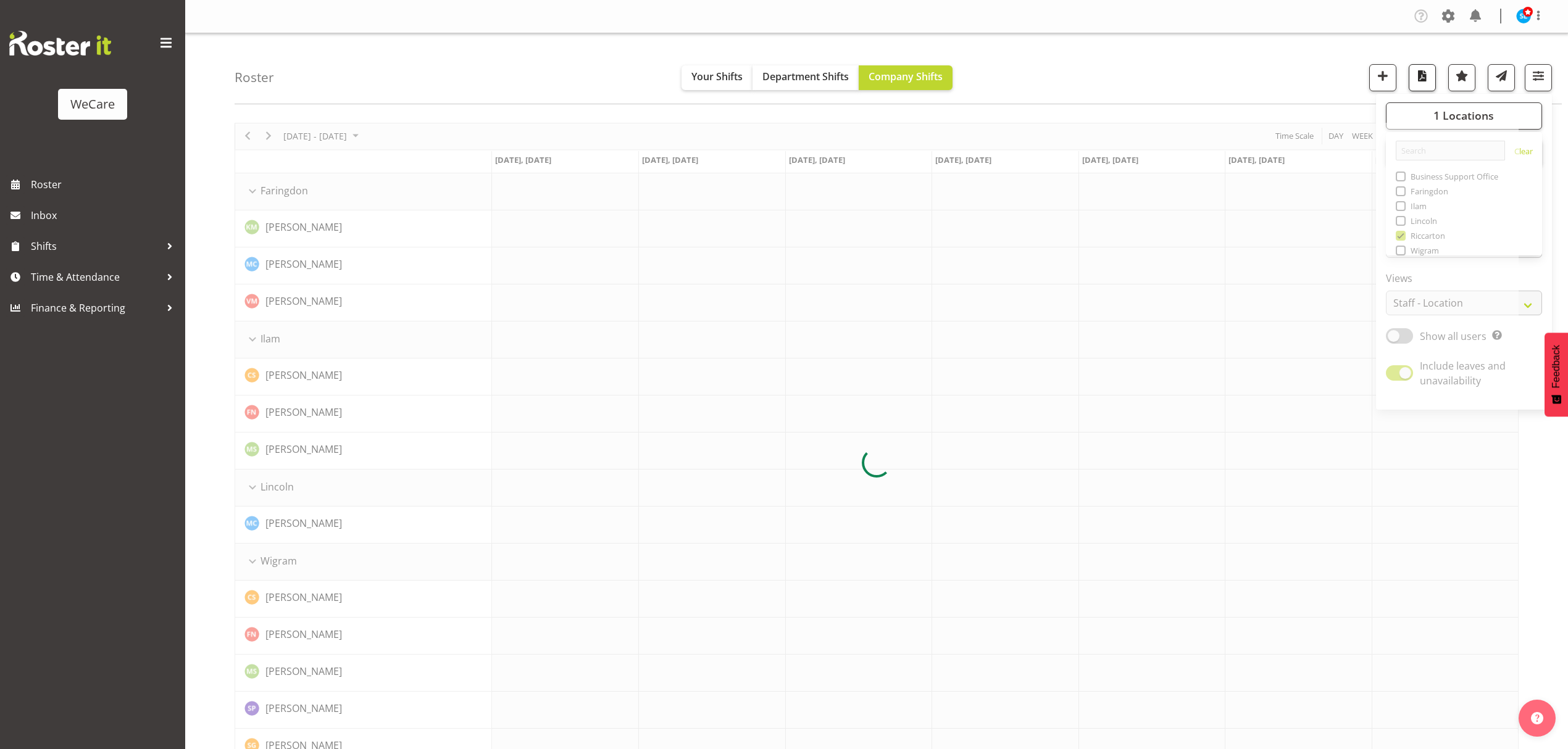
drag, startPoint x: 1329, startPoint y: 61, endPoint x: 1430, endPoint y: 67, distance: 101.2
click at [1329, 60] on div "Roster Your Shifts Department Shifts Company Shifts 1 Locations Clear Business …" at bounding box center [898, 69] width 1327 height 71
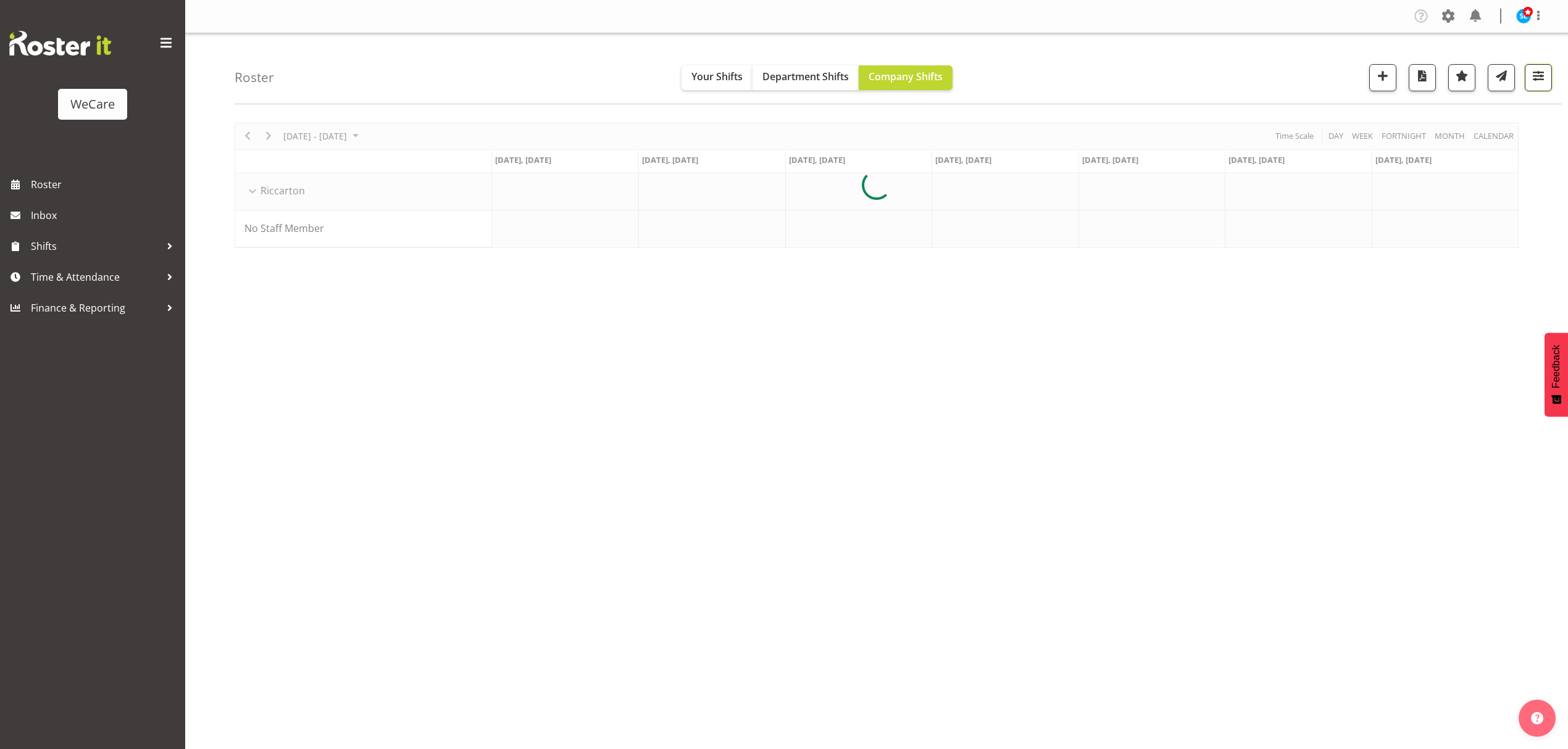
click at [1535, 75] on span "button" at bounding box center [1538, 76] width 16 height 16
click at [1509, 153] on div at bounding box center [877, 185] width 1284 height 125
click at [1541, 79] on span "button" at bounding box center [1538, 76] width 16 height 16
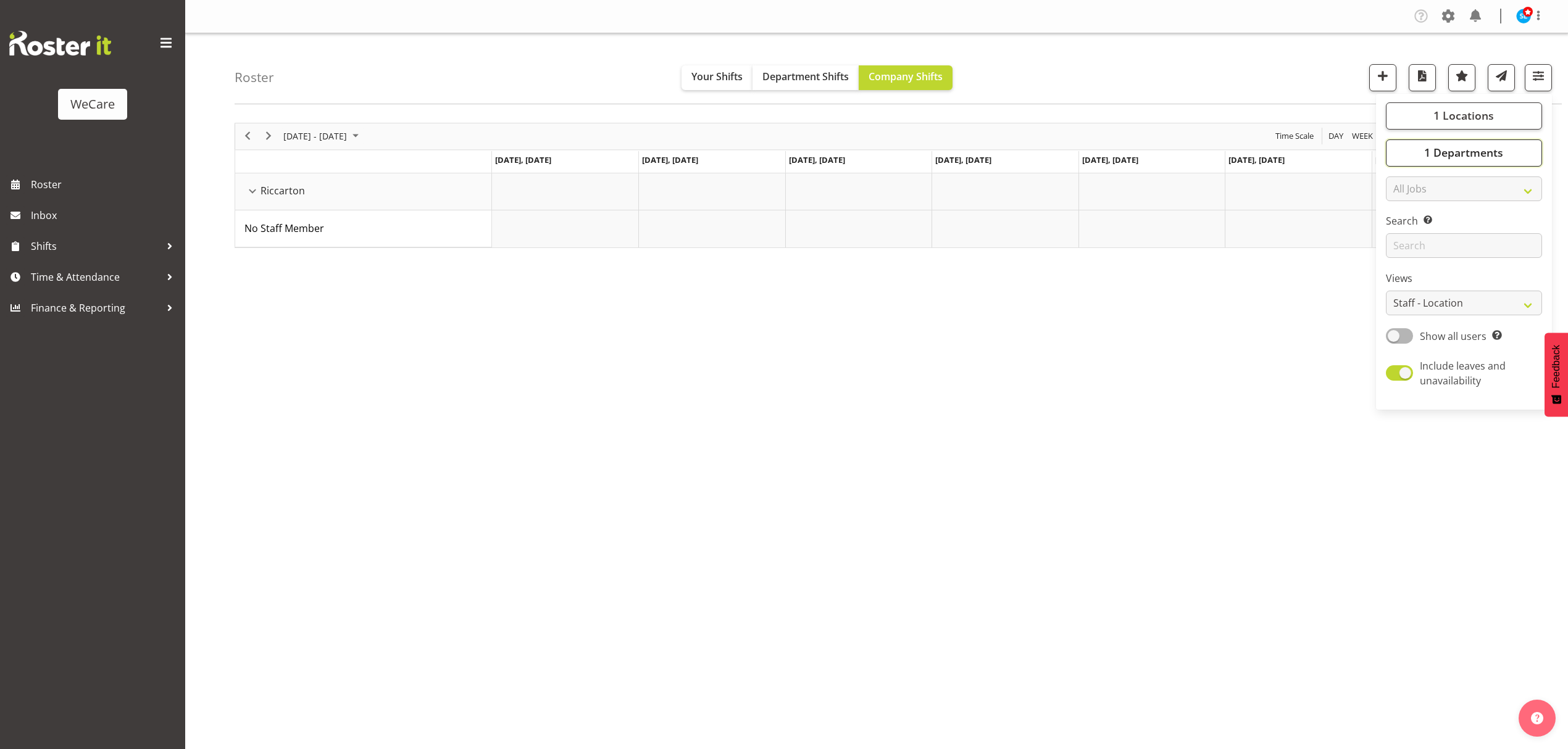
click at [1520, 156] on button "1 Departments" at bounding box center [1465, 153] width 156 height 27
click at [1408, 262] on span "Level 3" at bounding box center [1421, 257] width 30 height 10
click at [1404, 262] on input "Level 3" at bounding box center [1400, 257] width 8 height 8
checkbox input "true"
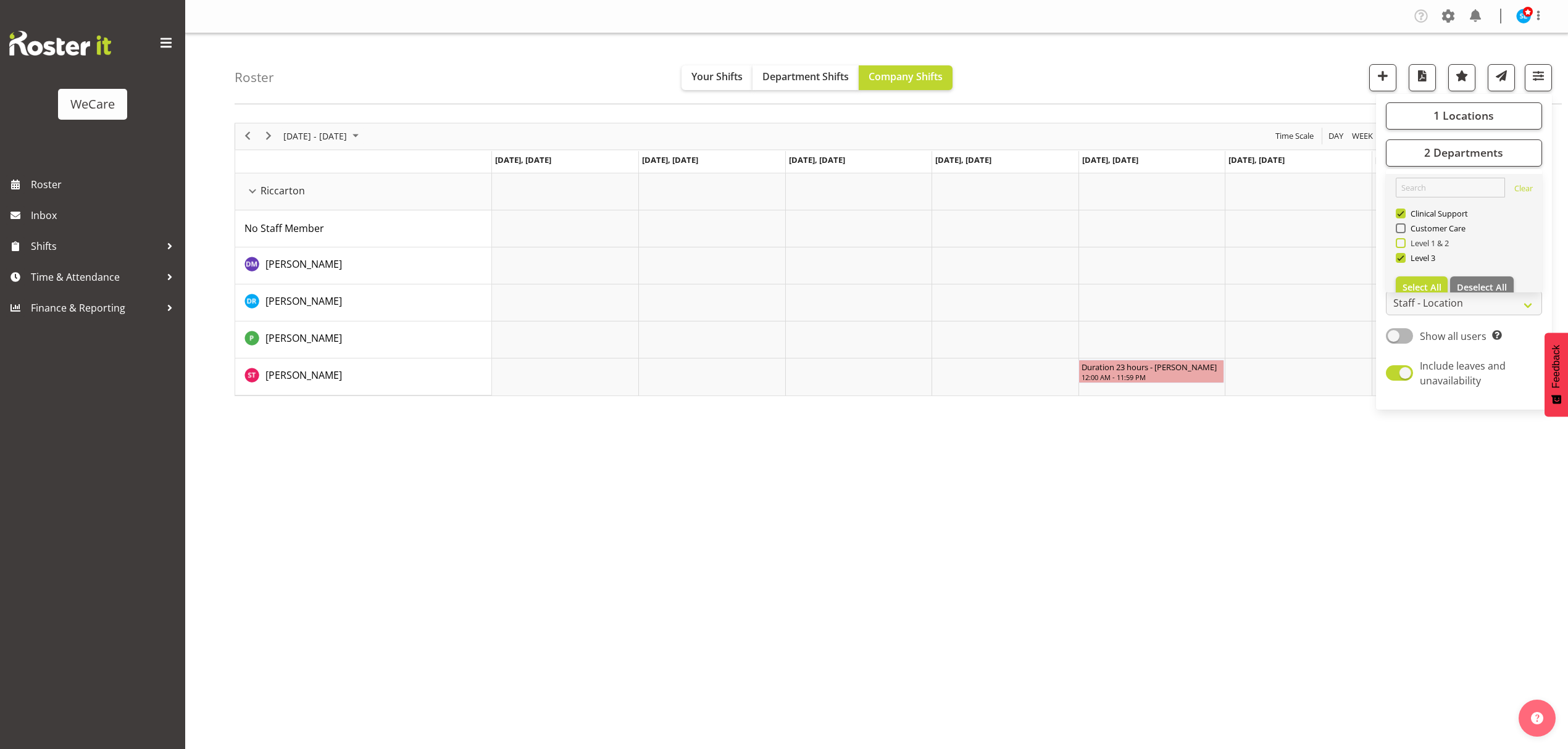
click at [1409, 242] on span "Level 1 & 2" at bounding box center [1428, 243] width 44 height 10
click at [1404, 242] on input "Level 1 & 2" at bounding box center [1400, 243] width 8 height 8
checkbox input "true"
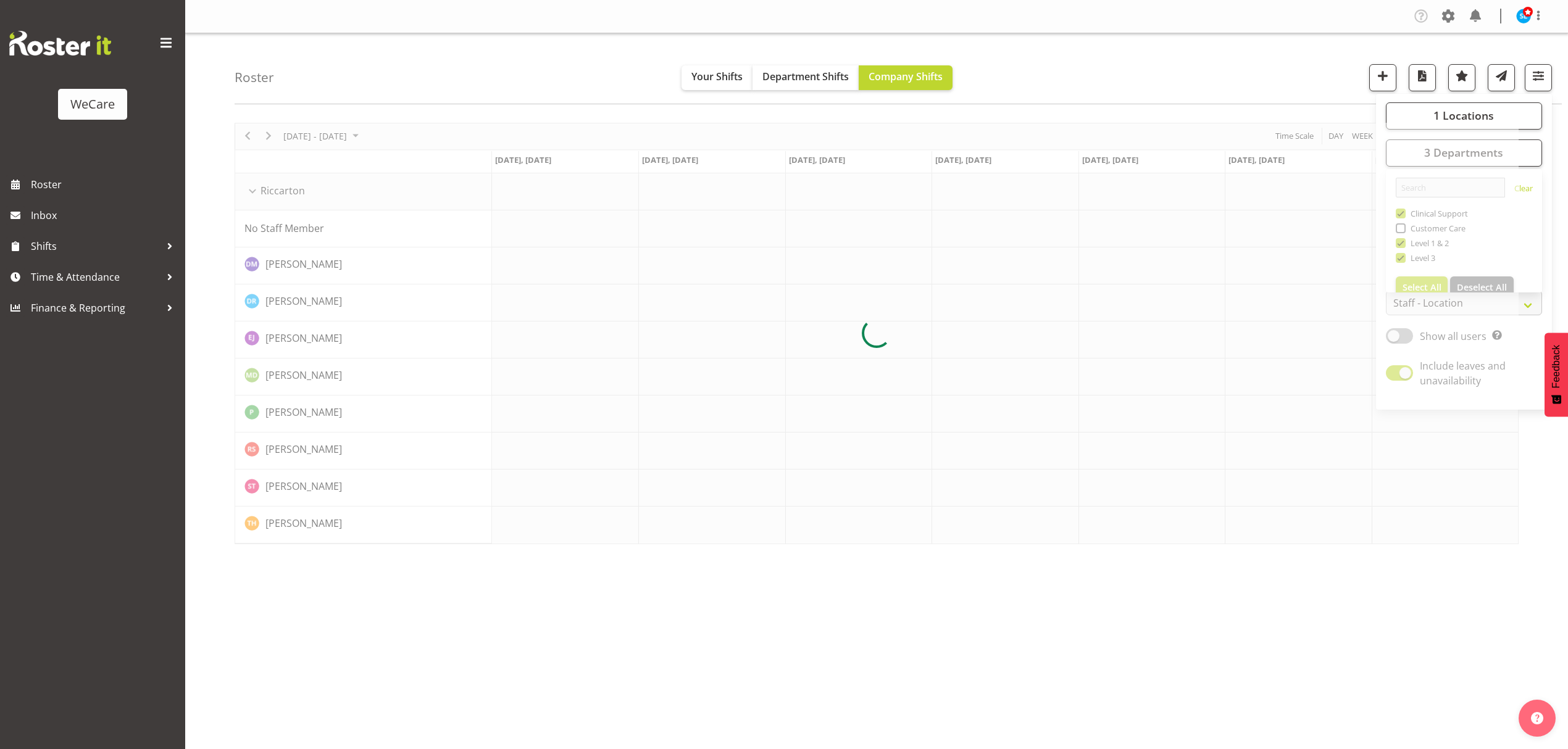
click at [1032, 55] on div "Roster Your Shifts Department Shifts Company Shifts 1 Locations Clear Business …" at bounding box center [898, 69] width 1327 height 71
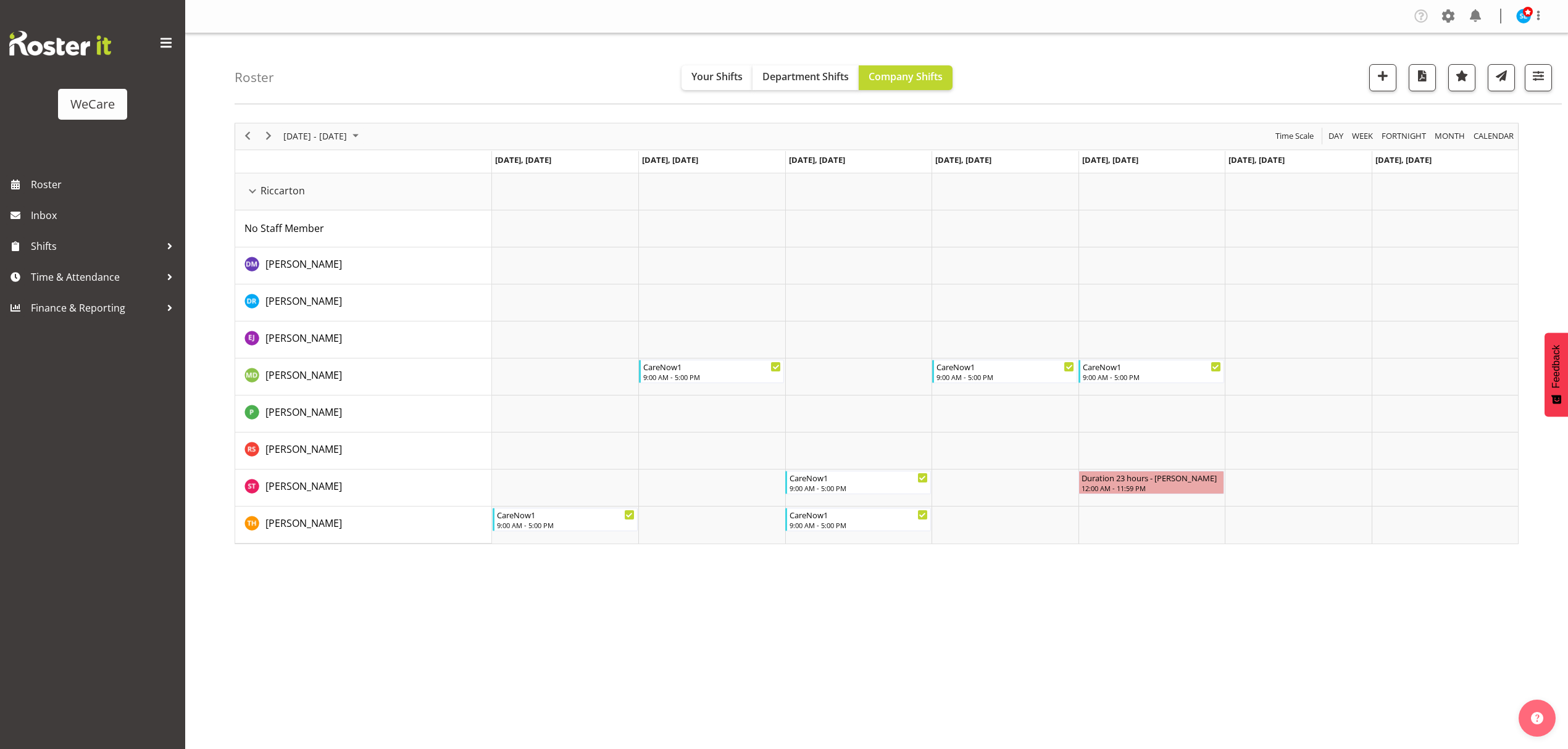
click at [606, 632] on div "Company Settings Roles & Skills Tasks Jobs Employees Locations & Departments Ac…" at bounding box center [876, 374] width 1383 height 749
click at [418, 662] on div "Company Settings Roles & Skills Tasks Jobs Employees Locations & Departments Ac…" at bounding box center [876, 374] width 1383 height 749
click at [343, 666] on div "Company Settings Roles & Skills Tasks Jobs Employees Locations & Departments Ac…" at bounding box center [876, 374] width 1383 height 749
click at [359, 622] on div "Company Settings Roles & Skills Tasks Jobs Employees Locations & Departments Ac…" at bounding box center [876, 374] width 1383 height 749
click at [603, 625] on div "Company Settings Roles & Skills Tasks Jobs Employees Locations & Departments Ac…" at bounding box center [876, 374] width 1383 height 749
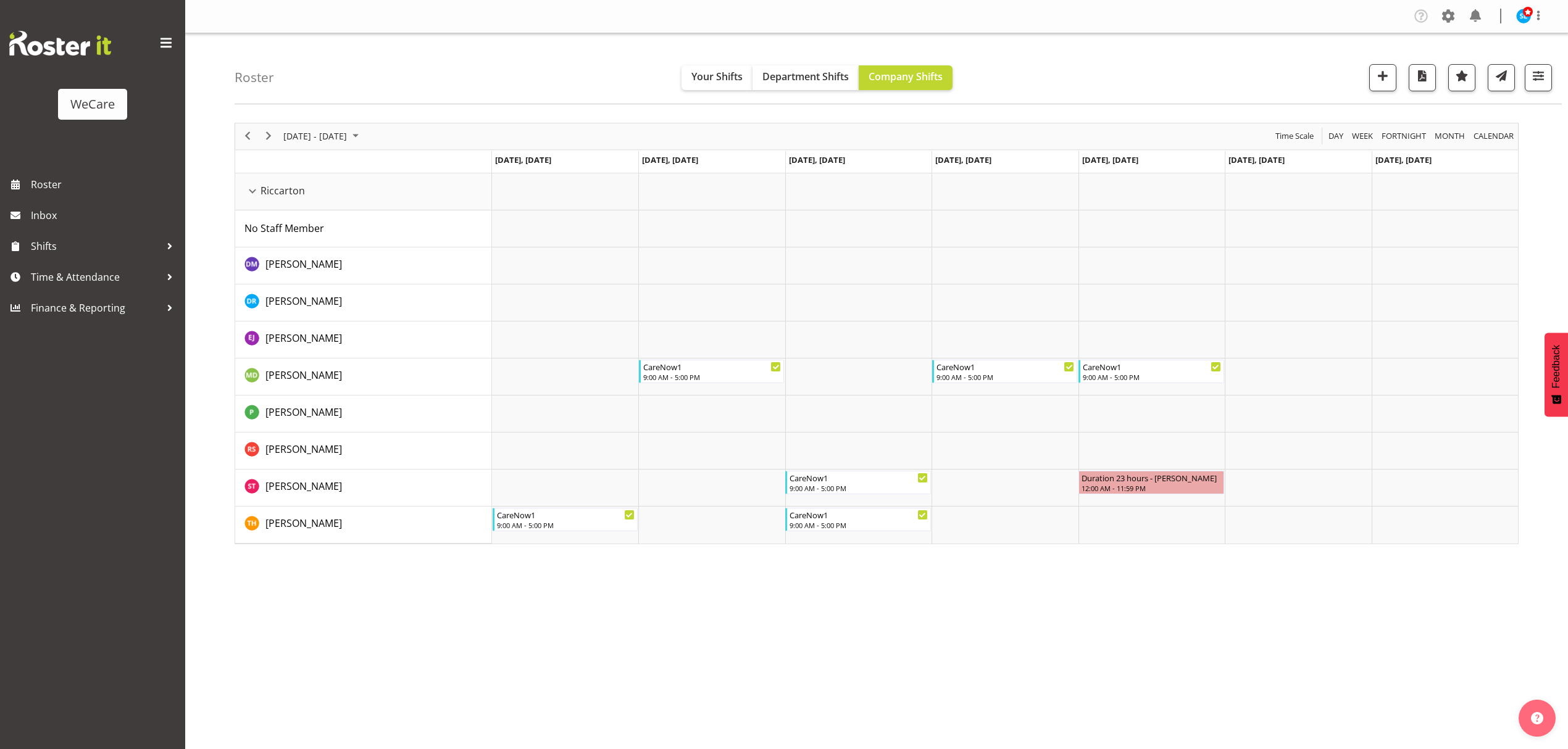
click at [522, 700] on div "Company Settings Roles & Skills Tasks Jobs Employees Locations & Departments Ac…" at bounding box center [876, 374] width 1383 height 749
click at [1080, 54] on div "Roster Your Shifts Department Shifts Company Shifts 1 Locations Clear Business …" at bounding box center [898, 69] width 1327 height 71
click at [526, 670] on div "Company Settings Roles & Skills Tasks Jobs Employees Locations & Departments Ac…" at bounding box center [876, 374] width 1383 height 749
click at [751, 688] on div "Company Settings Roles & Skills Tasks Jobs Employees Locations & Departments Ac…" at bounding box center [876, 374] width 1383 height 749
click at [480, 633] on div "Company Settings Roles & Skills Tasks Jobs Employees Locations & Departments Ac…" at bounding box center [876, 374] width 1383 height 749
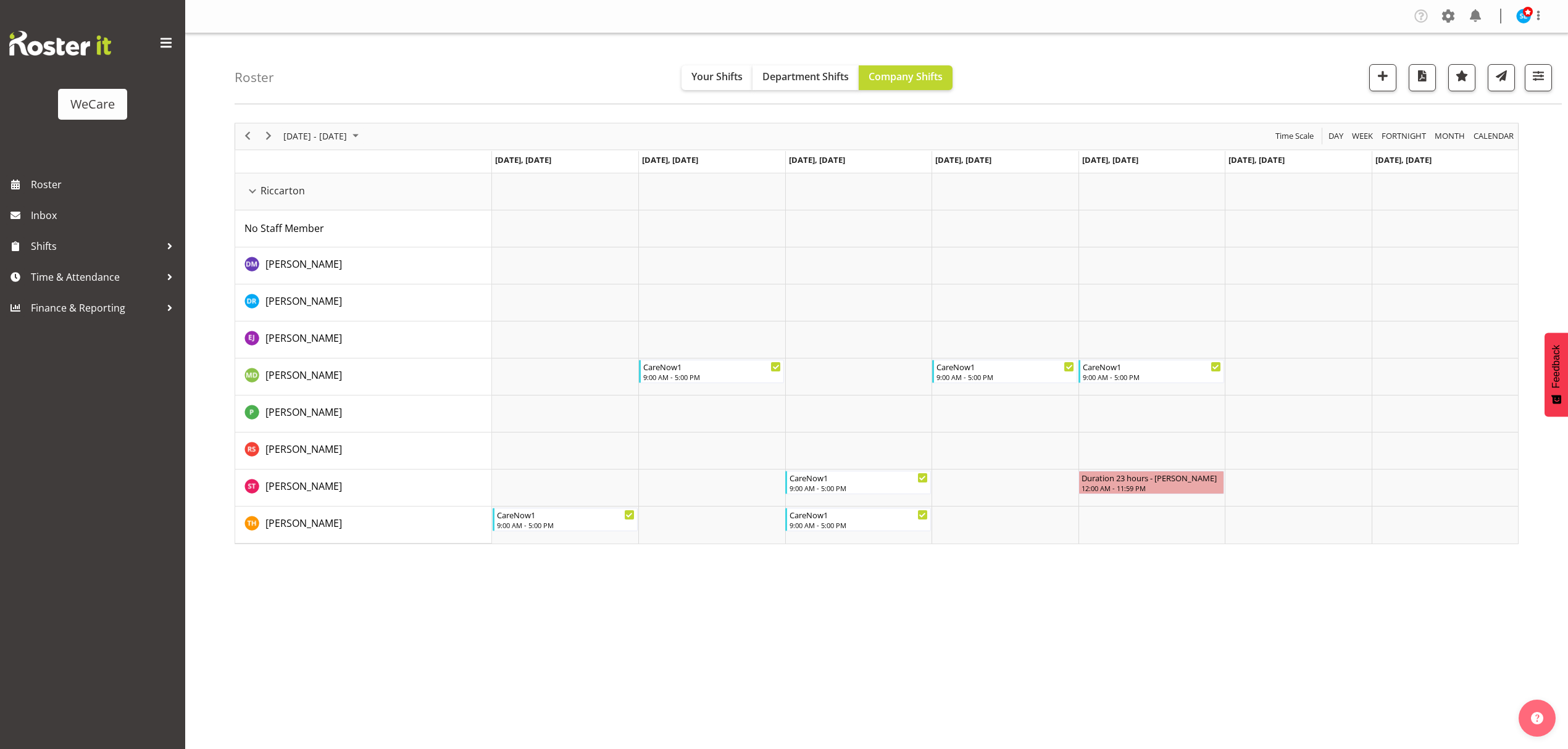
click at [541, 697] on div "Company Settings Roles & Skills Tasks Jobs Employees Locations & Departments Ac…" at bounding box center [876, 374] width 1383 height 749
click at [506, 690] on div "Company Settings Roles & Skills Tasks Jobs Employees Locations & Departments Ac…" at bounding box center [876, 374] width 1383 height 749
click at [740, 624] on div "Company Settings Roles & Skills Tasks Jobs Employees Locations & Departments Ac…" at bounding box center [876, 374] width 1383 height 749
click at [537, 632] on div "Company Settings Roles & Skills Tasks Jobs Employees Locations & Departments Ac…" at bounding box center [876, 374] width 1383 height 749
click at [495, 613] on div "Company Settings Roles & Skills Tasks Jobs Employees Locations & Departments Ac…" at bounding box center [876, 374] width 1383 height 749
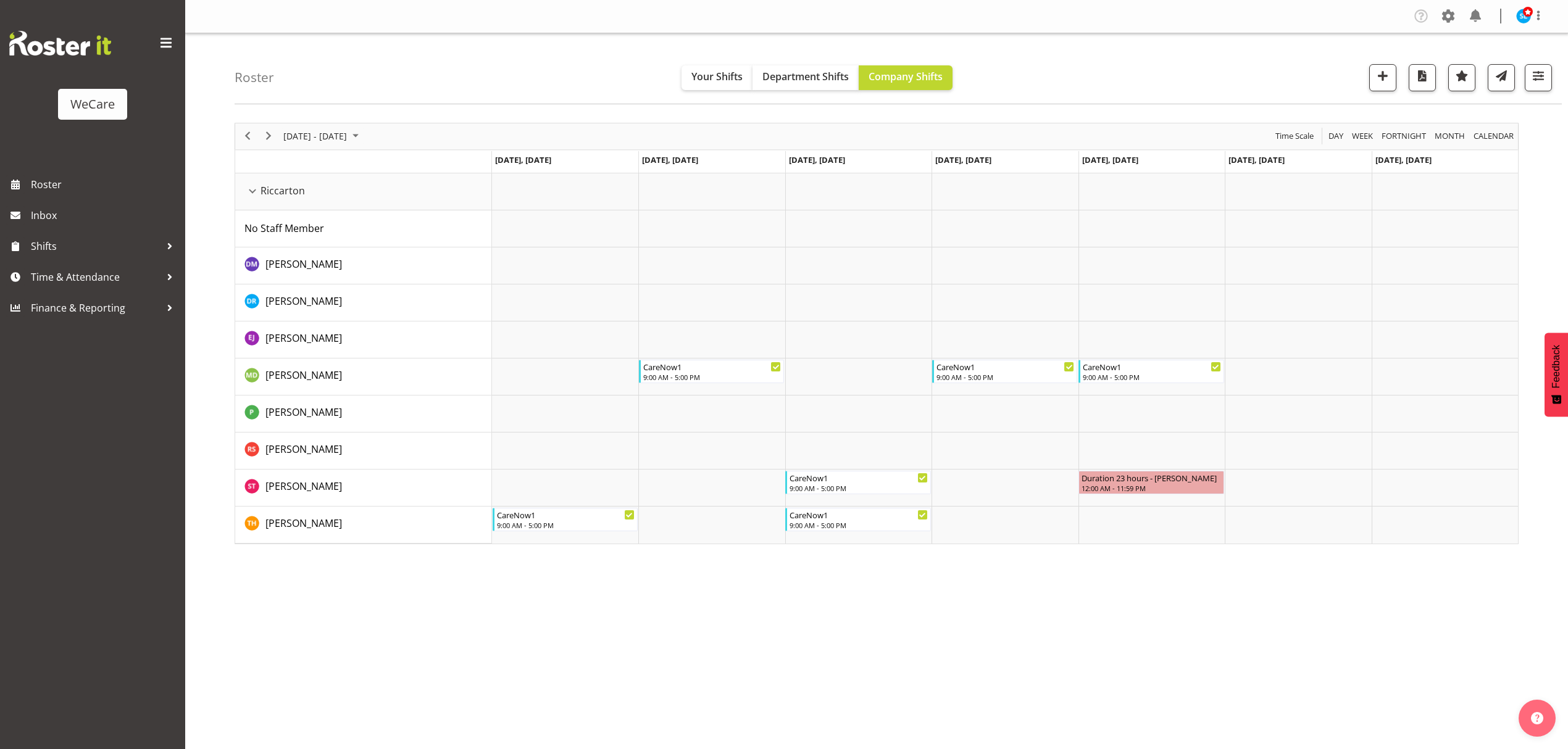
click at [516, 596] on div "[DATE] - [DATE] [DATE] Day Week Fortnight Month calendar Month Agenda Time Scal…" at bounding box center [901, 361] width 1333 height 494
click at [588, 616] on div "Company Settings Roles & Skills Tasks Jobs Employees Locations & Departments Ac…" at bounding box center [876, 374] width 1383 height 749
click at [473, 679] on div "Company Settings Roles & Skills Tasks Jobs Employees Locations & Departments Ac…" at bounding box center [876, 374] width 1383 height 749
click at [526, 675] on div "Company Settings Roles & Skills Tasks Jobs Employees Locations & Departments Ac…" at bounding box center [876, 374] width 1383 height 749
click at [224, 581] on div "Roster Your Shifts Department Shifts Company Shifts 1 Locations Clear Business …" at bounding box center [876, 321] width 1383 height 574
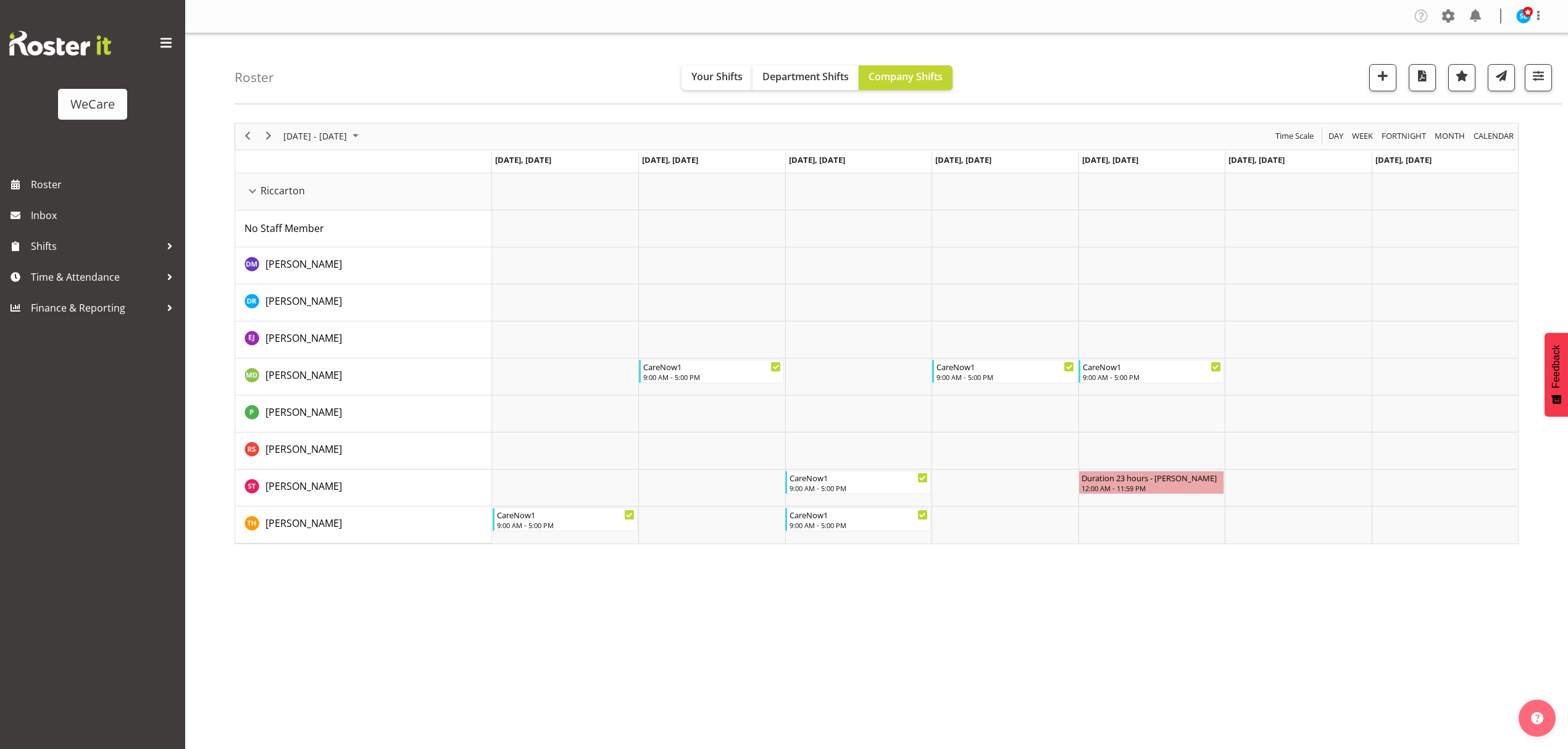
click at [242, 666] on div "Company Settings Roles & Skills Tasks Jobs Employees Locations & Departments Ac…" at bounding box center [876, 374] width 1383 height 749
click at [257, 596] on div "[DATE] - [DATE] [DATE] Day Week Fortnight Month calendar Month Agenda Time Scal…" at bounding box center [901, 361] width 1333 height 494
click at [296, 622] on div "Company Settings Roles & Skills Tasks Jobs Employees Locations & Departments Ac…" at bounding box center [876, 374] width 1383 height 749
click at [376, 680] on div "Company Settings Roles & Skills Tasks Jobs Employees Locations & Departments Ac…" at bounding box center [876, 374] width 1383 height 749
click at [250, 630] on div "Company Settings Roles & Skills Tasks Jobs Employees Locations & Departments Ac…" at bounding box center [876, 374] width 1383 height 749
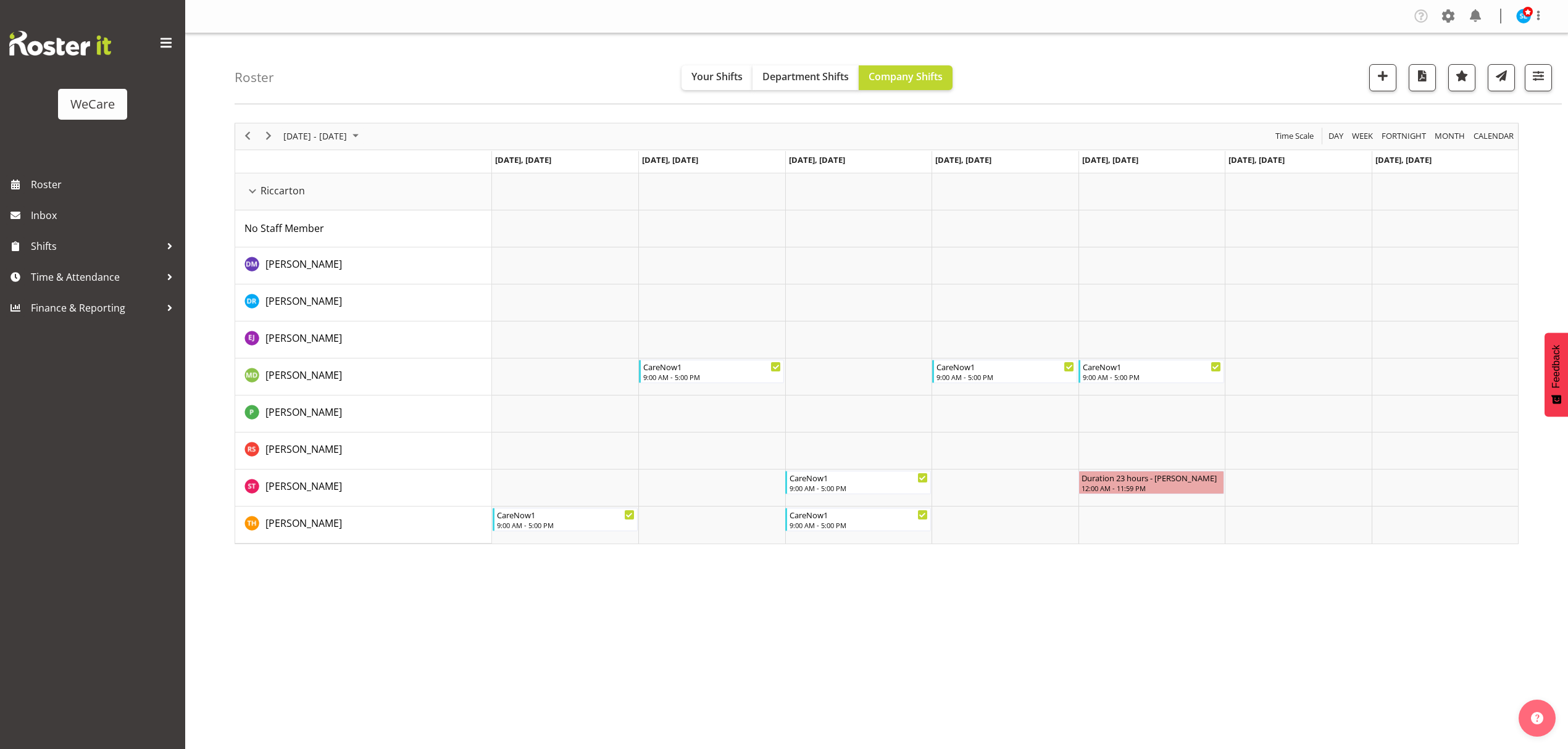
click at [467, 670] on div "Company Settings Roles & Skills Tasks Jobs Employees Locations & Departments Ac…" at bounding box center [876, 374] width 1383 height 749
click at [391, 691] on div "Company Settings Roles & Skills Tasks Jobs Employees Locations & Departments Ac…" at bounding box center [876, 374] width 1383 height 749
click at [323, 664] on div "Company Settings Roles & Skills Tasks Jobs Employees Locations & Departments Ac…" at bounding box center [876, 374] width 1383 height 749
click at [447, 695] on div "Company Settings Roles & Skills Tasks Jobs Employees Locations & Departments Ac…" at bounding box center [876, 374] width 1383 height 749
click at [323, 613] on div "Company Settings Roles & Skills Tasks Jobs Employees Locations & Departments Ac…" at bounding box center [876, 374] width 1383 height 749
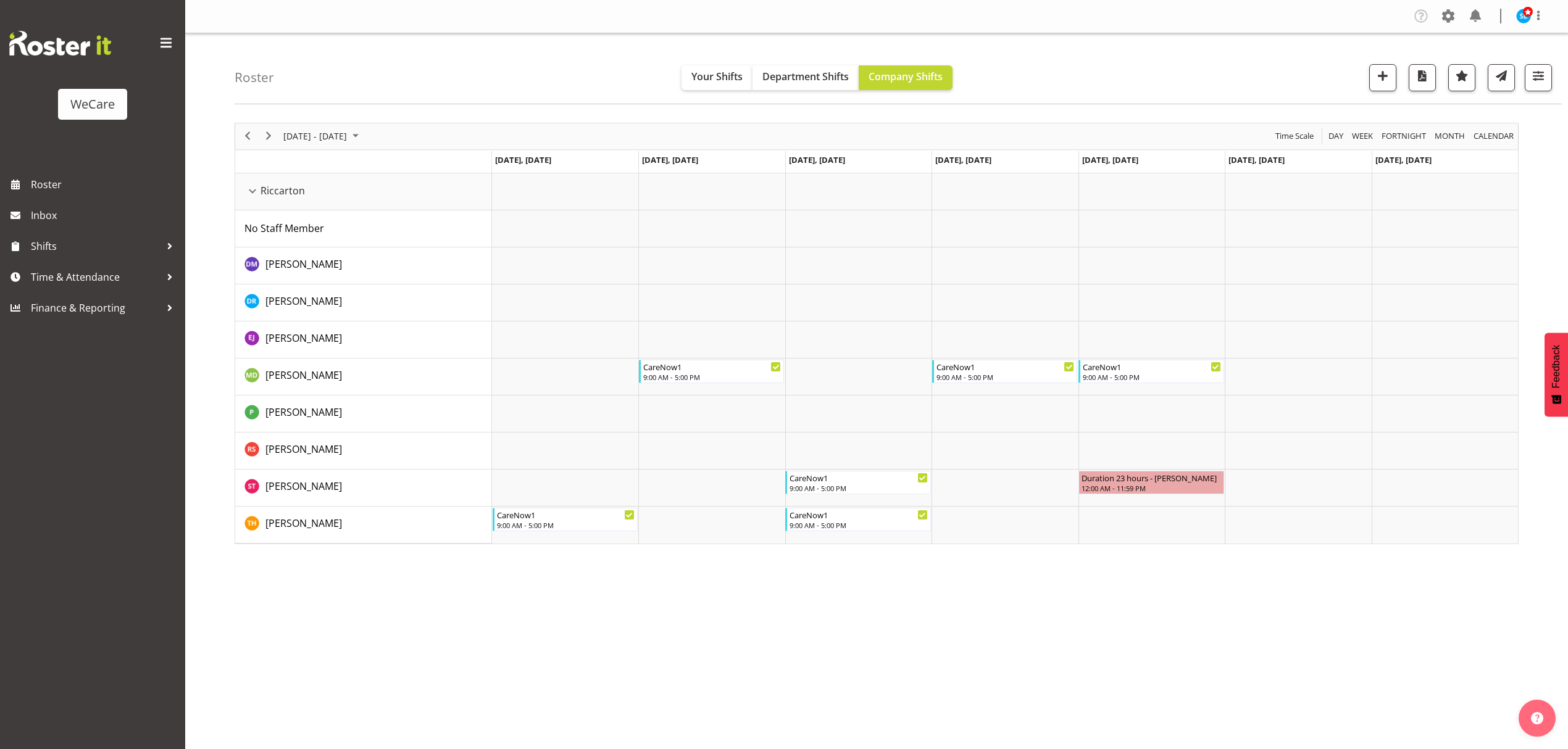
click at [423, 657] on div "Company Settings Roles & Skills Tasks Jobs Employees Locations & Departments Ac…" at bounding box center [876, 374] width 1383 height 749
click at [406, 597] on div "[DATE] - [DATE] [DATE] Day Week Fortnight Month calendar Month Agenda Time Scal…" at bounding box center [901, 361] width 1333 height 494
